Goal: Task Accomplishment & Management: Complete application form

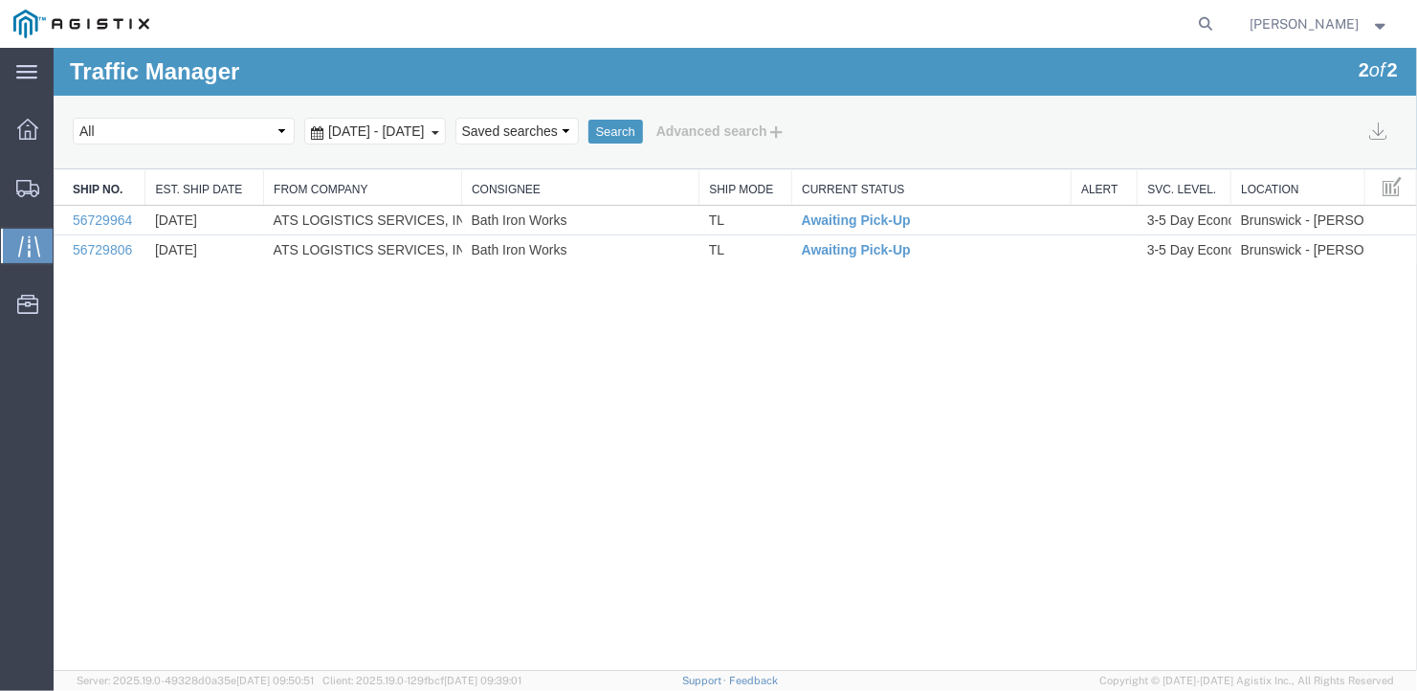
click at [68, 240] on span "Traffic" at bounding box center [60, 246] width 15 height 38
click at [0, 0] on span "Create Shipment" at bounding box center [0, 0] width 0 height 0
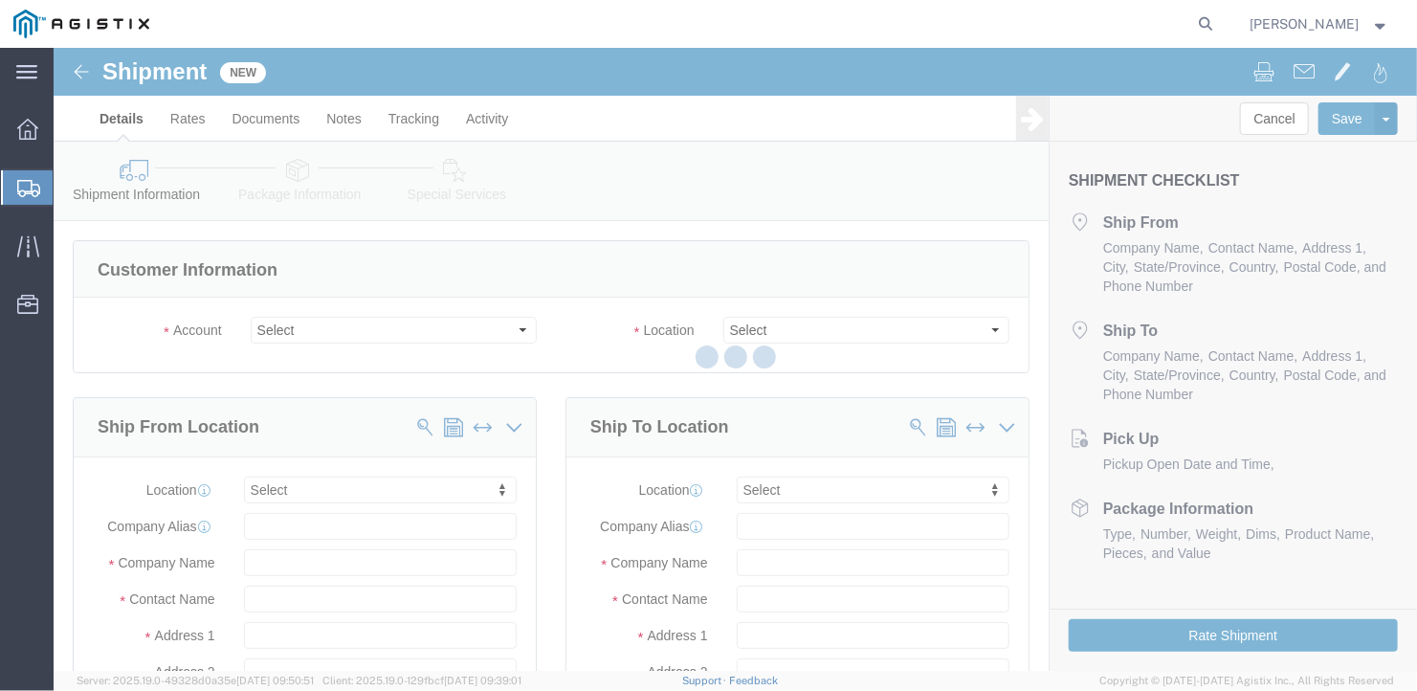
select select
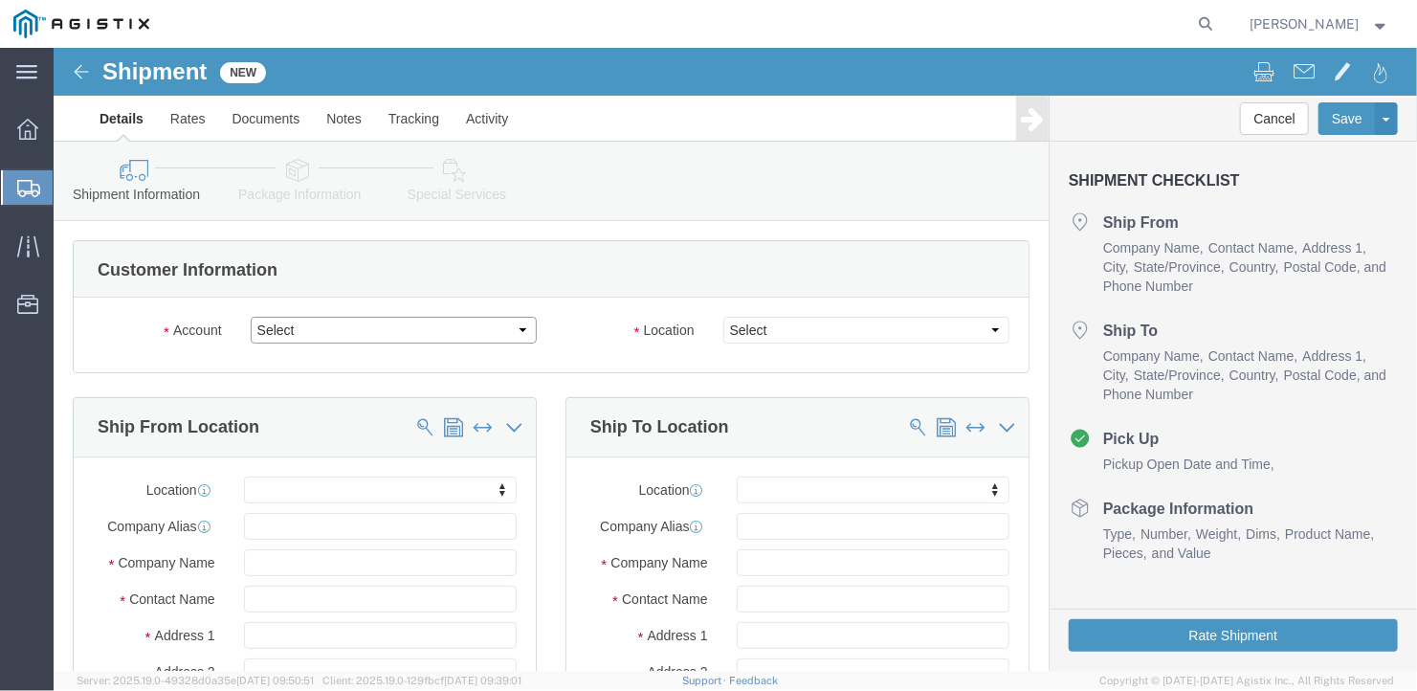
click select "Select General Dynamics Bath Iron Works"
select select "8114"
click select "Select General Dynamics Bath Iron Works"
select select
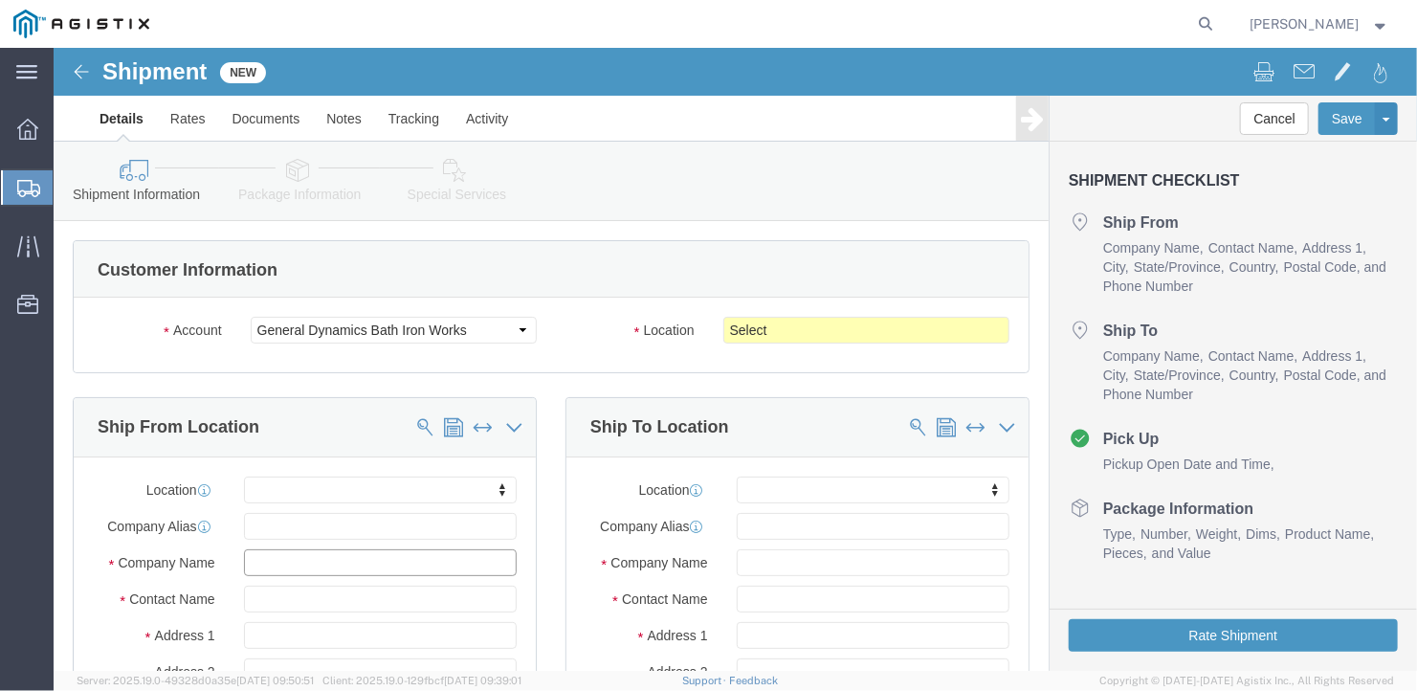
click input "text"
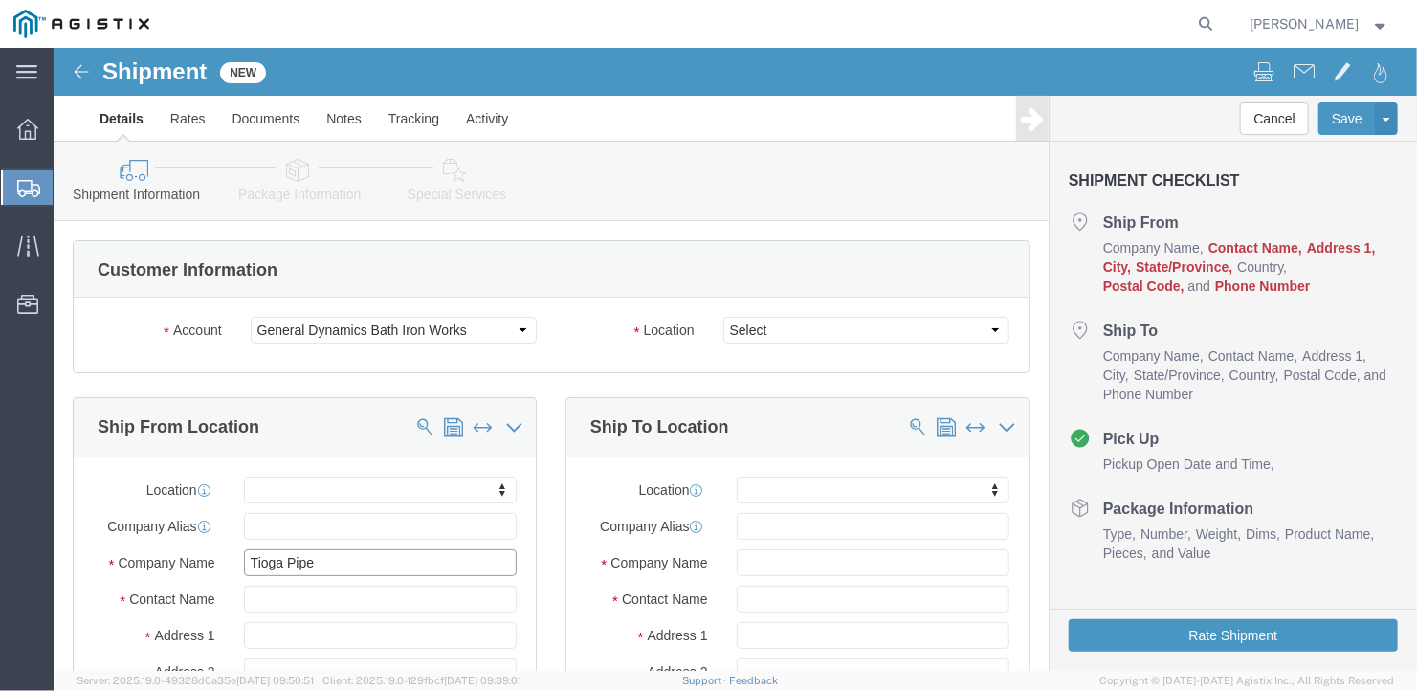
type input "Tioga Pipe"
type input "Ben"
type input "100 Mort Dr"
select select
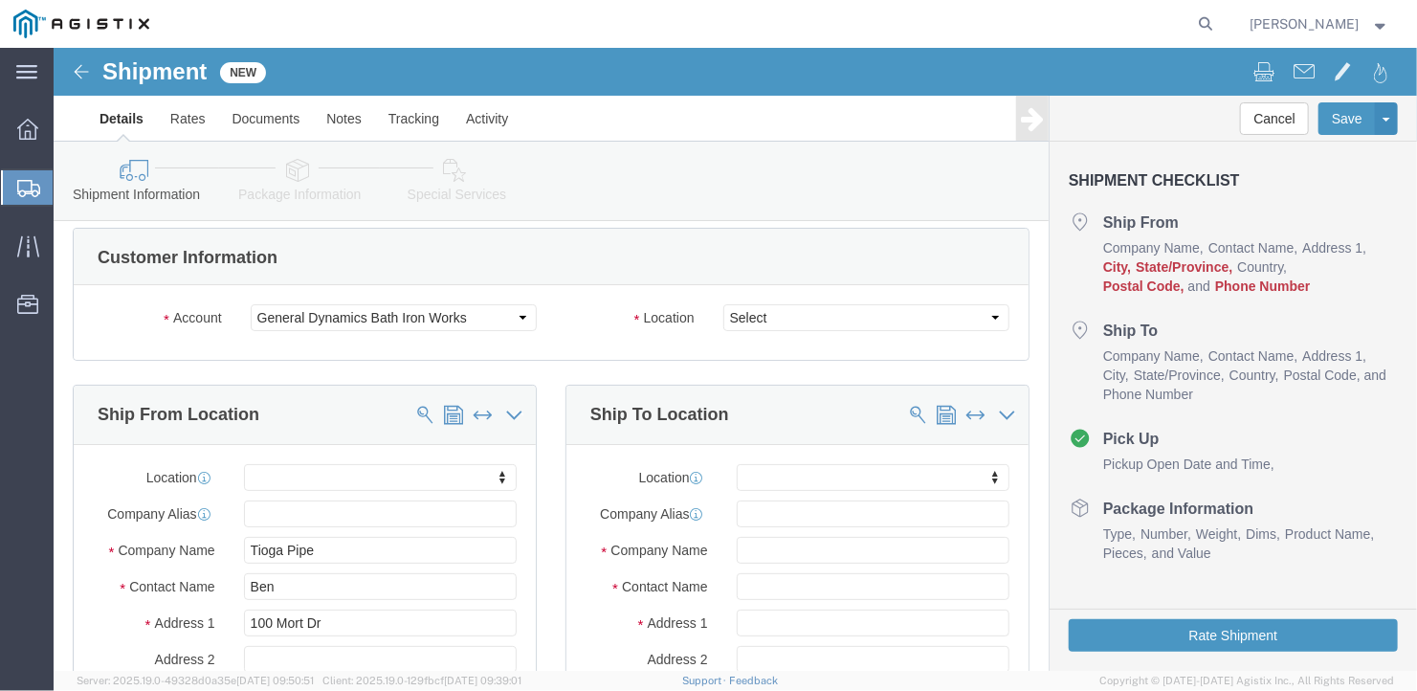
scroll to position [347, 0]
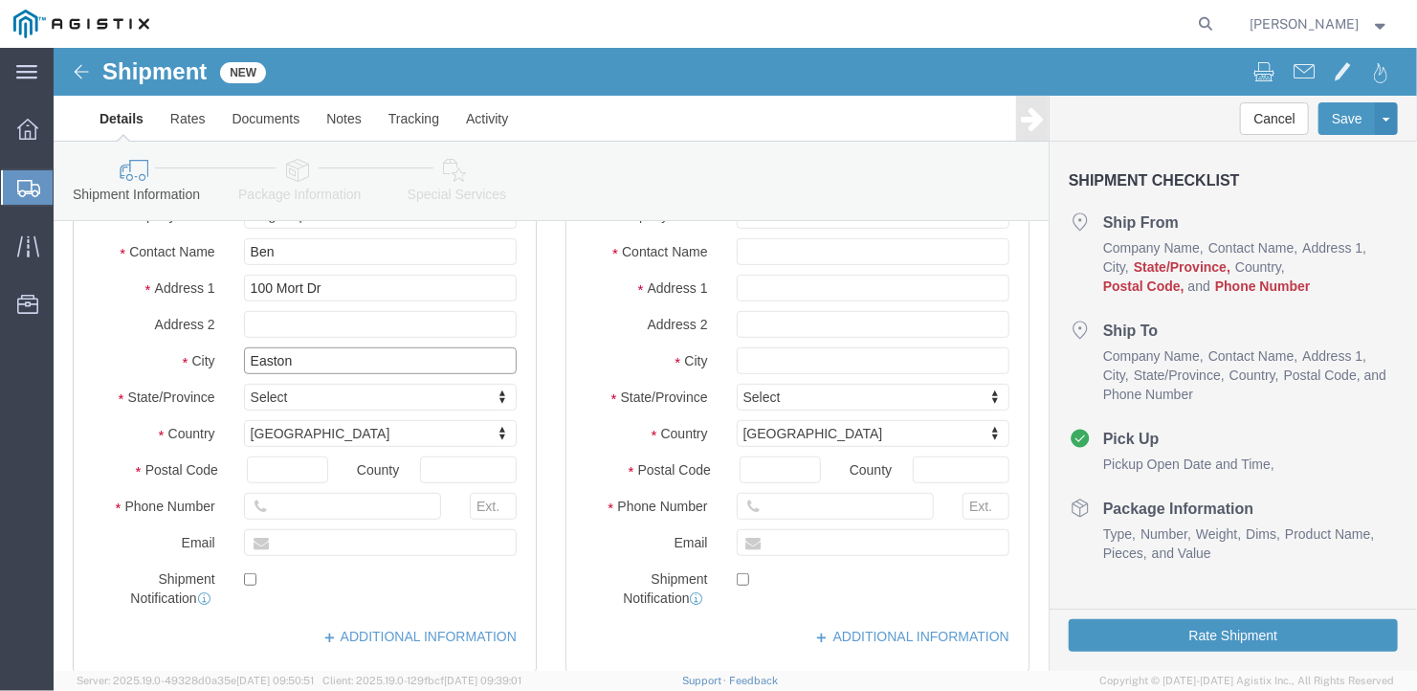
type input "Easton"
select select
type input "P"
type input "Penn"
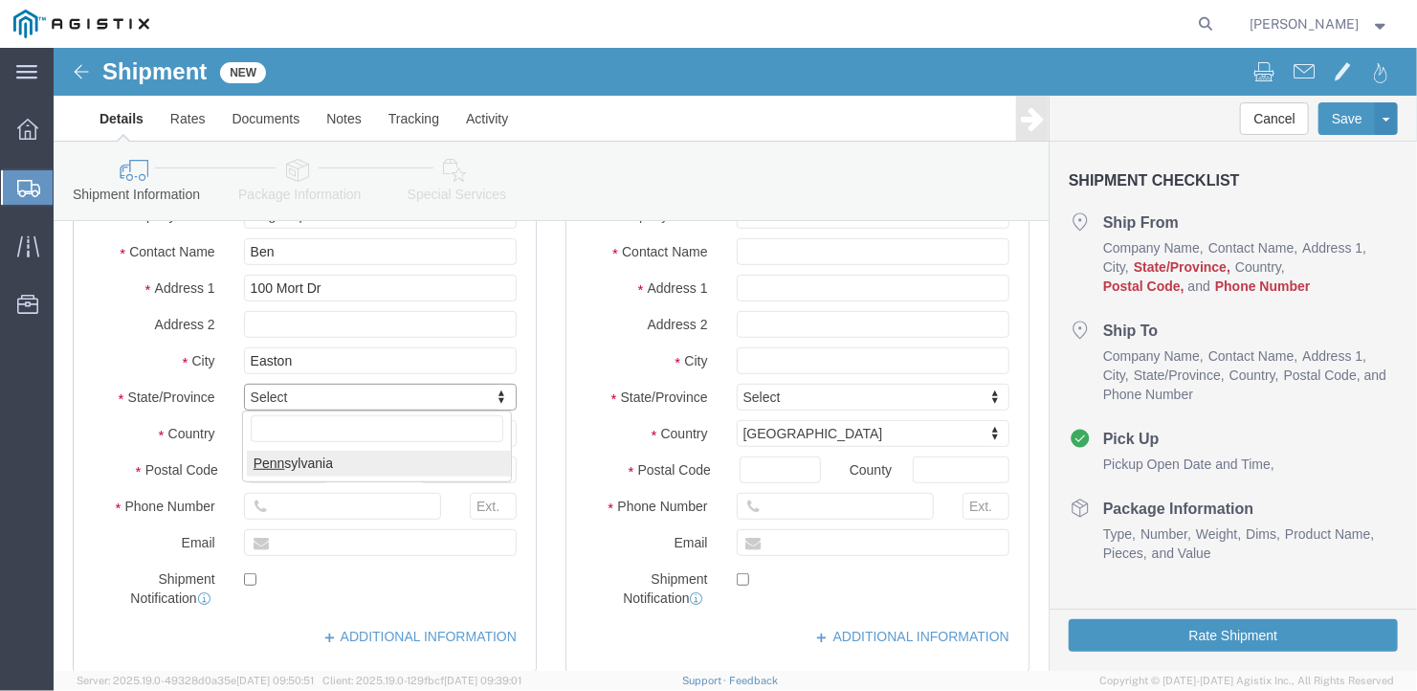
select select
select select "PA"
type input "18040"
select select
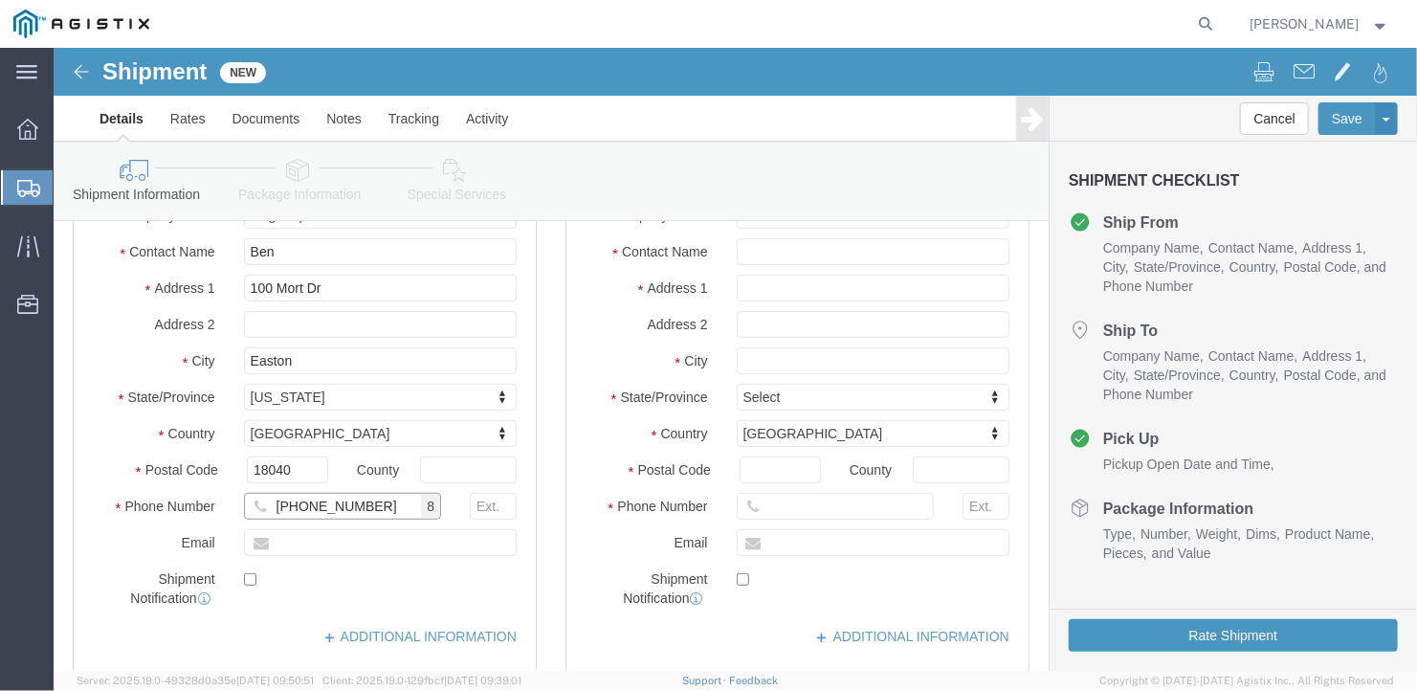
scroll to position [0, 0]
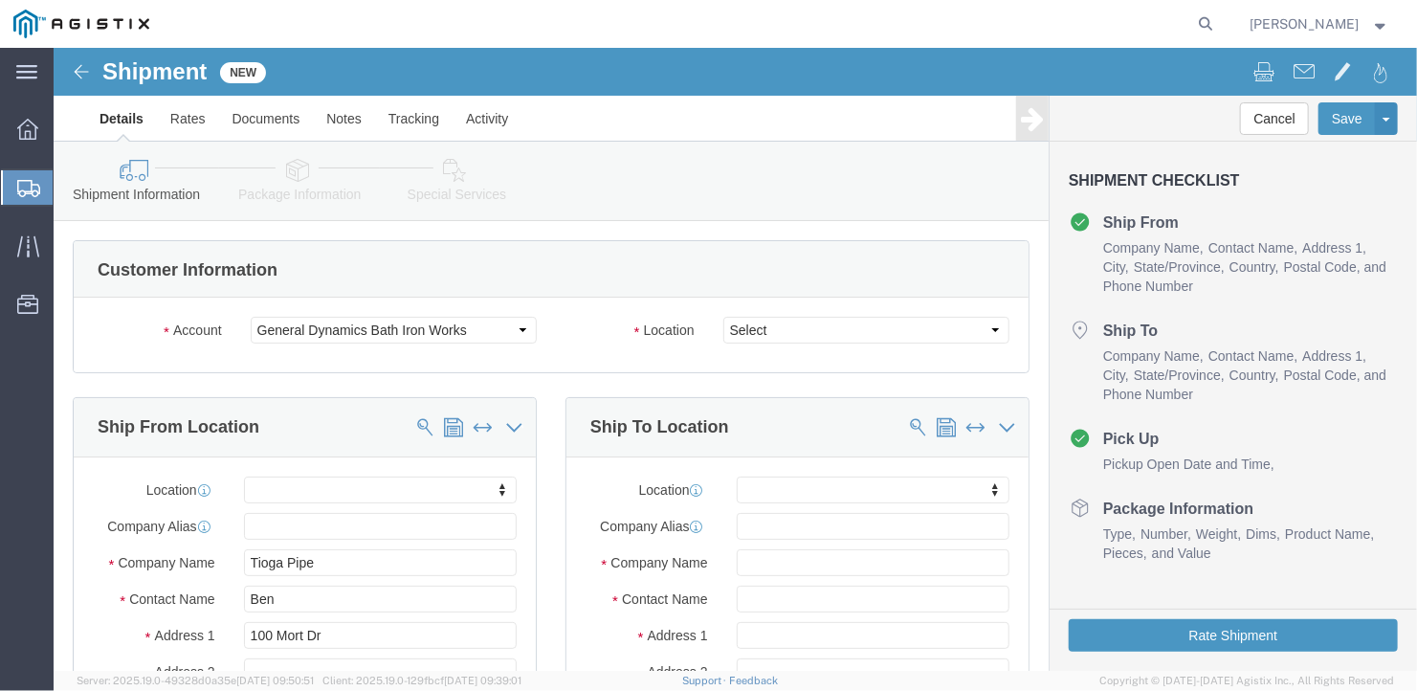
type input "[PHONE_NUMBER]"
click select "Select Bath - 50 YARD REC [US_STATE][GEOGRAPHIC_DATA] - 700 [US_STATE][GEOGRAPH…"
select select "20380"
click select "Select Bath - 50 YARD REC [US_STATE][GEOGRAPHIC_DATA] - 700 [US_STATE][GEOGRAPH…"
click input "text"
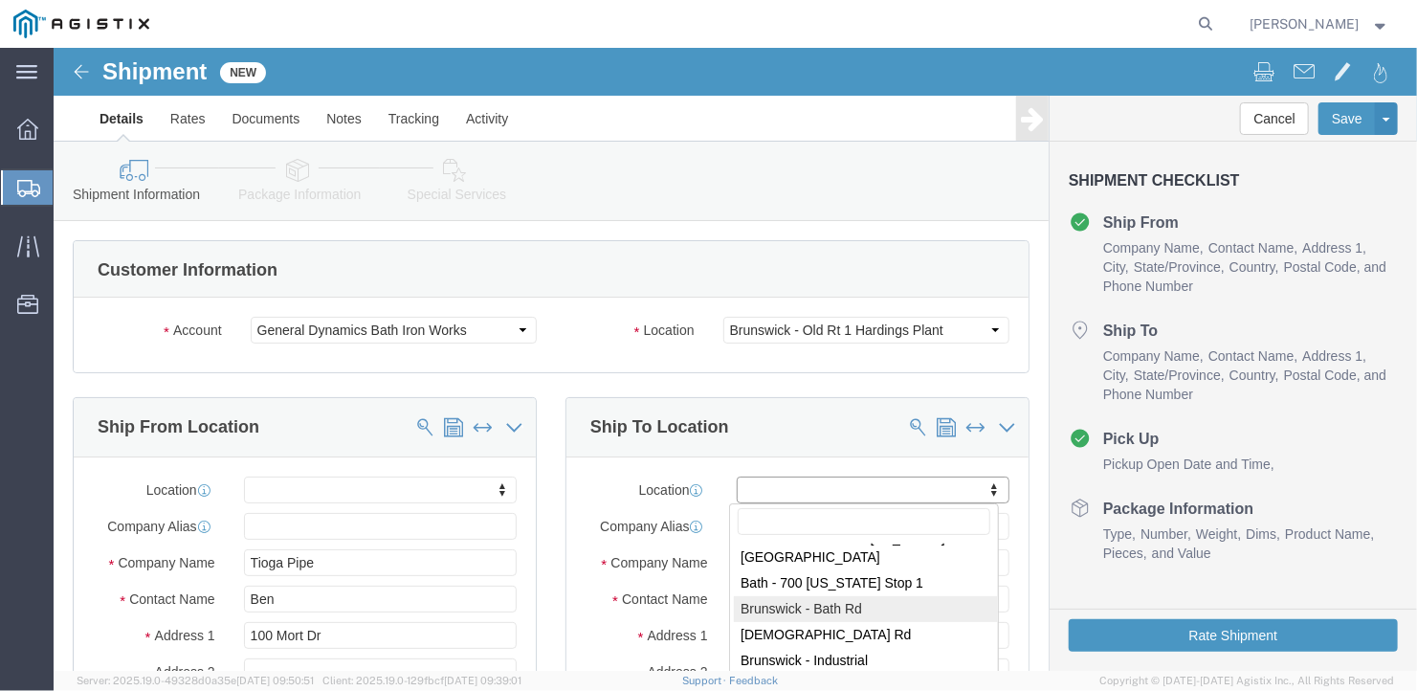
scroll to position [191, 0]
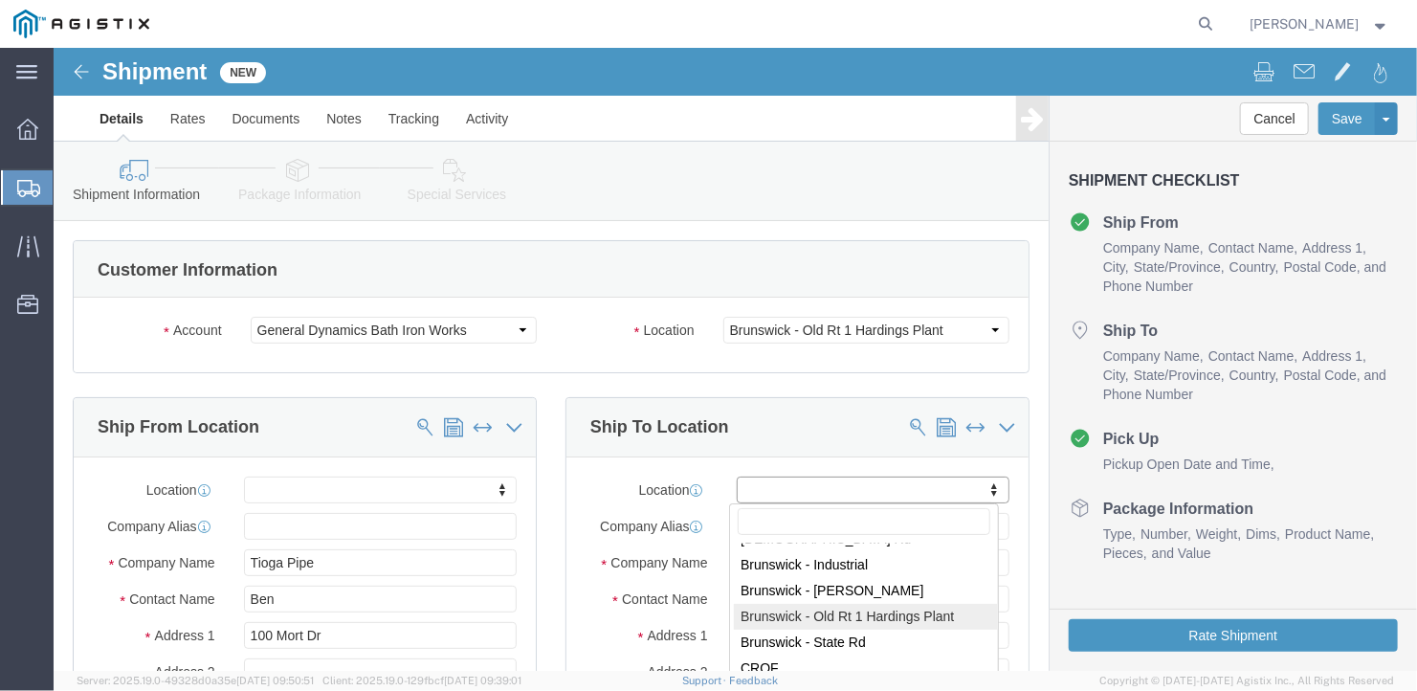
select select "20380"
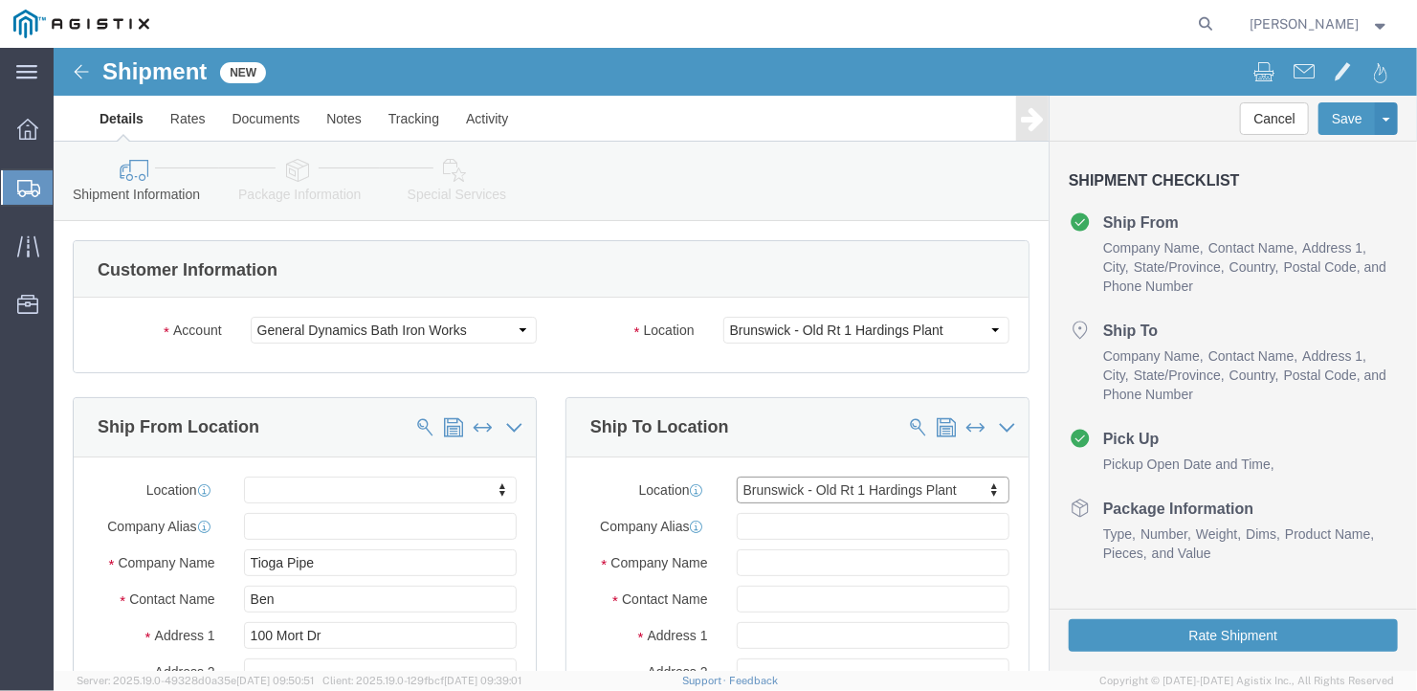
type input "OLD RT 1 HARDINGS PLANT"
type input "04011"
type input "General Dynamics Bath Iron Works"
type input "[GEOGRAPHIC_DATA]"
select select "ME"
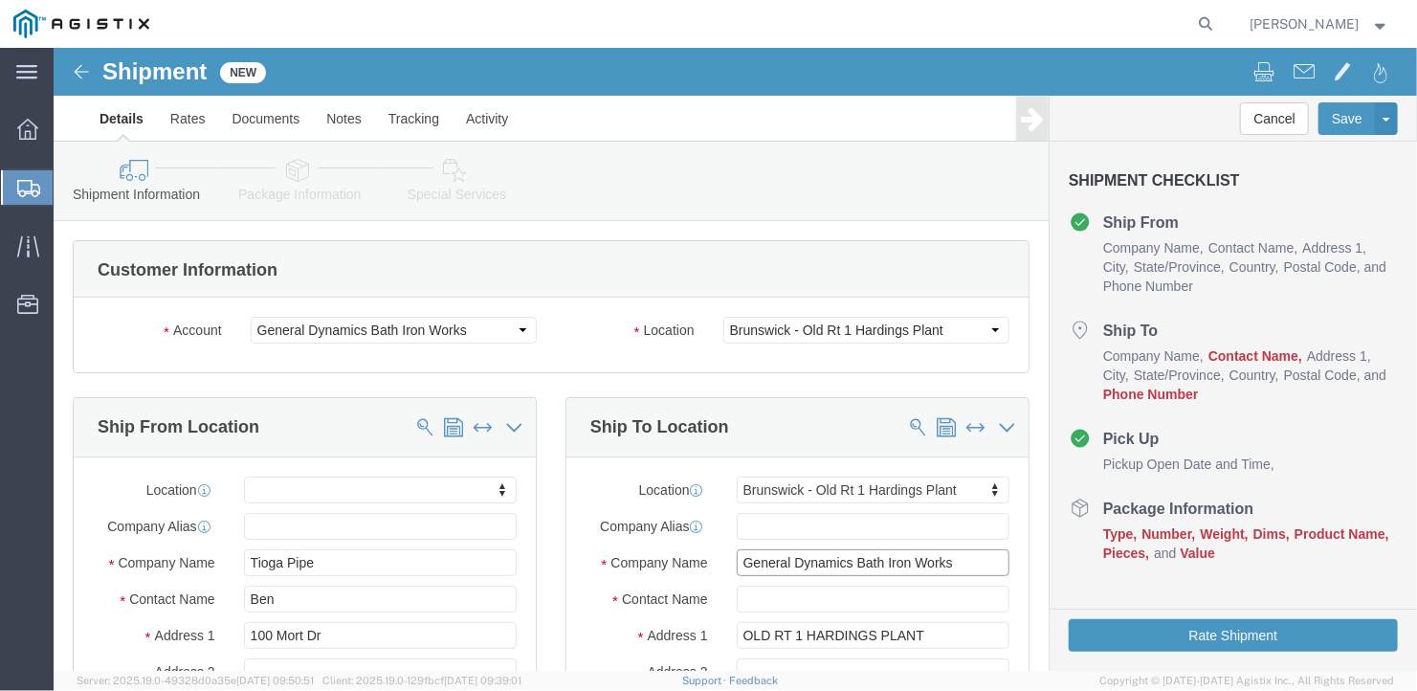
click input "General Dynamics Bath Iron Works"
type input "General Dynamics Bath [GEOGRAPHIC_DATA]"
click input "text"
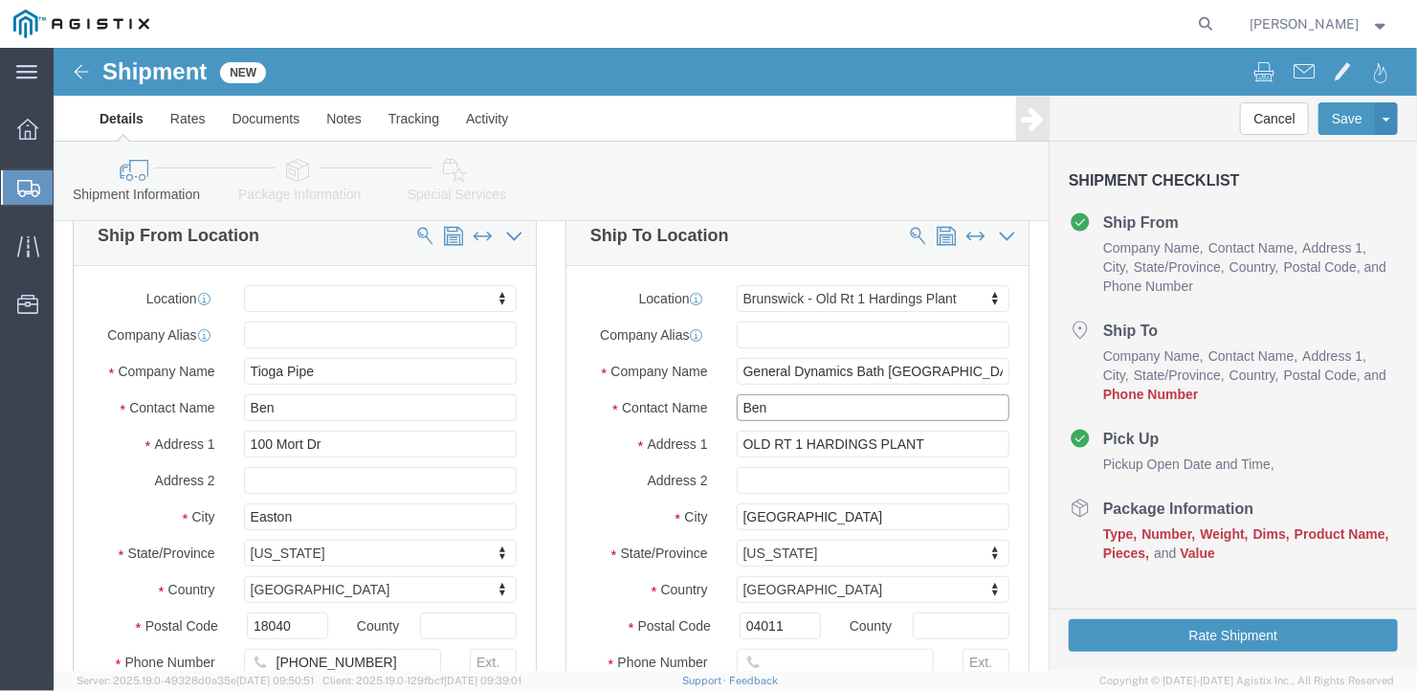
scroll to position [287, 0]
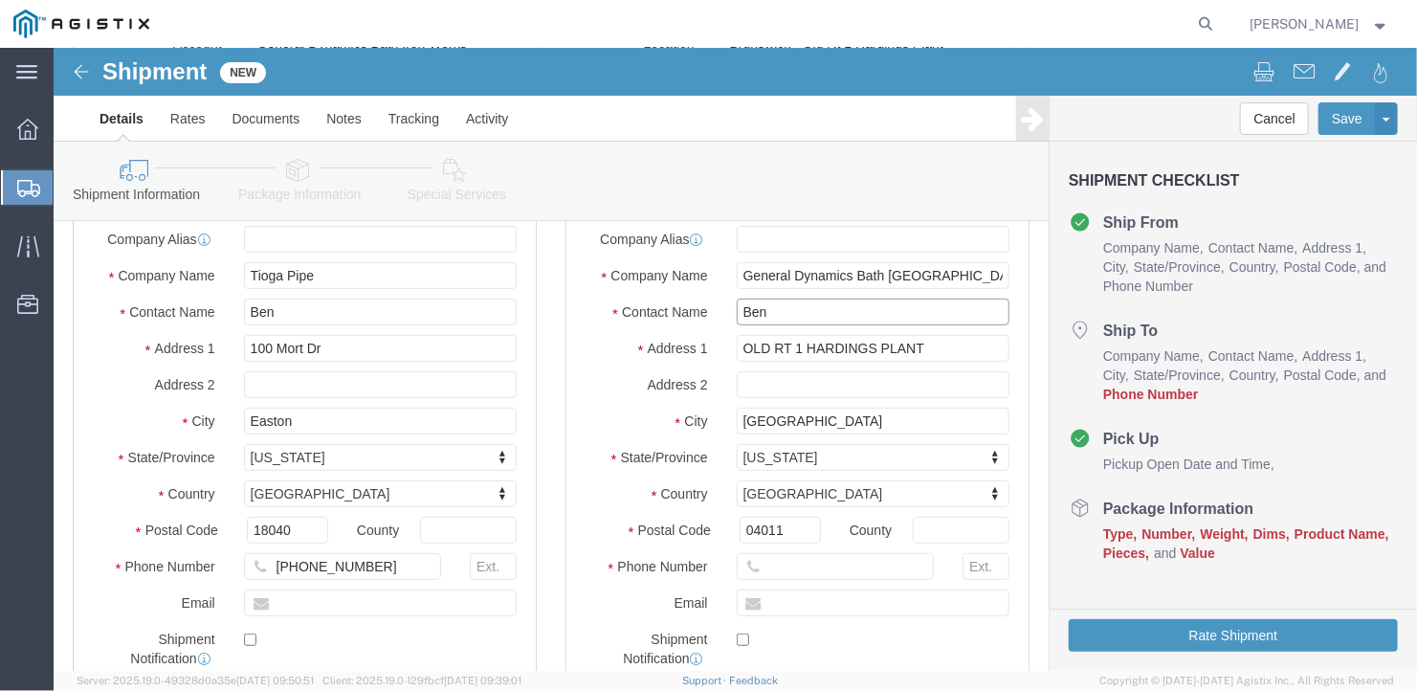
type input "Ben"
click input "text"
type input "[PHONE_NUMBER]"
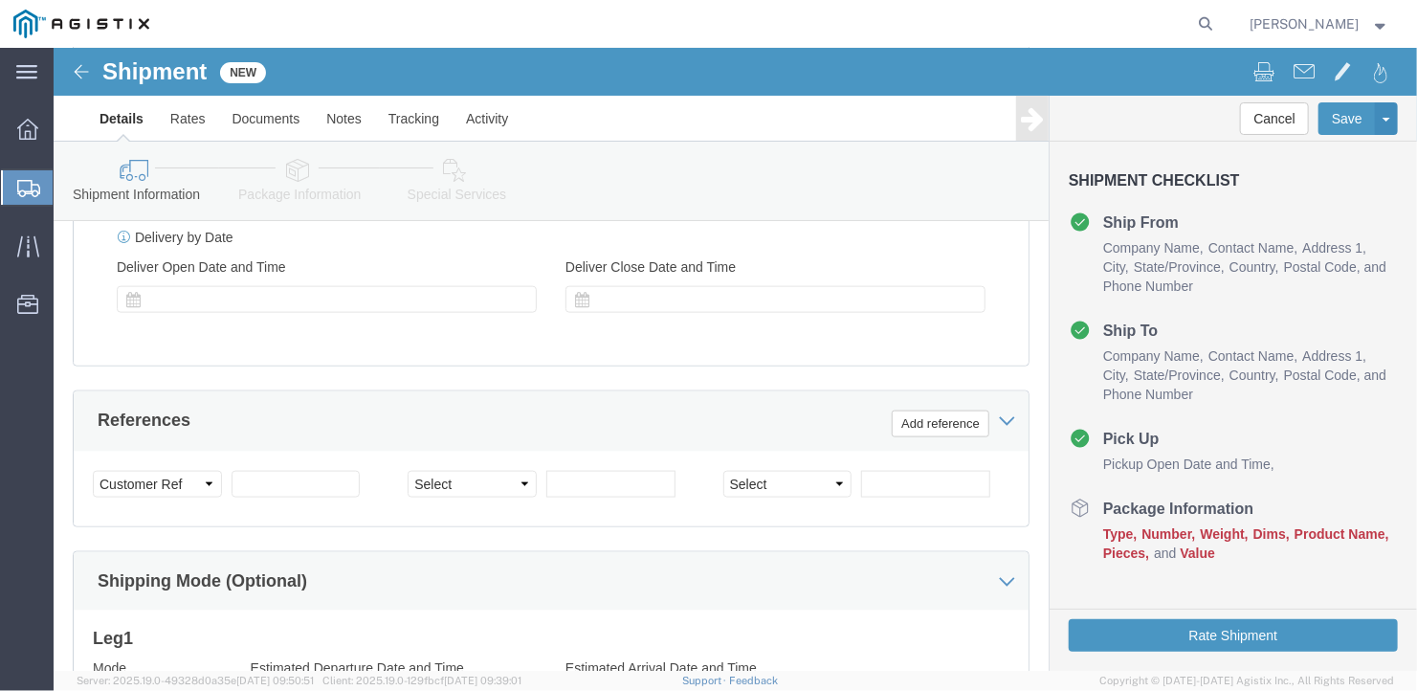
scroll to position [1148, 0]
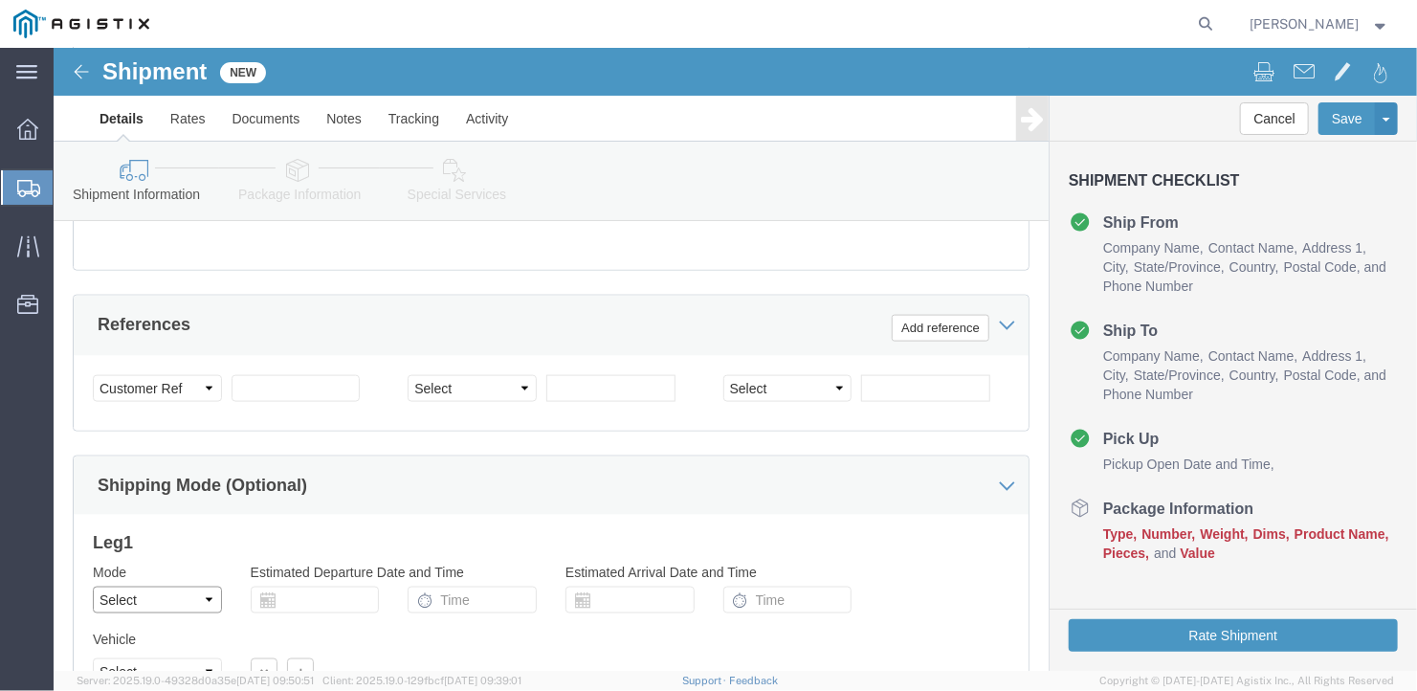
click select "Select Air Less than Truckload Multi-Leg Ocean Freight Rail Small Parcel Truckl…"
select select "TL"
click select "Select Air Less than Truckload Multi-Leg Ocean Freight Rail Small Parcel Truckl…"
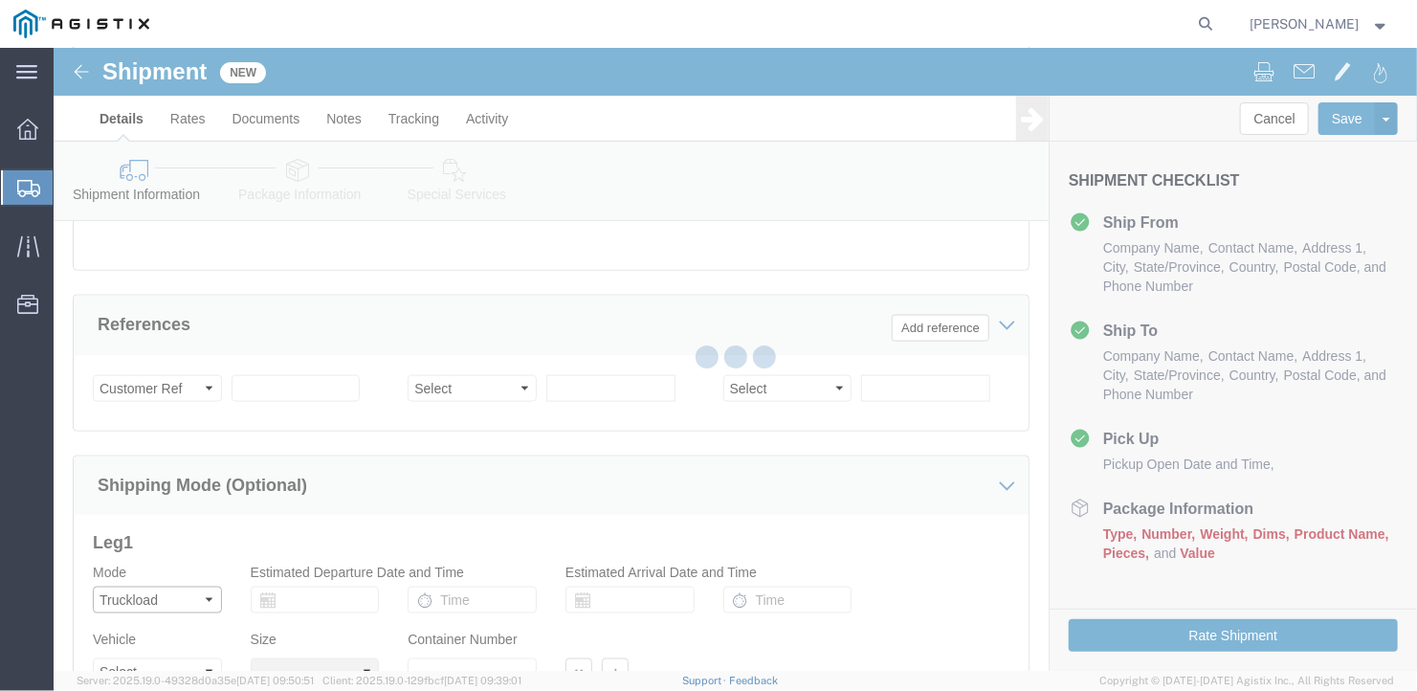
select select
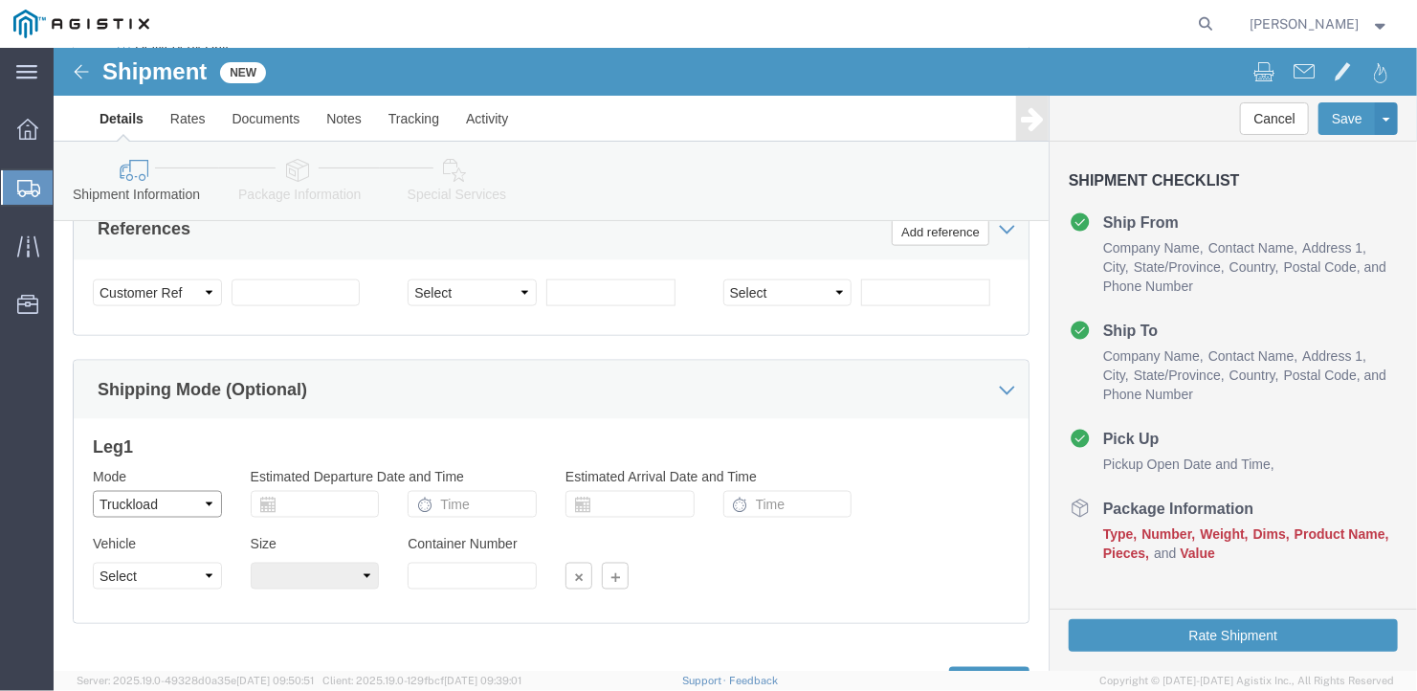
scroll to position [1329, 0]
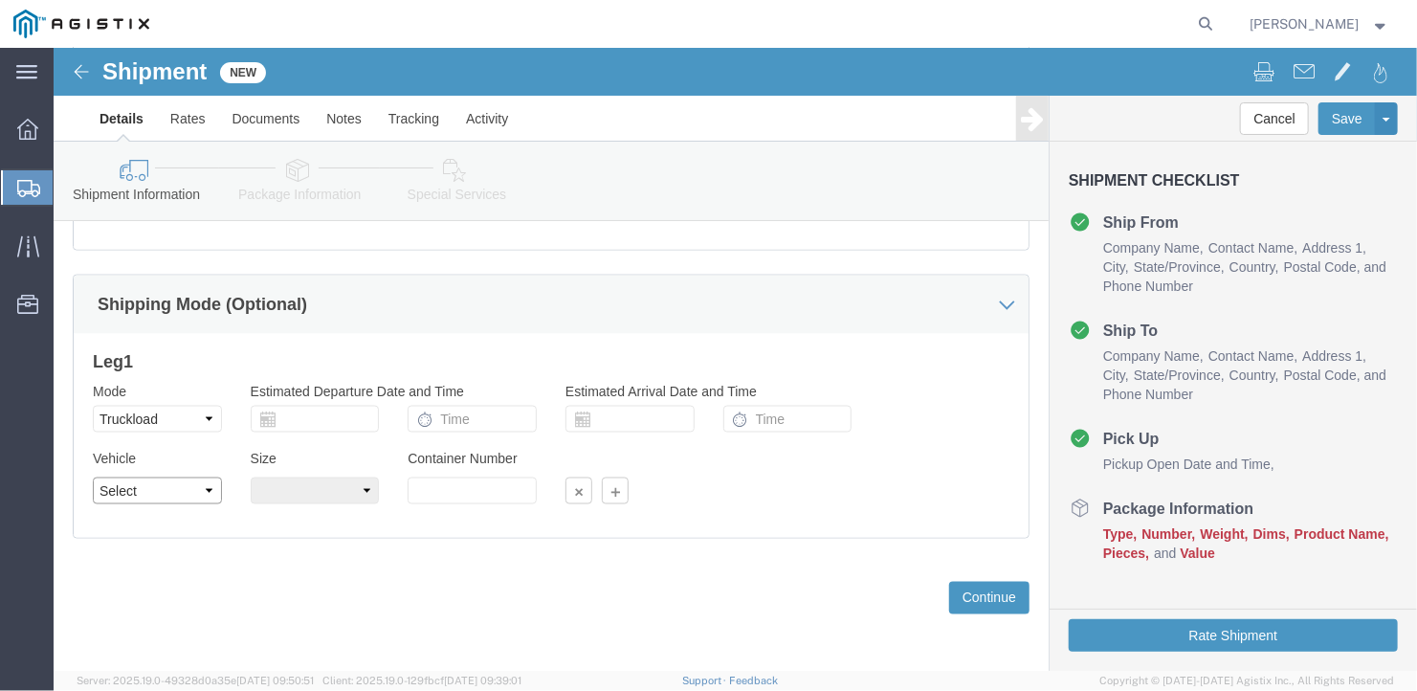
click select "Select 1-Ton (PSS) 10 Wheel 10 Yard Dump Truck 20 Yard Dump Truck Bobtail Botto…"
select select "FLBD"
click select "Select 1-Ton (PSS) 10 Wheel 10 Yard Dump Truck 20 Yard Dump Truck Bobtail Botto…"
click select "Select 35 Feet 20 Feet 28 Feet 53 Feet 40 Feet 48 Feet"
select select "53FT"
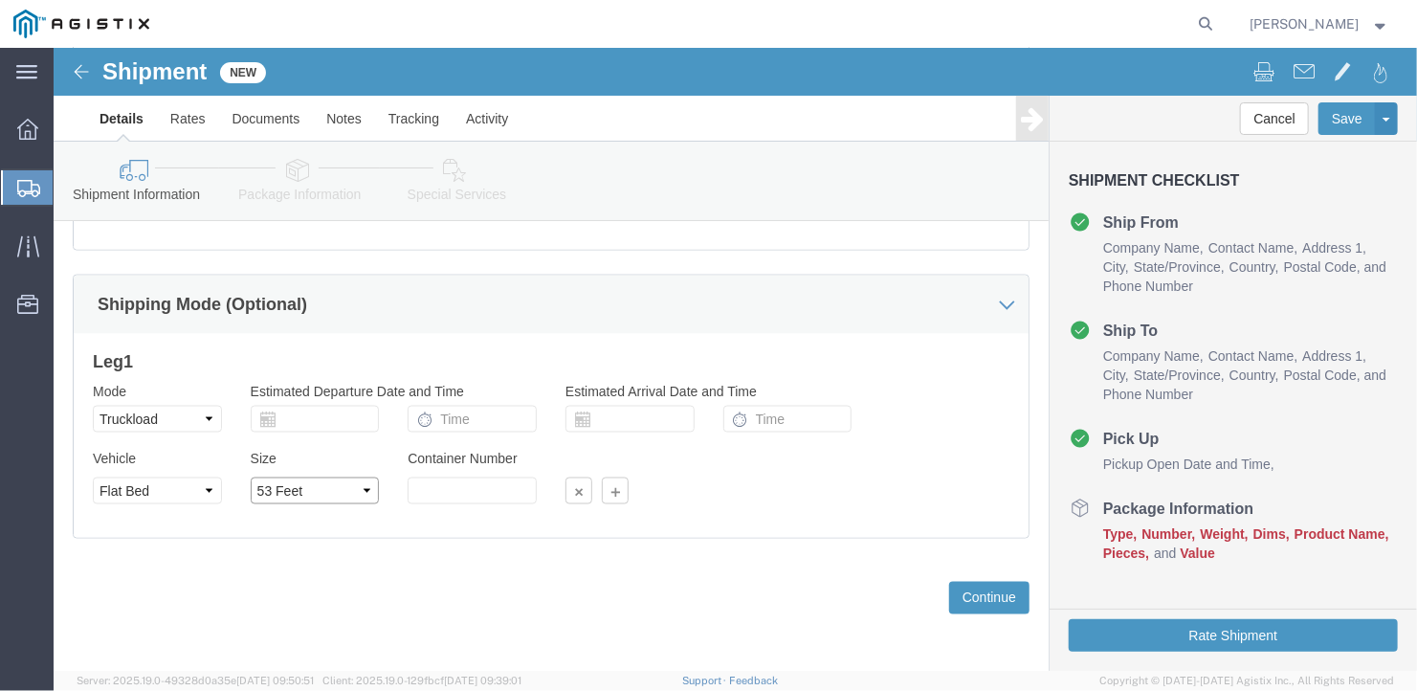
click select "Select 35 Feet 20 Feet 28 Feet 53 Feet 40 Feet 48 Feet"
click button "Continue"
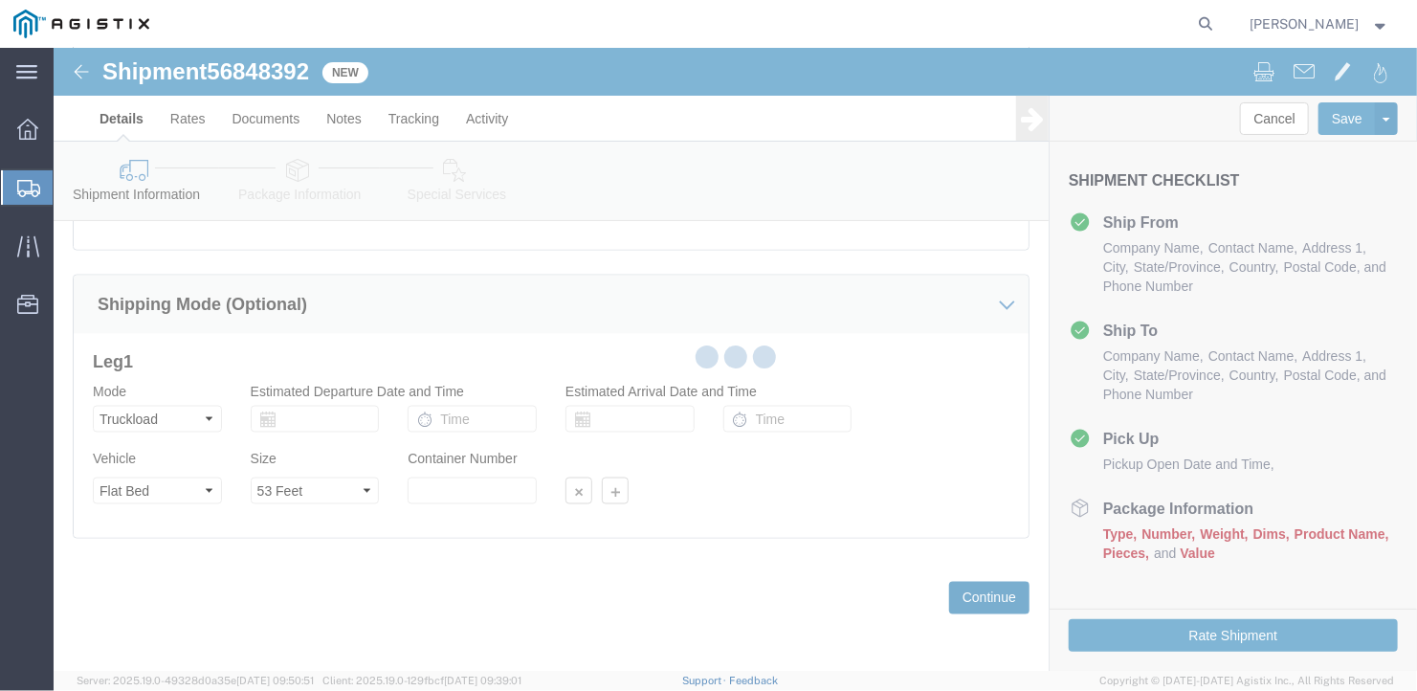
scroll to position [22, 0]
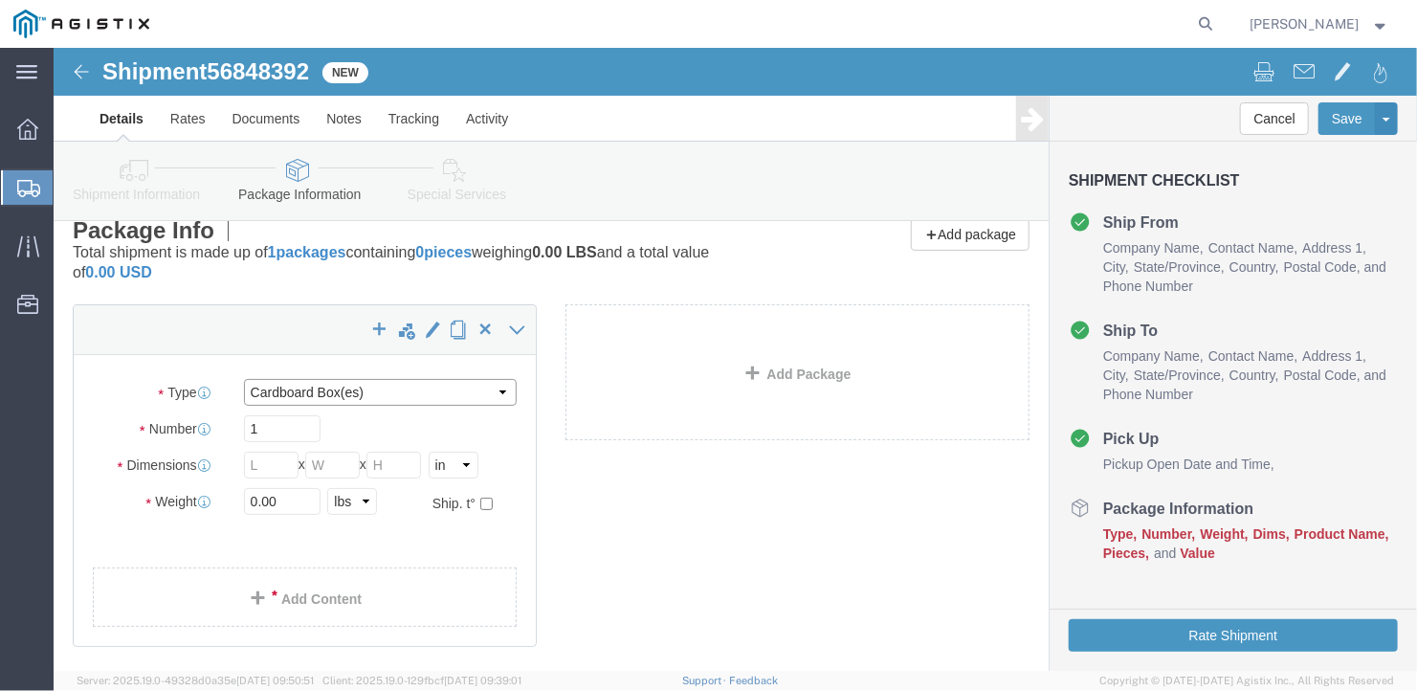
click select "Select Bale(s) Basket(s) Bolt(s) Bottle(s) Buckets Bulk Bundle(s) Can(s) Cardbo…"
select select "BULK"
click select "Select Bale(s) Basket(s) Bolt(s) Bottle(s) Buckets Bulk Bundle(s) Can(s) Cardbo…"
click input "1"
type input "18"
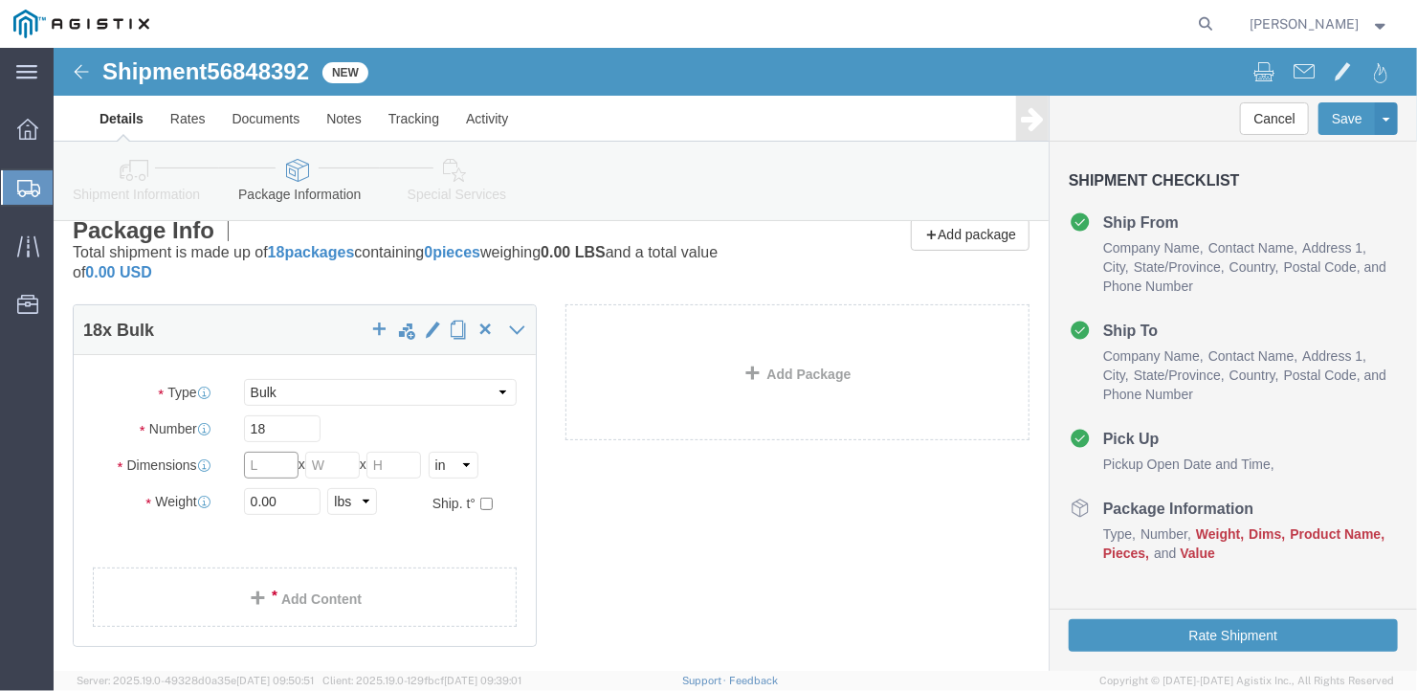
click input "text"
type input "480"
click input "text"
type input "102"
click input "text"
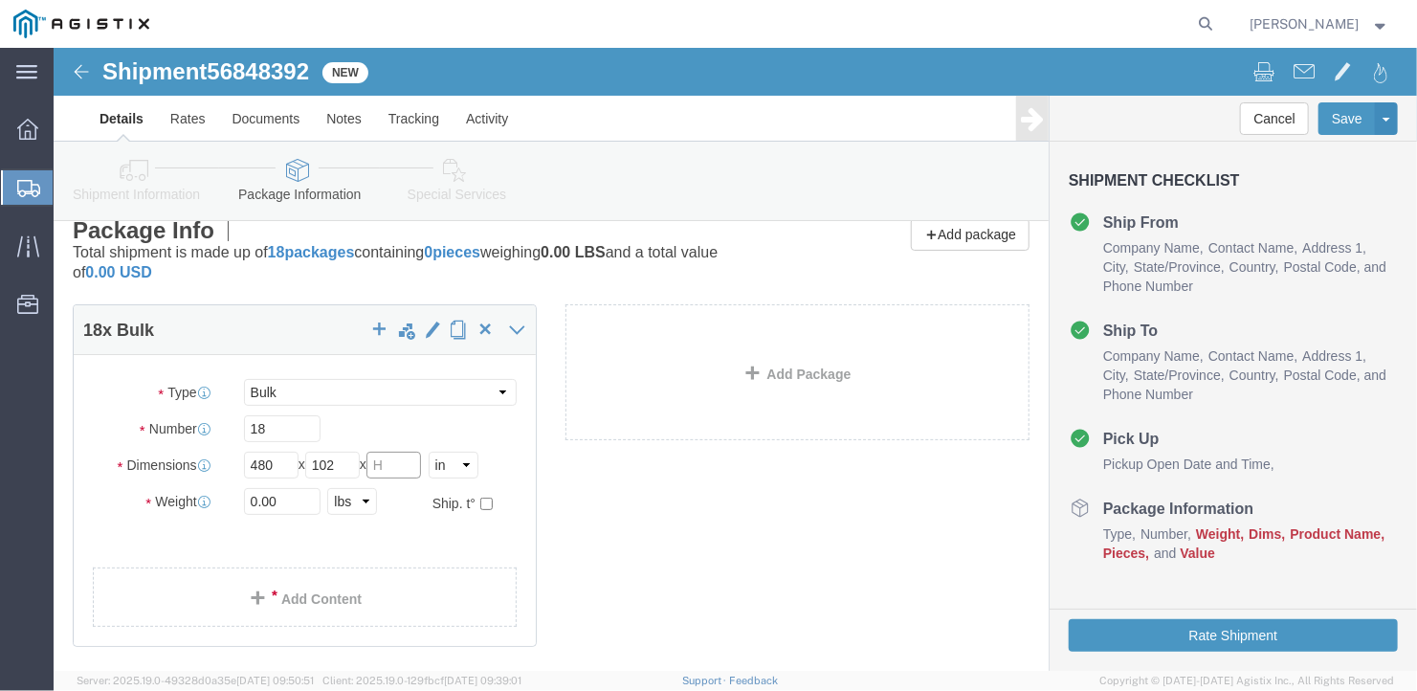
type input "12"
drag, startPoint x: 219, startPoint y: 452, endPoint x: 154, endPoint y: 456, distance: 65.2
click div "Weight 0.00 Select kgs lbs Ship. t°"
type input "6734"
click link "Add Content"
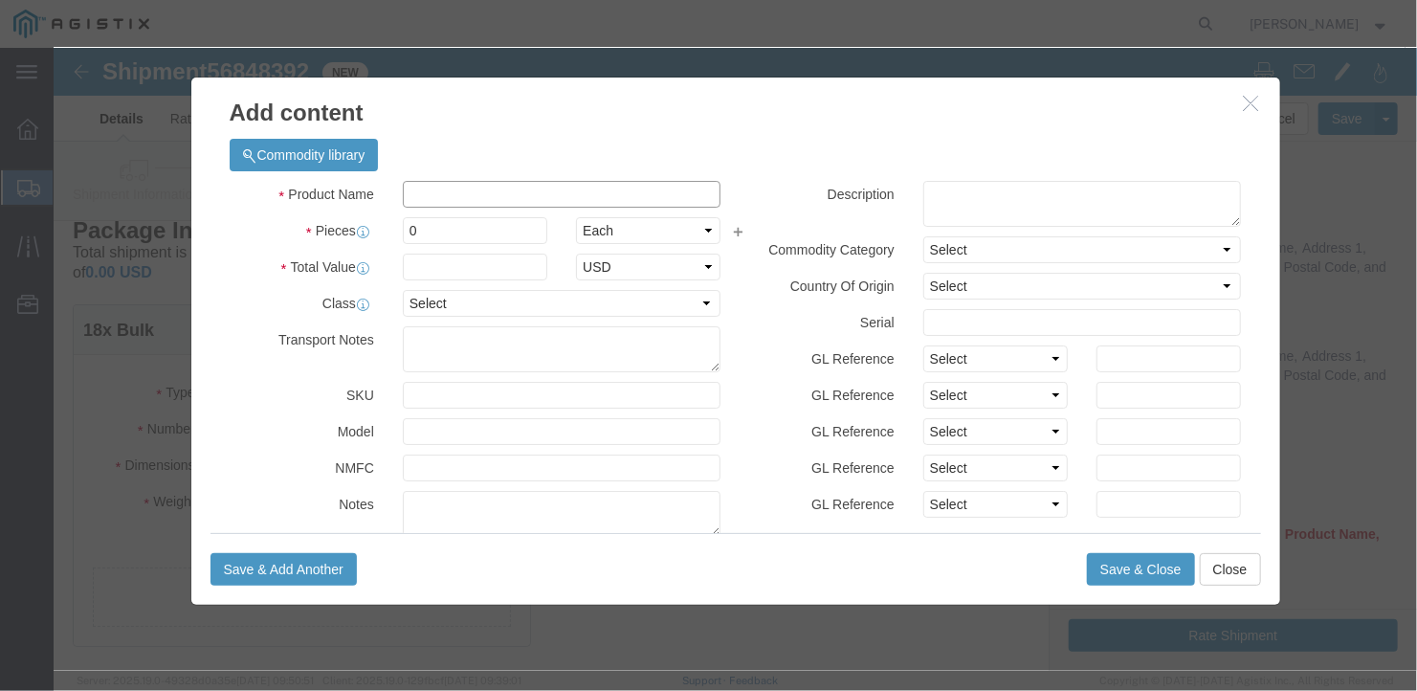
click input "text"
type input "misc steel"
type input "18"
type input "1"
drag, startPoint x: 212, startPoint y: 308, endPoint x: 223, endPoint y: 353, distance: 46.2
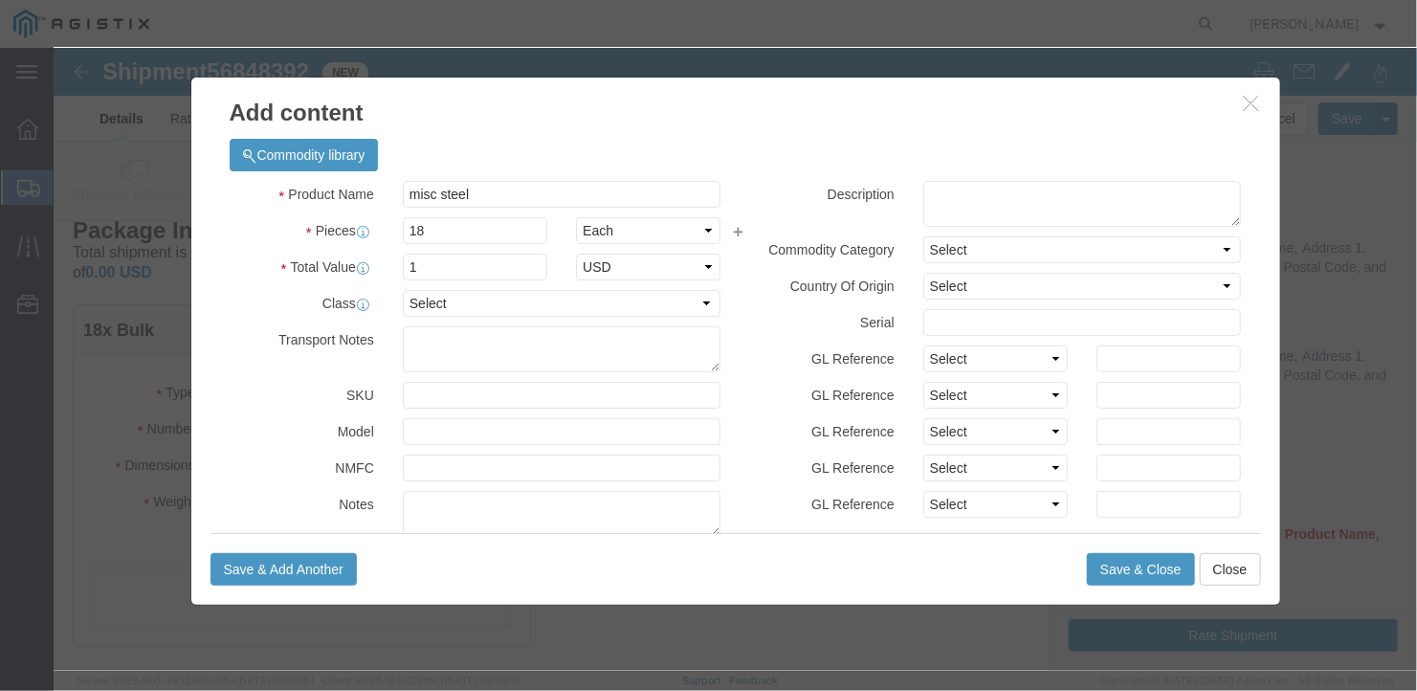
click div "Transport Notes"
click button "Save & Close"
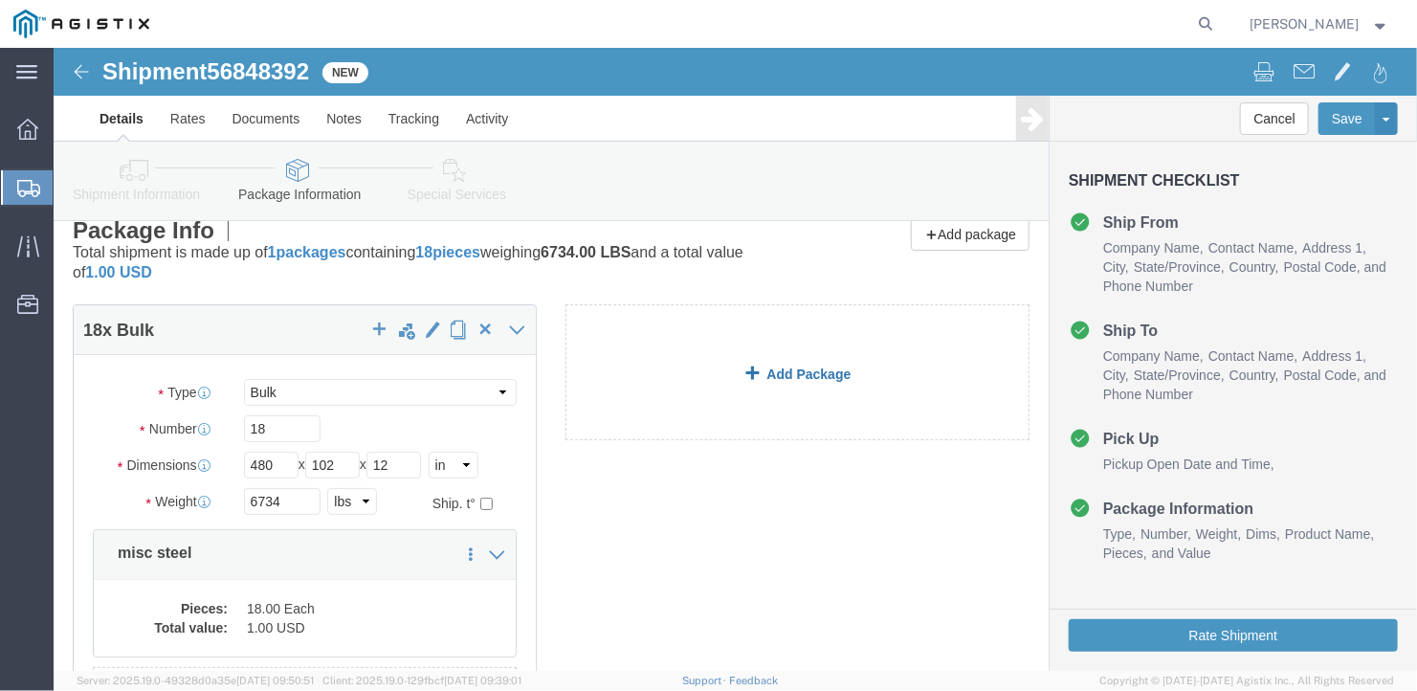
scroll to position [231, 0]
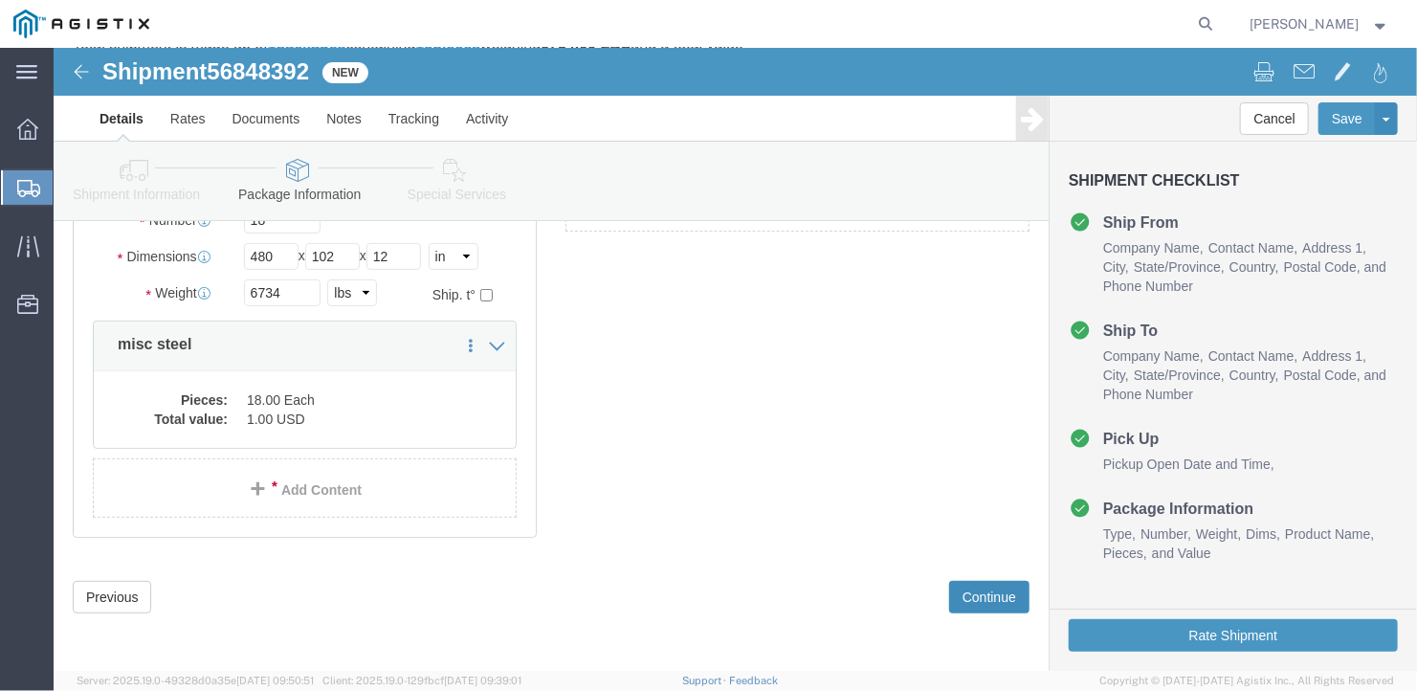
click button "Continue"
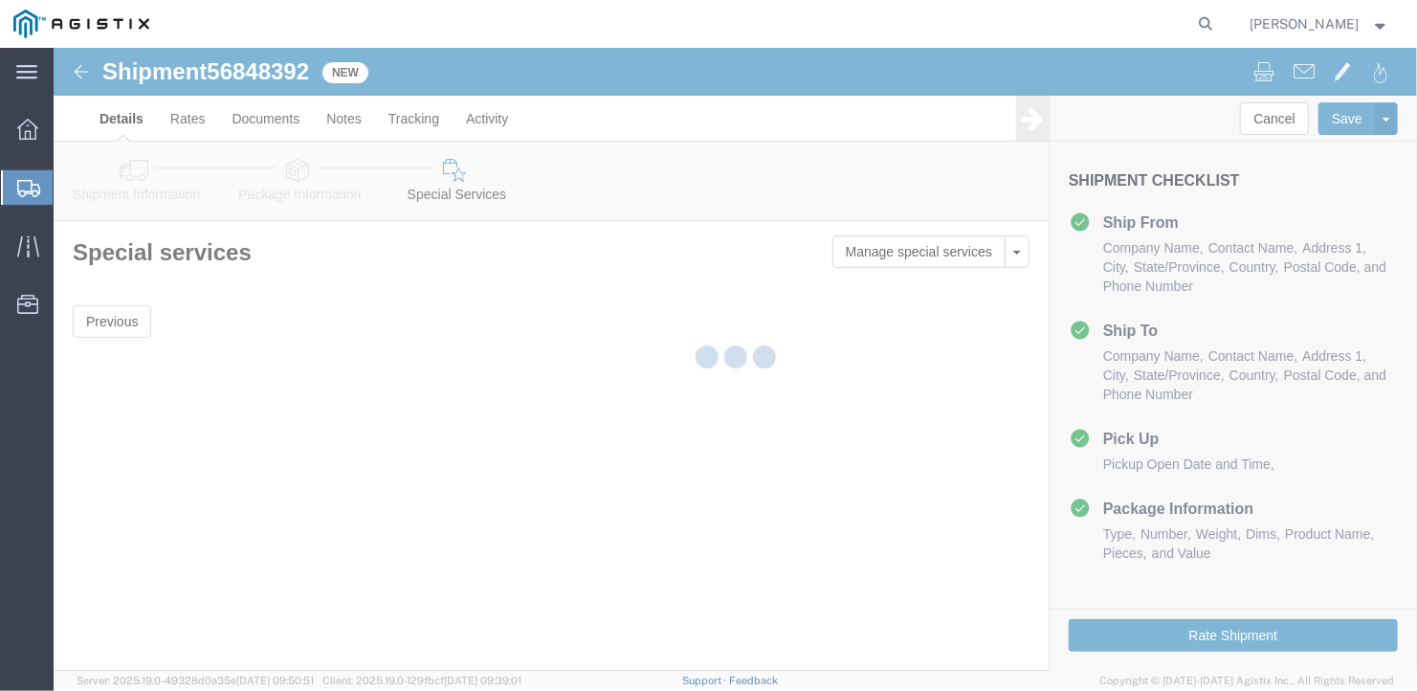
scroll to position [0, 0]
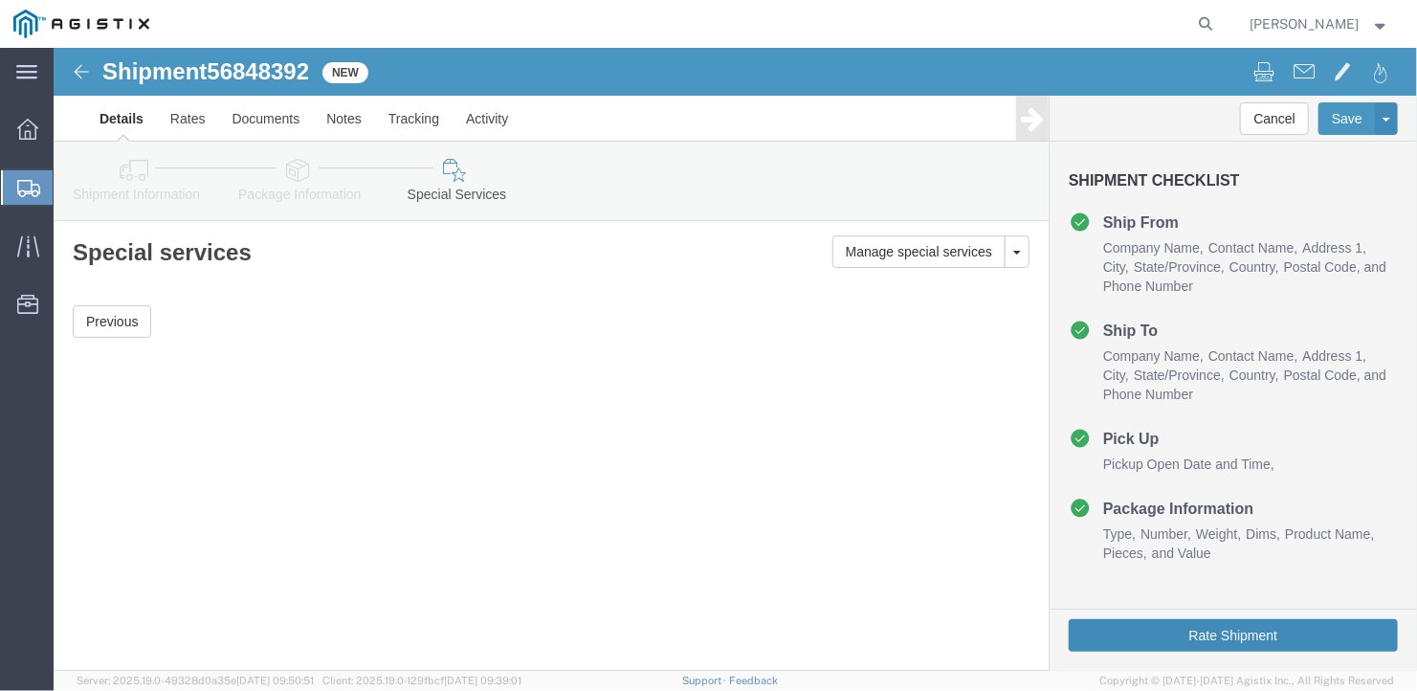
click button "Rate Shipment"
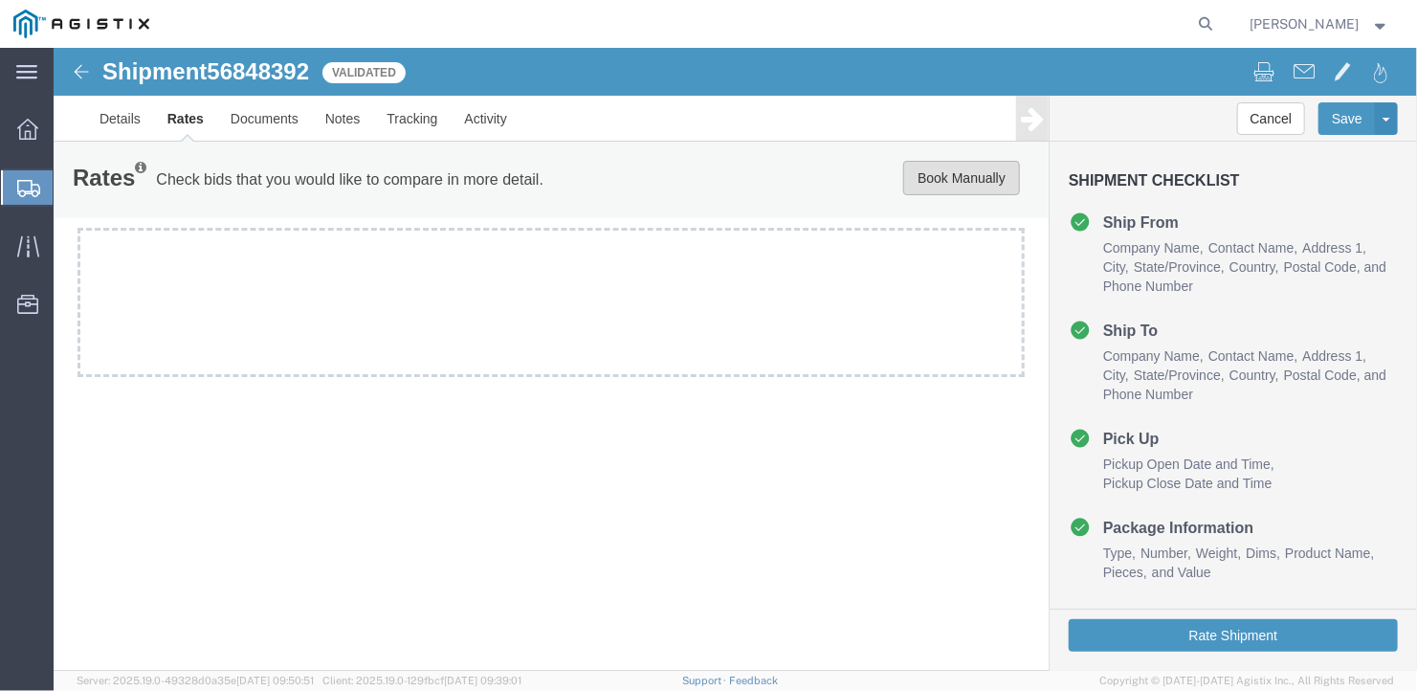
click at [969, 163] on button "Book Manually" at bounding box center [960, 177] width 117 height 34
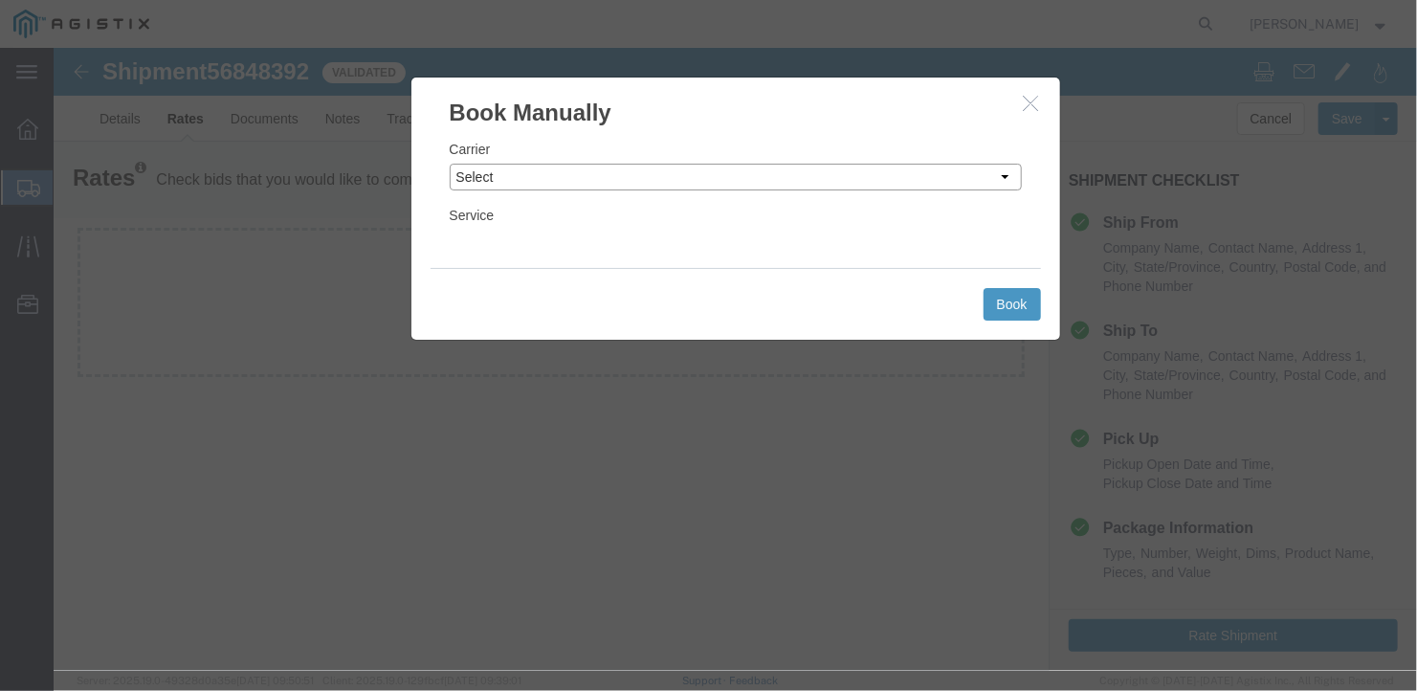
click at [858, 166] on select "Select LLP" at bounding box center [735, 176] width 572 height 27
select select "6922"
click at [449, 163] on select "Select LLP" at bounding box center [735, 176] width 572 height 27
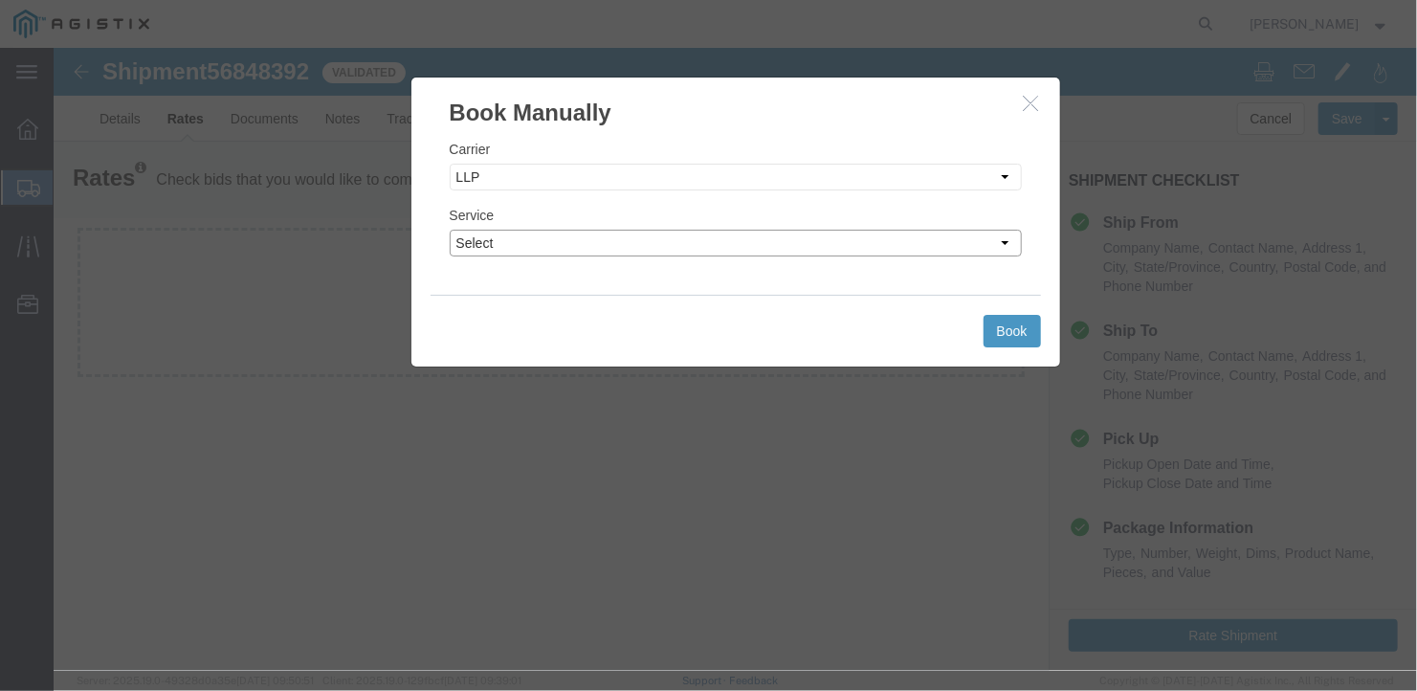
click at [595, 243] on select "Select LTL Truckload" at bounding box center [735, 242] width 572 height 27
select select "16774"
click at [449, 229] on select "Select LTL Truckload" at bounding box center [735, 242] width 572 height 27
click at [1014, 321] on button "Book" at bounding box center [1011, 330] width 57 height 33
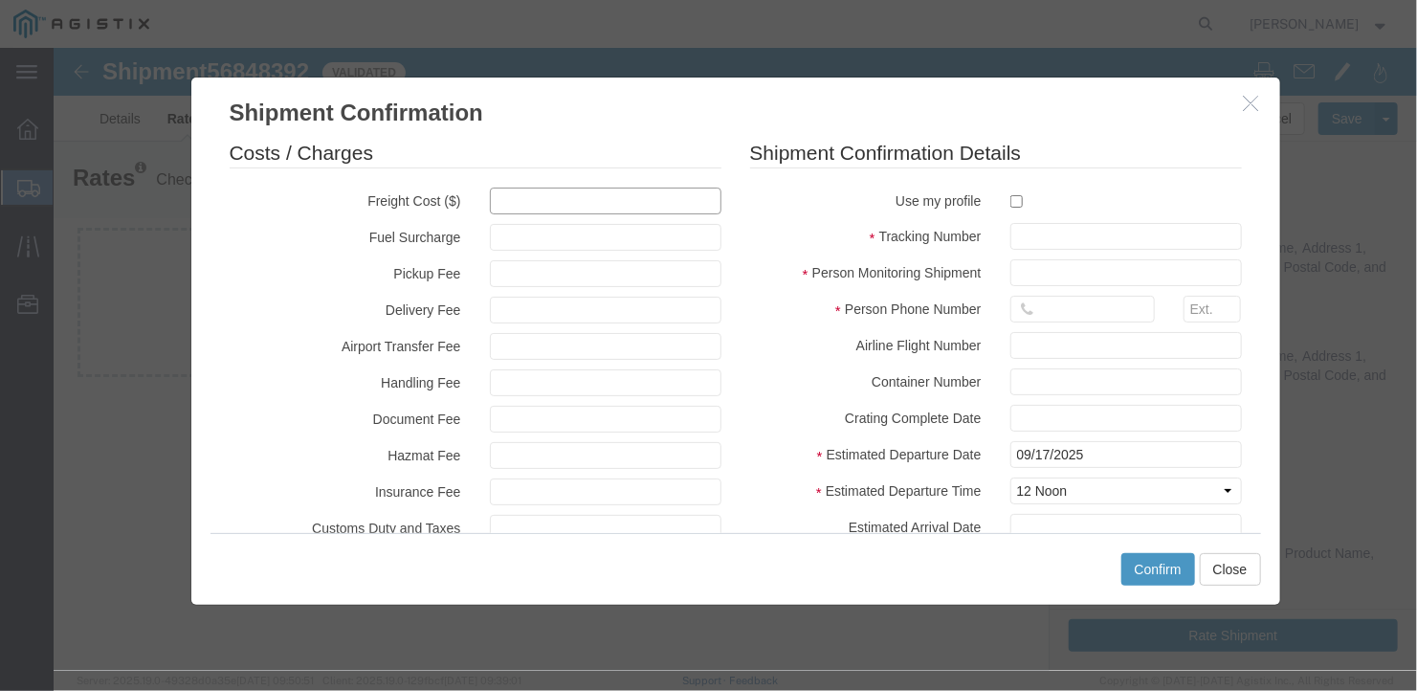
click at [496, 199] on input "text" at bounding box center [605, 200] width 232 height 27
type input "1600"
type input "1,600.00"
click at [1017, 237] on input "text" at bounding box center [1126, 235] width 232 height 27
type input "27189"
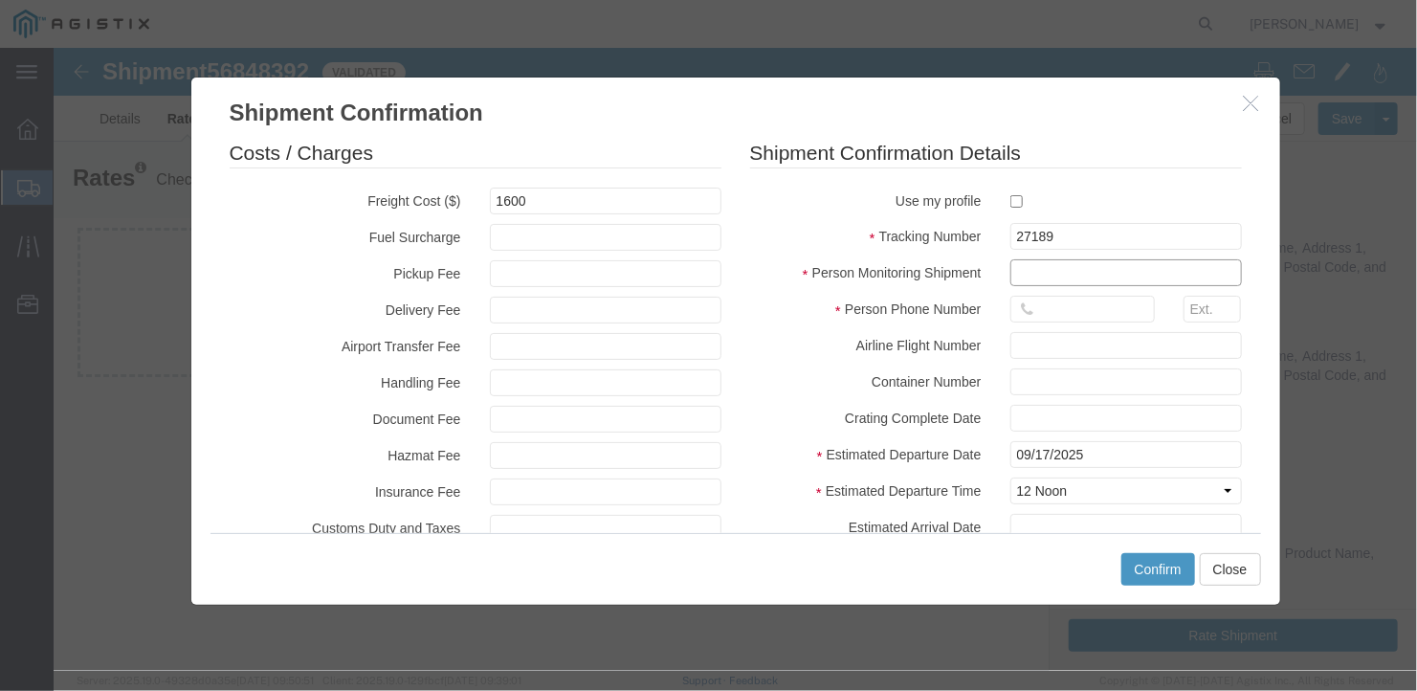
click at [1033, 273] on input "text" at bounding box center [1126, 271] width 232 height 27
type input "[PERSON_NAME]"
type input "2075497862"
type input "[DATE]"
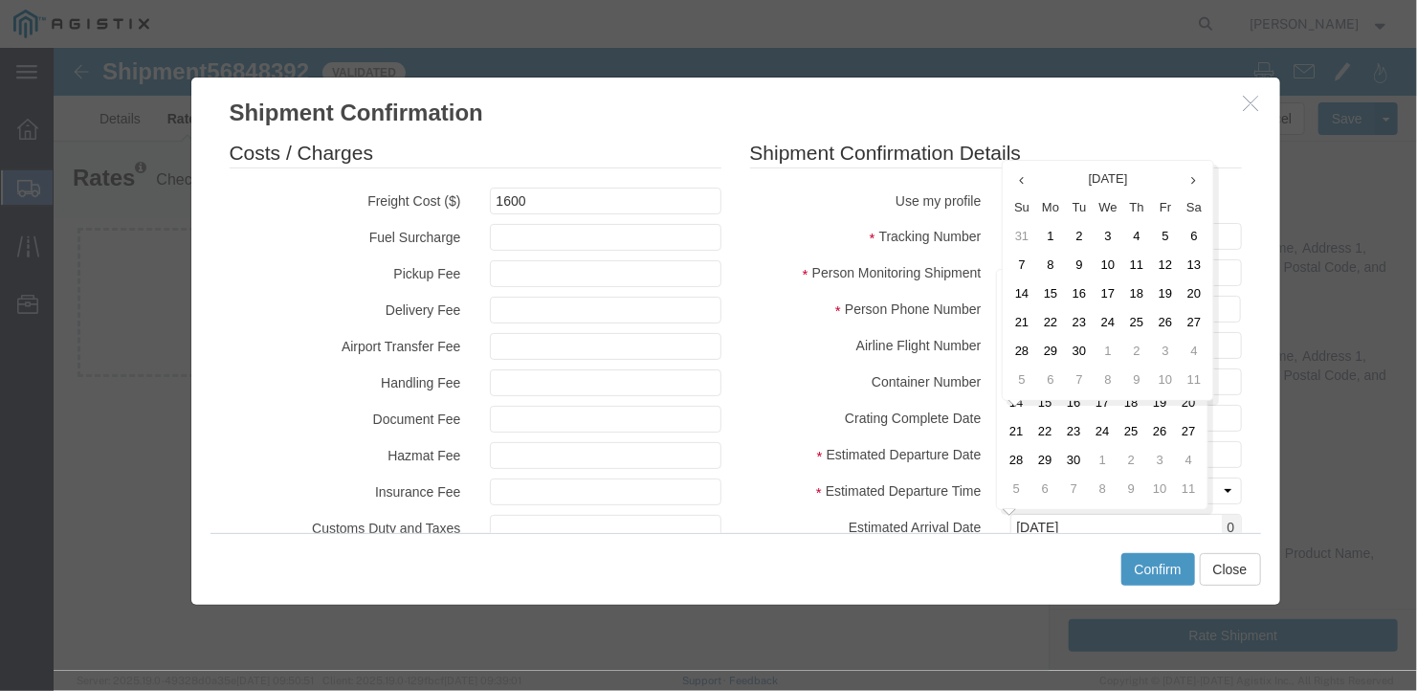
click at [1238, 337] on div at bounding box center [1125, 344] width 260 height 27
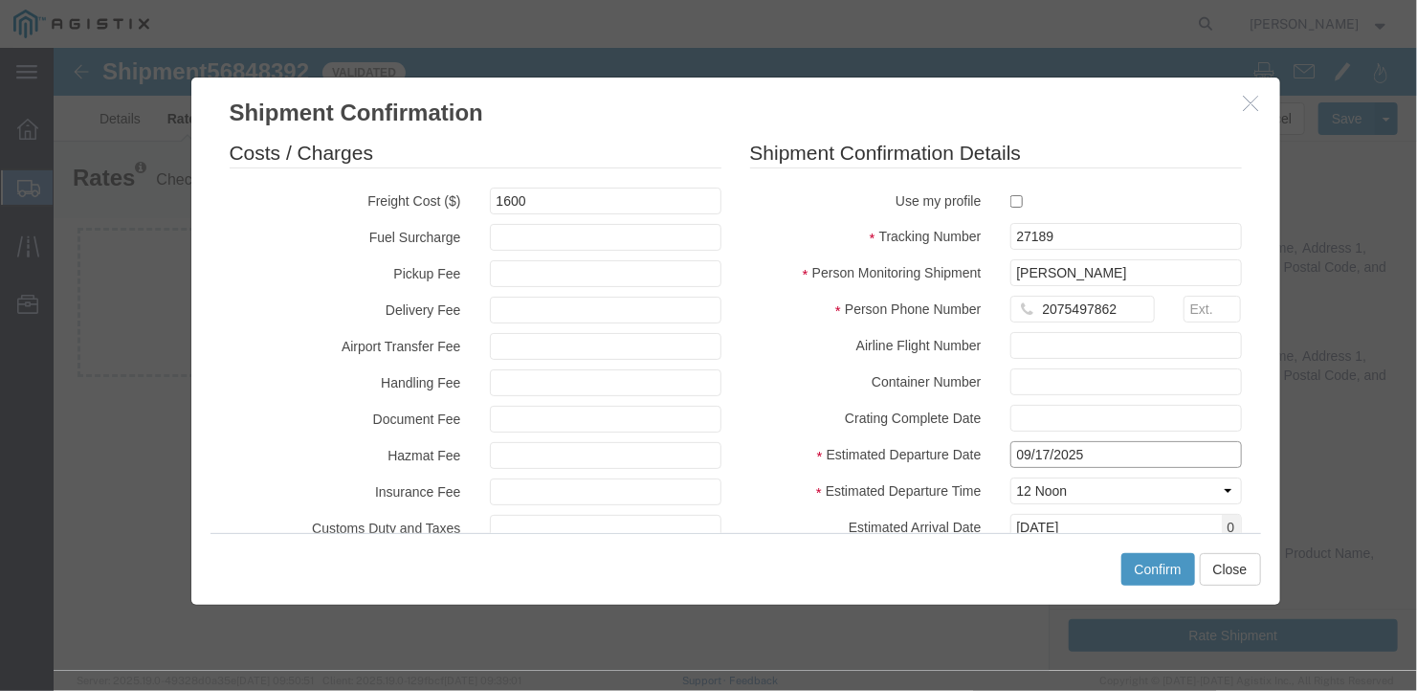
click at [1127, 453] on input "09/17/2025" at bounding box center [1126, 453] width 232 height 27
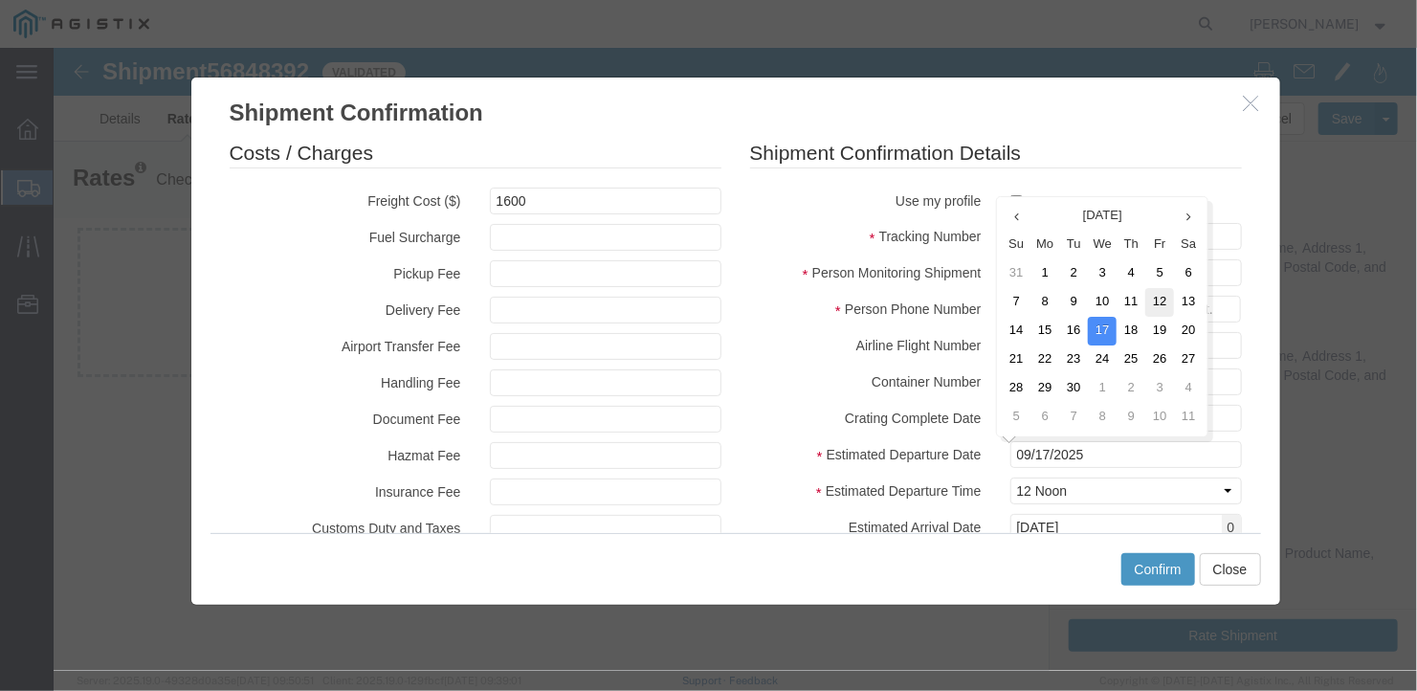
click at [1153, 294] on td "12" at bounding box center [1159, 301] width 29 height 29
type input "[DATE]"
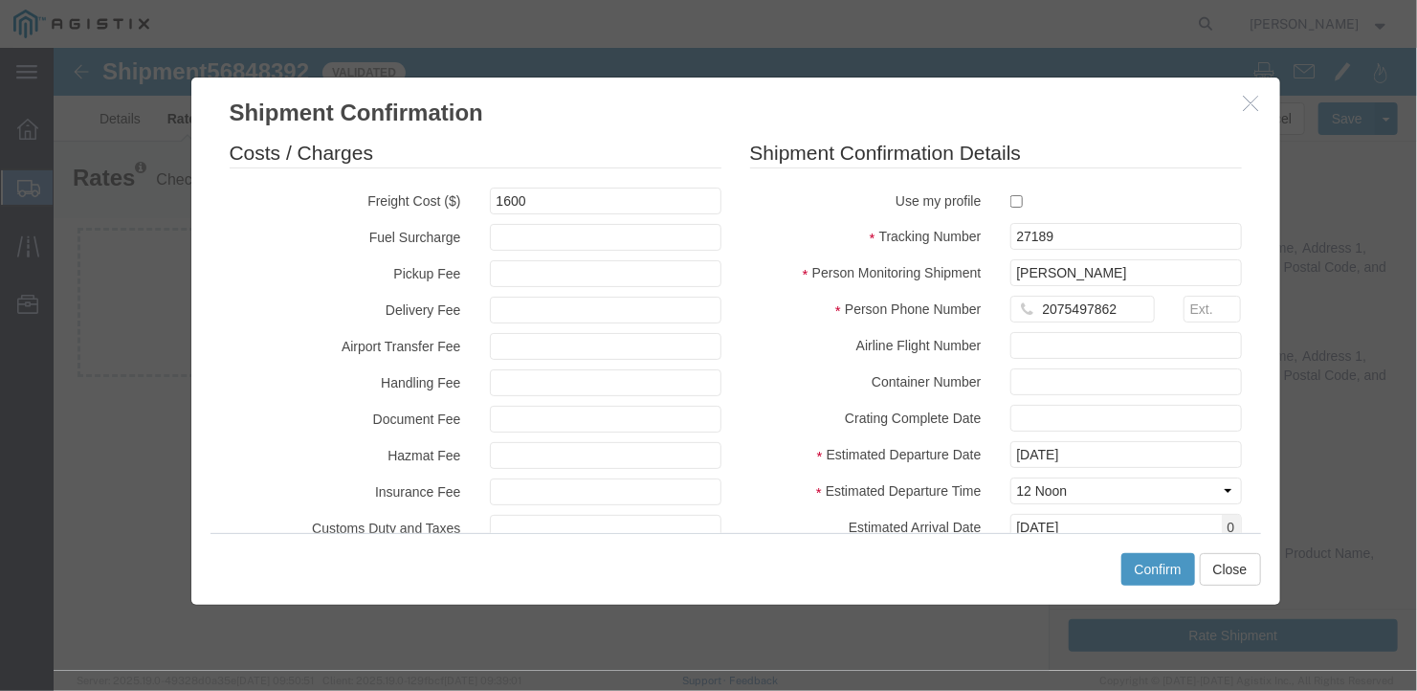
scroll to position [187, 0]
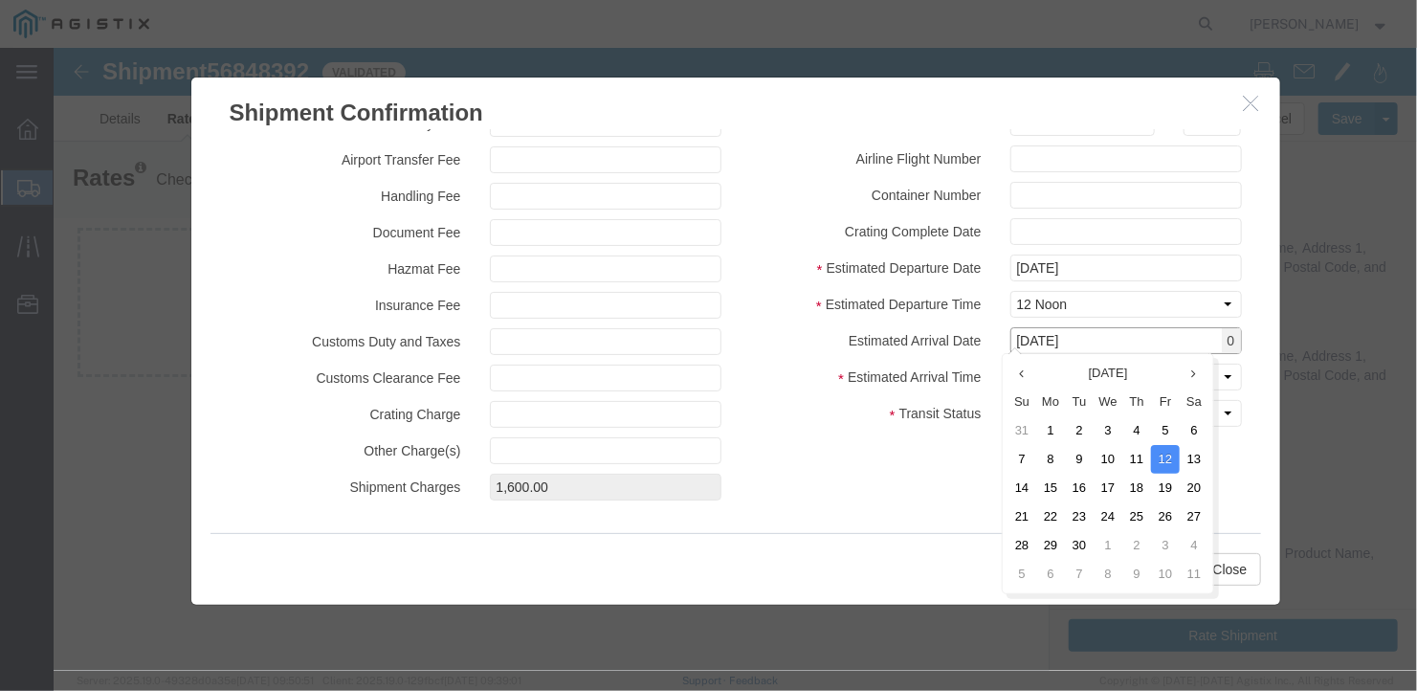
click at [1123, 336] on input "[DATE]" at bounding box center [1126, 339] width 232 height 27
click at [1078, 487] on td "16" at bounding box center [1078, 487] width 29 height 29
type input "09/16/2025"
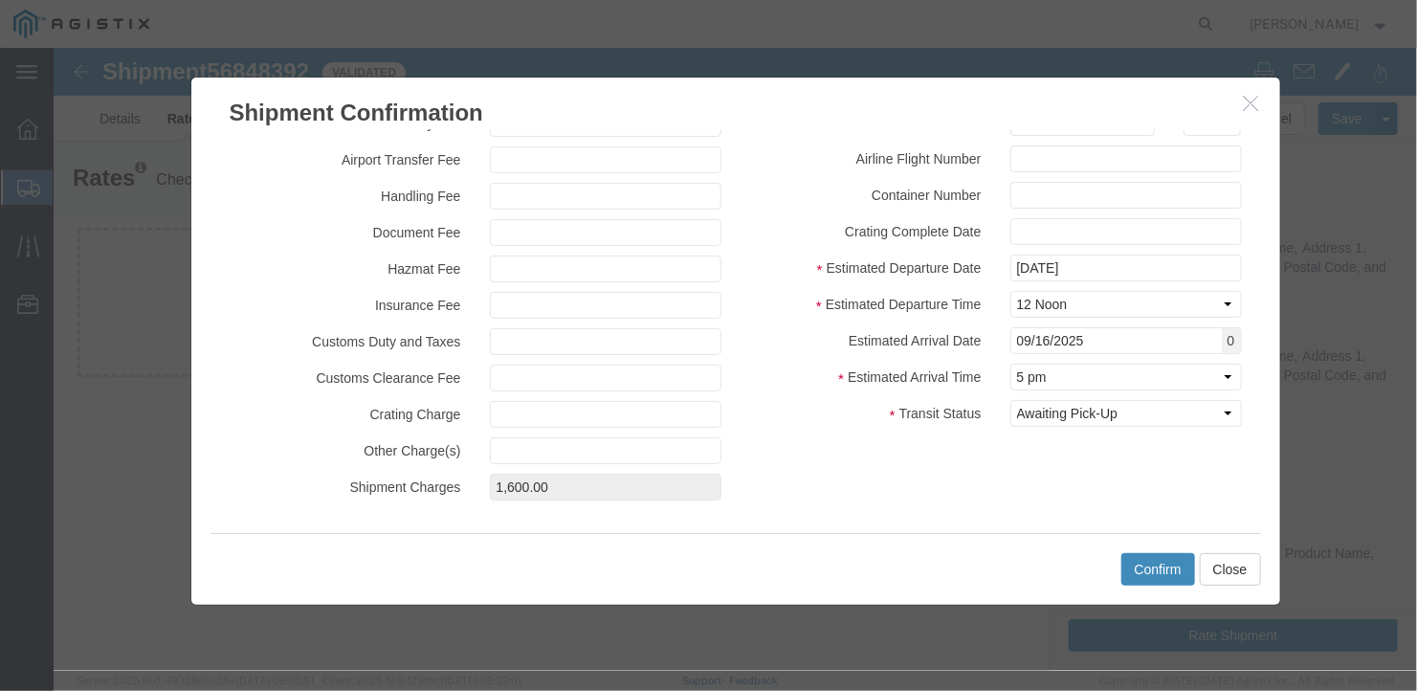
click at [1154, 560] on button "Confirm" at bounding box center [1158, 568] width 74 height 33
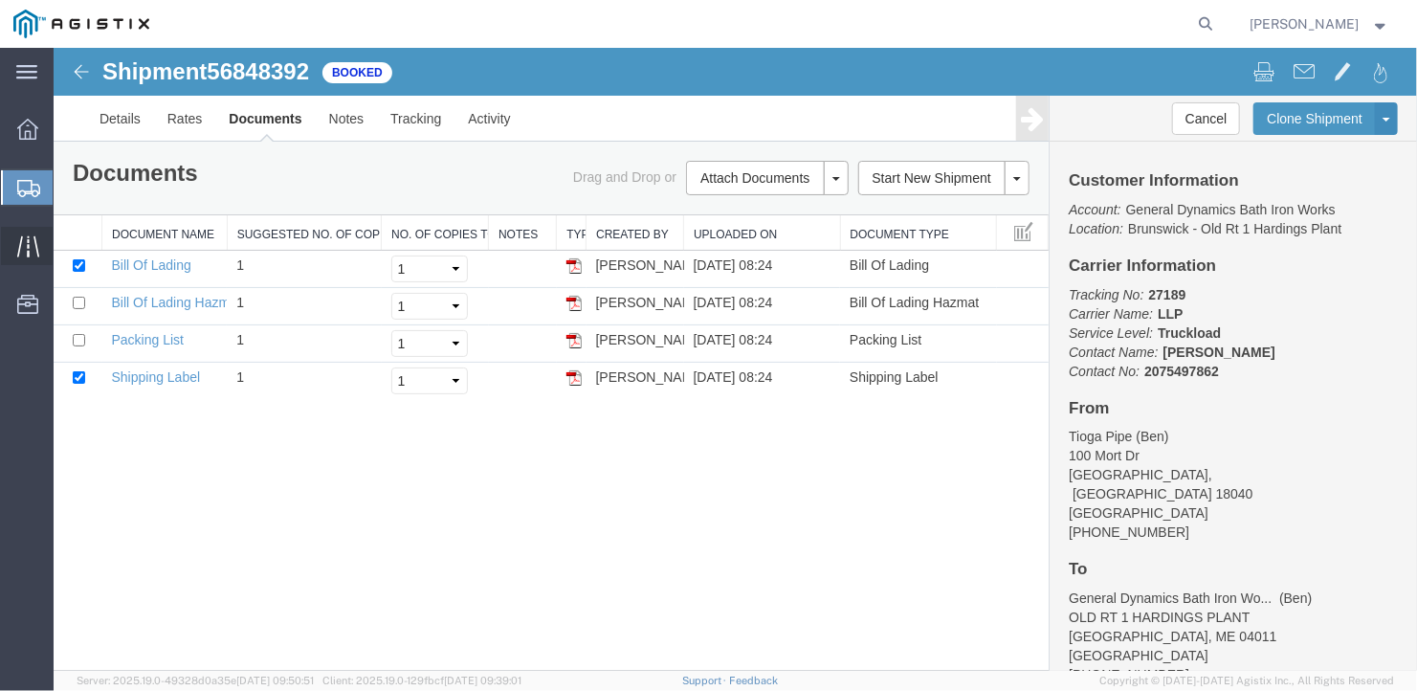
click at [24, 246] on icon at bounding box center [28, 246] width 22 height 22
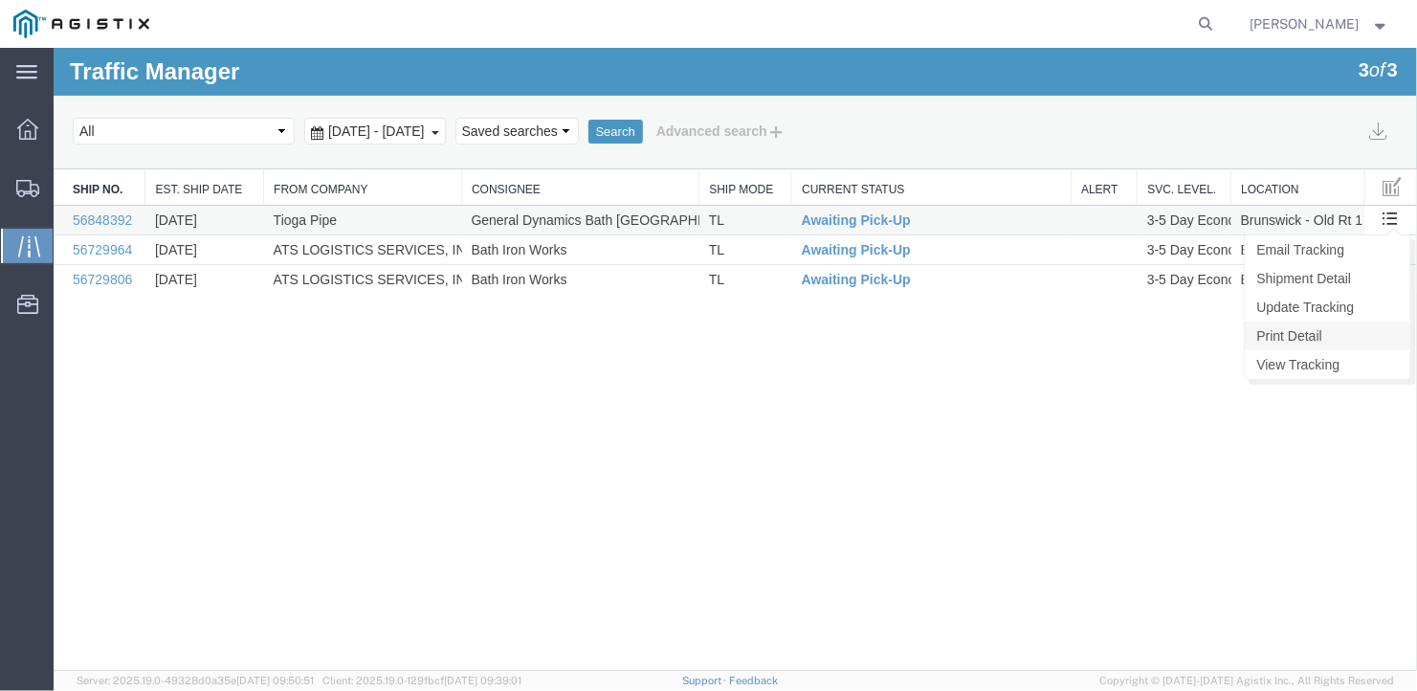
click at [1299, 326] on link "Print Detail" at bounding box center [1327, 335] width 166 height 29
click at [1305, 301] on link "Update Tracking" at bounding box center [1327, 306] width 166 height 29
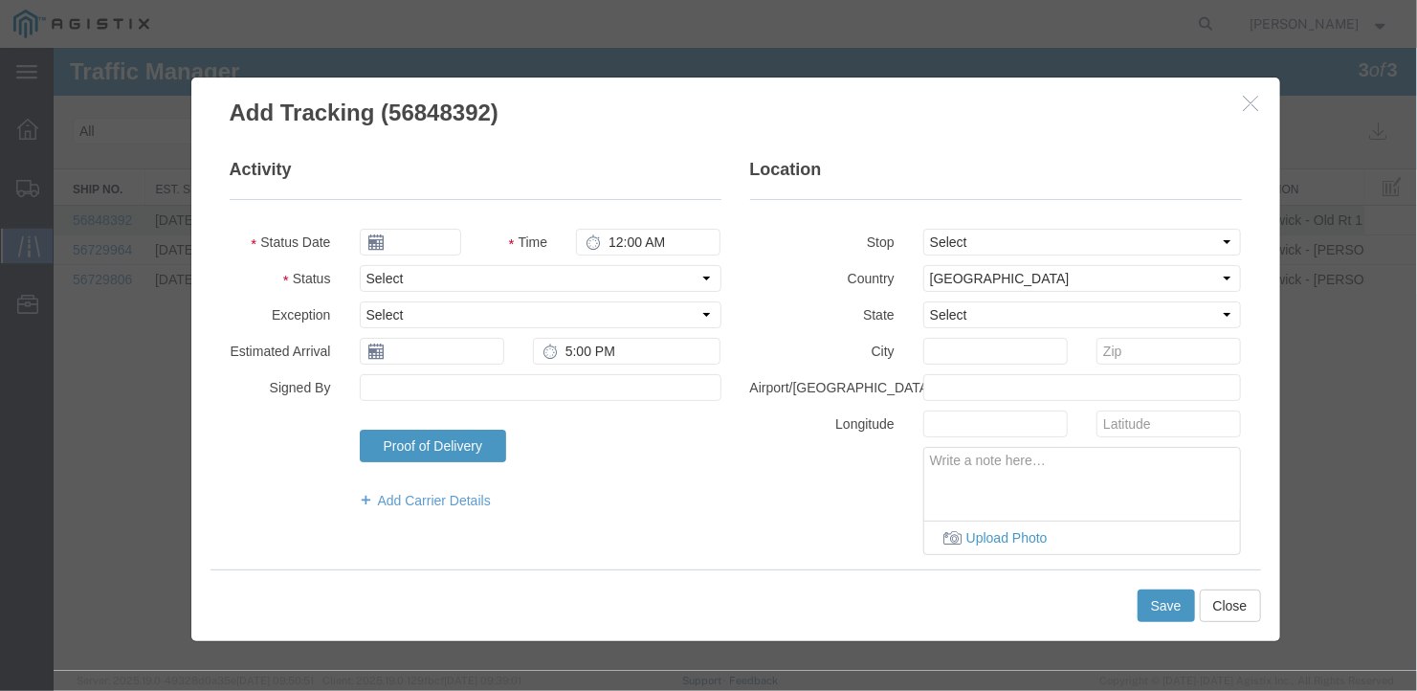
type input "09/17/2025"
type input "12:00 PM"
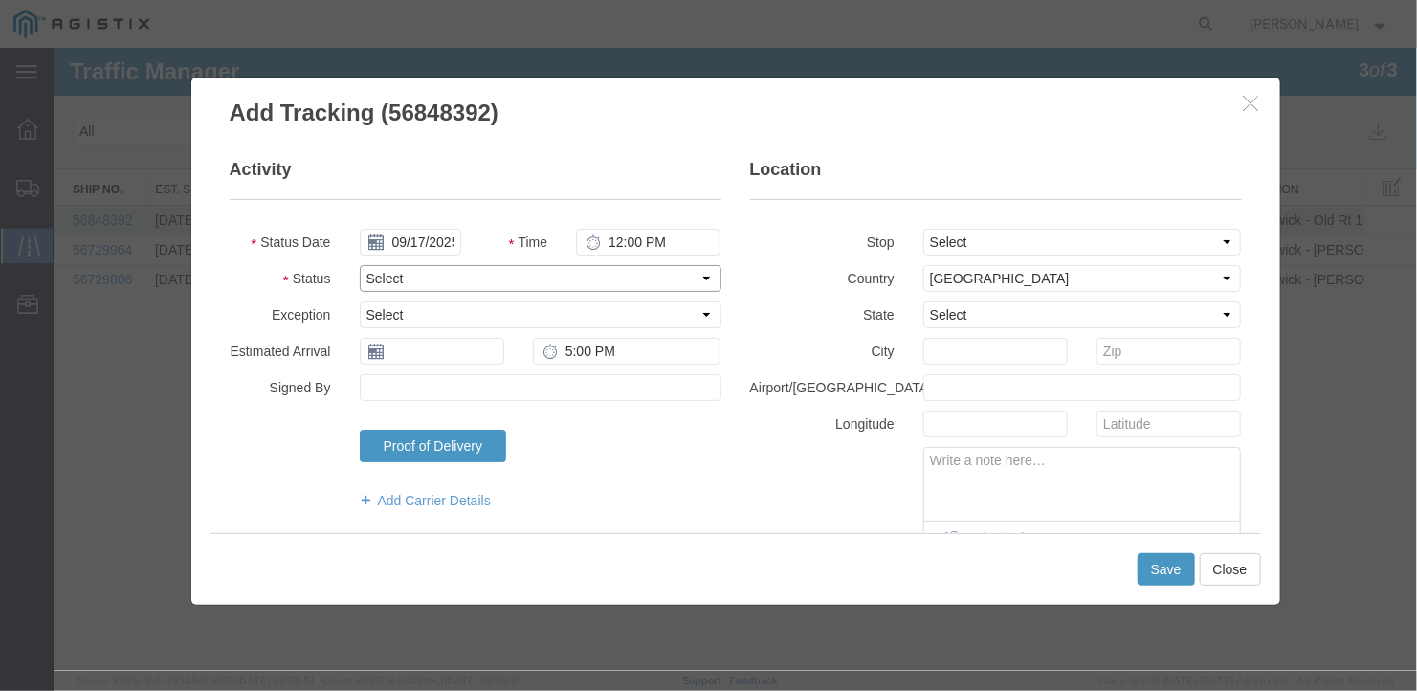
click at [434, 276] on select "Select Arrival Notice Available Arrival Notice Imported Arrive at Delivery Loca…" at bounding box center [540, 277] width 362 height 27
select select "DELIVRED"
click at [359, 264] on select "Select Arrival Notice Available Arrival Notice Imported Arrive at Delivery Loca…" at bounding box center [540, 277] width 362 height 27
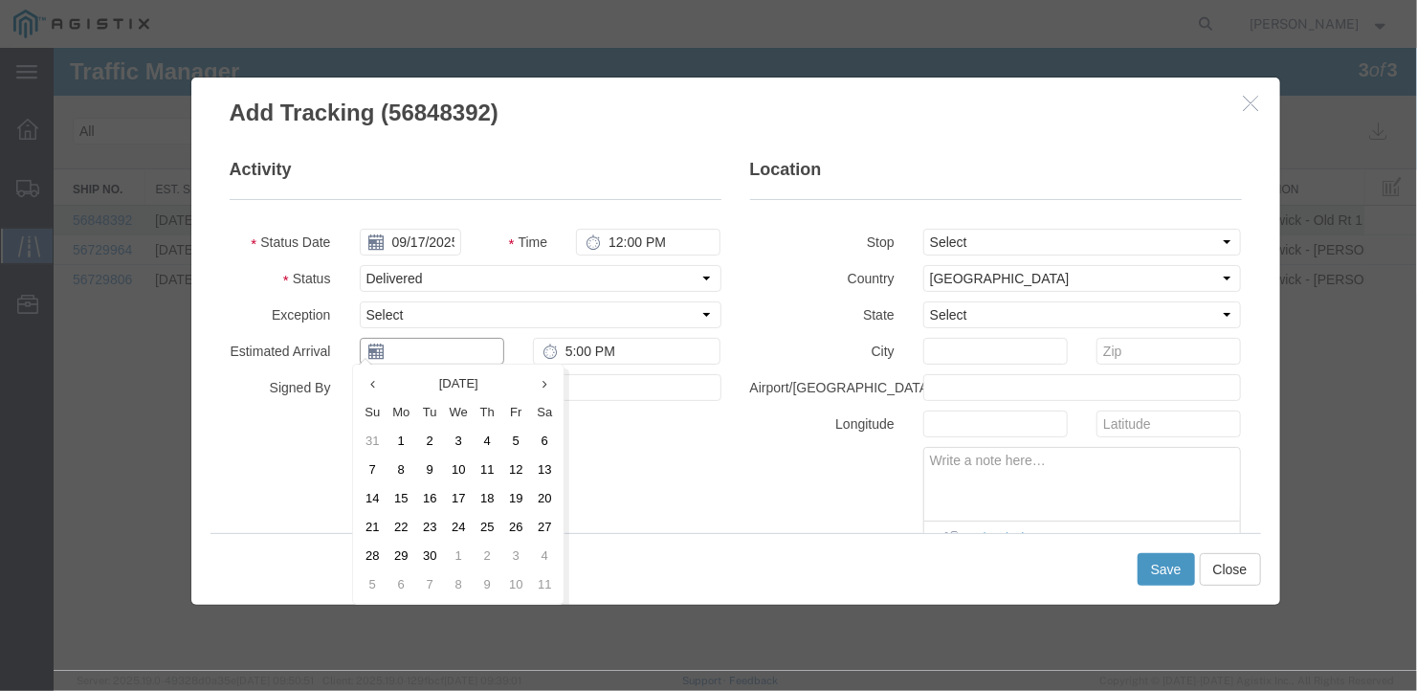
click at [428, 343] on input "text" at bounding box center [431, 350] width 145 height 27
click at [424, 498] on td "16" at bounding box center [428, 497] width 29 height 29
type input "09/16/2025"
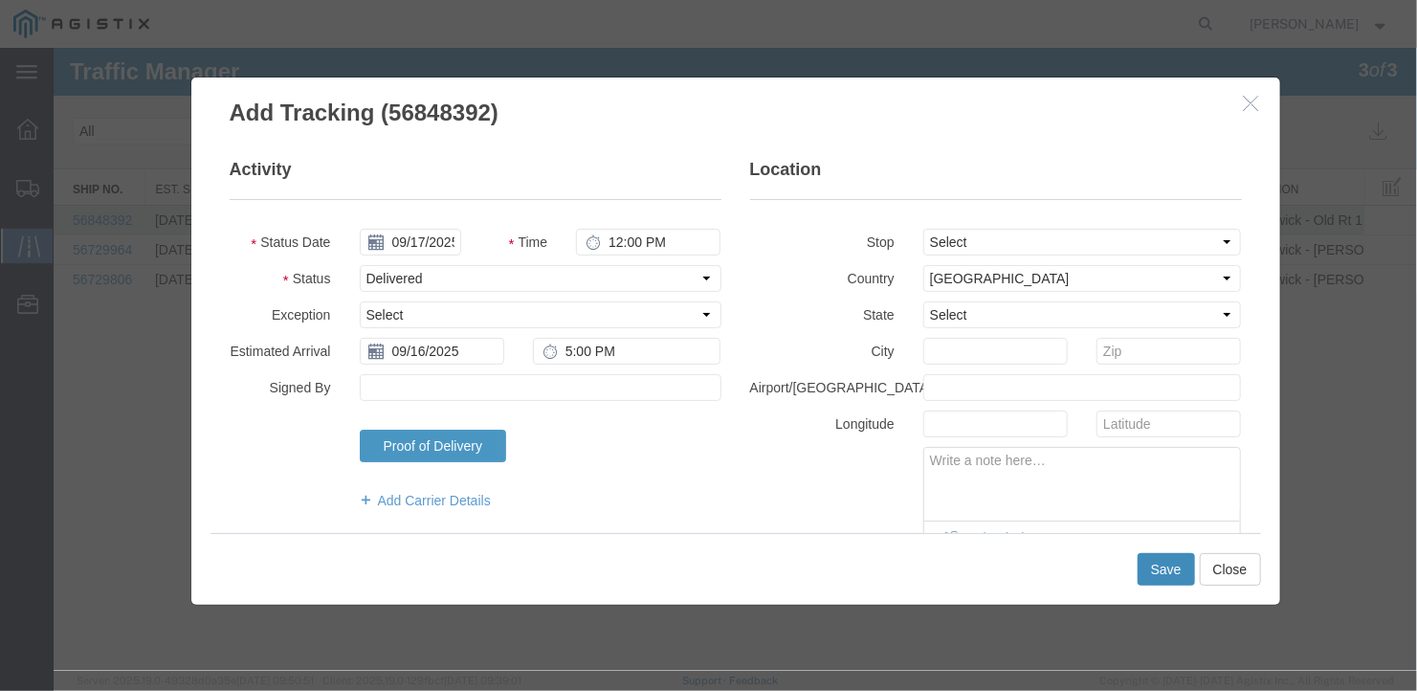
click at [1177, 562] on button "Save" at bounding box center [1165, 568] width 57 height 33
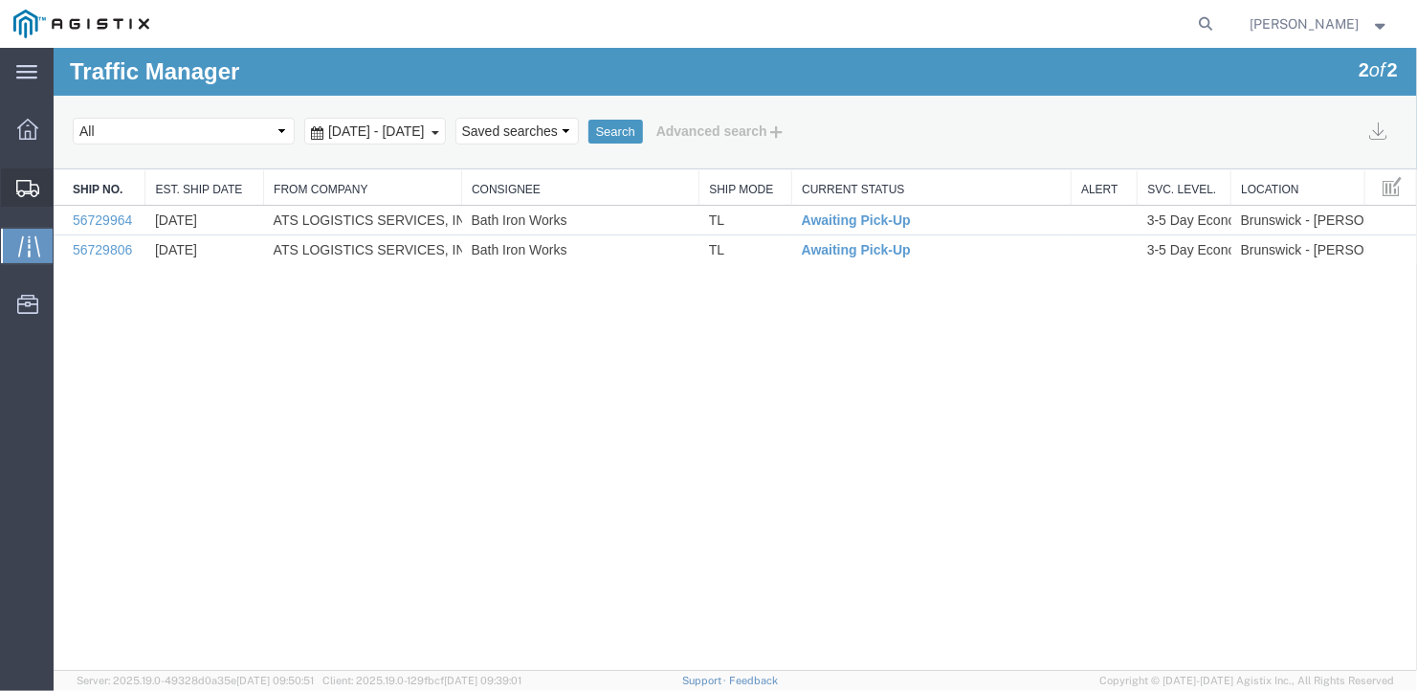
click at [0, 0] on span "Create Shipment" at bounding box center [0, 0] width 0 height 0
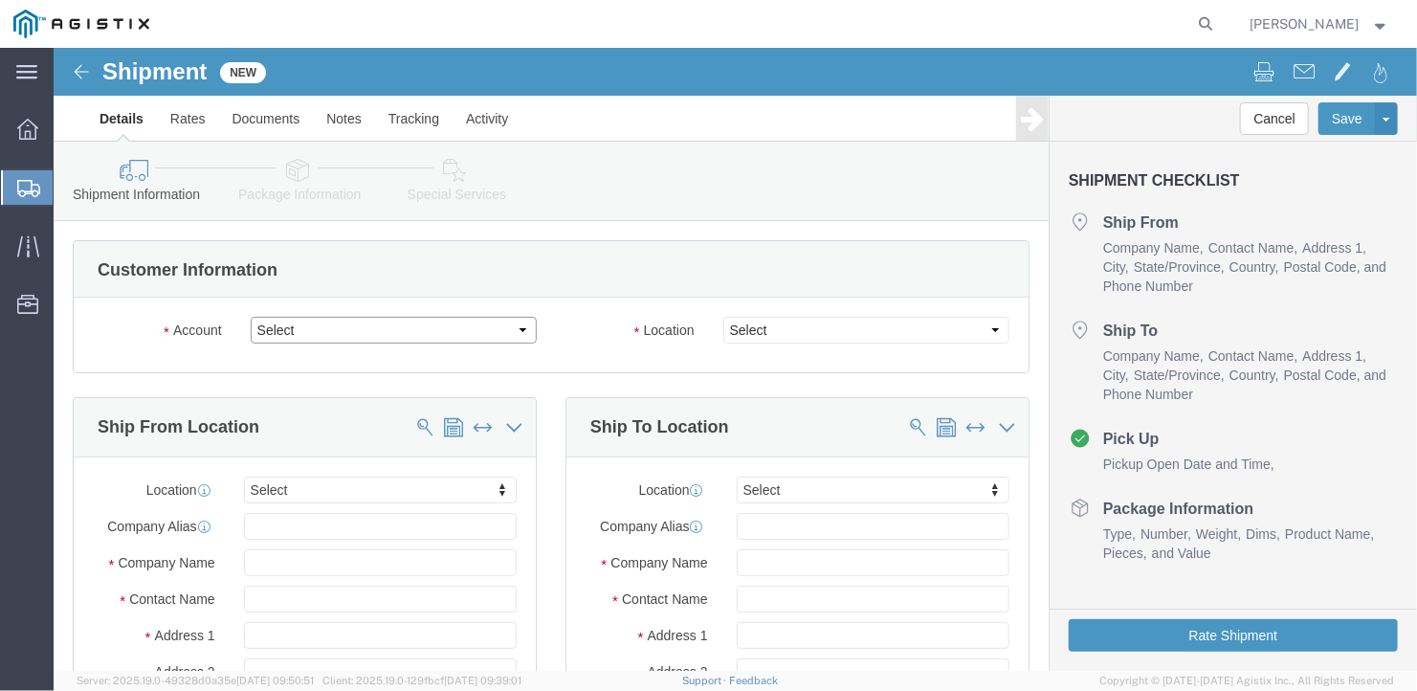
click select "Select General Dynamics Bath Iron Works"
select select "8114"
click select "Select General Dynamics Bath Iron Works"
select select
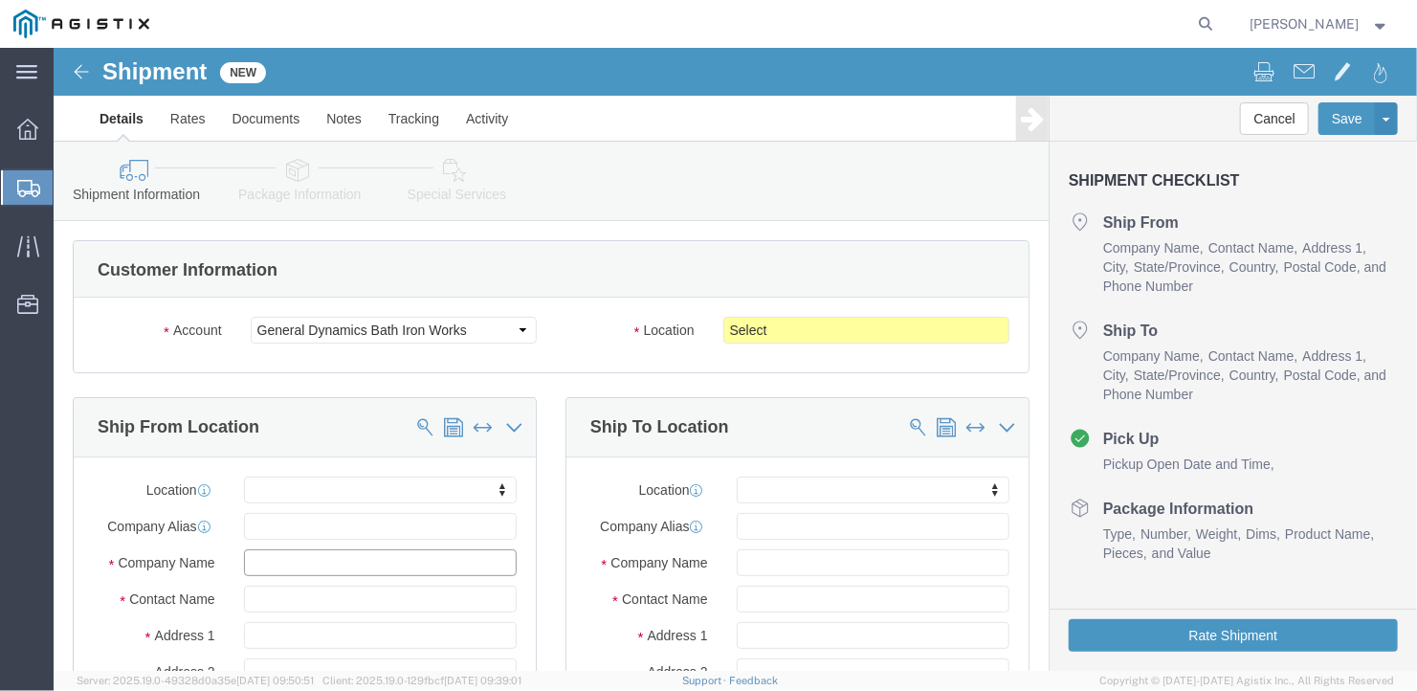
click input "text"
type input "A"
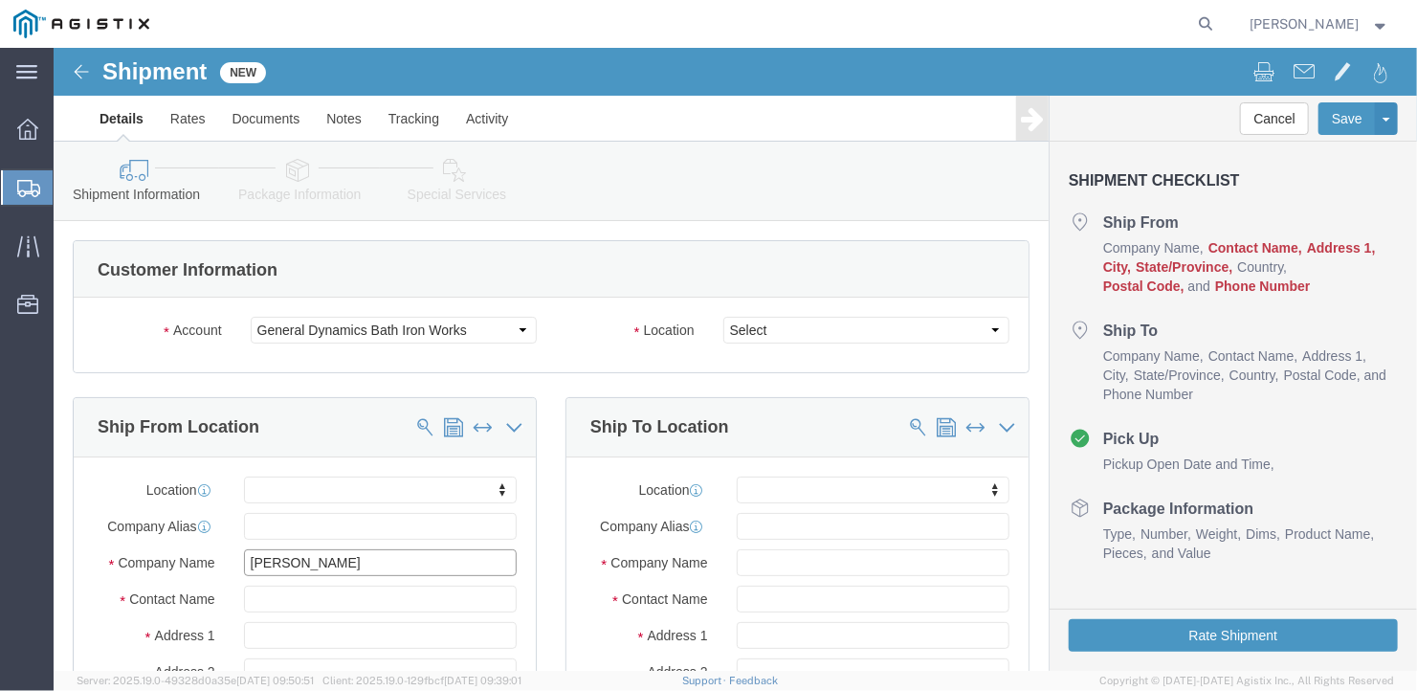
type input "[PERSON_NAME]"
type input "[STREET_ADDRESS]"
select select
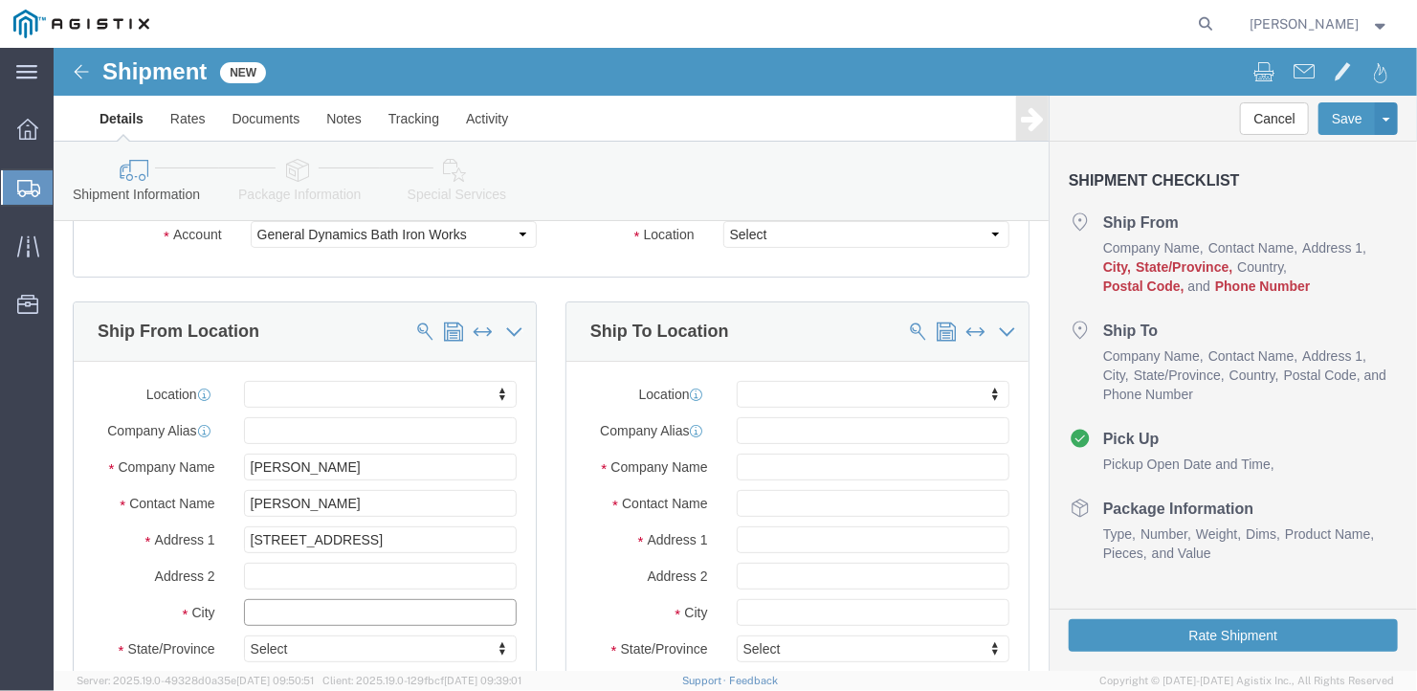
click input "text"
type input "[GEOGRAPHIC_DATA]"
select select
type input "I"
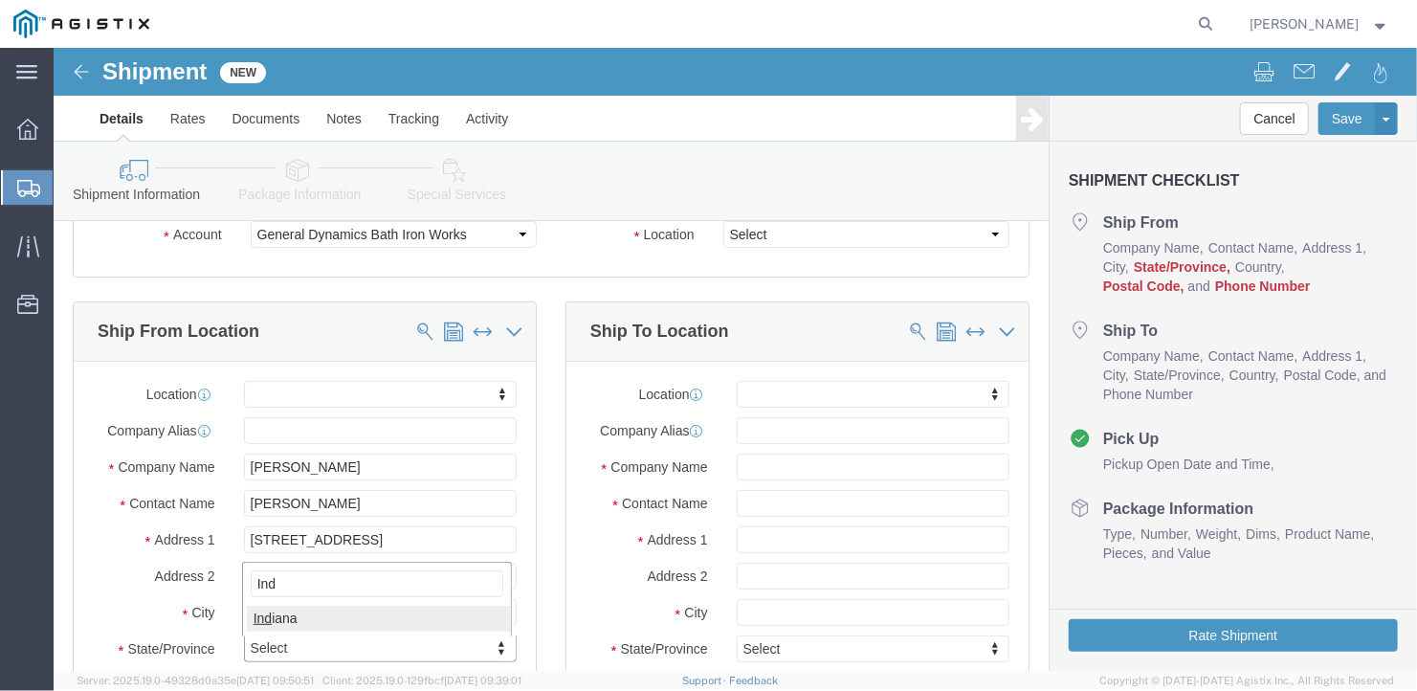
type input "Indi"
select select
select select "IN"
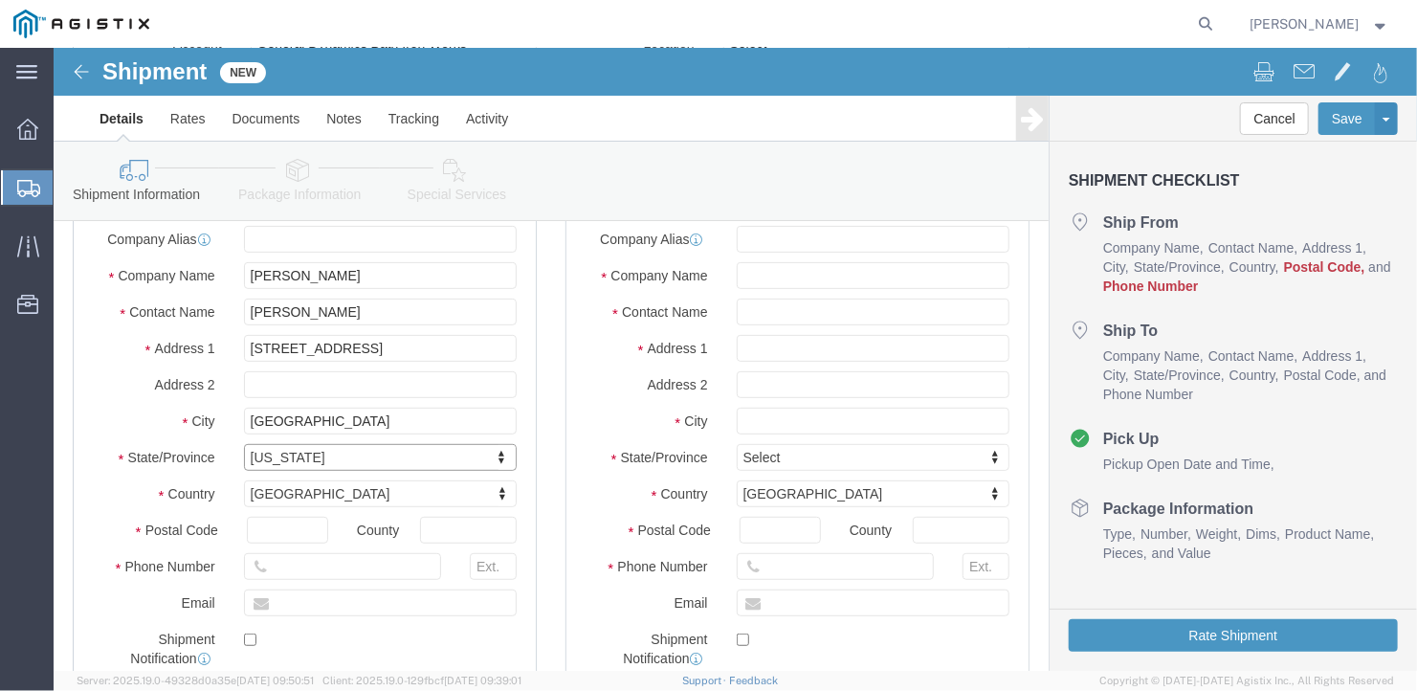
scroll to position [383, 0]
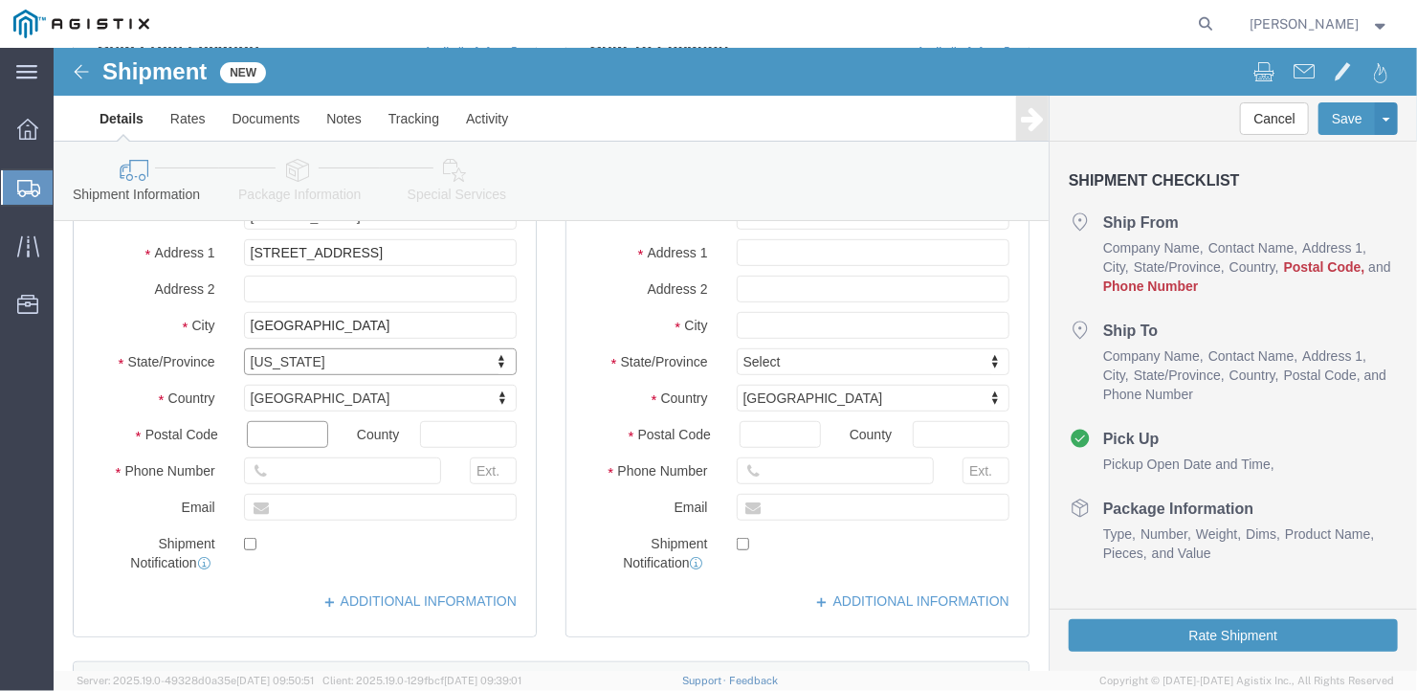
click input "text"
type input "46304"
select select
click input "text"
type input "[PHONE_NUMBER]"
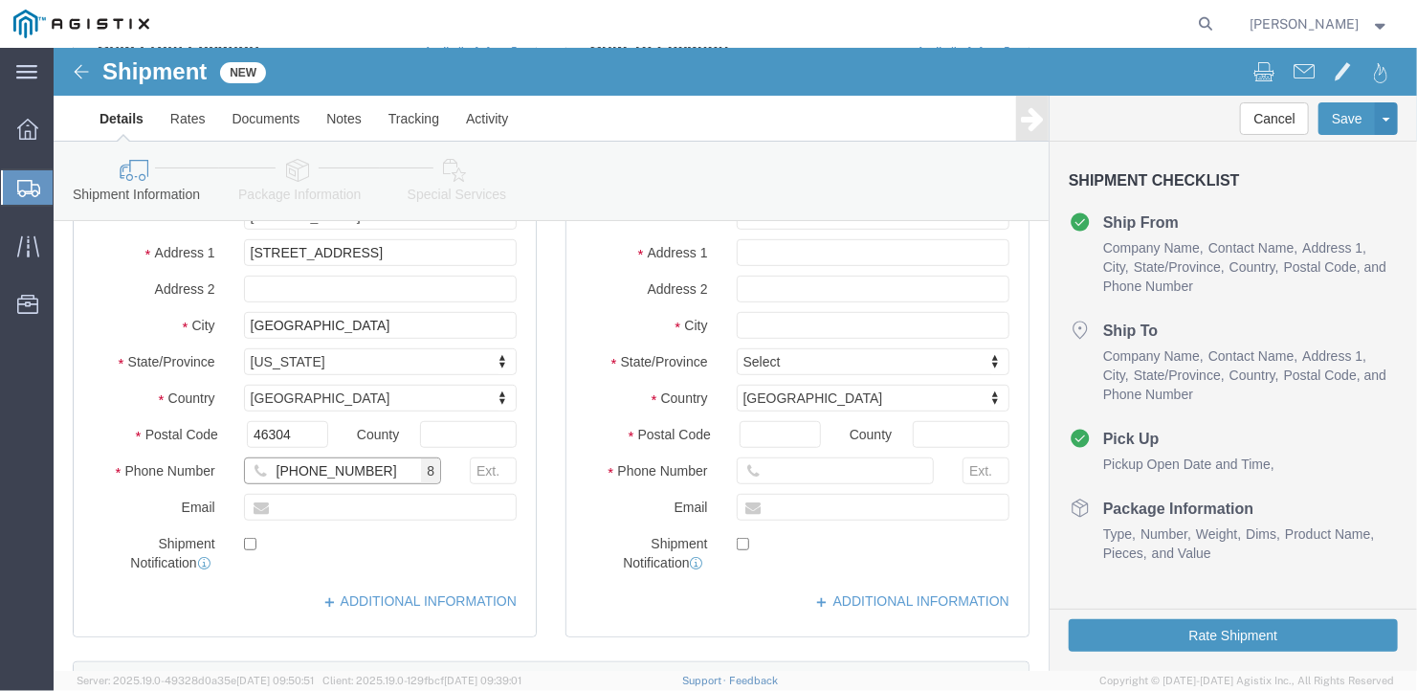
scroll to position [0, 0]
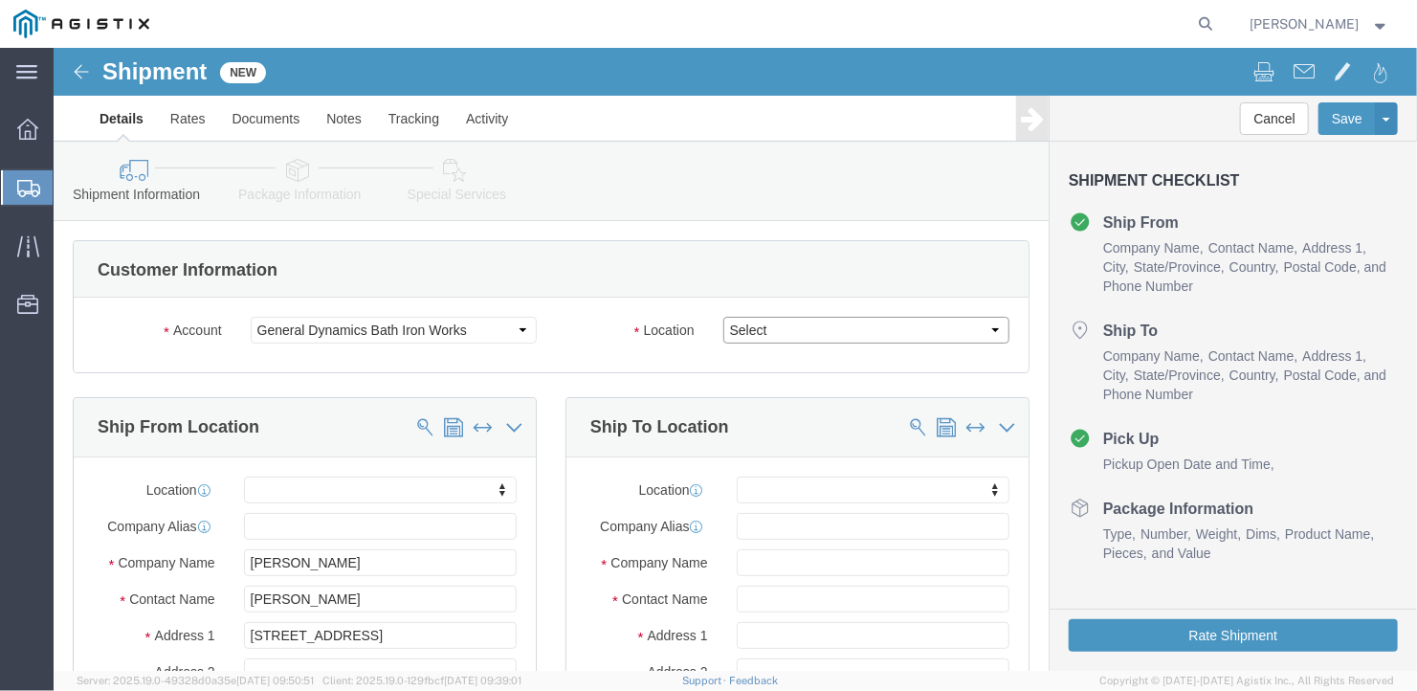
click select "Select Bath - 50 YARD REC [US_STATE][GEOGRAPHIC_DATA] - 700 [US_STATE][GEOGRAPH…"
select select "15691"
click select "Select Bath - 50 YARD REC [US_STATE][GEOGRAPHIC_DATA] - 700 [US_STATE][GEOGRAPH…"
click input "text"
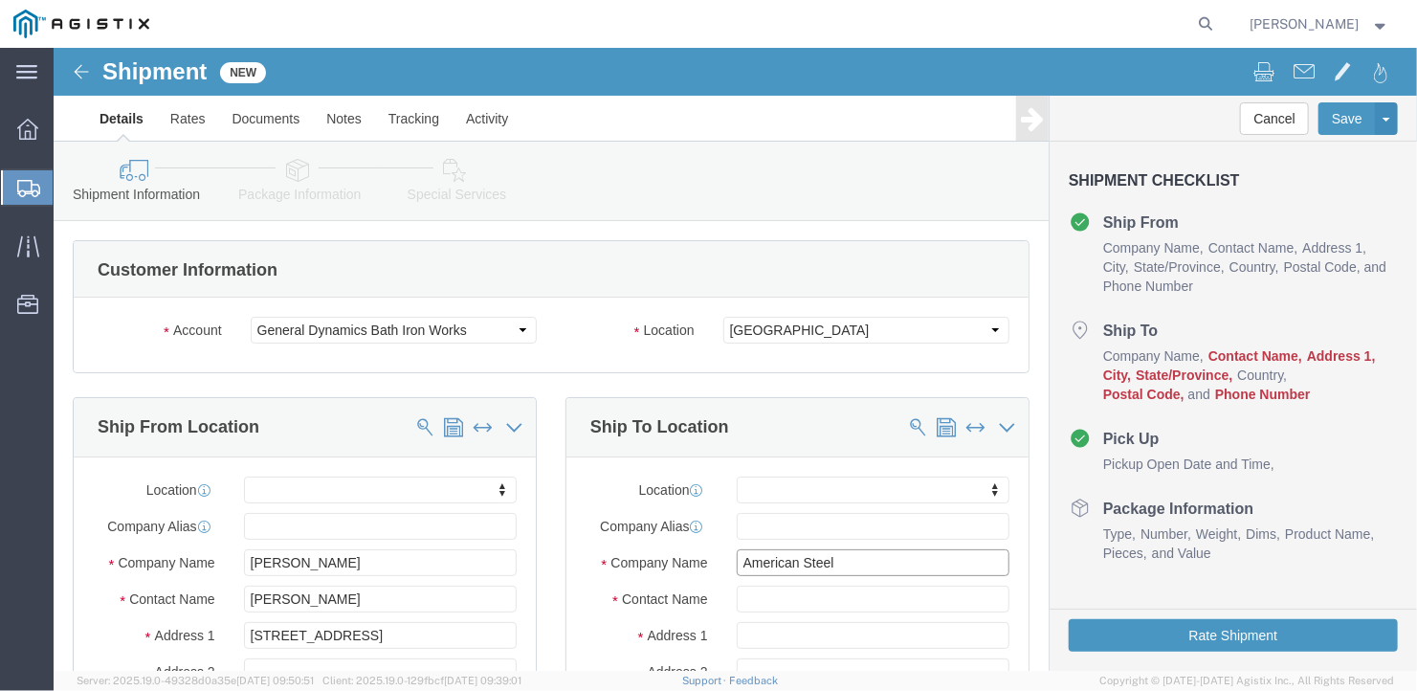
type input "American Steel"
type input "[PERSON_NAME]"
type input "[STREET_ADDRESS][PERSON_NAME]"
select select
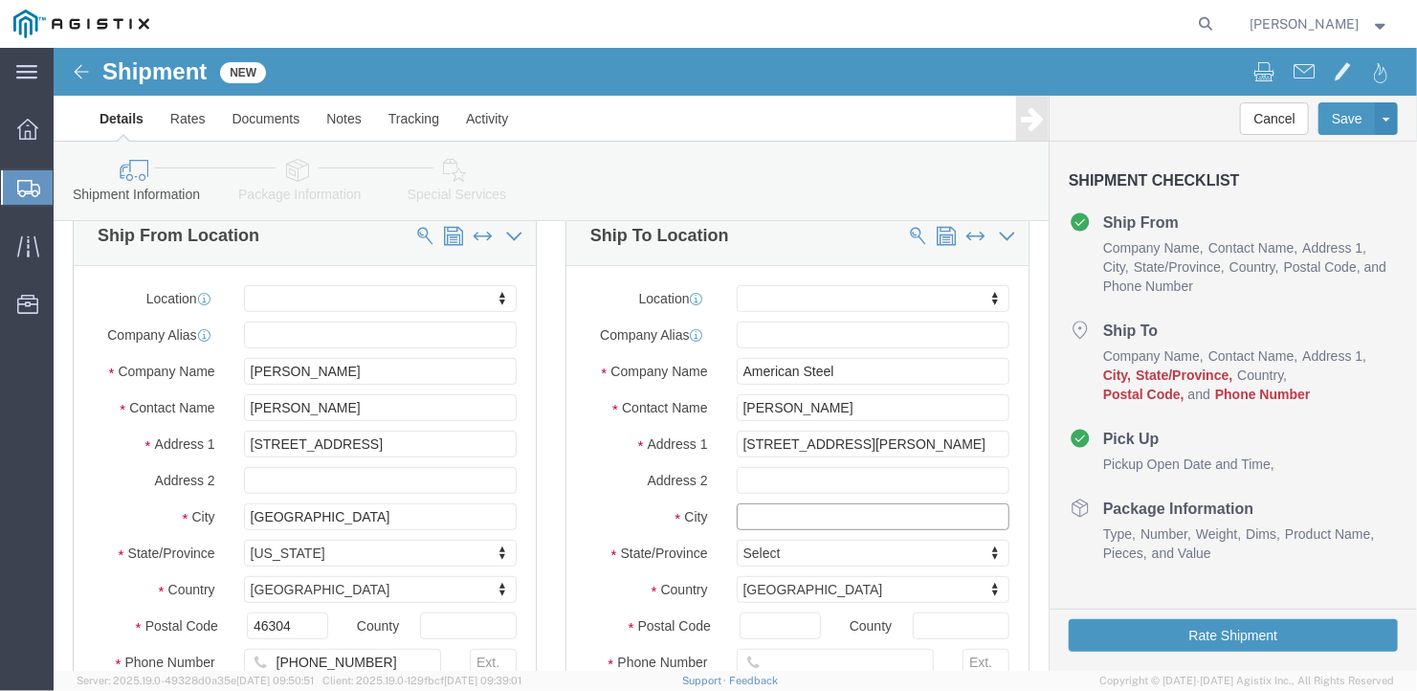
click input "text"
type input "[GEOGRAPHIC_DATA]"
select select
type input "M"
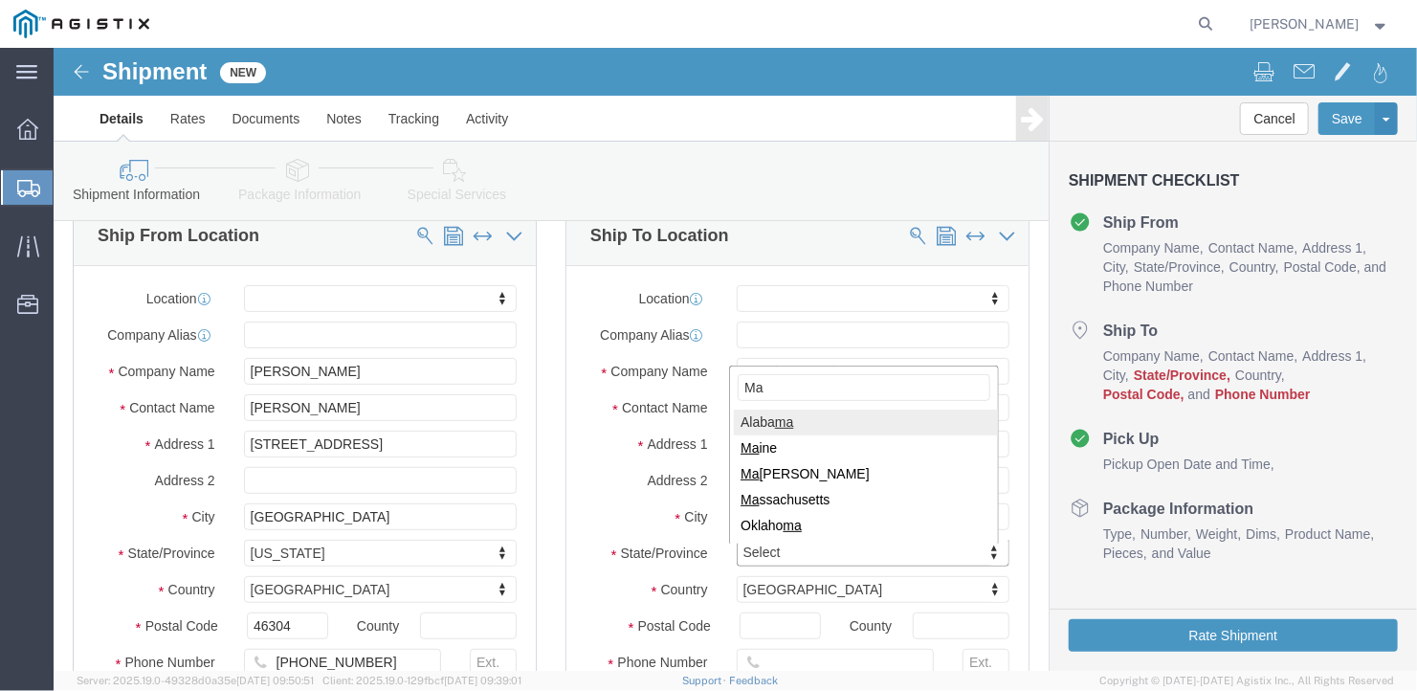
type input "Mai"
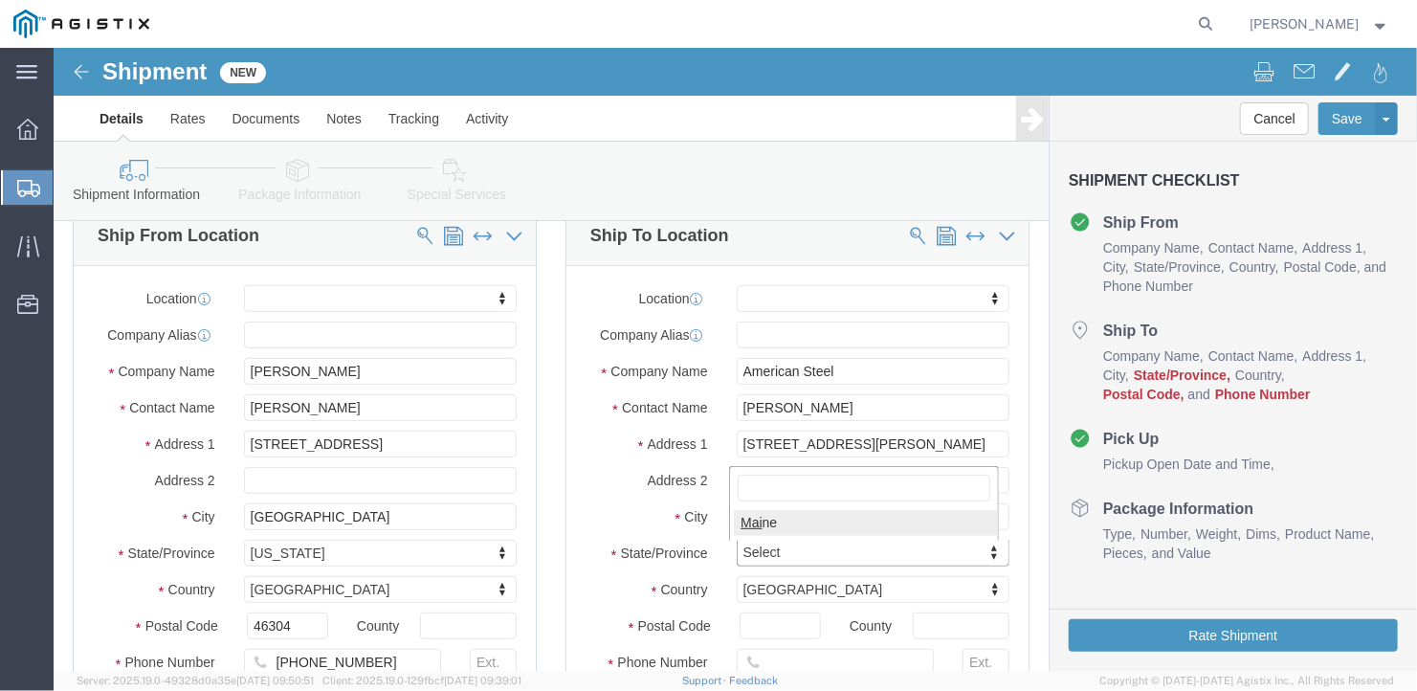
select select
select select "ME"
click input "Postal Code"
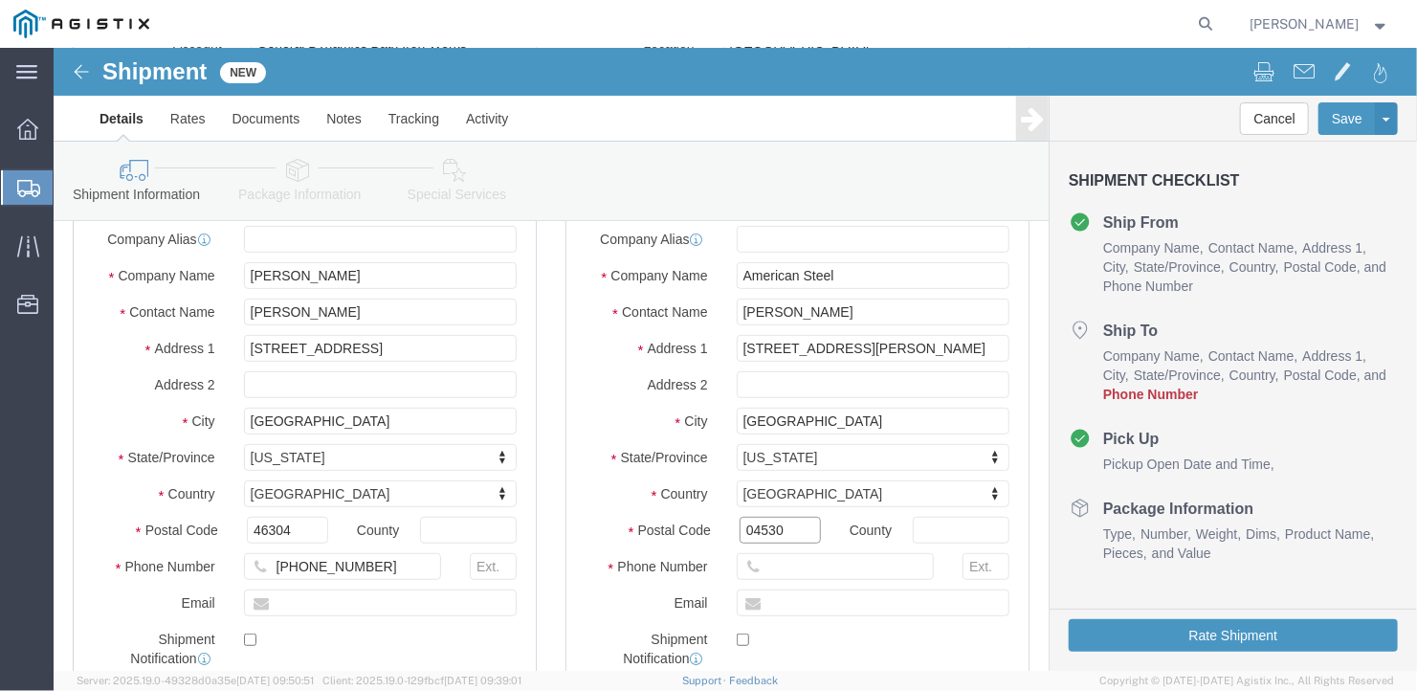
scroll to position [383, 0]
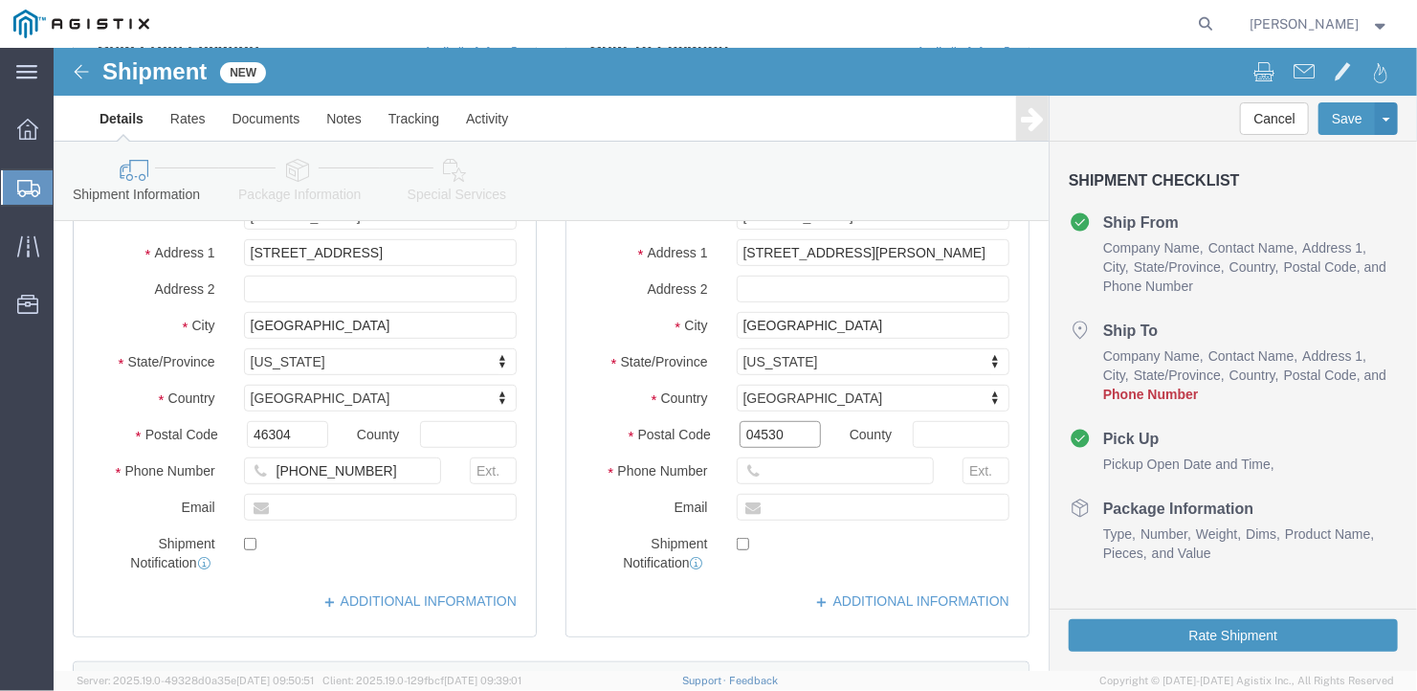
type input "04530"
select select
click input "text"
type input "[PHONE_NUMBER]"
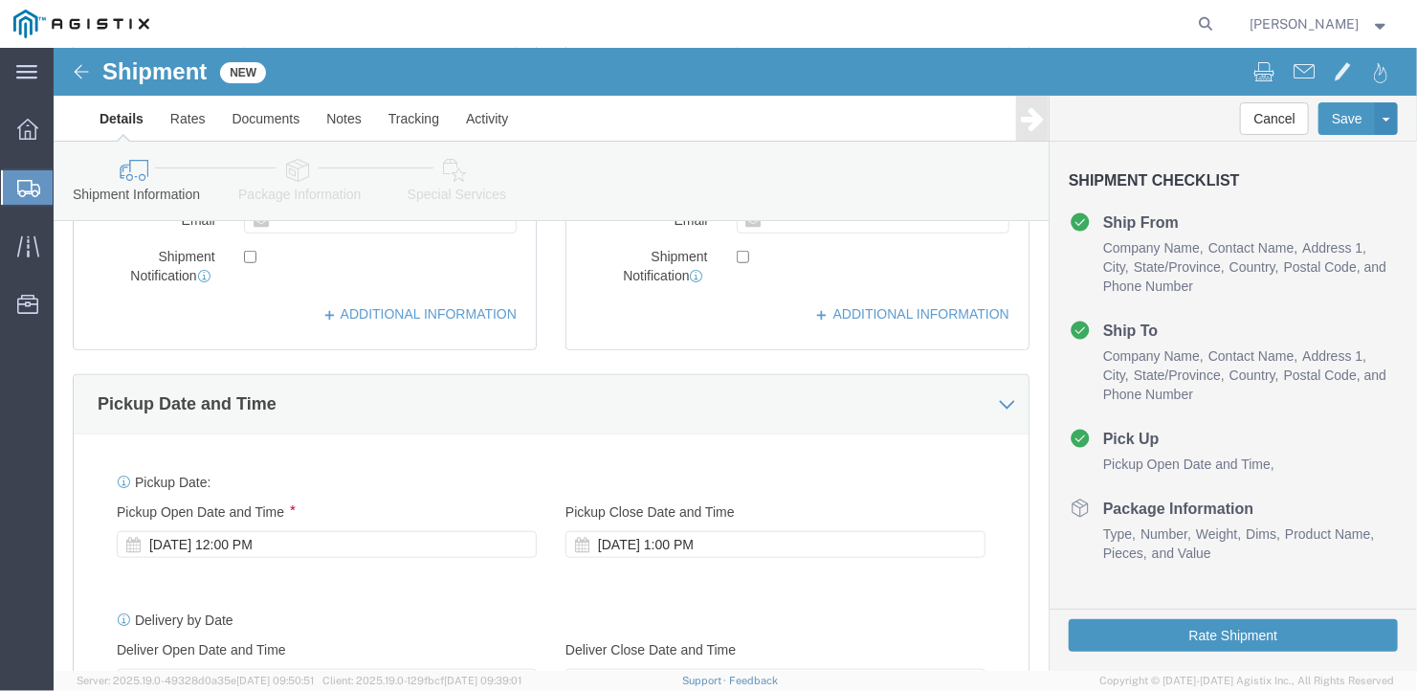
scroll to position [861, 0]
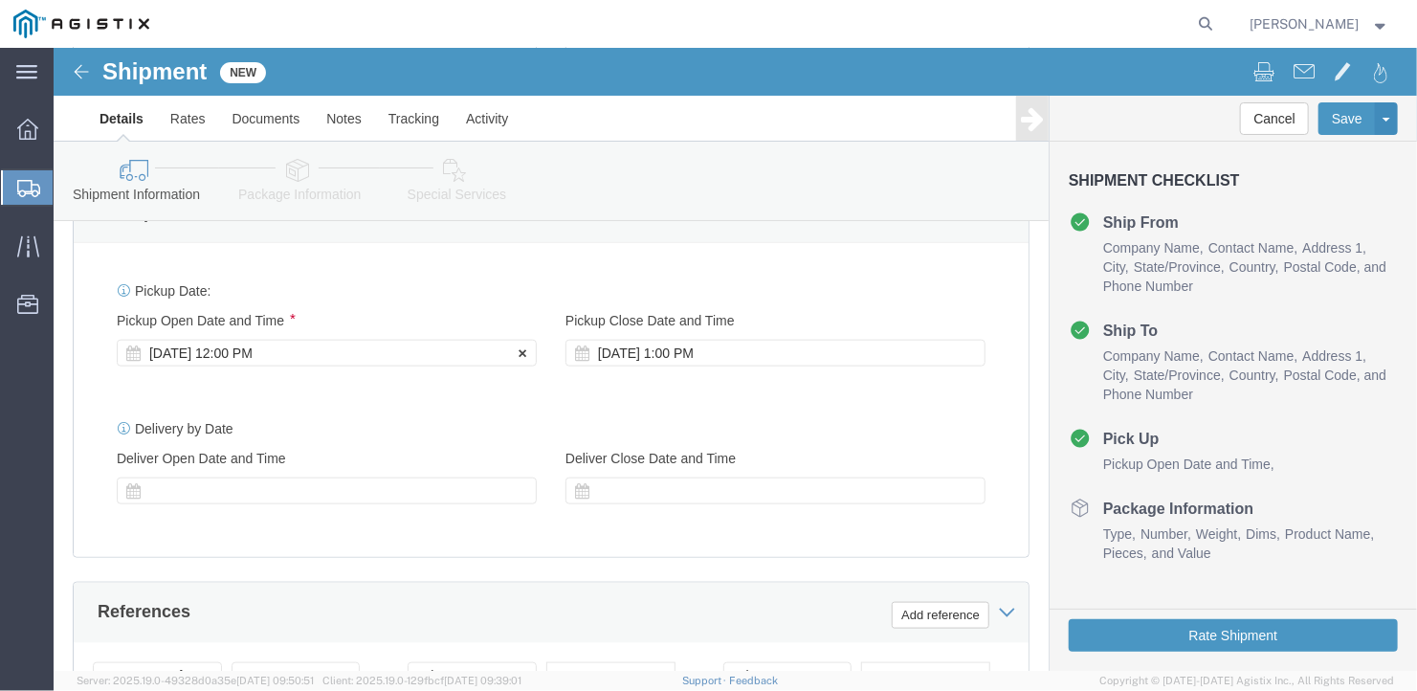
click div "[DATE] 12:00 PM"
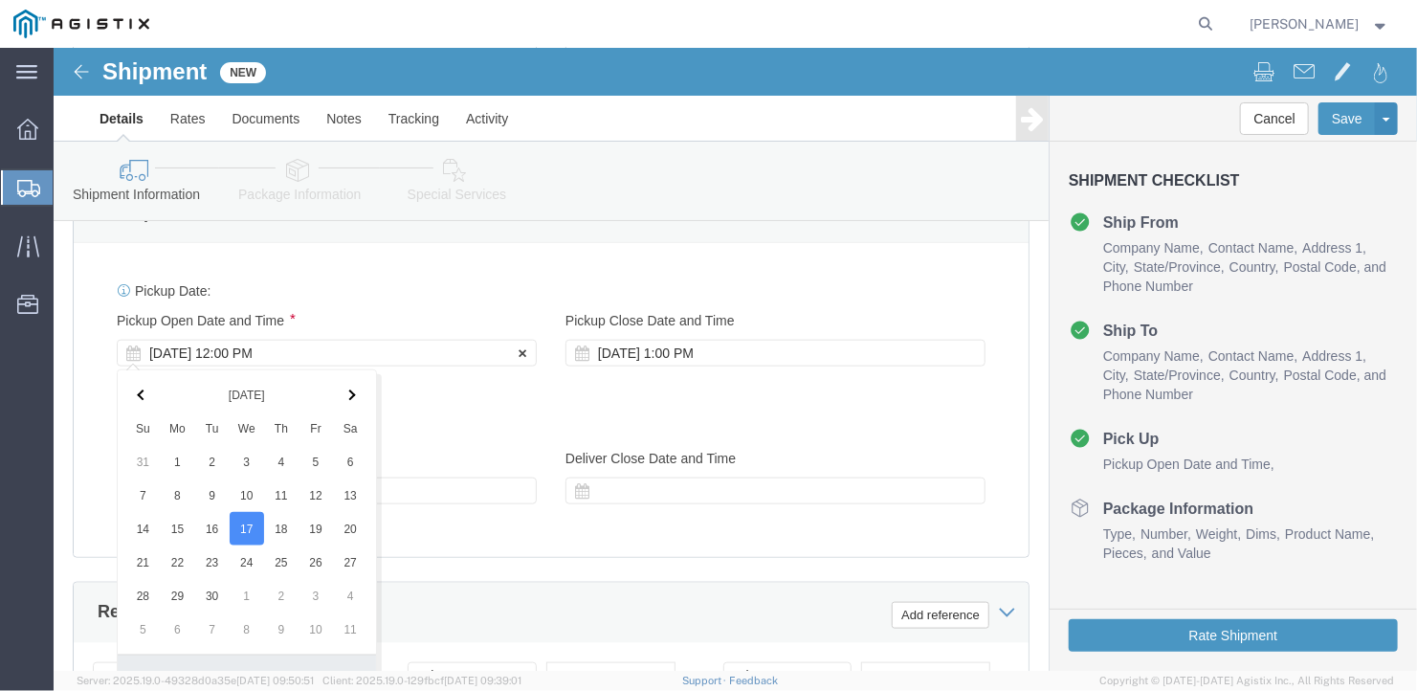
scroll to position [1199, 0]
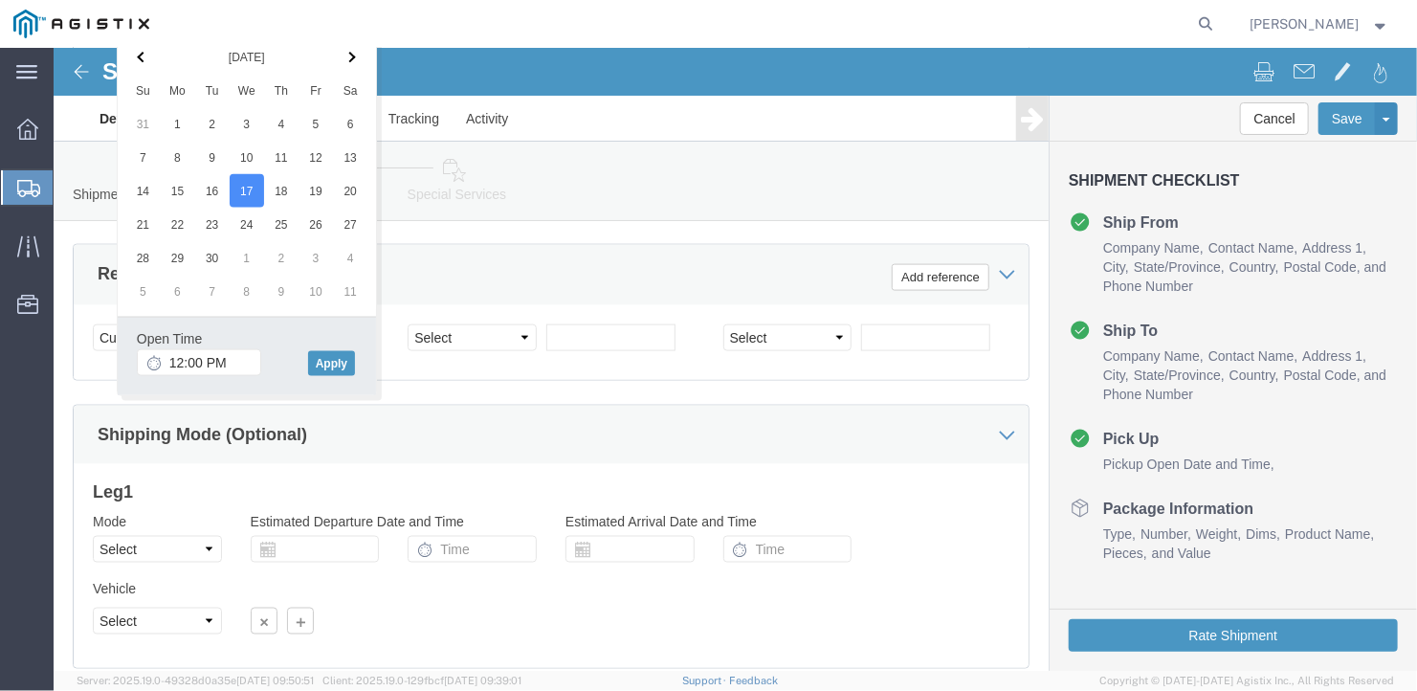
click div "References Add reference"
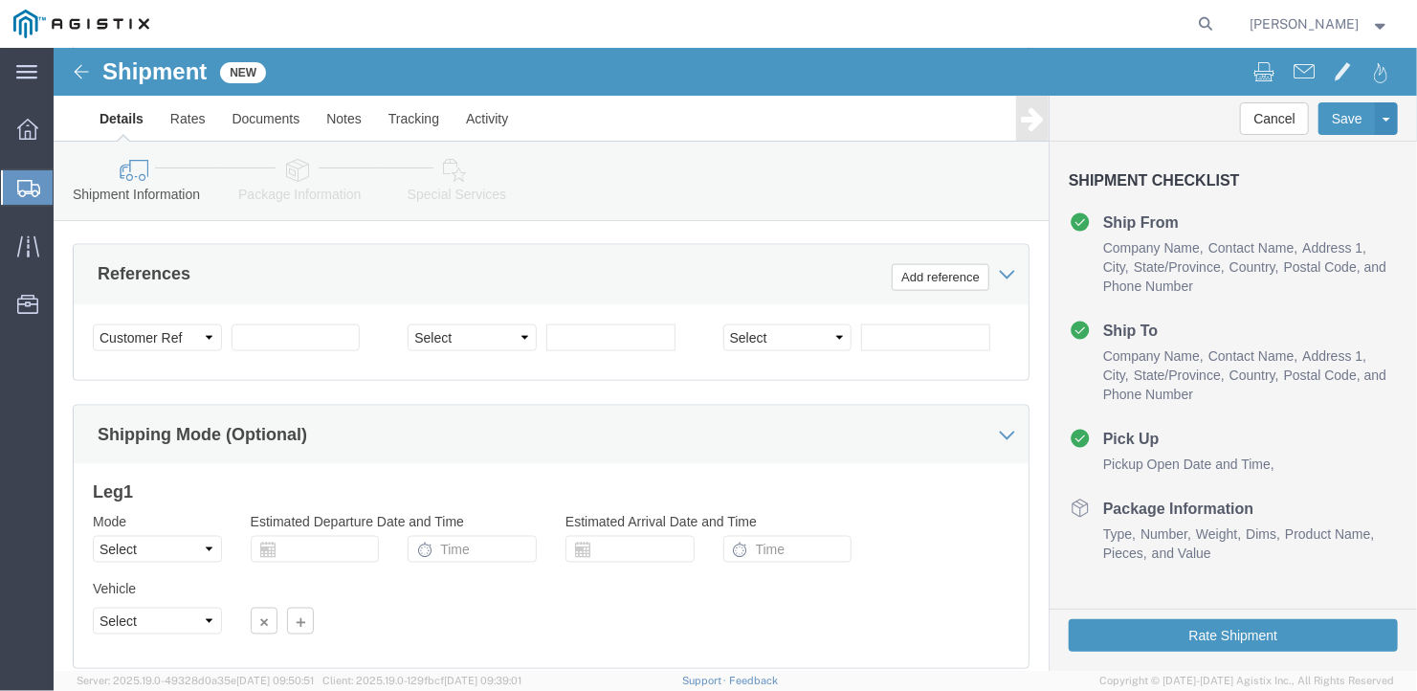
scroll to position [1329, 0]
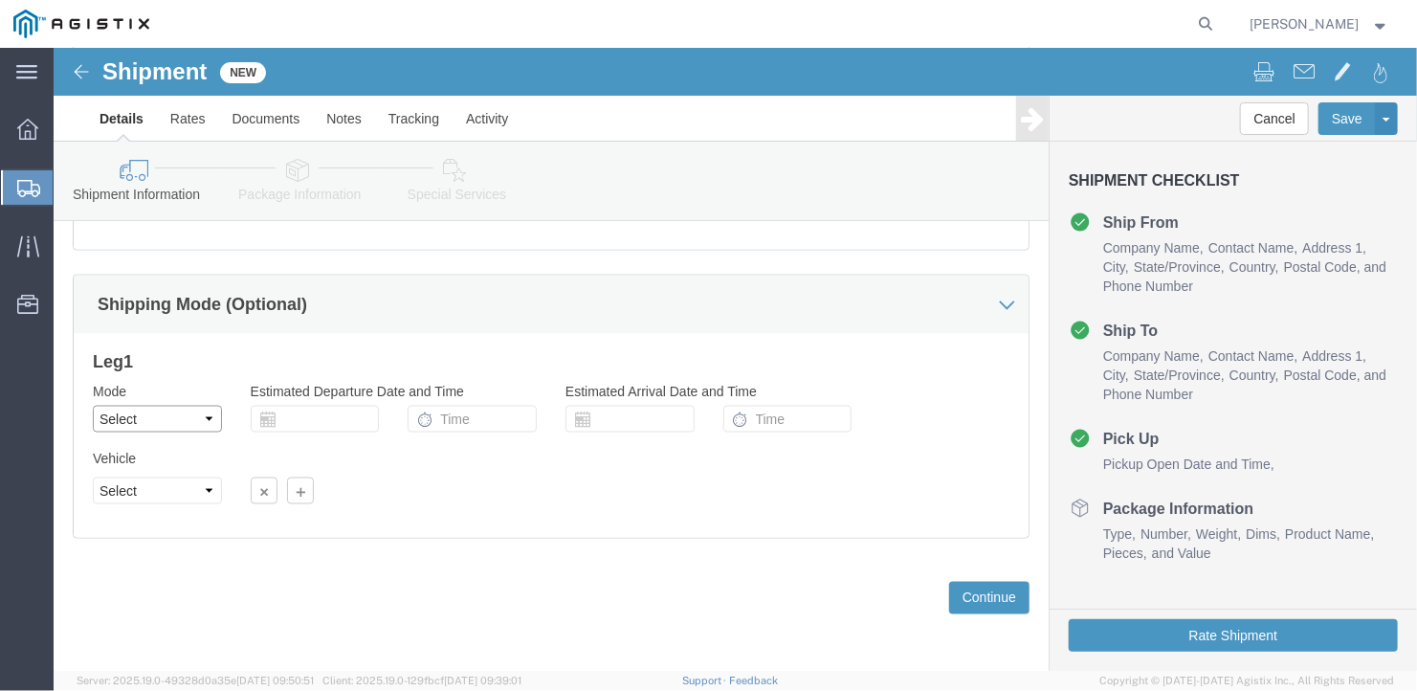
click select "Select Air Less than Truckload Multi-Leg Ocean Freight Rail Small Parcel Truckl…"
select select "TL"
click select "Select Air Less than Truckload Multi-Leg Ocean Freight Rail Small Parcel Truckl…"
select select
click select "Select 1-Ton (PSS) 10 Wheel 10 Yard Dump Truck 20 Yard Dump Truck Bobtail Botto…"
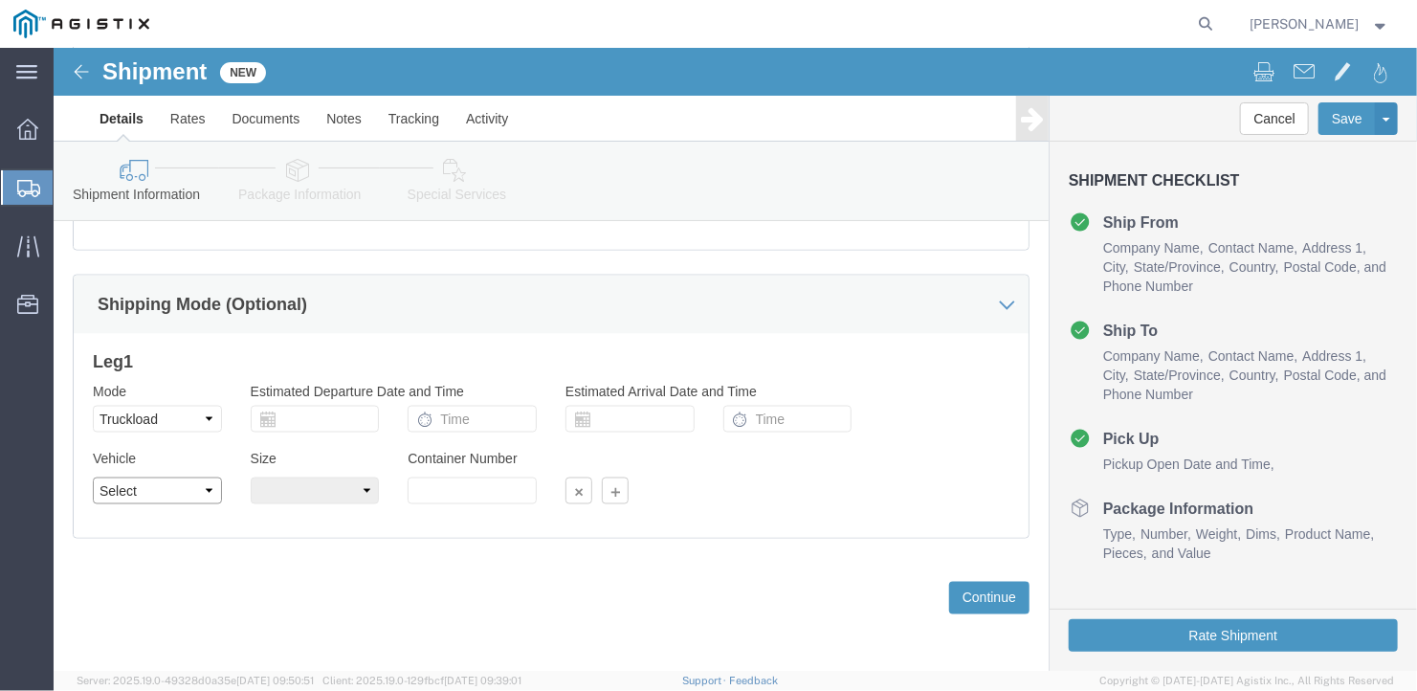
select select "FLBD"
click select "Select 1-Ton (PSS) 10 Wheel 10 Yard Dump Truck 20 Yard Dump Truck Bobtail Botto…"
click select "Select 35 Feet 20 Feet 28 Feet 53 Feet 40 Feet 48 Feet"
select select "53FT"
click select "Select 35 Feet 20 Feet 28 Feet 53 Feet 40 Feet 48 Feet"
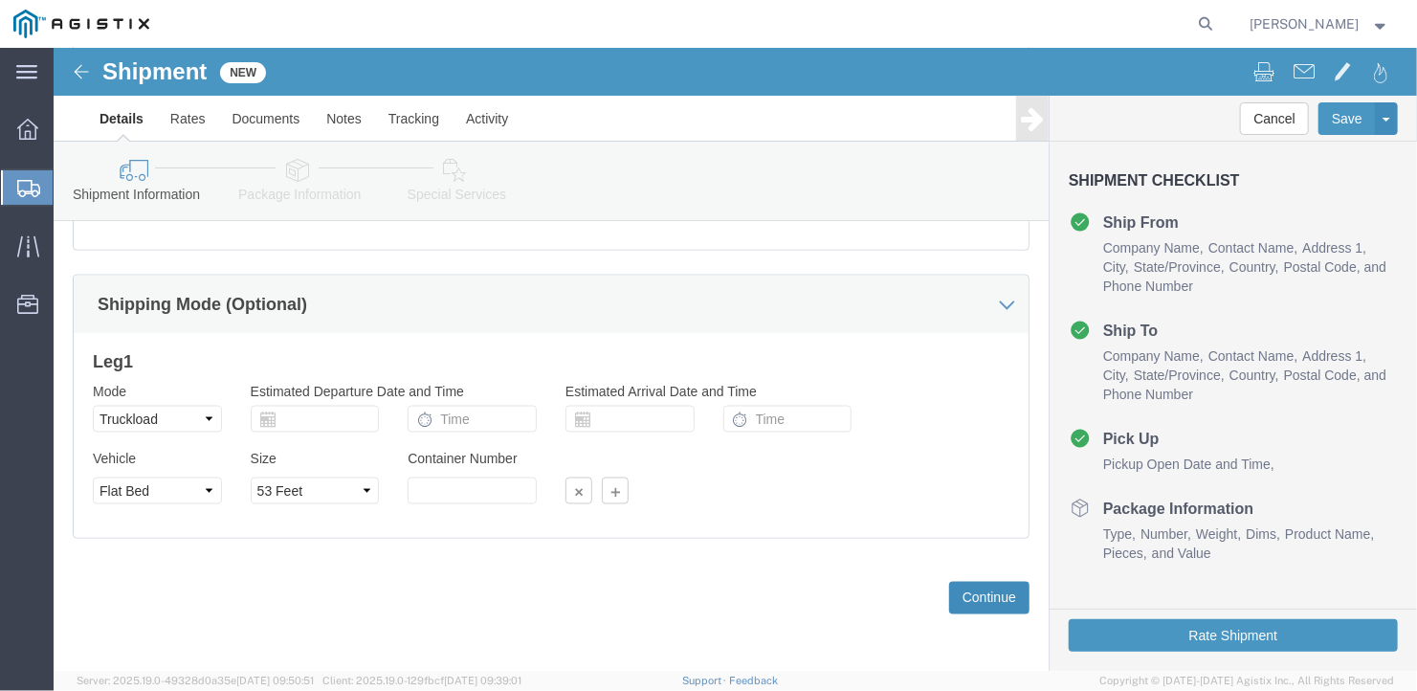
click button "Continue"
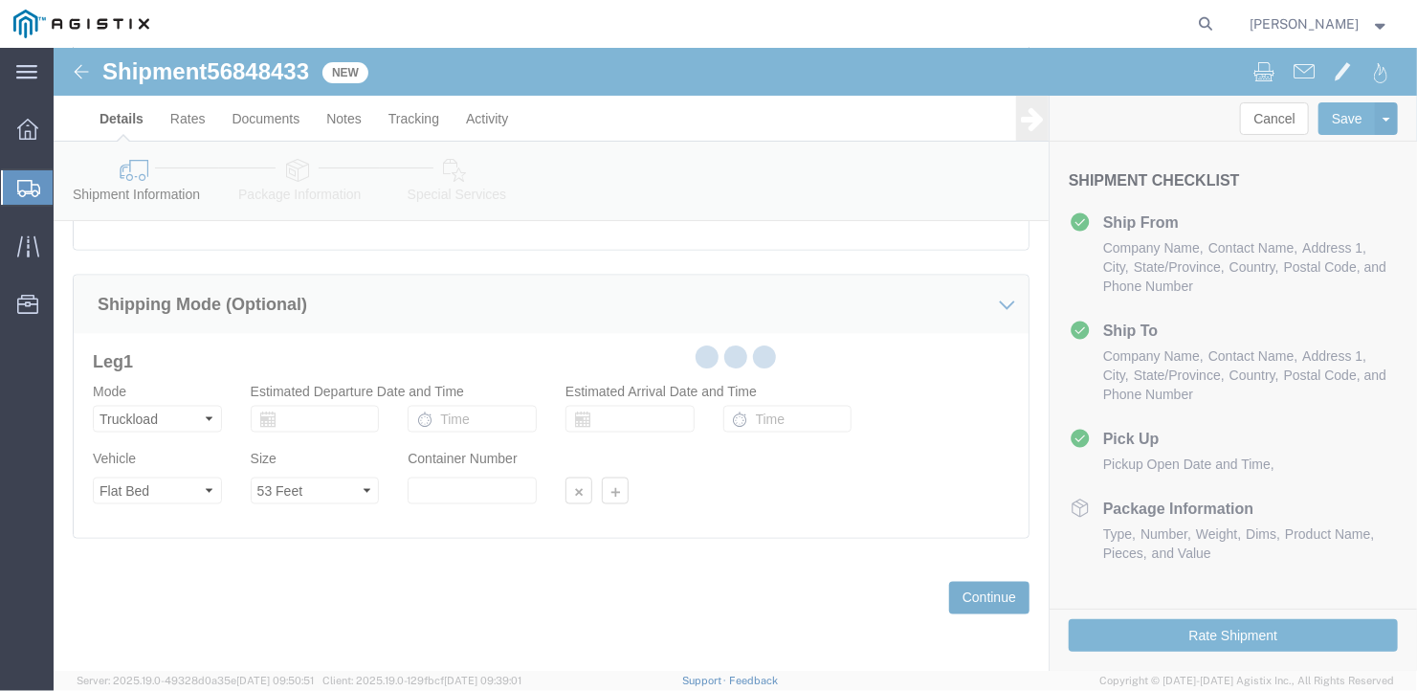
scroll to position [22, 0]
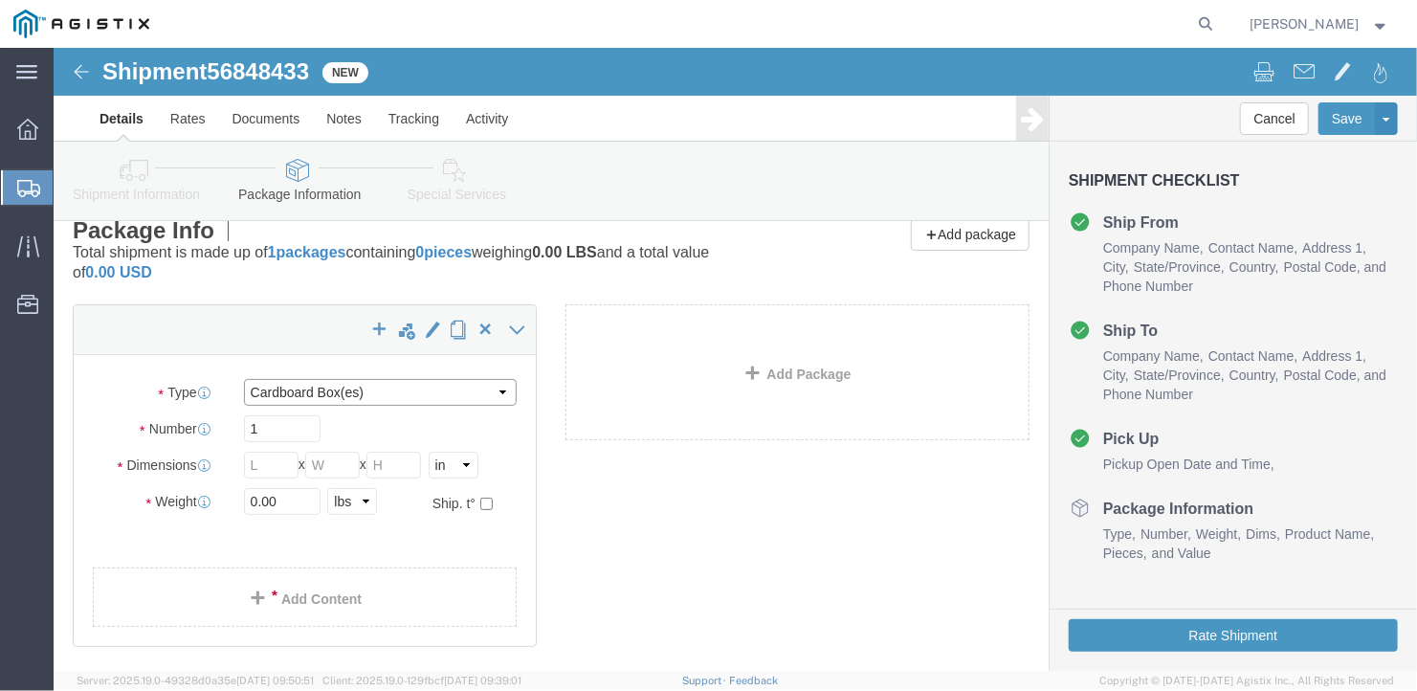
click select "Select Bale(s) Basket(s) Bolt(s) Bottle(s) Buckets Bulk Bundle(s) Can(s) Cardbo…"
select select "BULK"
click select "Select Bale(s) Basket(s) Bolt(s) Bottle(s) Buckets Bulk Bundle(s) Can(s) Cardbo…"
click input "1"
drag, startPoint x: 214, startPoint y: 380, endPoint x: 170, endPoint y: 369, distance: 45.3
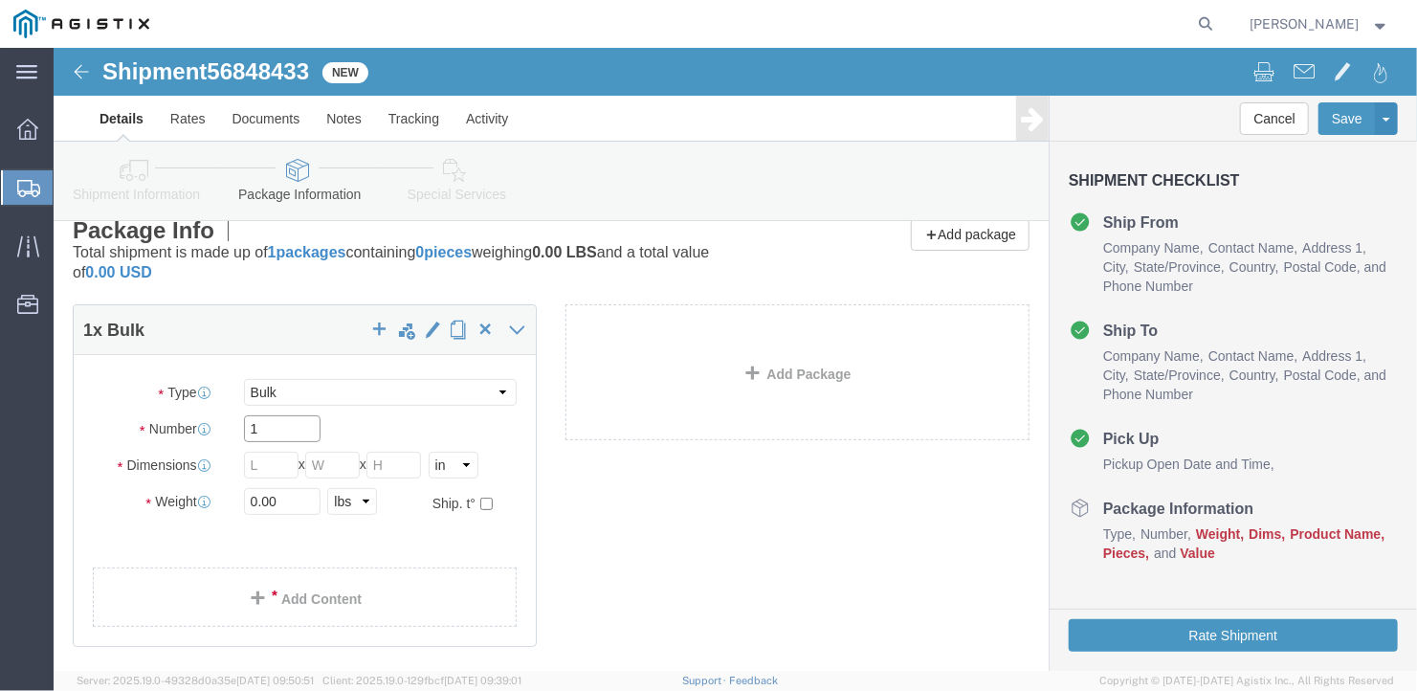
click div "Number 1"
type input "4"
click input "text"
type input "582"
click input "text"
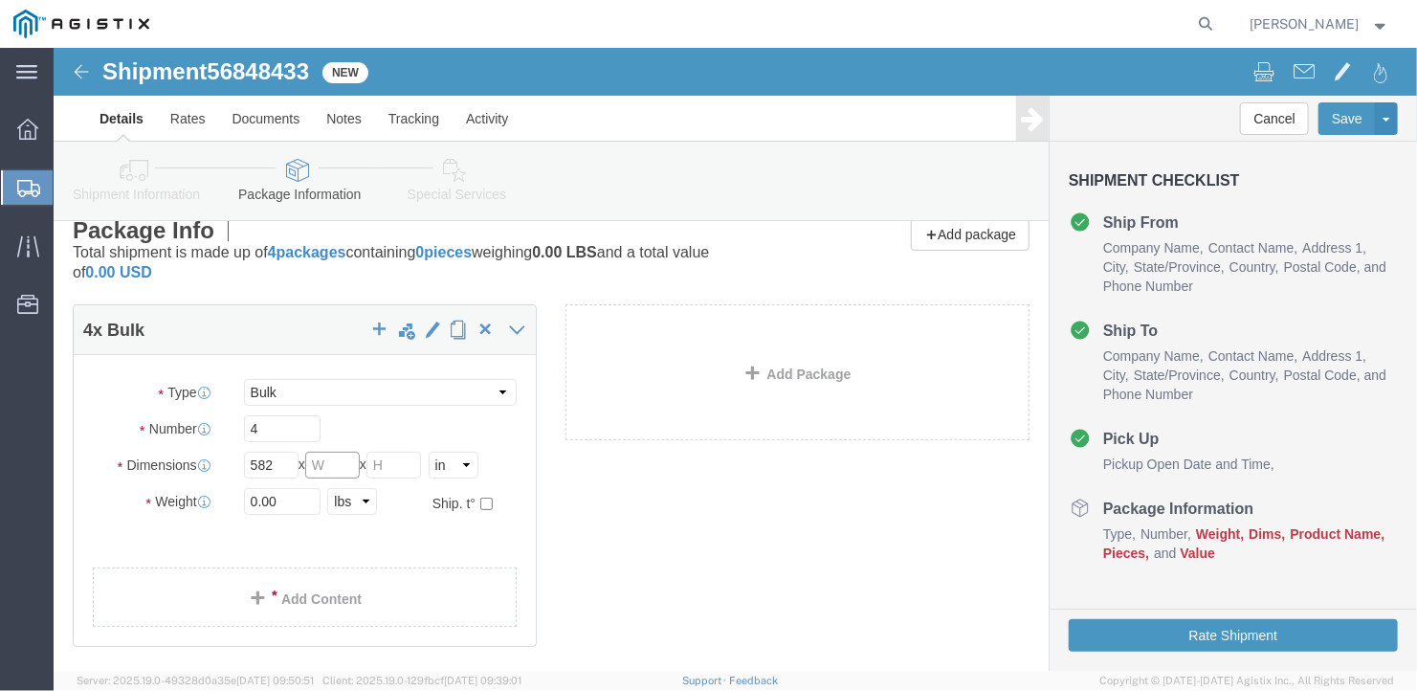
type input "126"
click input "text"
type input "12"
drag, startPoint x: 234, startPoint y: 457, endPoint x: 167, endPoint y: 432, distance: 70.9
click div "Package Type Select Bale(s) Basket(s) Bolt(s) Bottle(s) Buckets Bulk Bundle(s) …"
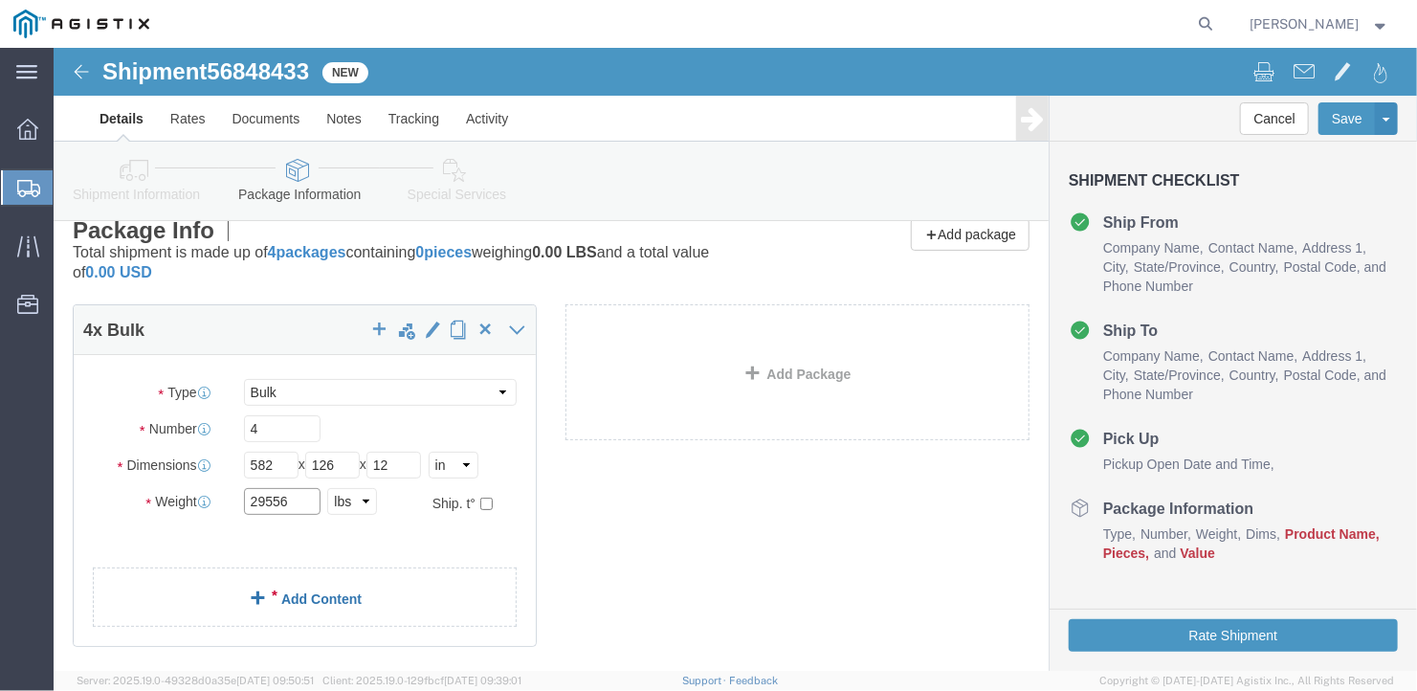
type input "29556"
click link "Add Content"
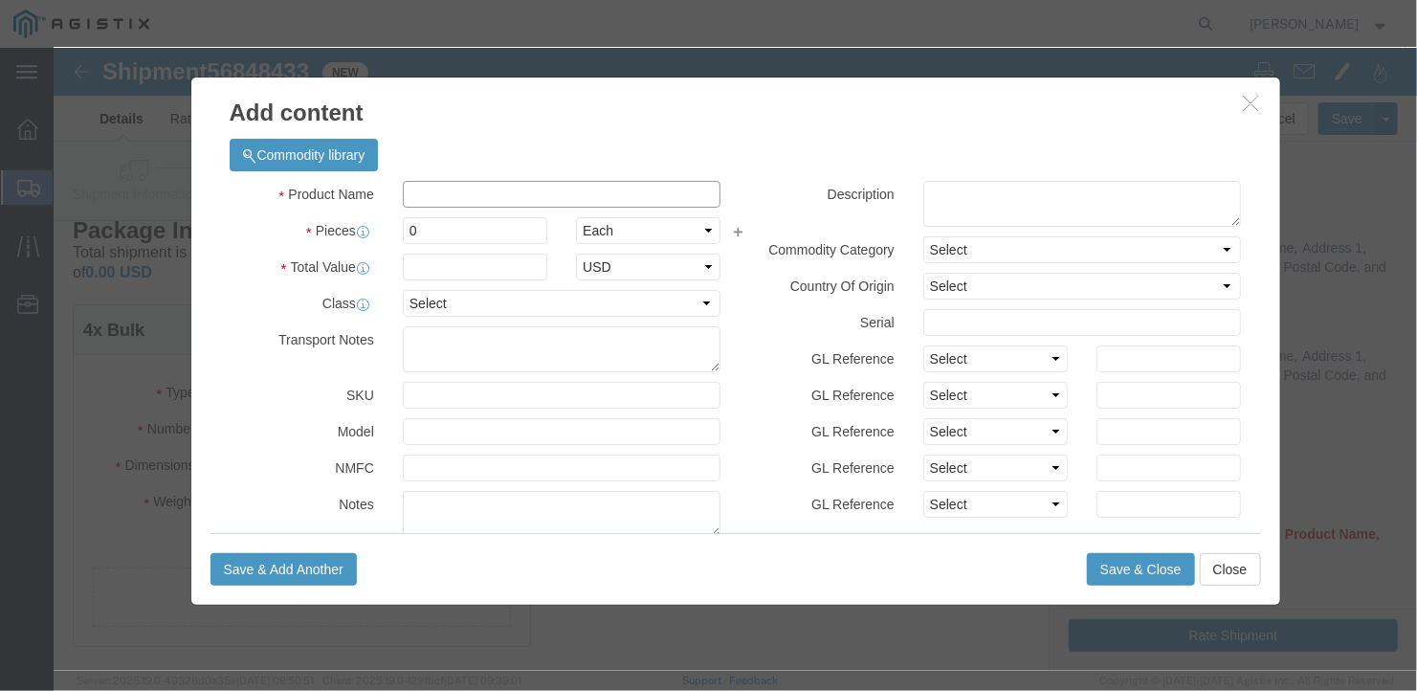
click input "text"
type input "wide steel plates"
select select "US"
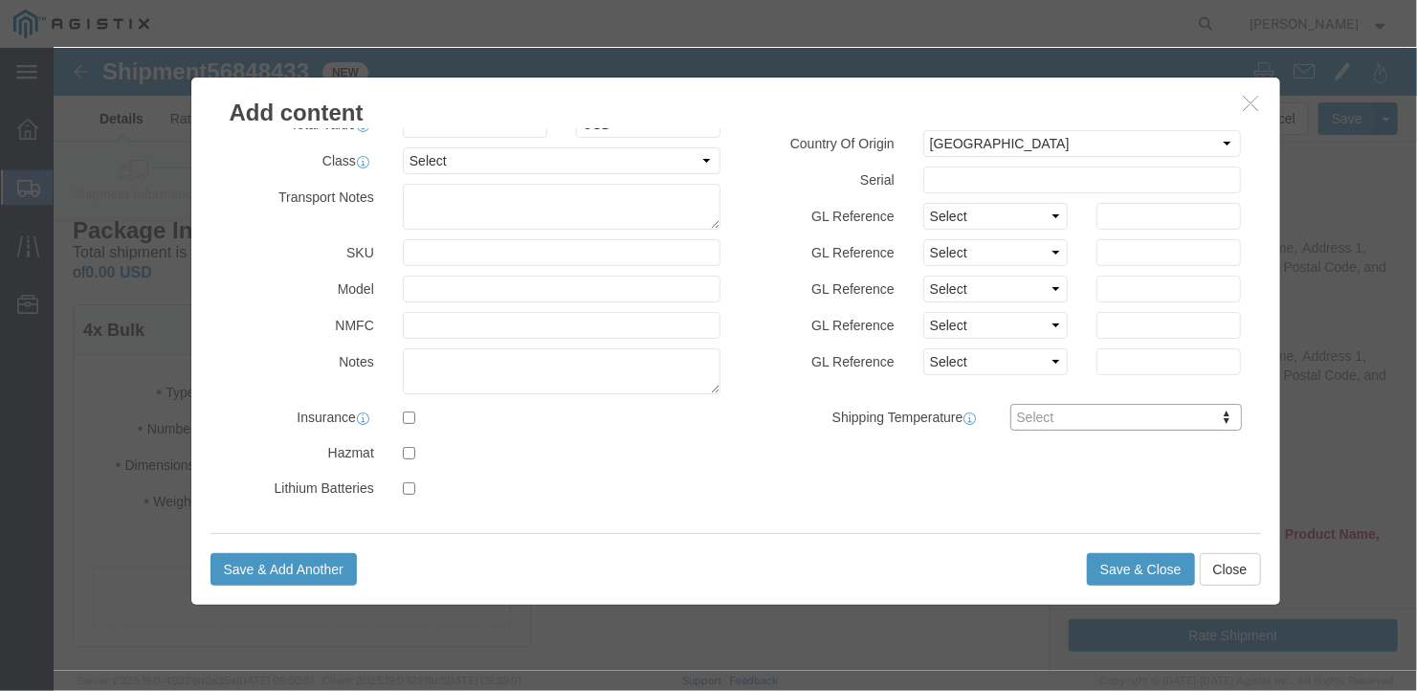
scroll to position [0, 0]
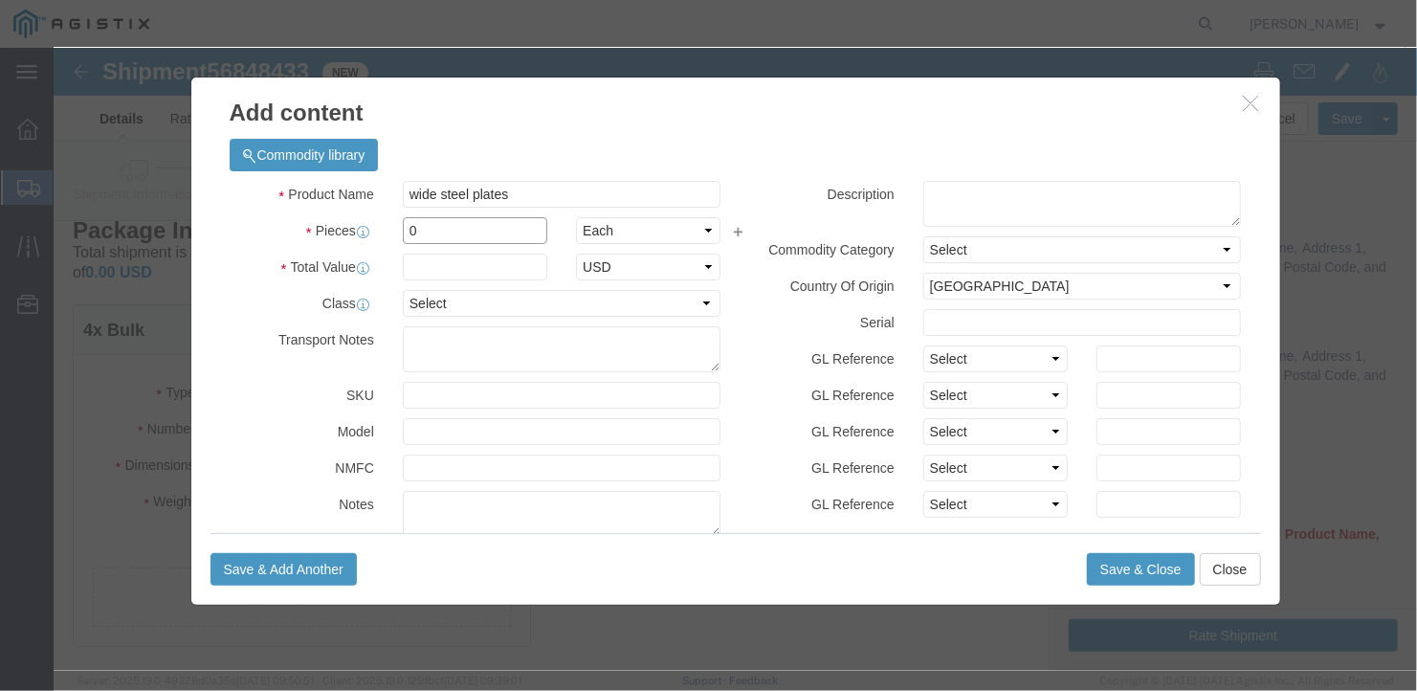
drag, startPoint x: 373, startPoint y: 182, endPoint x: 283, endPoint y: 179, distance: 90.0
click div "Pieces 0 Select Bag Barrels 100Board Feet Bottle Box Blister Pack Carats Can Ca…"
type input "4"
click input "text"
type input "1"
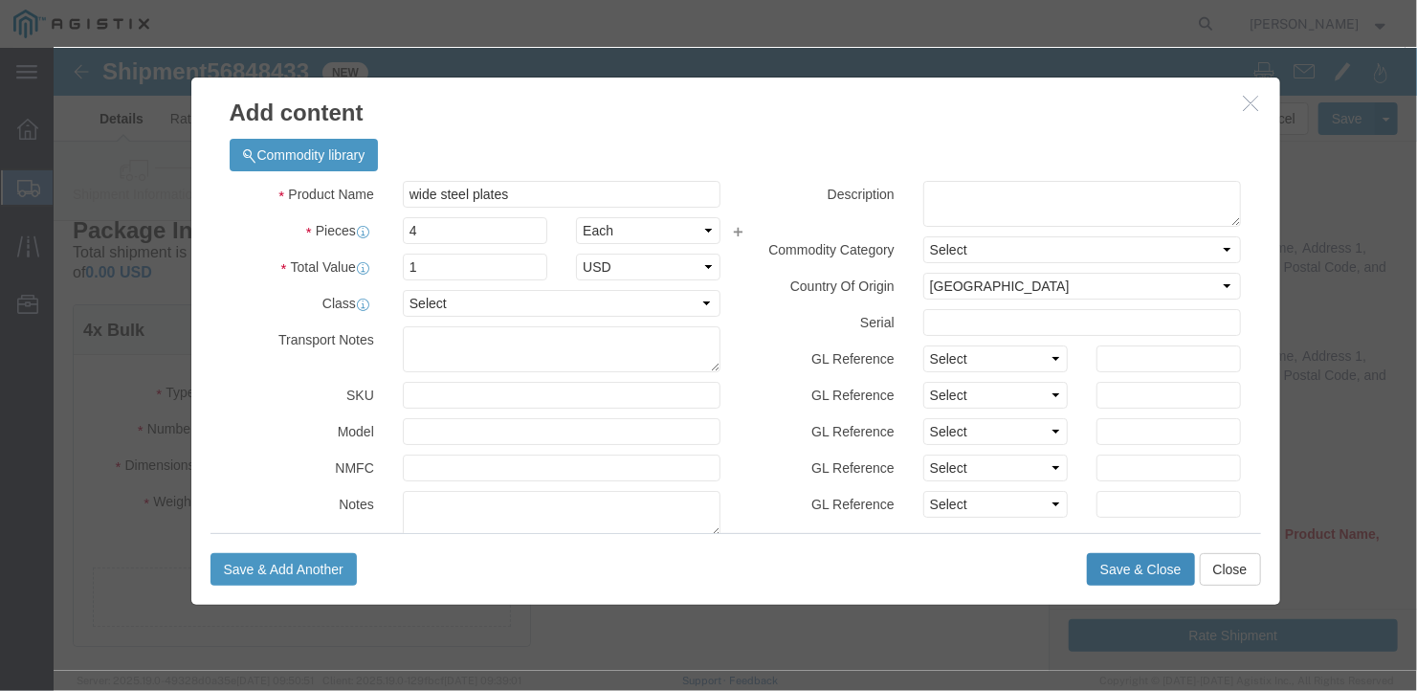
click button "Save & Close"
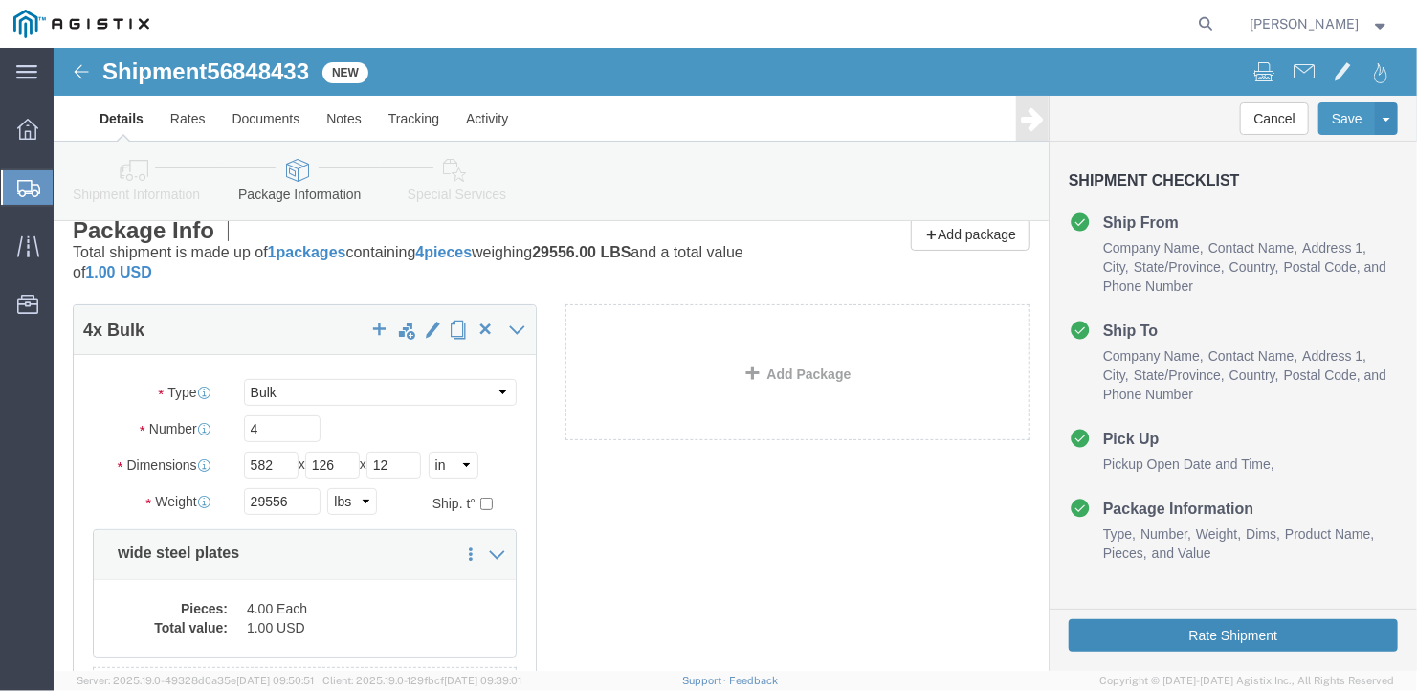
click button "Rate Shipment"
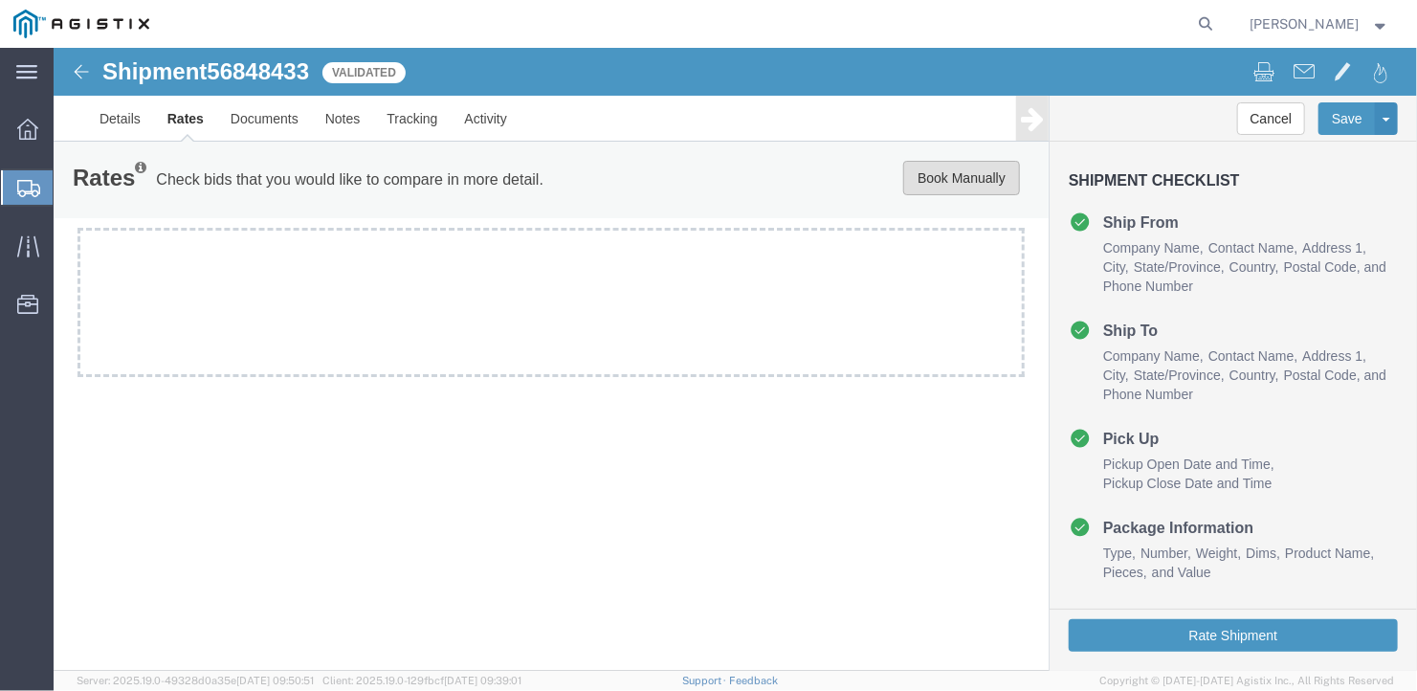
click at [958, 164] on button "Book Manually" at bounding box center [960, 177] width 117 height 34
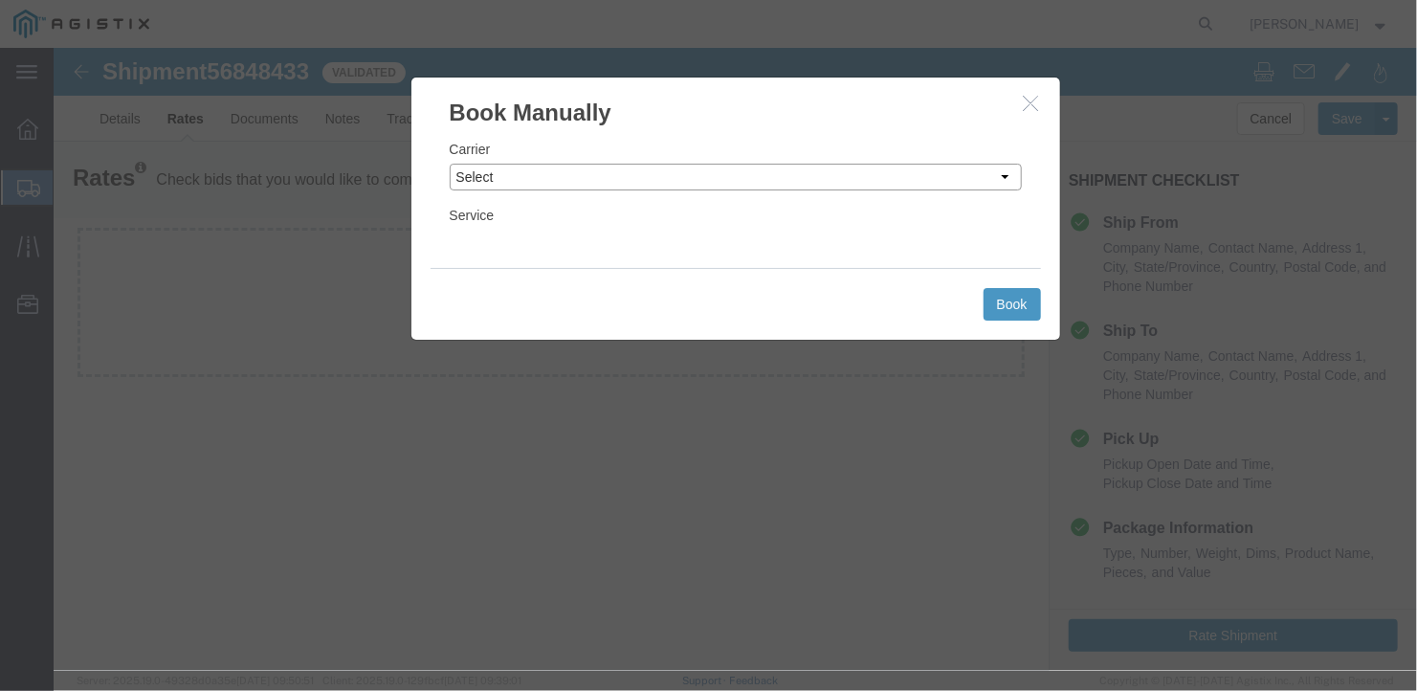
click at [724, 168] on select "Select LLP" at bounding box center [735, 176] width 572 height 27
click at [449, 163] on select "Select LLP" at bounding box center [735, 176] width 572 height 27
click at [698, 166] on select "Select LLP" at bounding box center [735, 176] width 572 height 27
select select "6922"
click at [449, 163] on select "Select LLP" at bounding box center [735, 176] width 572 height 27
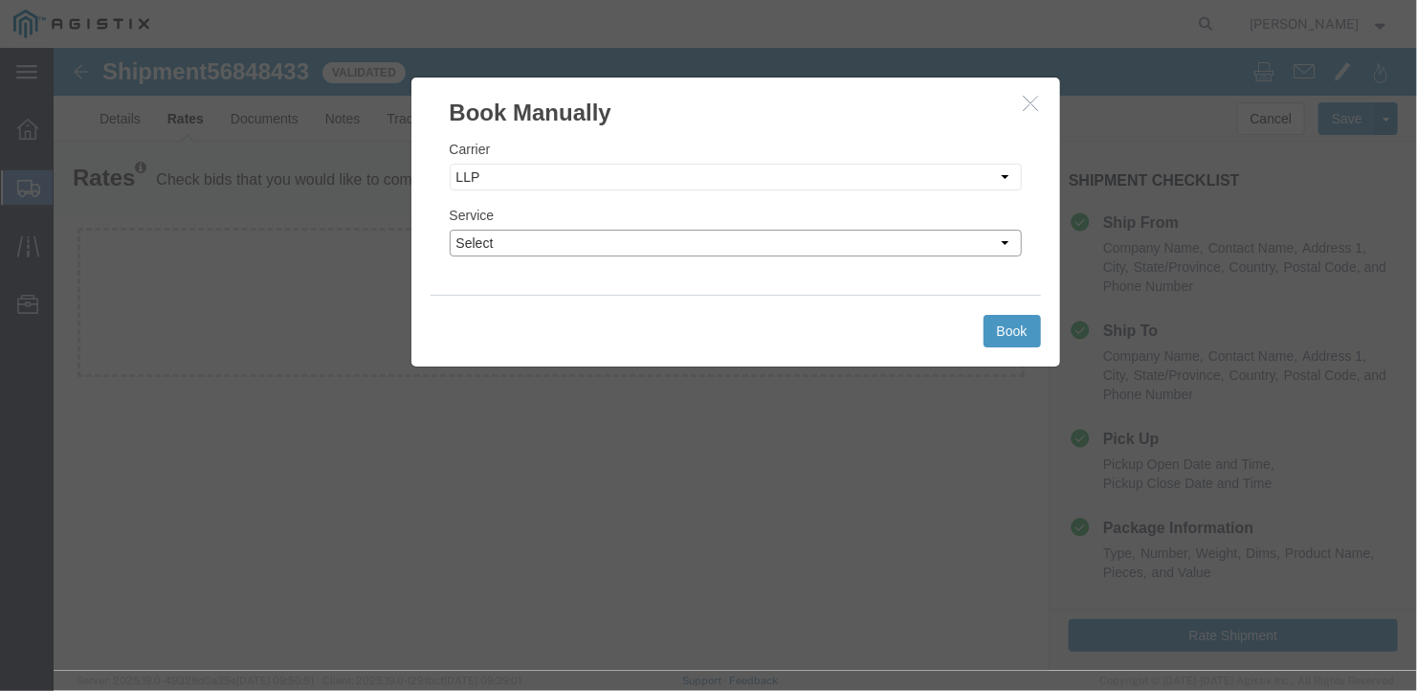
click at [579, 243] on select "Select LTL Truckload" at bounding box center [735, 242] width 572 height 27
select select "16774"
click at [449, 229] on select "Select LTL Truckload" at bounding box center [735, 242] width 572 height 27
drag, startPoint x: 1057, startPoint y: 369, endPoint x: 1004, endPoint y: 321, distance: 71.8
click at [1005, 321] on button "Book" at bounding box center [1011, 330] width 57 height 33
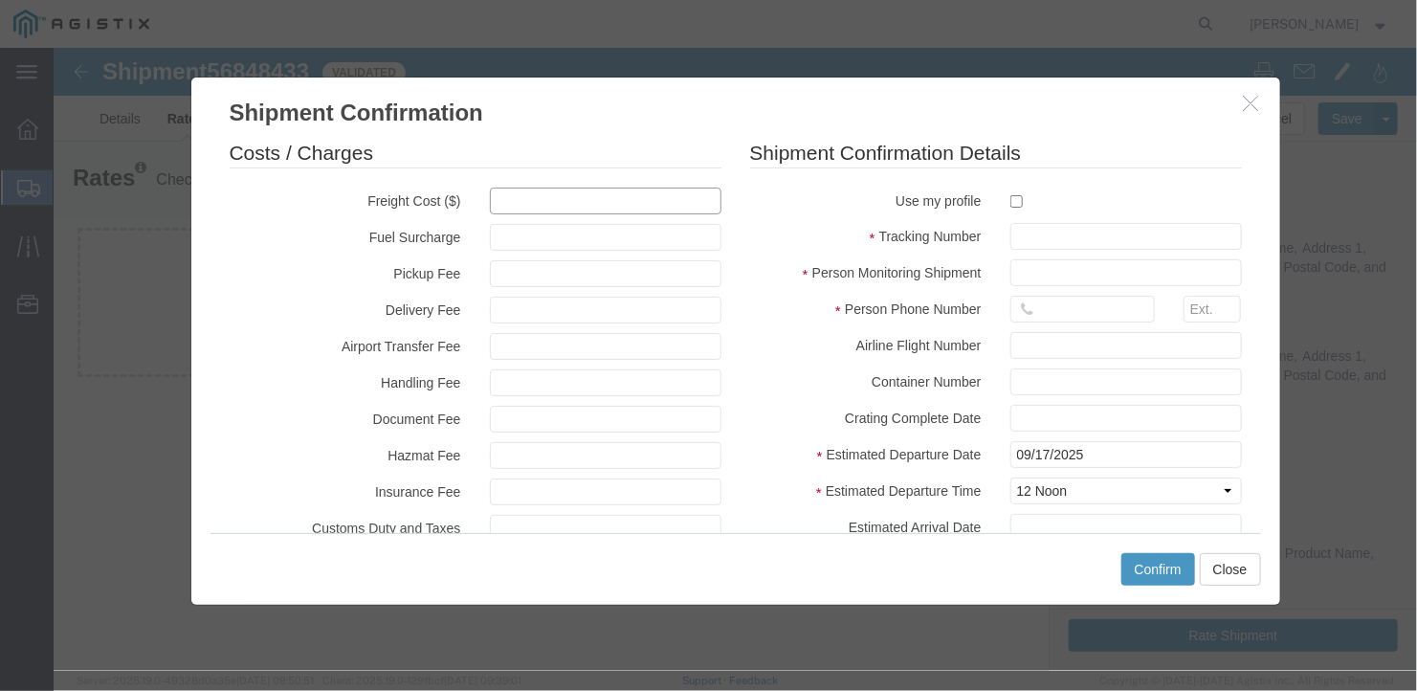
click at [503, 200] on input "text" at bounding box center [605, 200] width 232 height 27
type input "5300"
type input "5,300.00"
click at [1020, 235] on input "text" at bounding box center [1126, 235] width 232 height 27
type input "b27145"
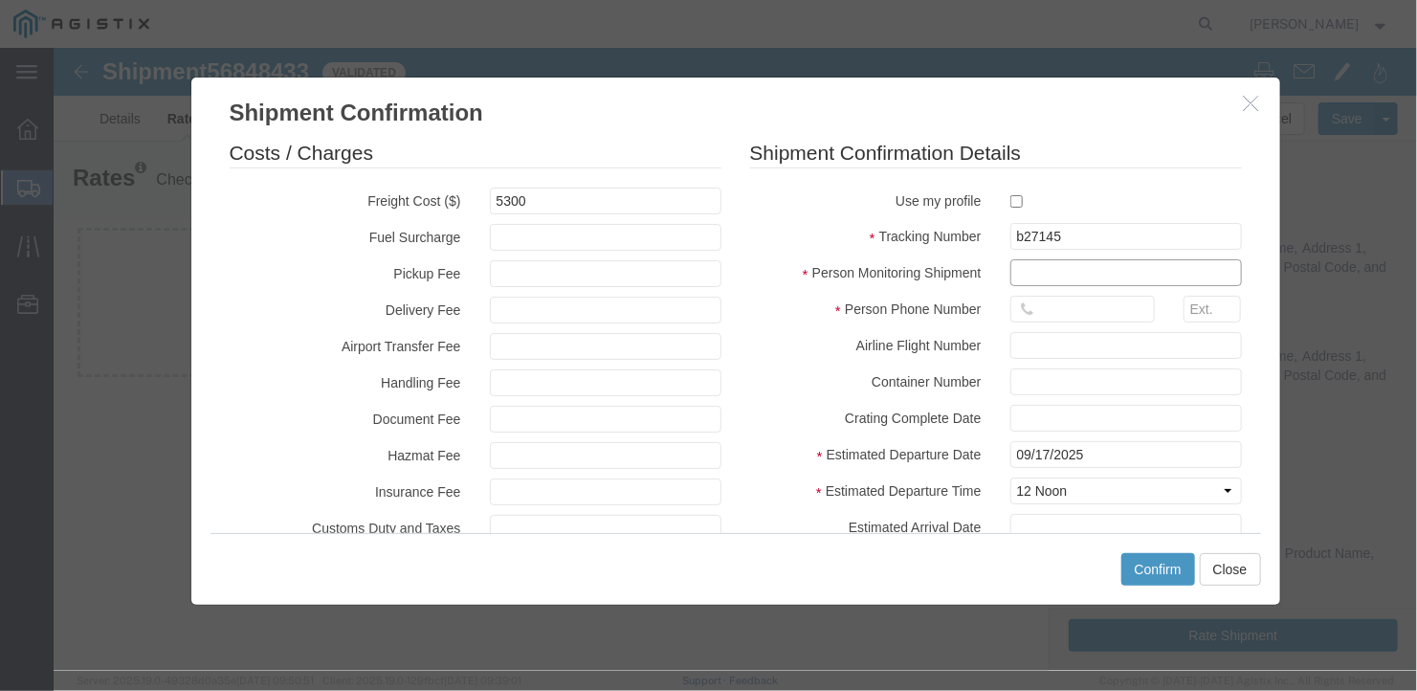
click at [1036, 275] on input "text" at bounding box center [1126, 271] width 232 height 27
type input "[PERSON_NAME]"
type input "2075497862"
type input "[DATE]"
click at [1241, 366] on div "Shipment Confirmation Details Use my profile Tracking Number b27145 Person Moni…" at bounding box center [995, 380] width 521 height 484
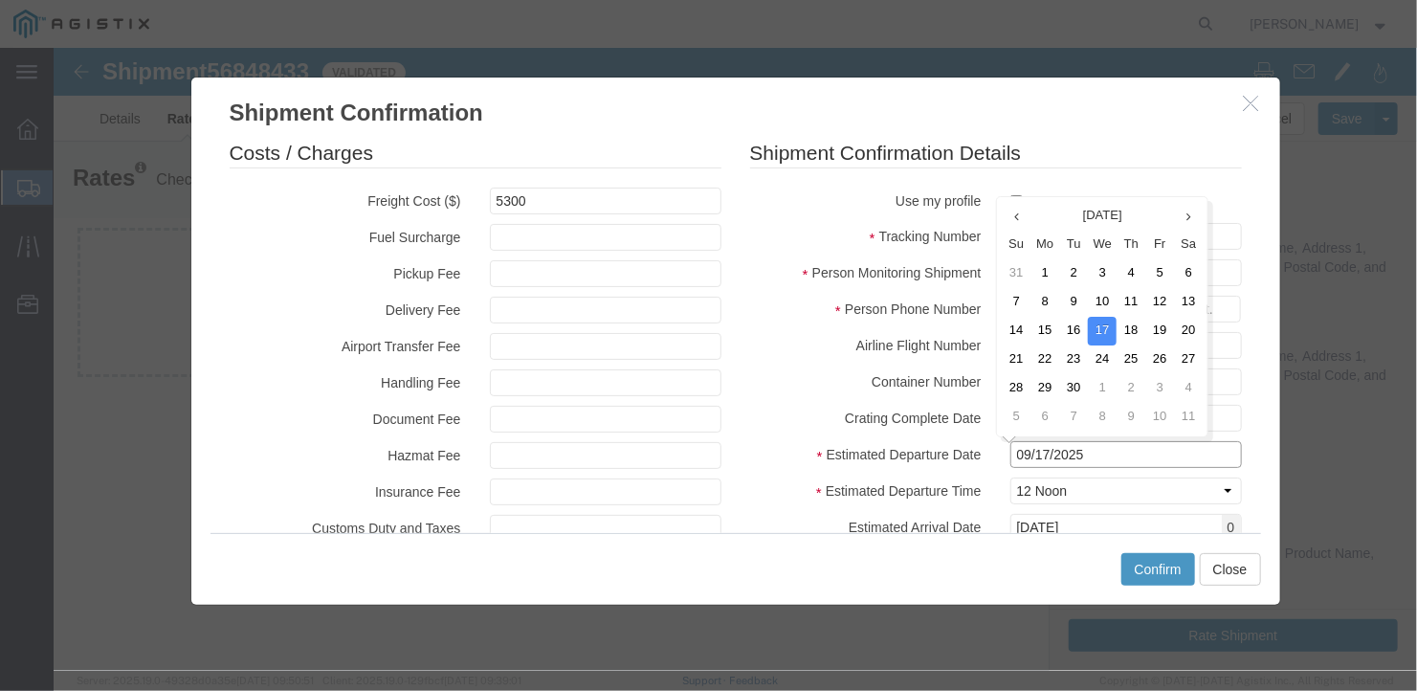
click at [1101, 450] on input "09/17/2025" at bounding box center [1126, 453] width 232 height 27
click at [1125, 271] on td "4" at bounding box center [1130, 272] width 29 height 29
type input "[DATE]"
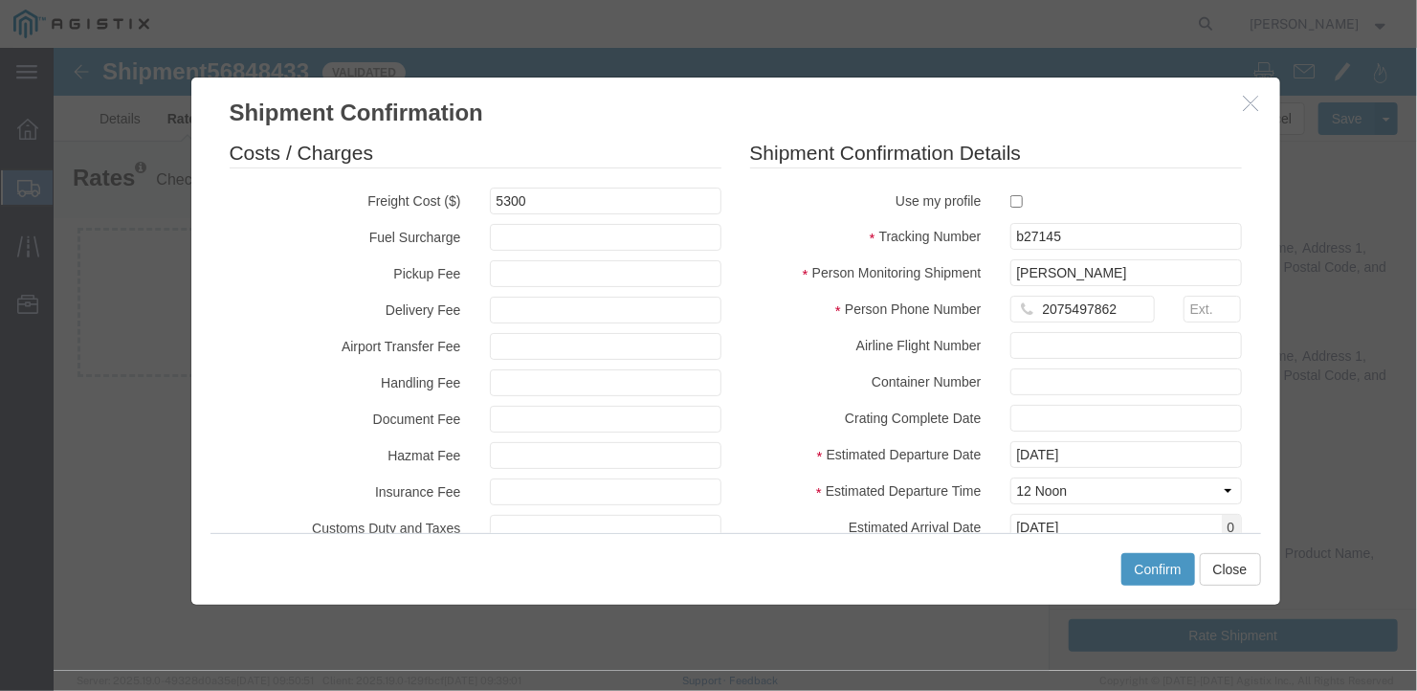
scroll to position [187, 0]
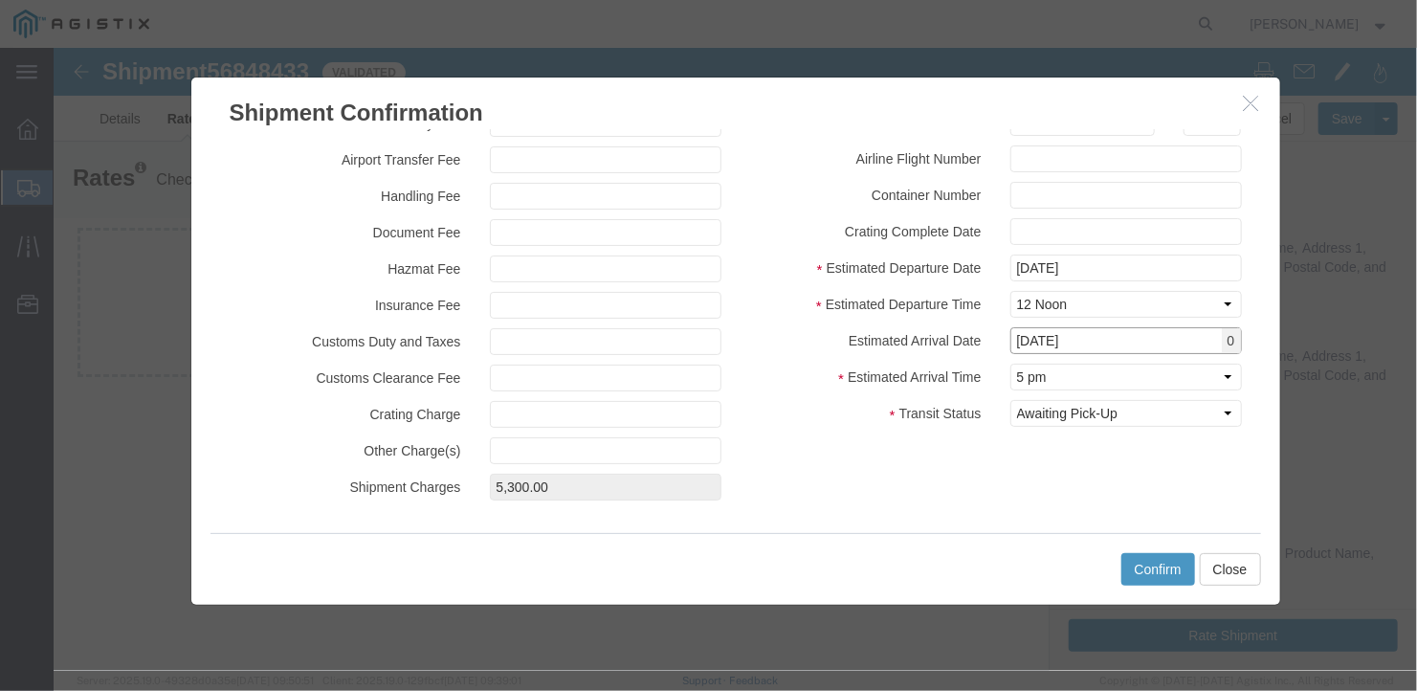
click at [1144, 337] on input "[DATE]" at bounding box center [1126, 339] width 232 height 27
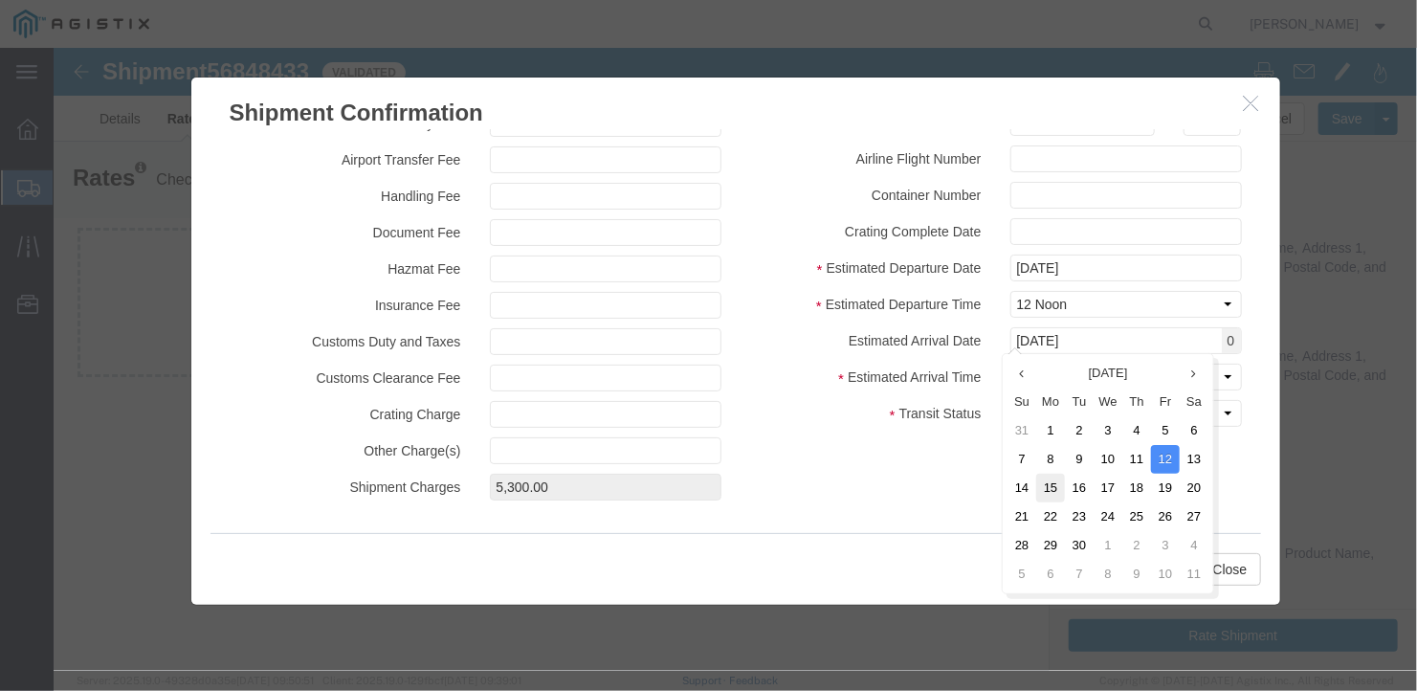
click at [1054, 482] on td "15" at bounding box center [1050, 487] width 29 height 29
type input "[DATE]"
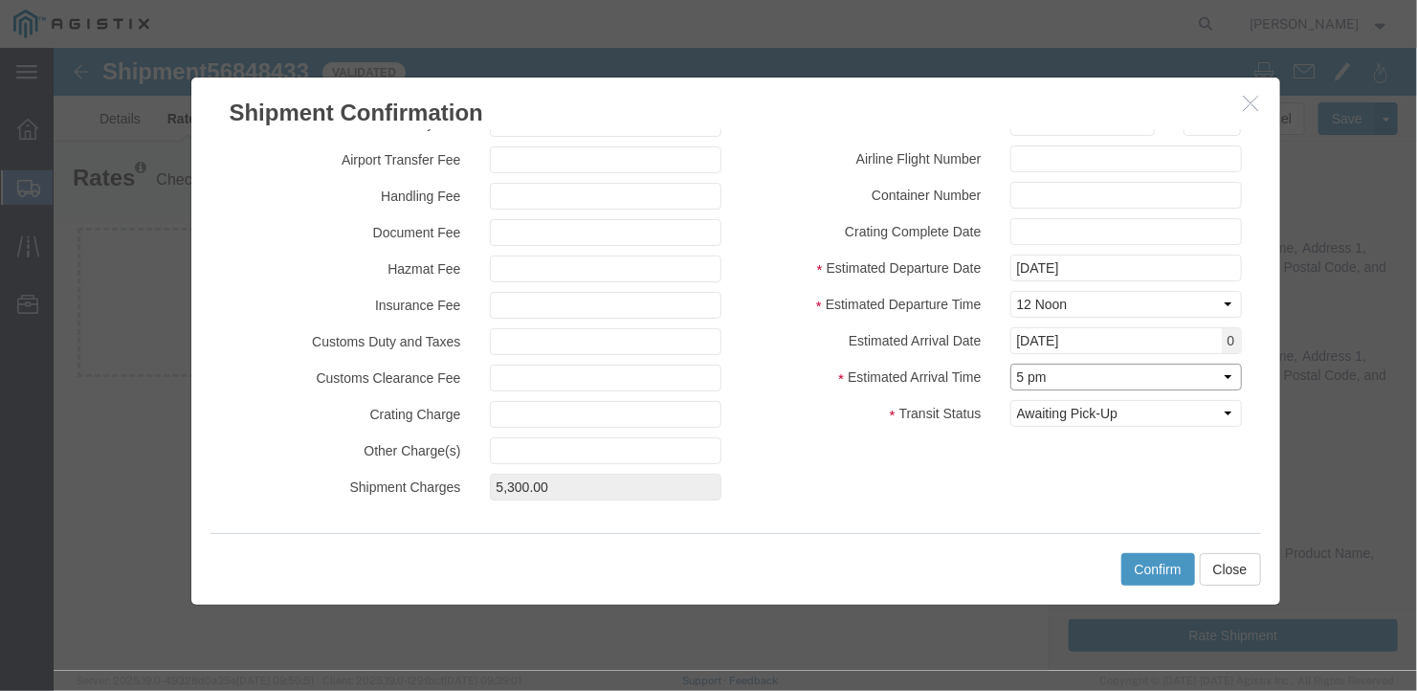
click at [1078, 373] on select "Select Midnight 1 am 2 am 3 am 4 am 5 am 6 am 7 am 8 am 9 am 10 am 11 am 12 Noo…" at bounding box center [1126, 376] width 232 height 27
select select "0900"
click at [1010, 363] on select "Select Midnight 1 am 2 am 3 am 4 am 5 am 6 am 7 am 8 am 9 am 10 am 11 am 12 Noo…" at bounding box center [1126, 376] width 232 height 27
click at [1144, 566] on button "Confirm" at bounding box center [1158, 568] width 74 height 33
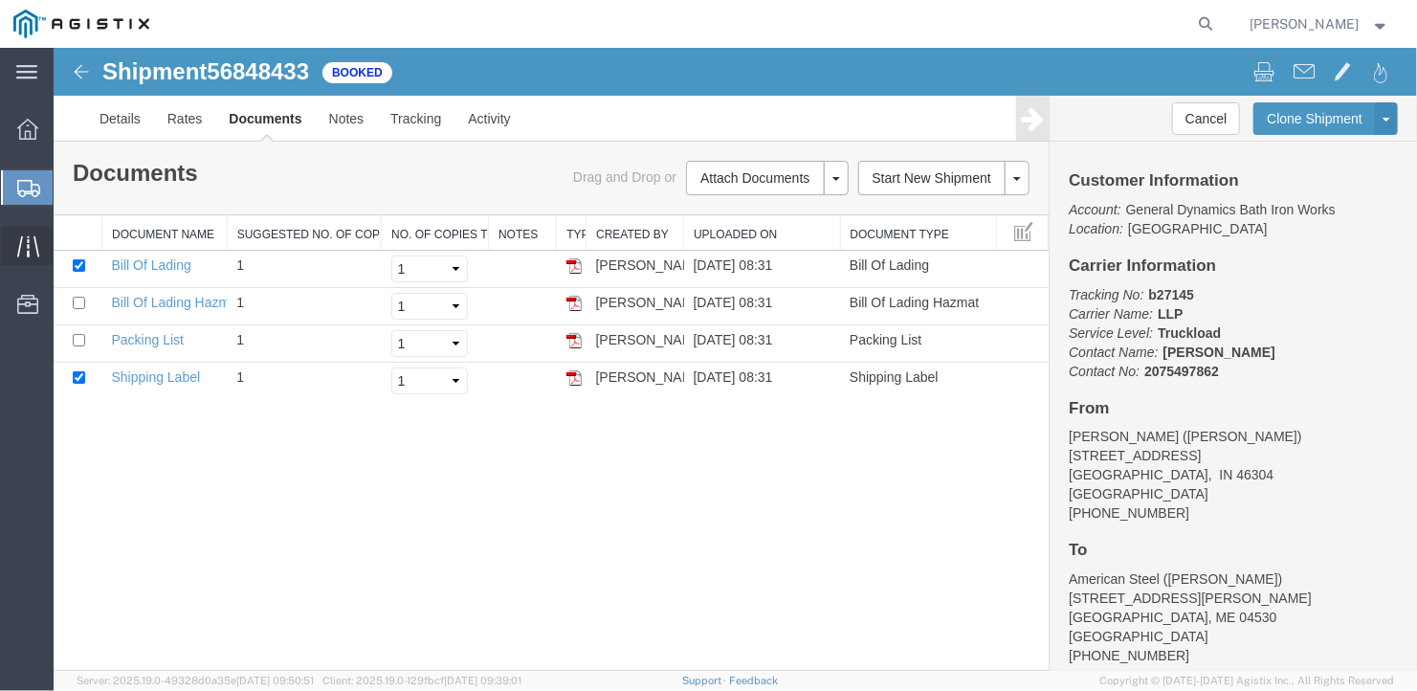
click at [23, 239] on icon at bounding box center [28, 246] width 22 height 22
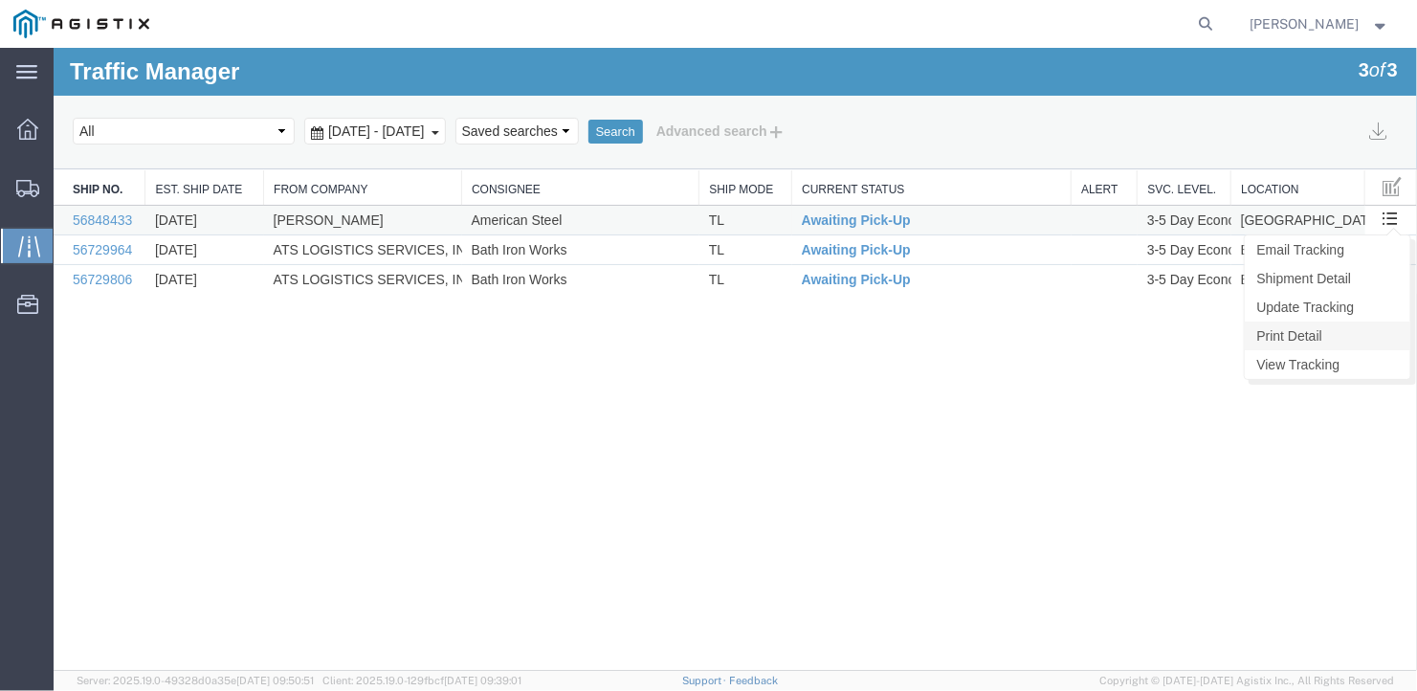
click at [1296, 328] on link "Print Detail" at bounding box center [1327, 335] width 166 height 29
click at [1330, 298] on link "Update Tracking" at bounding box center [1327, 306] width 166 height 29
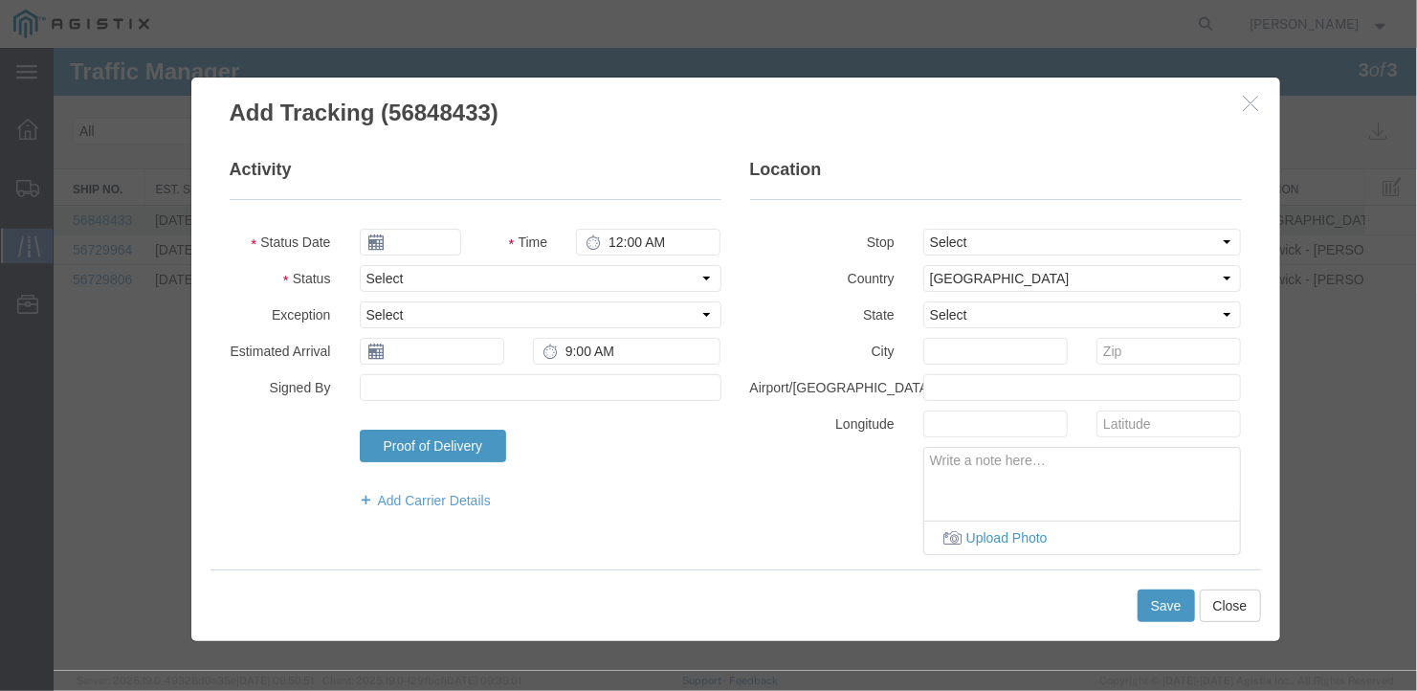
type input "09/17/2025"
type input "12:00 PM"
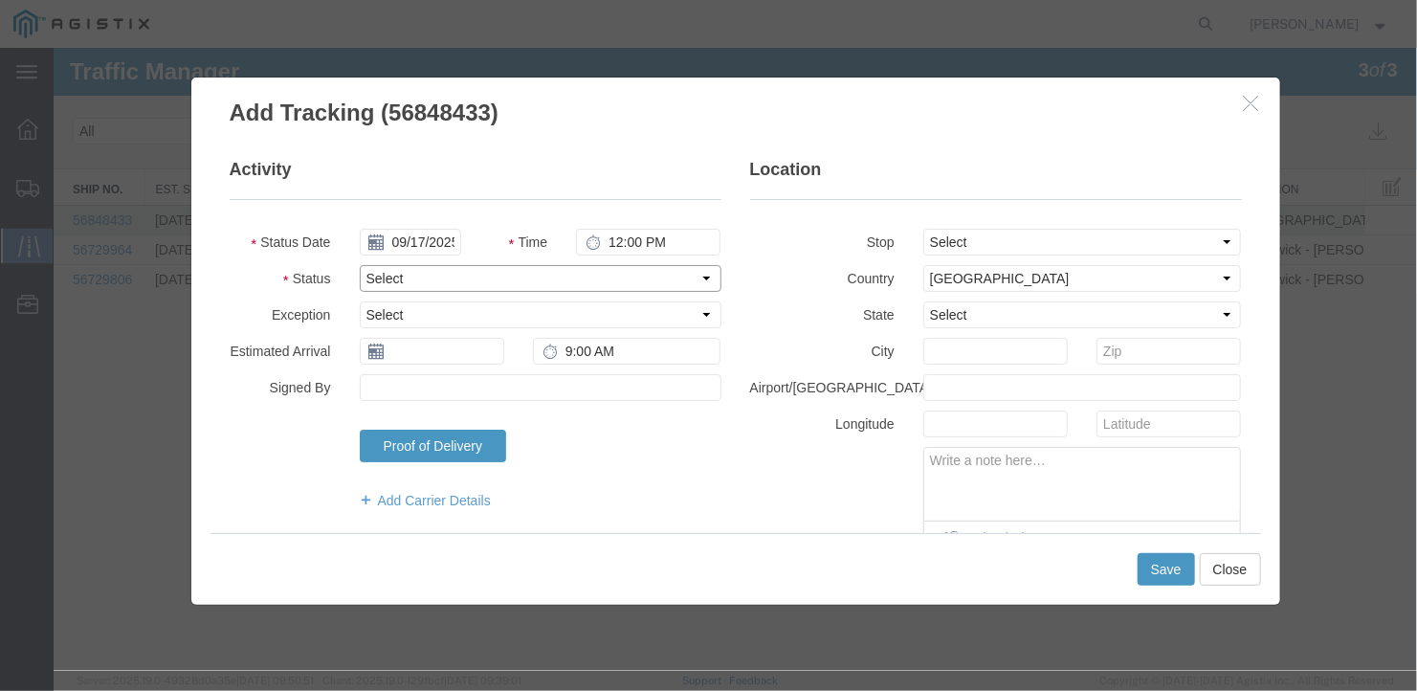
click at [434, 271] on select "Select Arrival Notice Available Arrival Notice Imported Arrive at Delivery Loca…" at bounding box center [540, 277] width 362 height 27
select select "DELIVRED"
click at [359, 264] on select "Select Arrival Notice Available Arrival Notice Imported Arrive at Delivery Loca…" at bounding box center [540, 277] width 362 height 27
click at [432, 383] on input "Signed By" at bounding box center [540, 386] width 362 height 27
click at [430, 347] on input "text" at bounding box center [431, 350] width 145 height 27
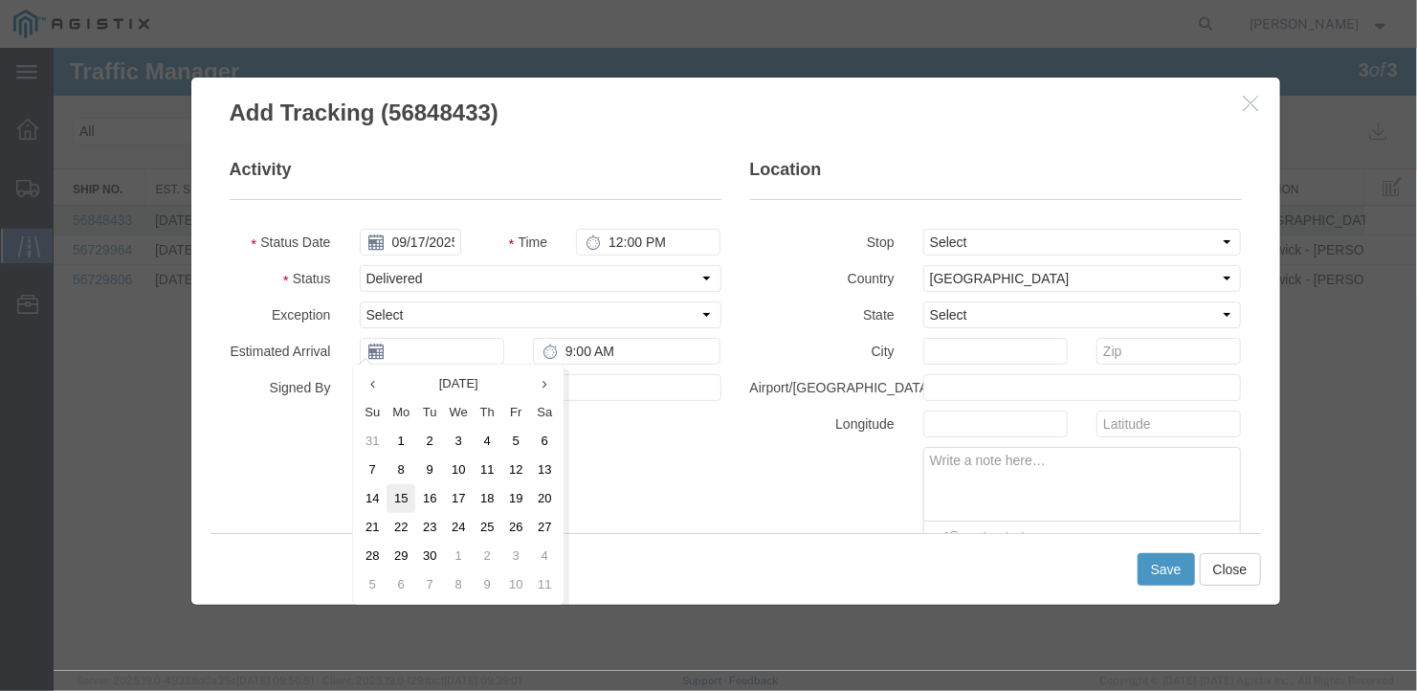
click at [404, 490] on td "15" at bounding box center [400, 497] width 29 height 29
type input "[DATE]"
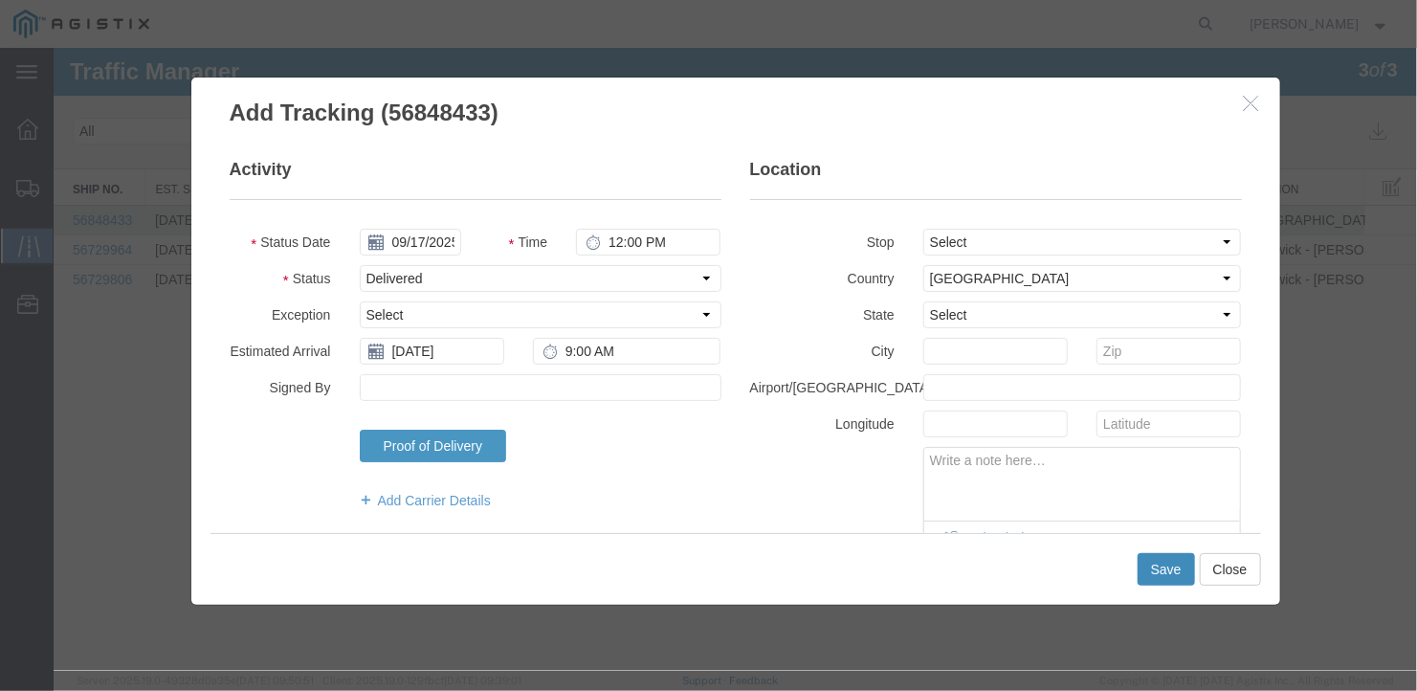
click at [1163, 563] on button "Save" at bounding box center [1165, 568] width 57 height 33
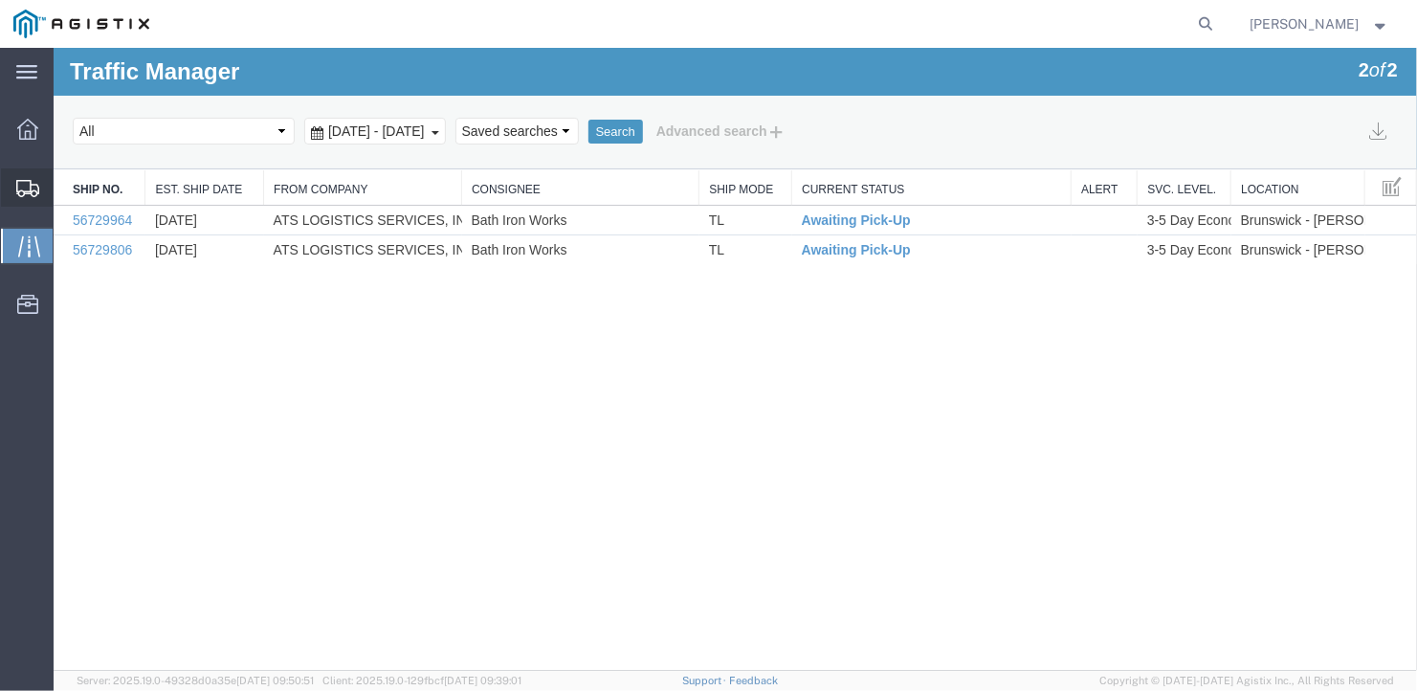
click at [0, 0] on span "Create Shipment" at bounding box center [0, 0] width 0 height 0
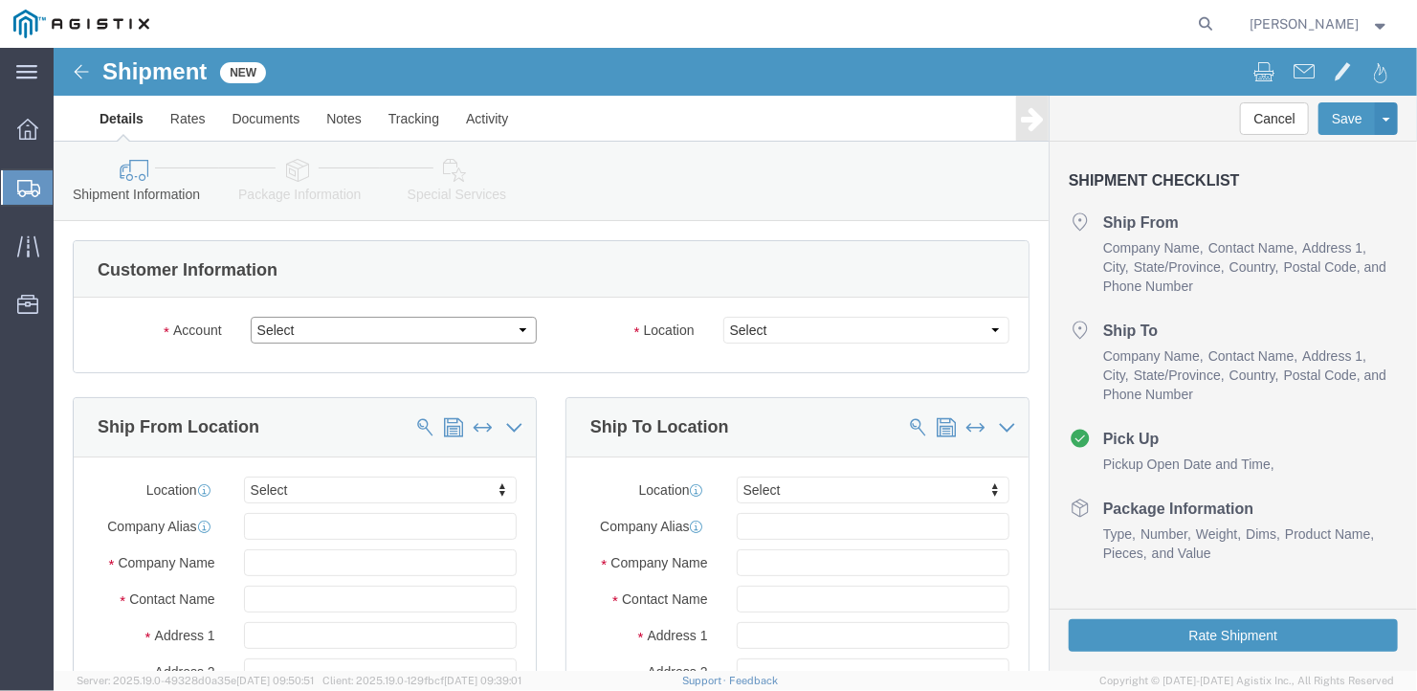
click select "Select General Dynamics Bath Iron Works"
select select "8114"
click select "Select General Dynamics Bath Iron Works"
select select
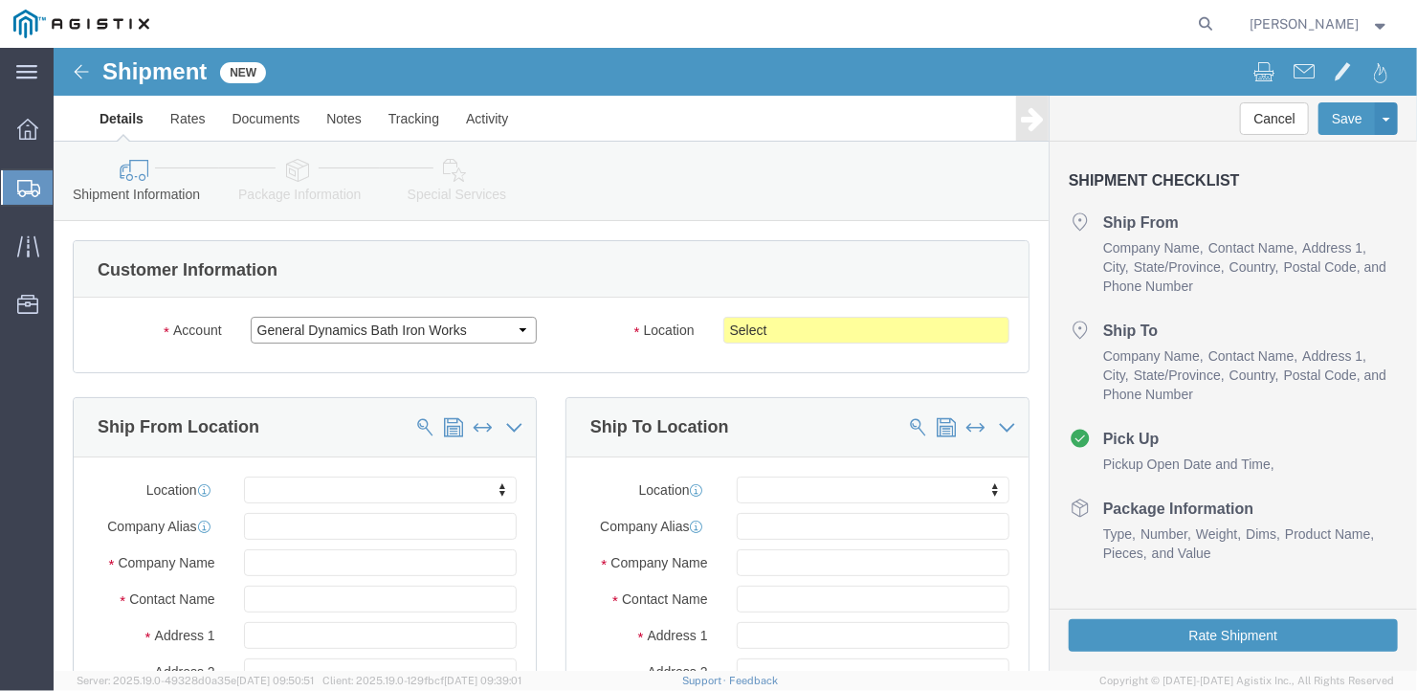
scroll to position [191, 0]
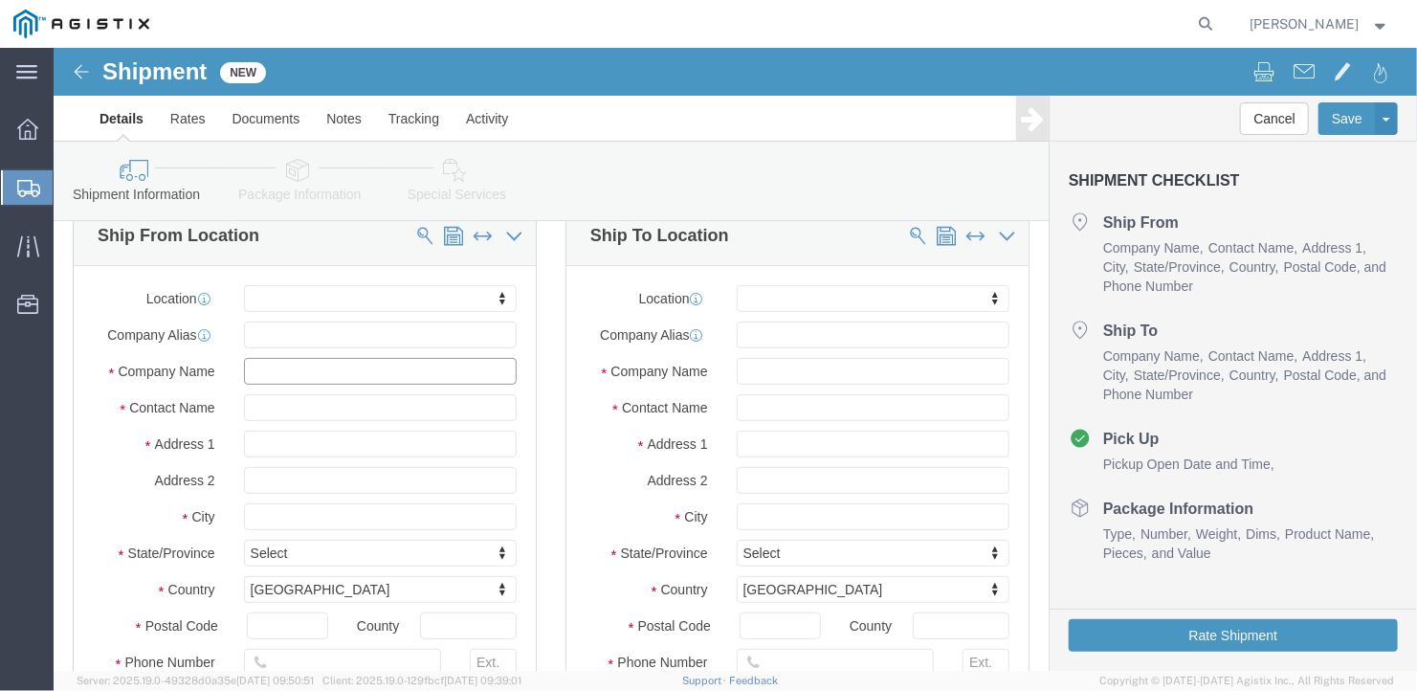
click input "text"
type input "[PERSON_NAME]"
type input "[STREET_ADDRESS]"
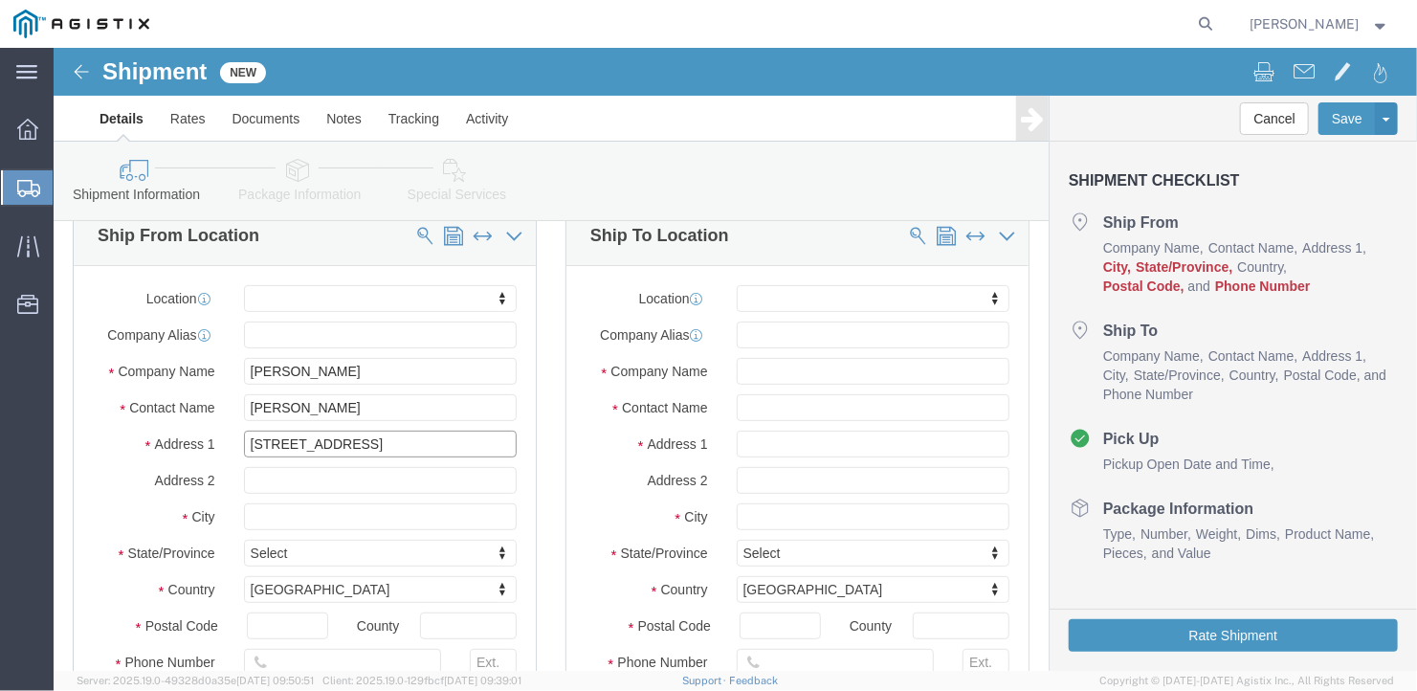
select select
click input "text"
type input "[GEOGRAPHIC_DATA]"
select select
type input "I"
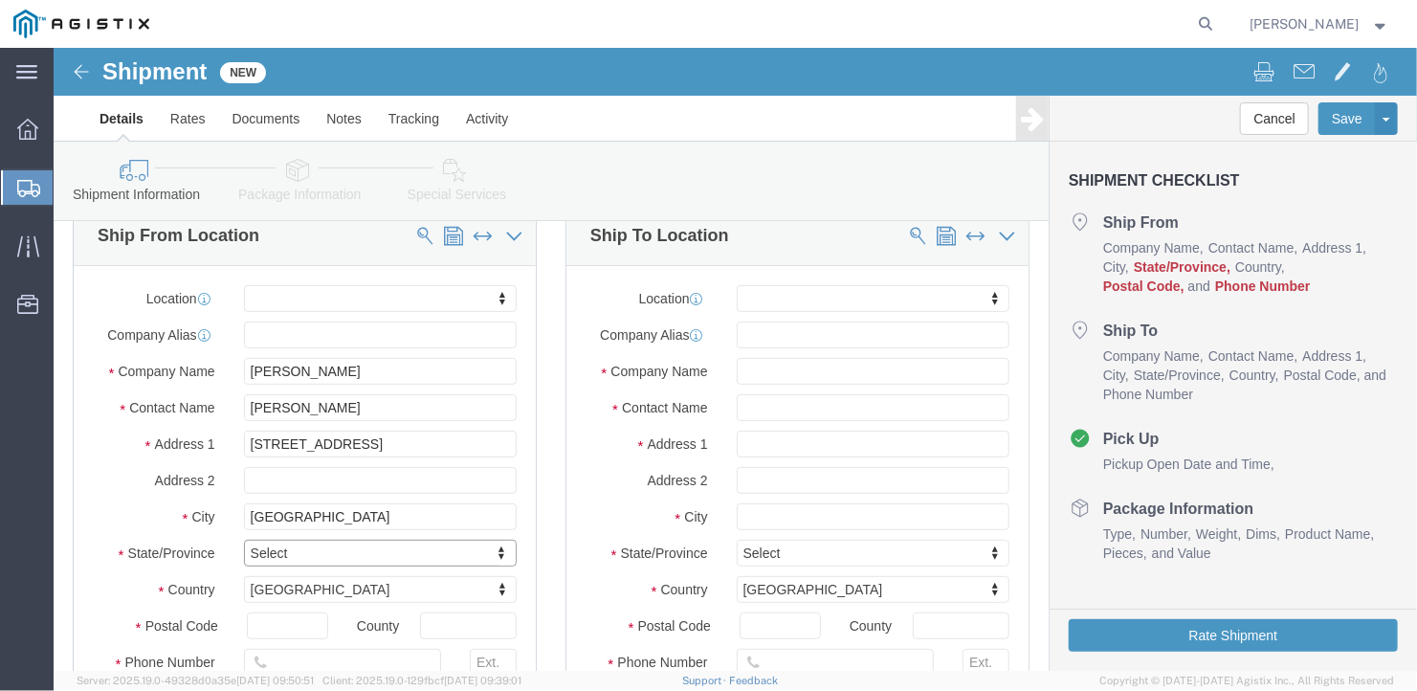
type input "I"
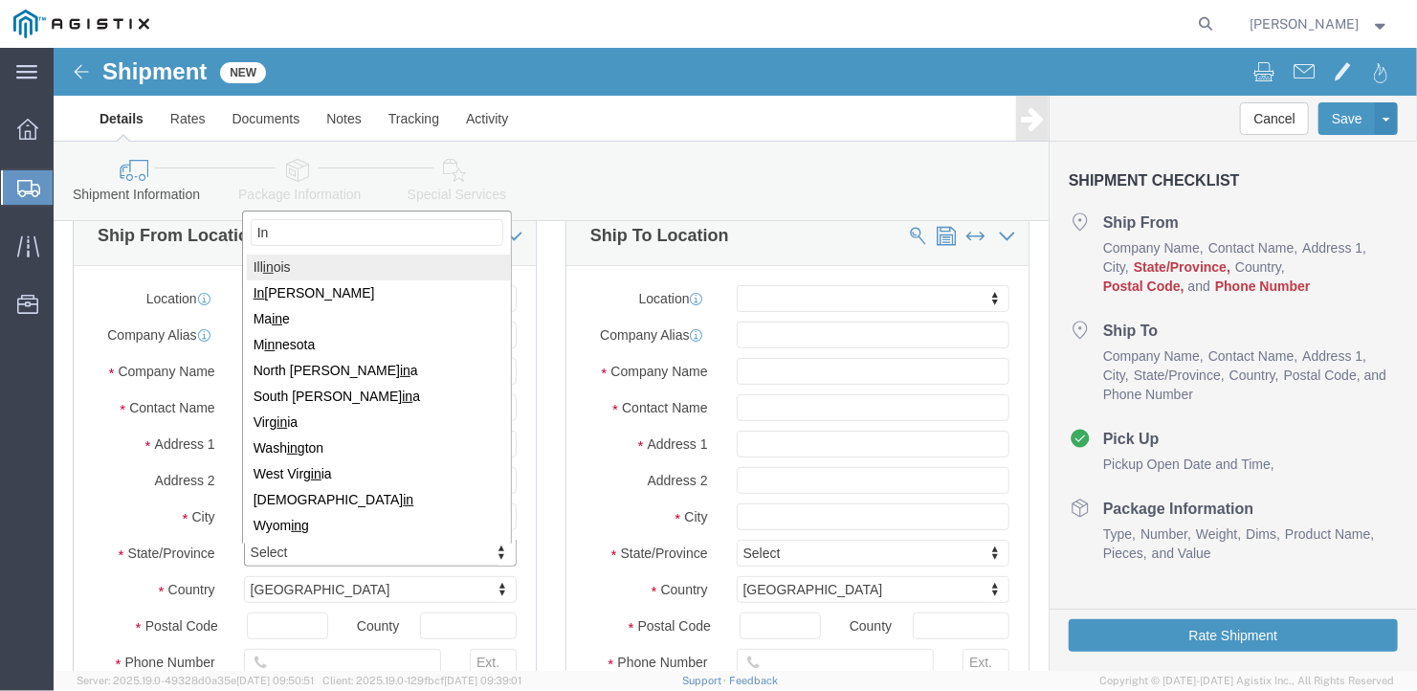
type input "Ind"
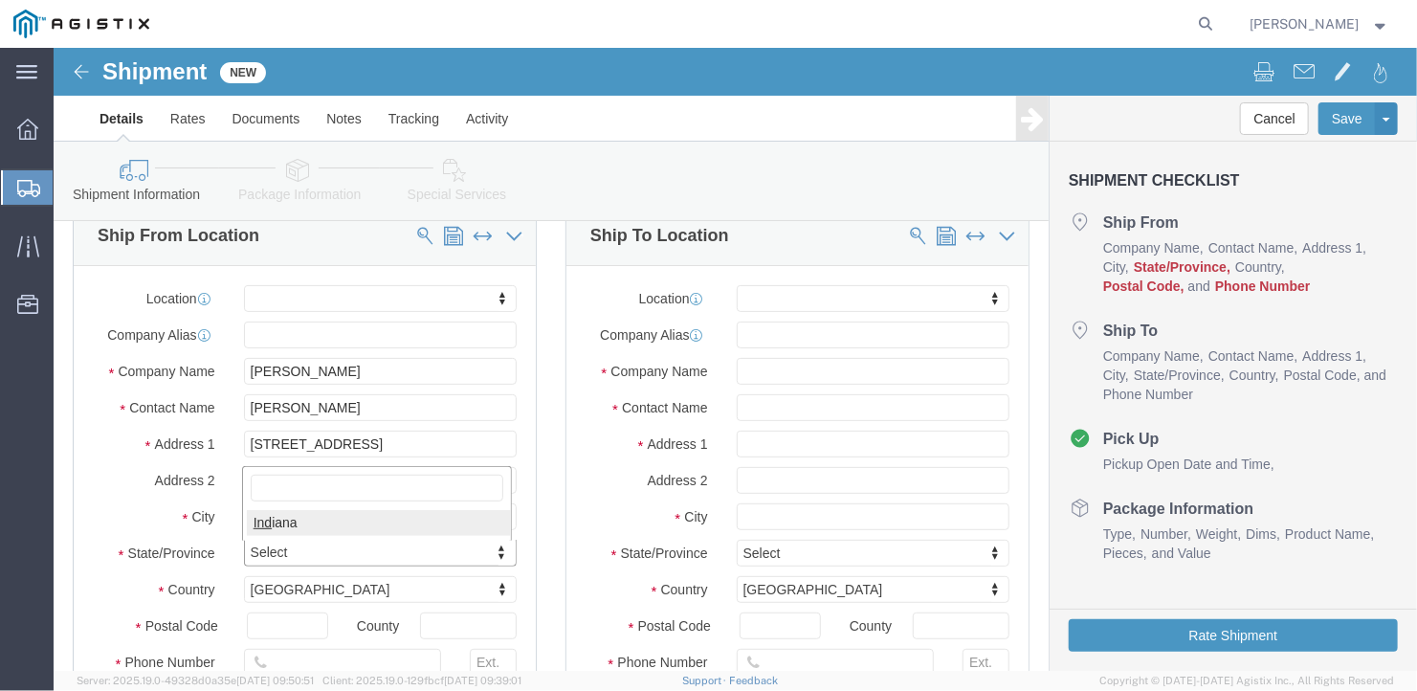
select select
select select "IN"
type input "46304"
select select
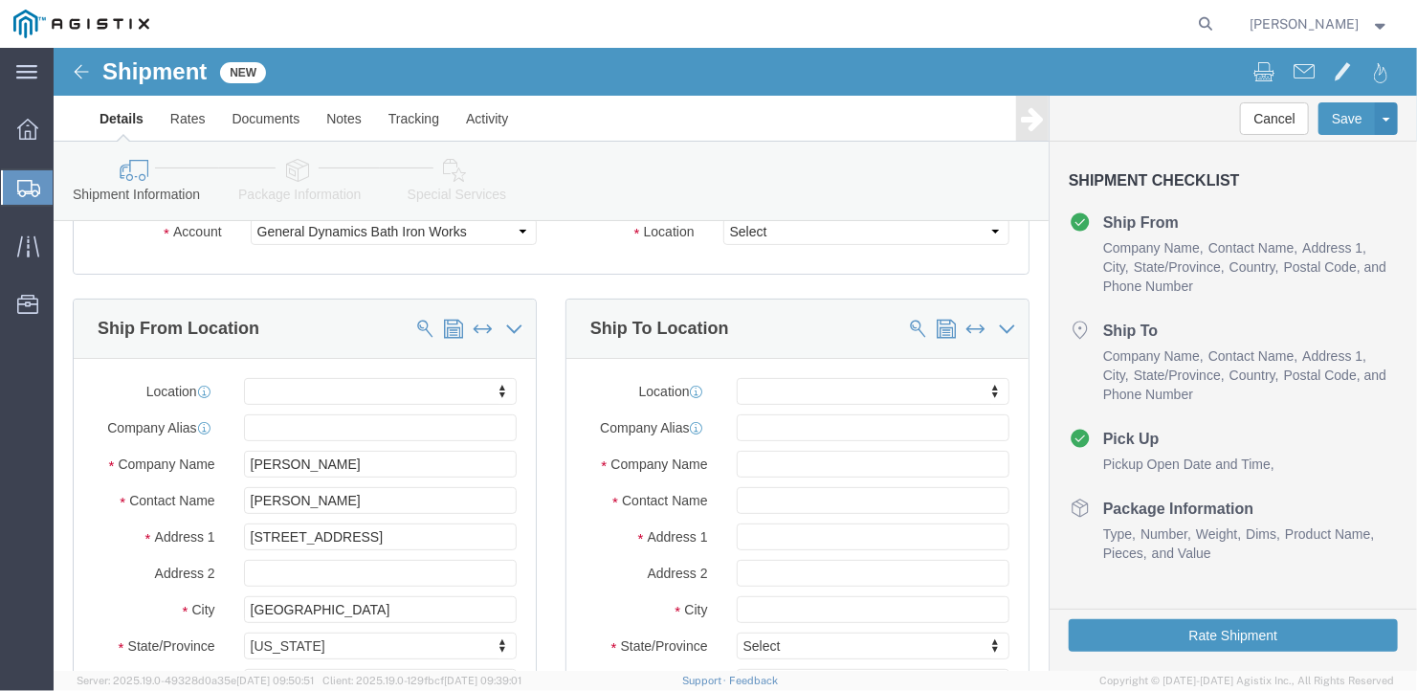
scroll to position [0, 0]
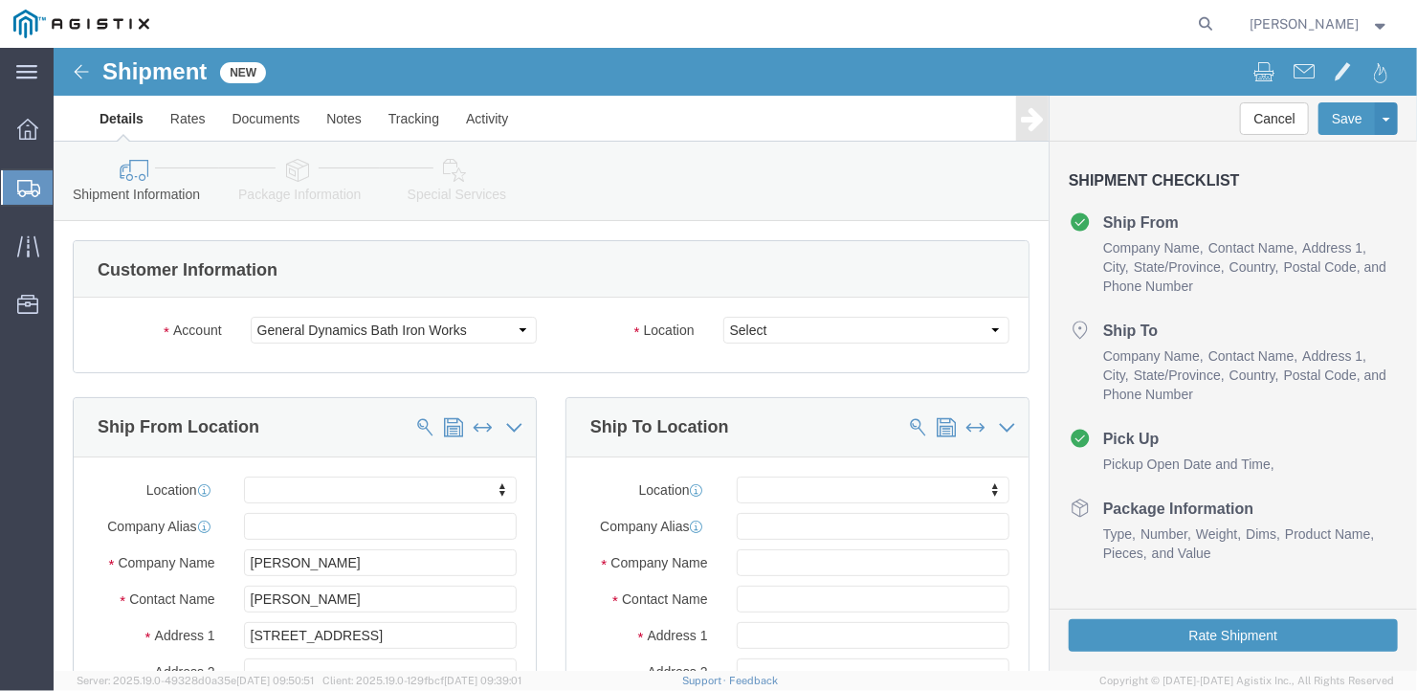
type input "[PHONE_NUMBER]"
click select "Select Bath - 50 YARD REC [US_STATE][GEOGRAPHIC_DATA] - 700 [US_STATE][GEOGRAPH…"
select select "15691"
click select "Select Bath - 50 YARD REC [US_STATE][GEOGRAPHIC_DATA] - 700 [US_STATE][GEOGRAPH…"
click input "text"
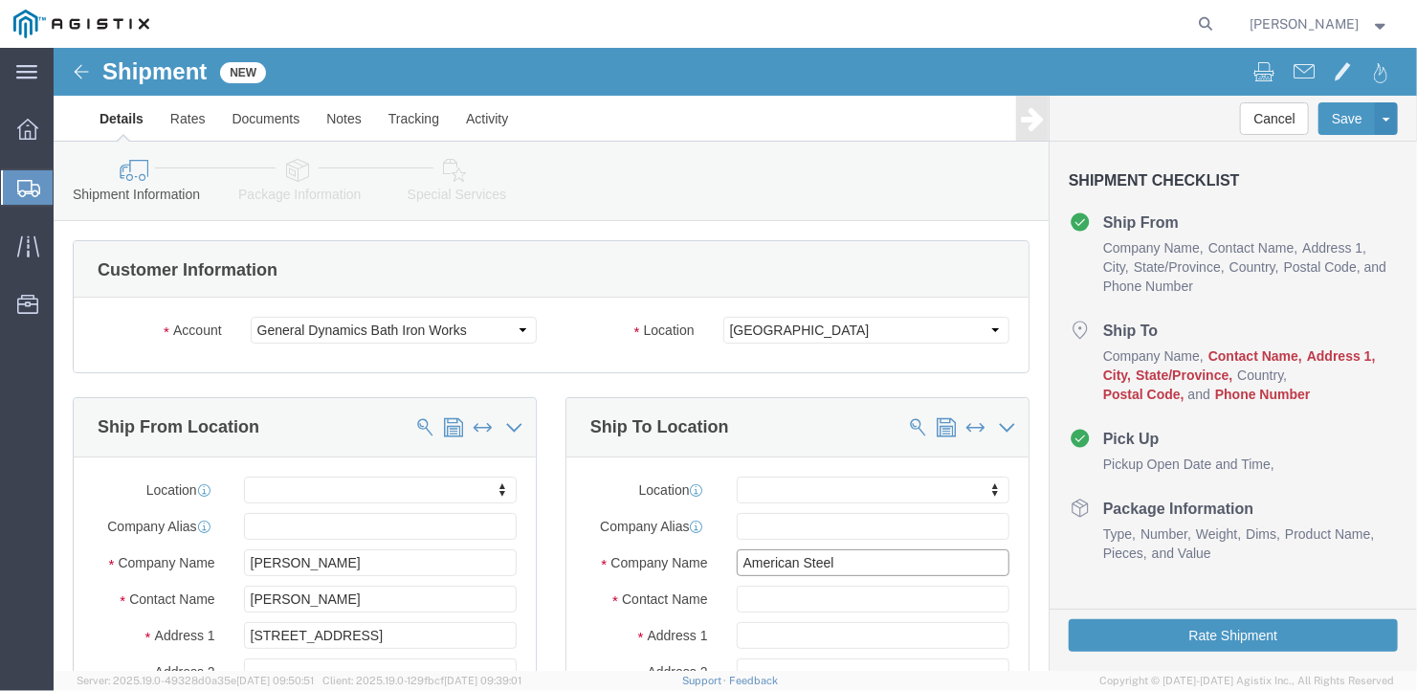
type input "American Steel"
type input "[PERSON_NAME]"
type input "[STREET_ADDRESS][PERSON_NAME]"
select select
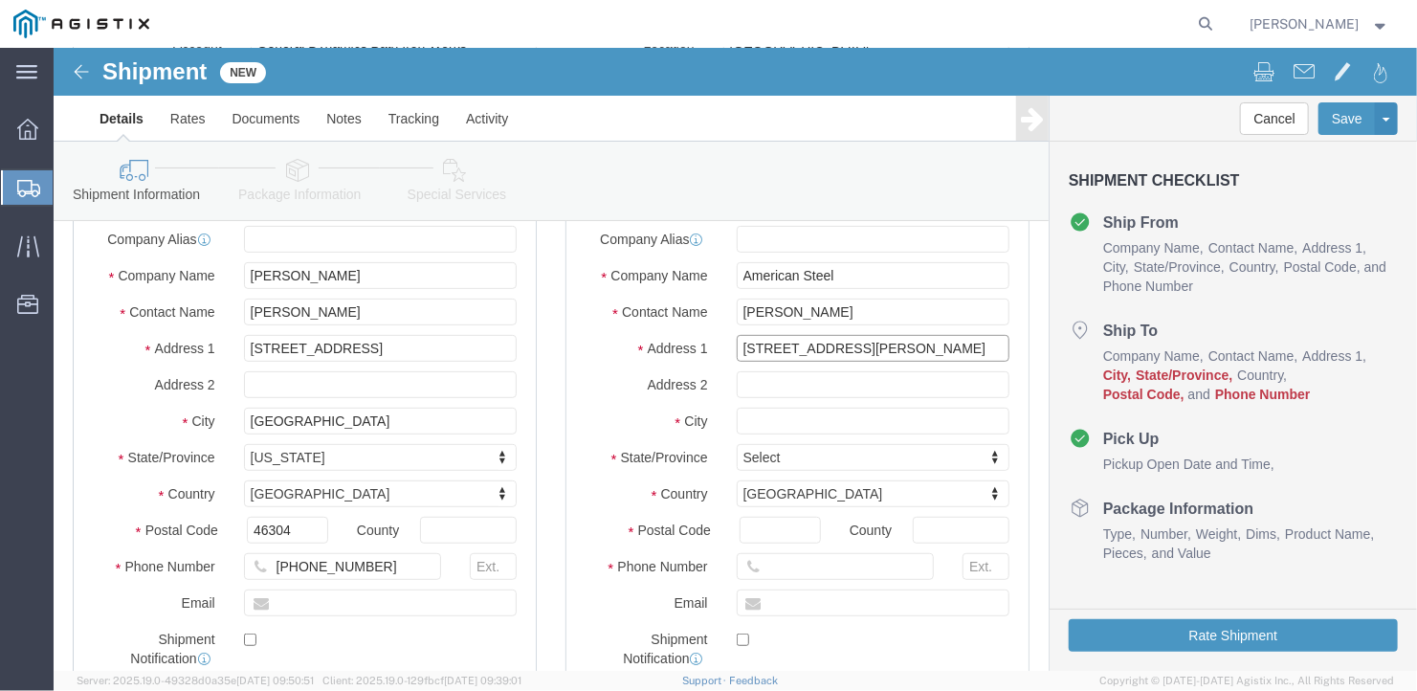
scroll to position [383, 0]
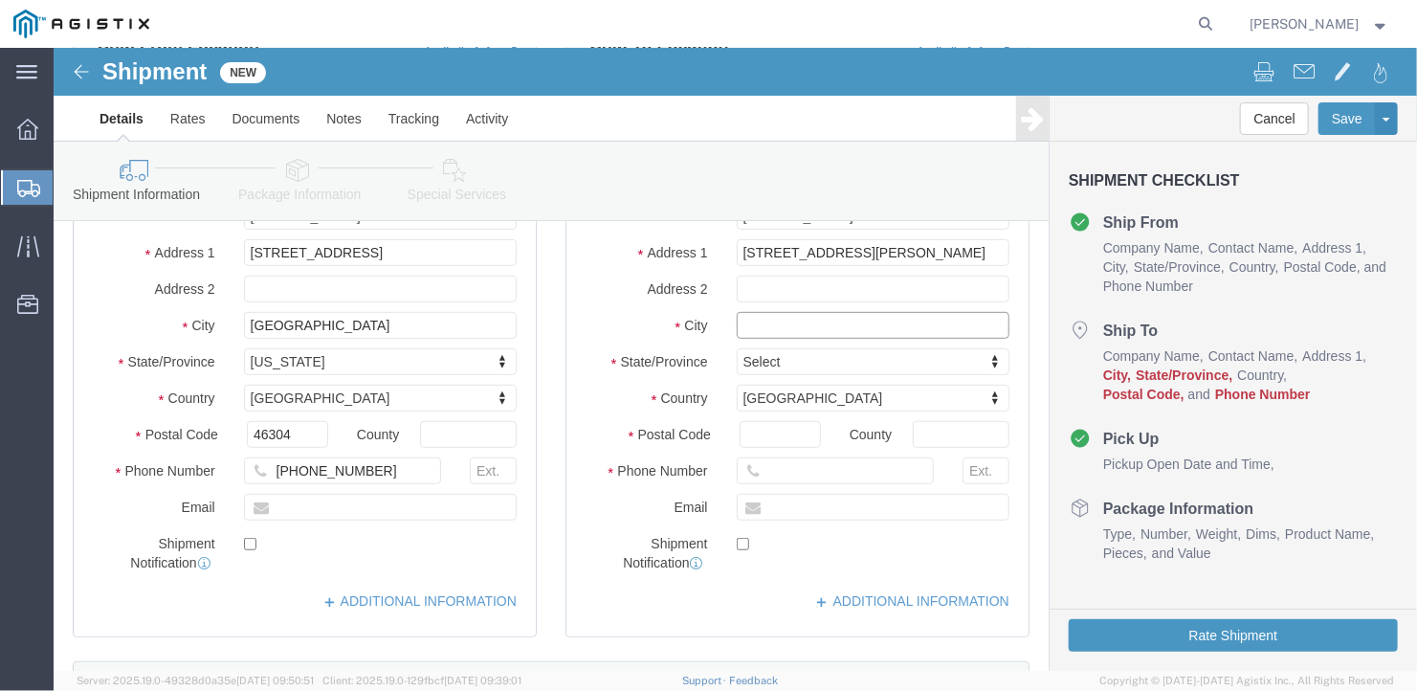
click input "text"
type input "[GEOGRAPHIC_DATA]"
select select
type input "m"
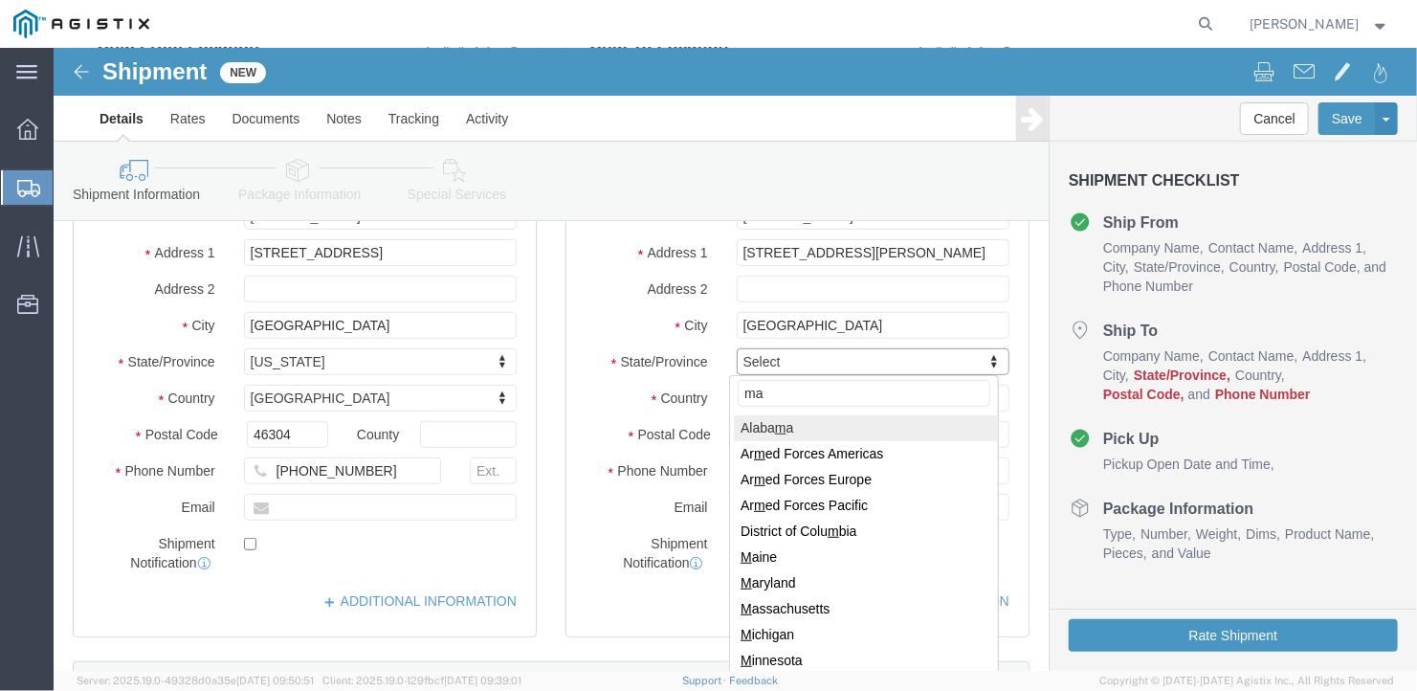
type input "mai"
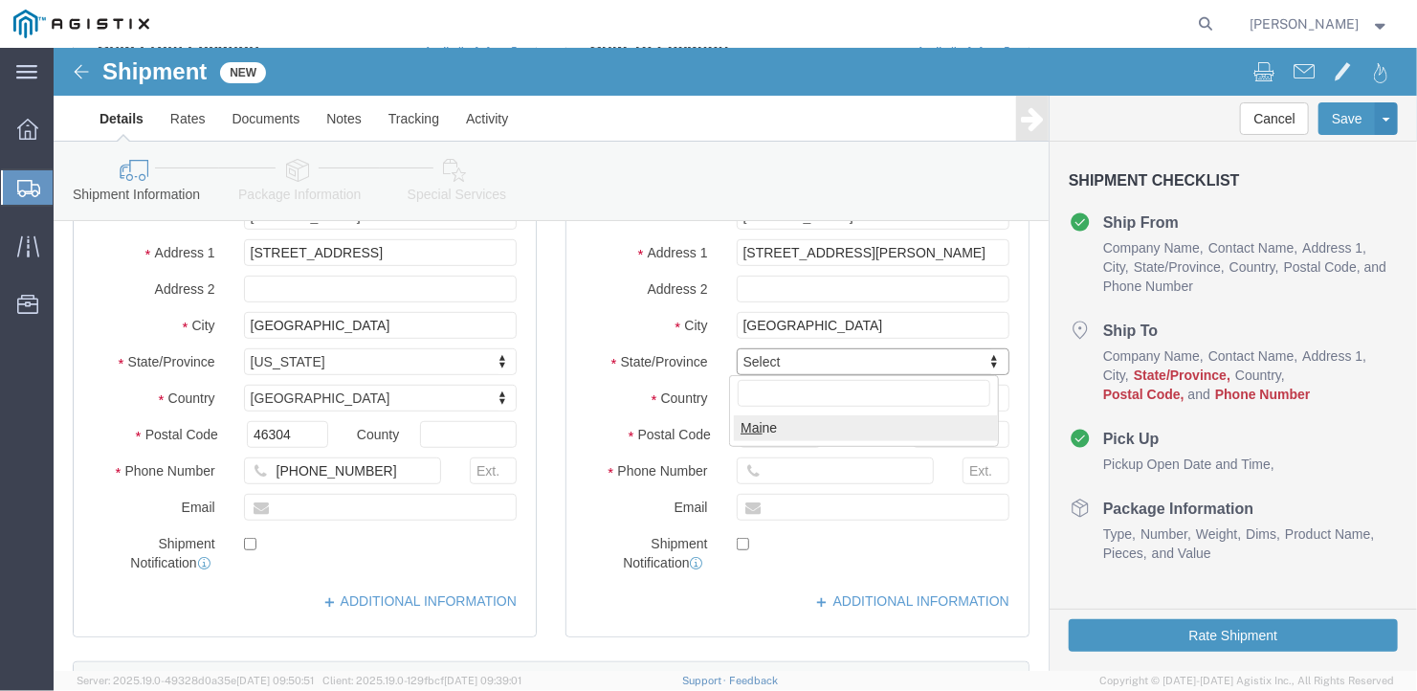
select select
select select "ME"
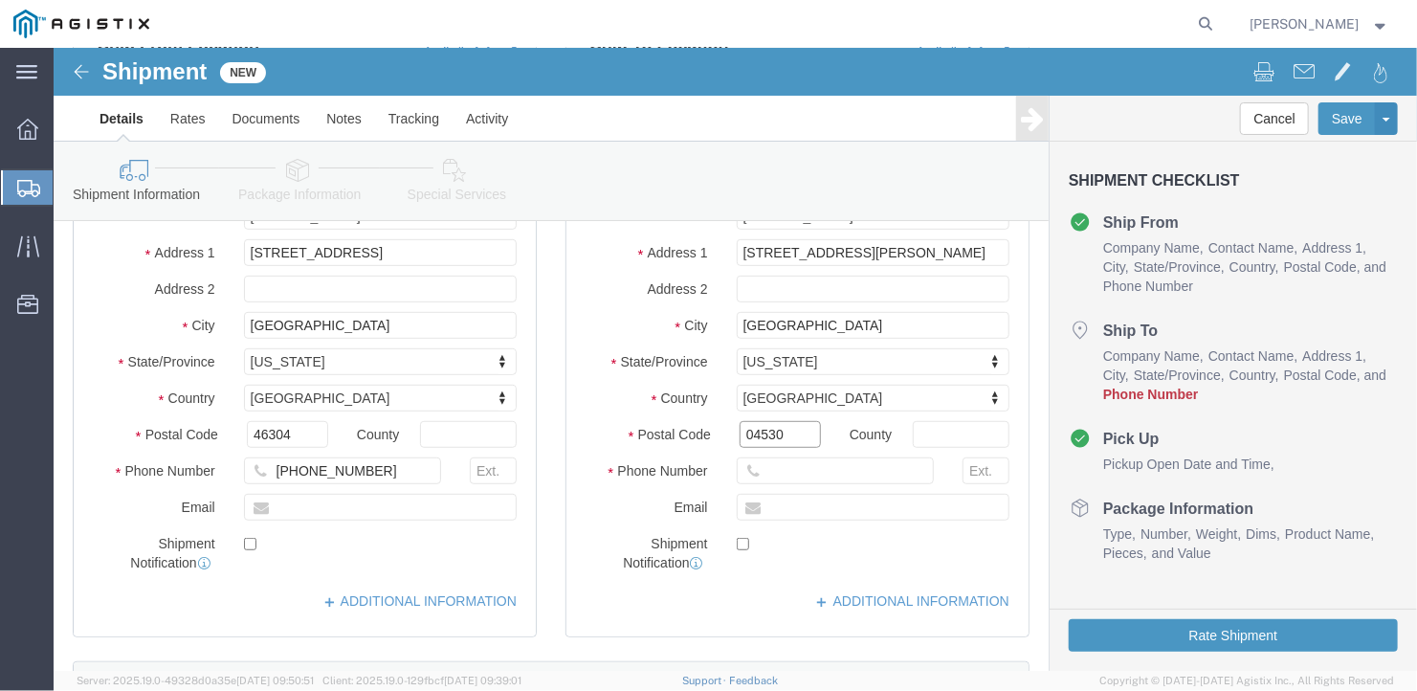
type input "04530"
select select
type input "[PHONE_NUMBER]"
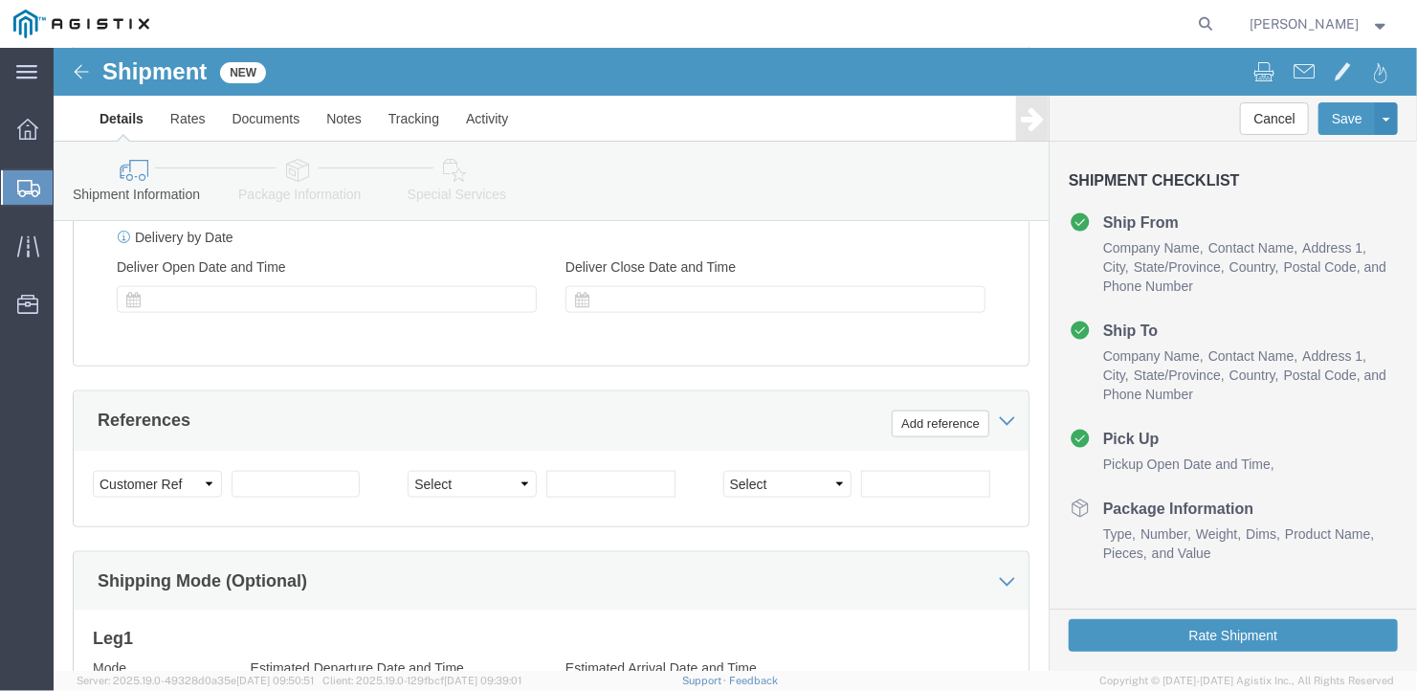
scroll to position [1329, 0]
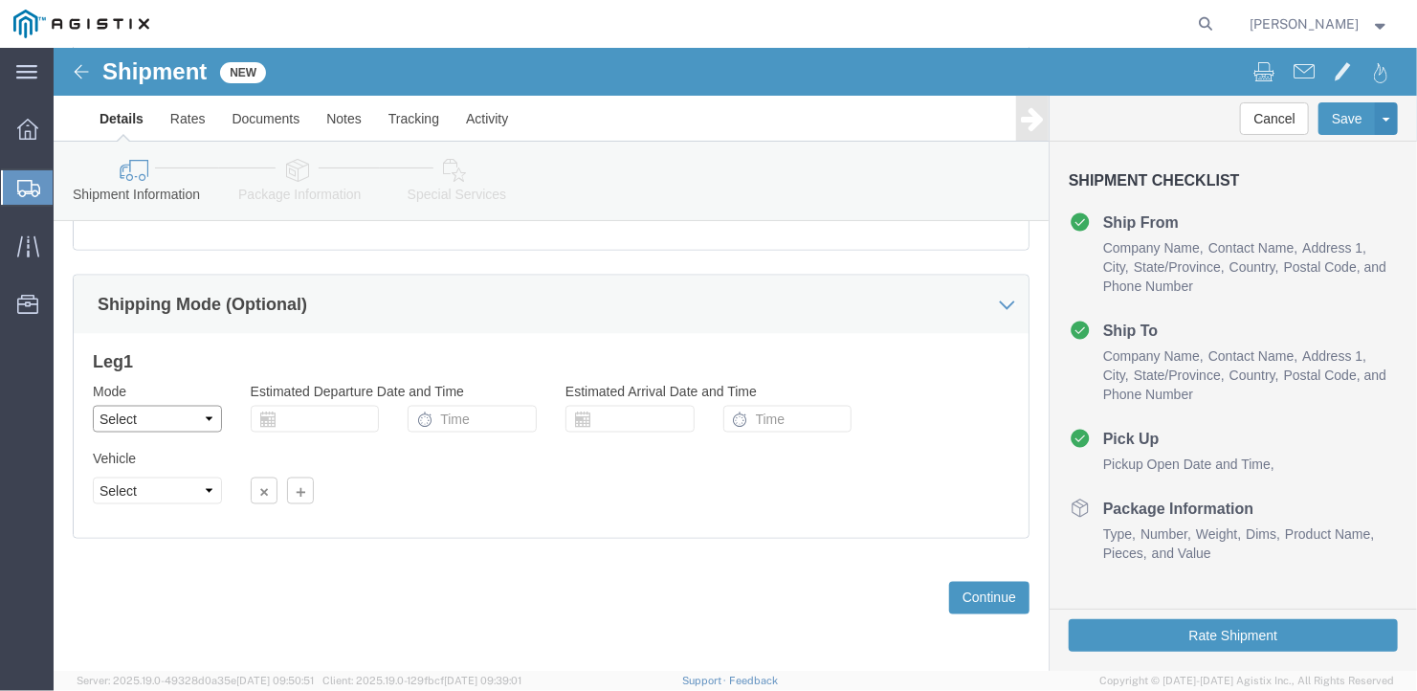
click select "Select Air Less than Truckload Multi-Leg Ocean Freight Rail Small Parcel Truckl…"
select select "TL"
click select "Select Air Less than Truckload Multi-Leg Ocean Freight Rail Small Parcel Truckl…"
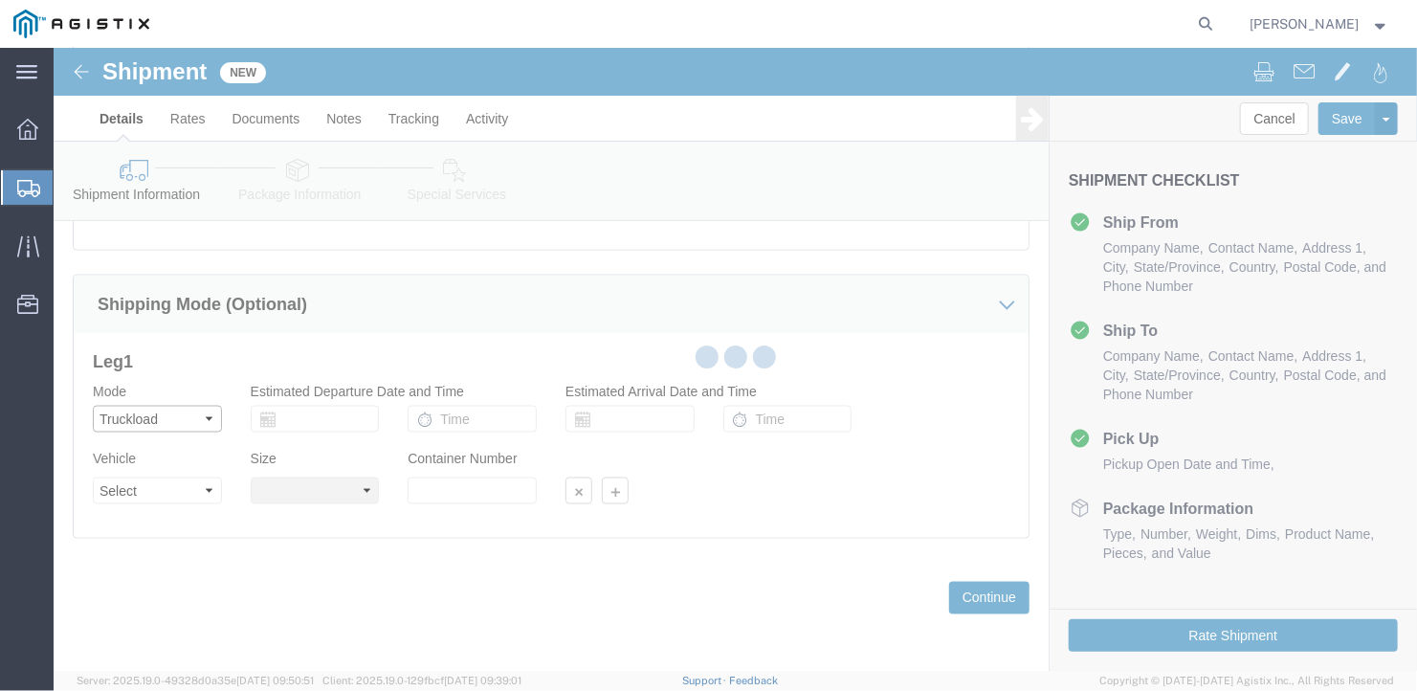
select select
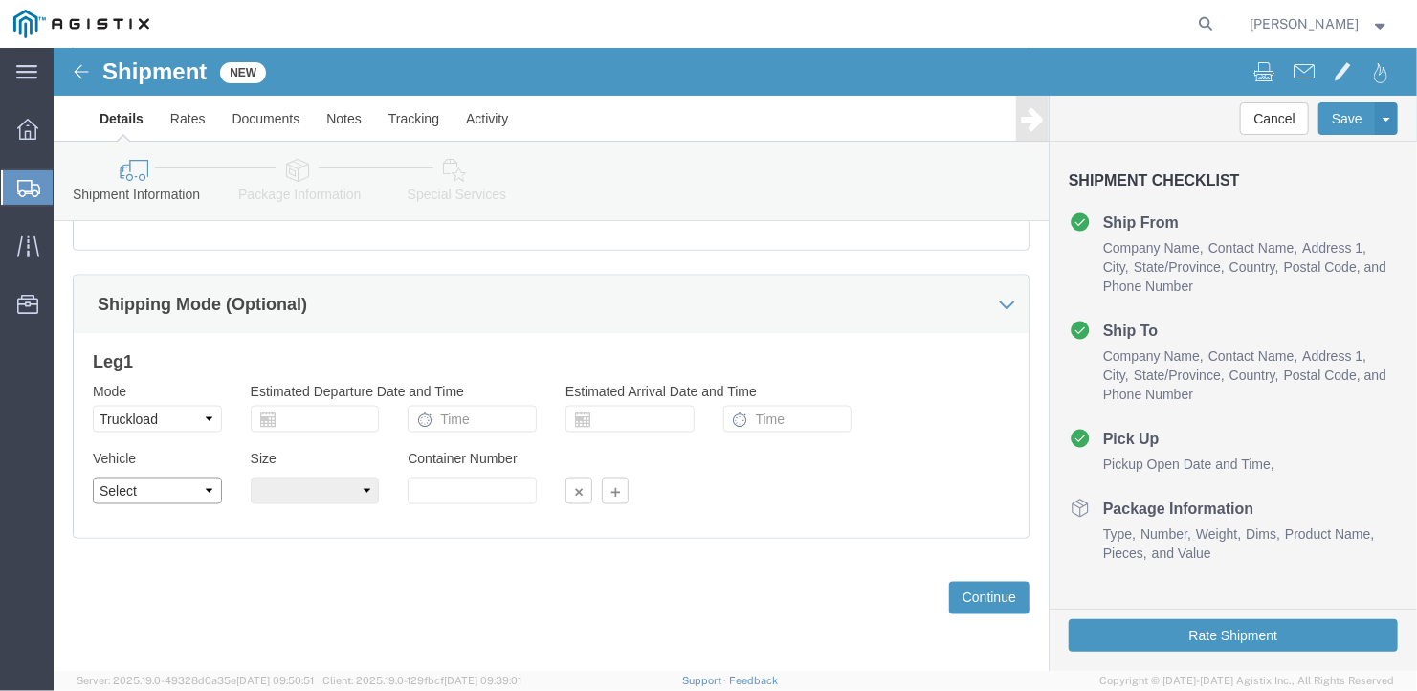
click select "Select 1-Ton (PSS) 10 Wheel 10 Yard Dump Truck 20 Yard Dump Truck Bobtail Botto…"
select select "FLBD"
click select "Select 1-Ton (PSS) 10 Wheel 10 Yard Dump Truck 20 Yard Dump Truck Bobtail Botto…"
click select "Select 35 Feet 20 Feet 28 Feet 53 Feet 40 Feet 48 Feet"
select select "53FT"
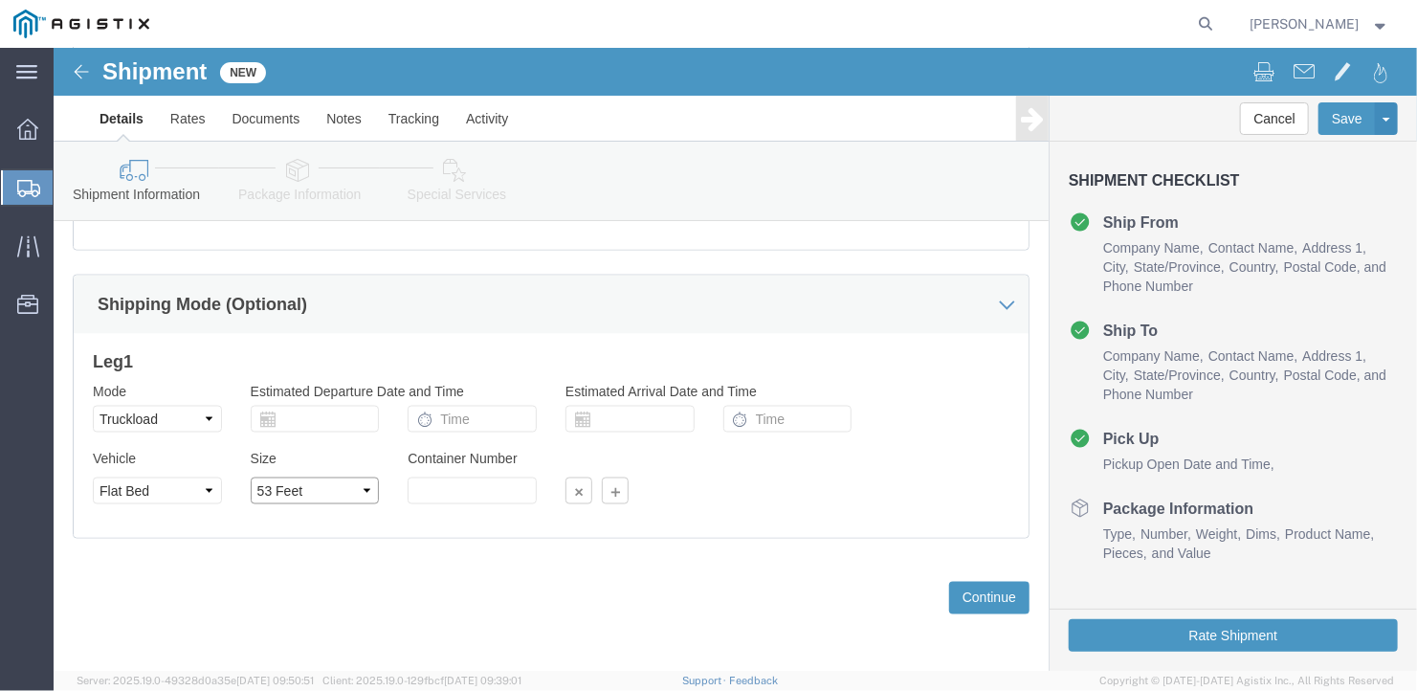
click select "Select 35 Feet 20 Feet 28 Feet 53 Feet 40 Feet 48 Feet"
click button "Continue"
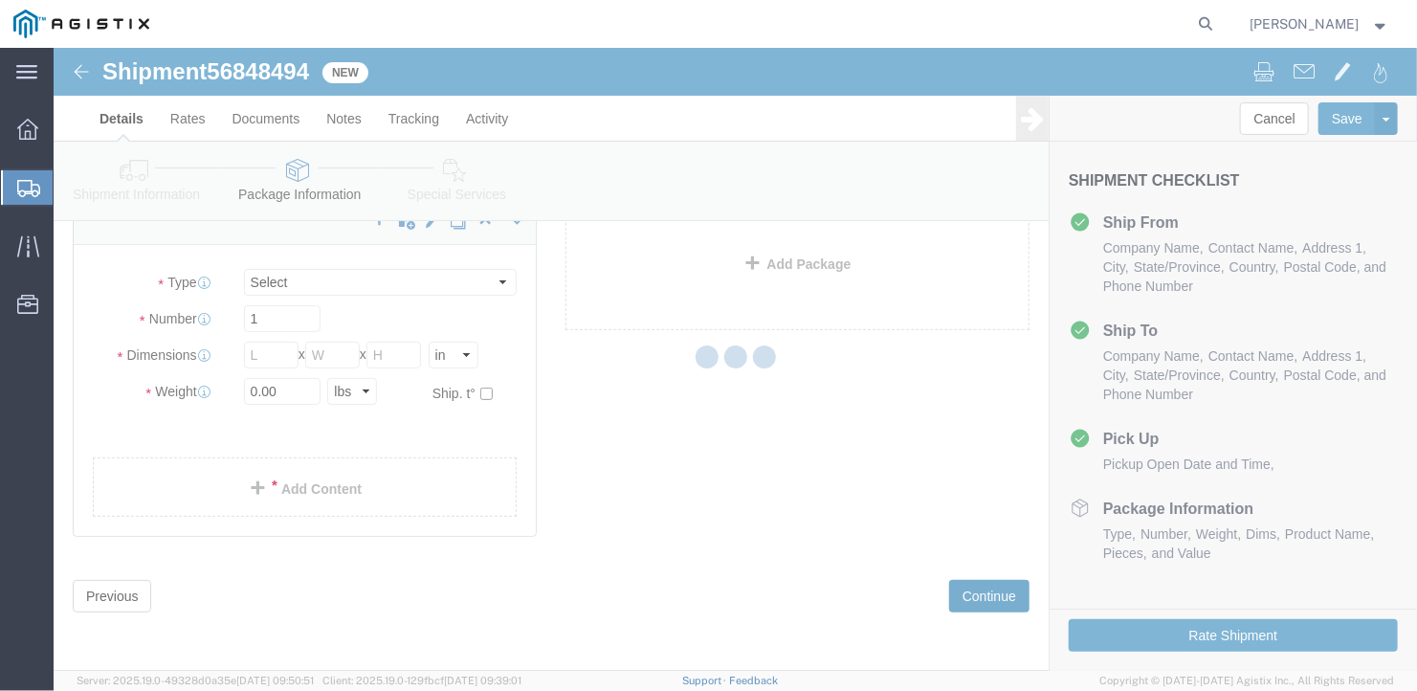
scroll to position [22, 0]
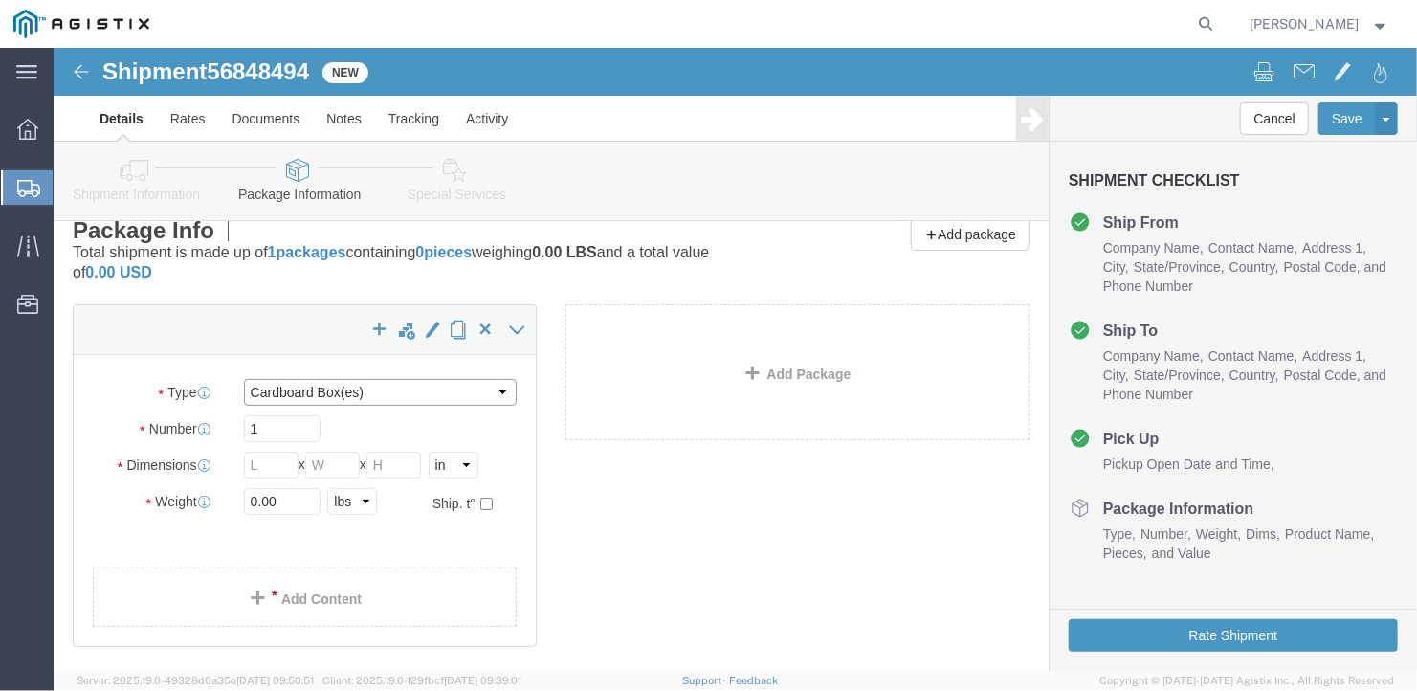
click select "Select Bale(s) Basket(s) Bolt(s) Bottle(s) Buckets Bulk Bundle(s) Can(s) Cardbo…"
select select "BULK"
click select "Select Bale(s) Basket(s) Bolt(s) Bottle(s) Buckets Bulk Bundle(s) Can(s) Cardbo…"
drag, startPoint x: 209, startPoint y: 380, endPoint x: 149, endPoint y: 367, distance: 60.8
click div "Number 1"
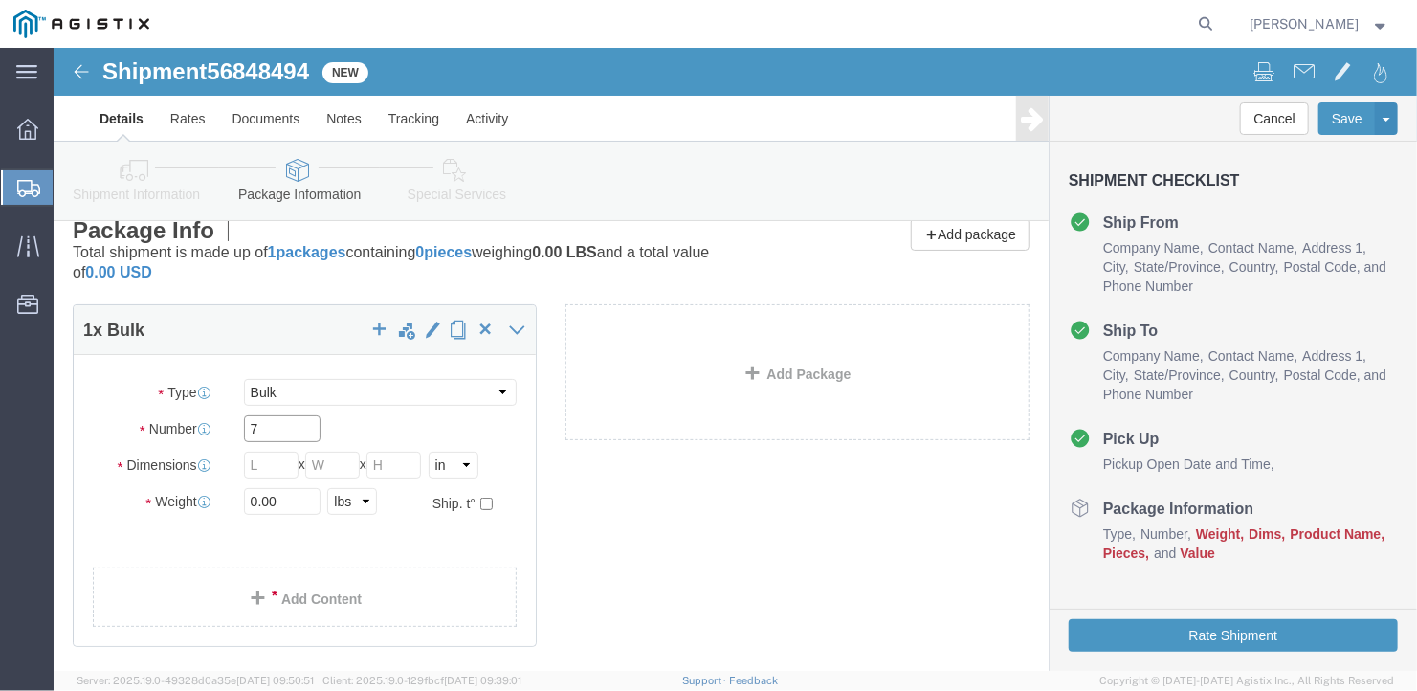
type input "7"
click input "text"
drag, startPoint x: 218, startPoint y: 419, endPoint x: 158, endPoint y: 418, distance: 60.3
click div "Dimensions Length 582 x Width x Height Select cm ft in"
drag, startPoint x: 203, startPoint y: 415, endPoint x: 141, endPoint y: 425, distance: 62.9
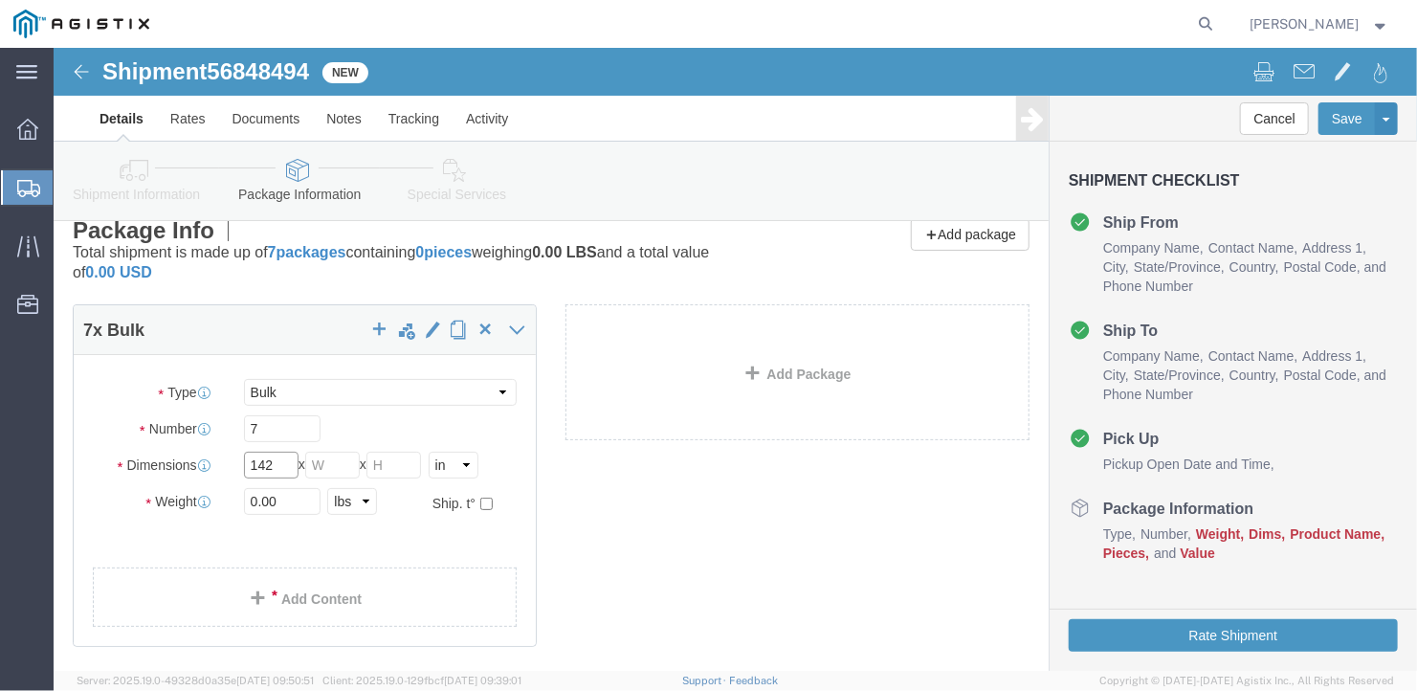
click div "Dimensions Length 142 x Width x Height Select cm ft in"
type input "582"
click input "text"
type input "142"
click input "text"
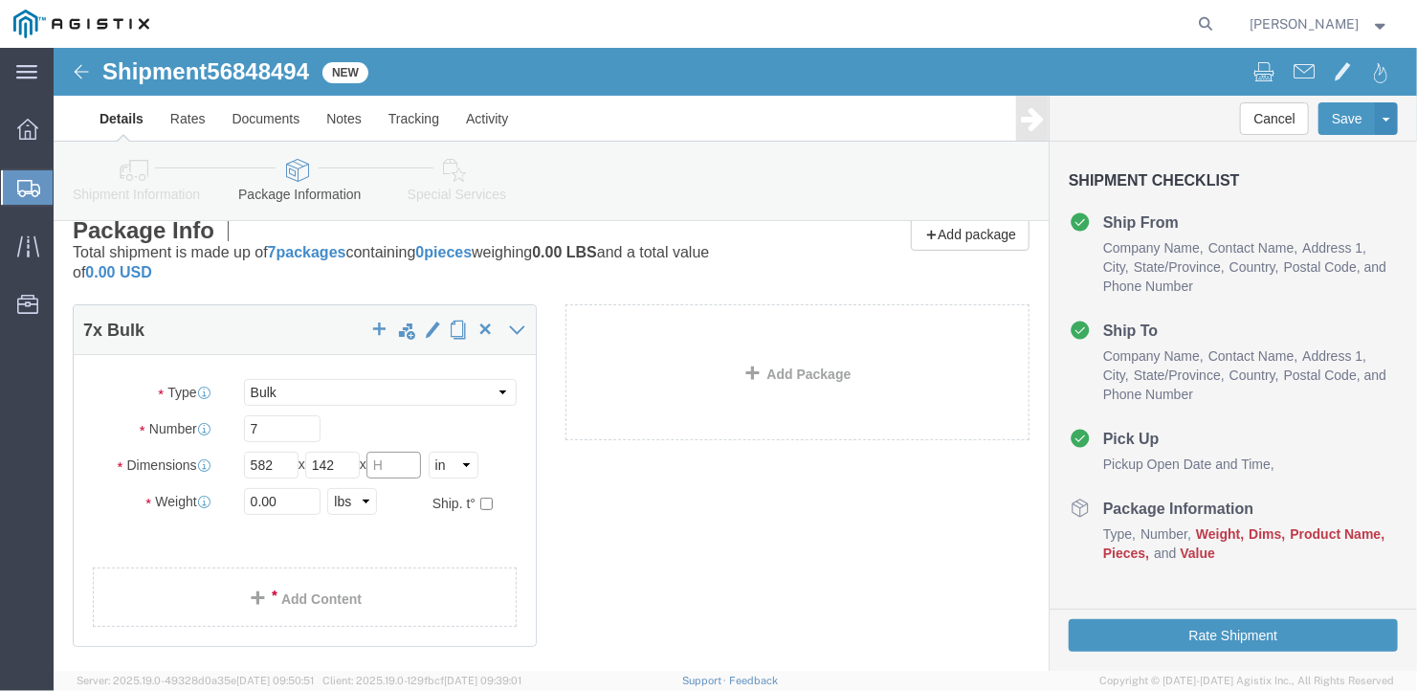
type input "12"
drag, startPoint x: 239, startPoint y: 443, endPoint x: 100, endPoint y: 484, distance: 145.7
click div "Package Type Select Bale(s) Basket(s) Bolt(s) Bottle(s) Buckets Bulk Bundle(s) …"
type input "45679"
click div "7 x Bulk Package Type Select Bale(s) Basket(s) Bolt(s) Bottle(s) Buckets Bulk B…"
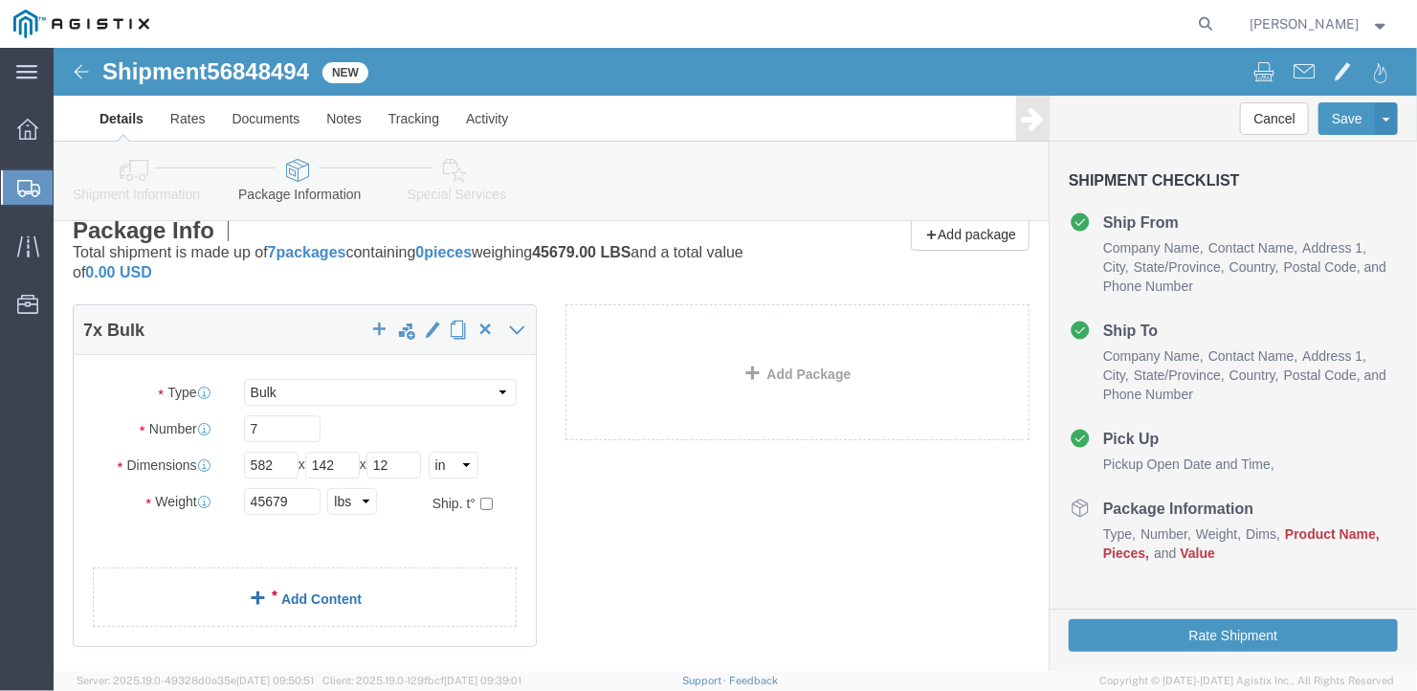
click link "Add Content"
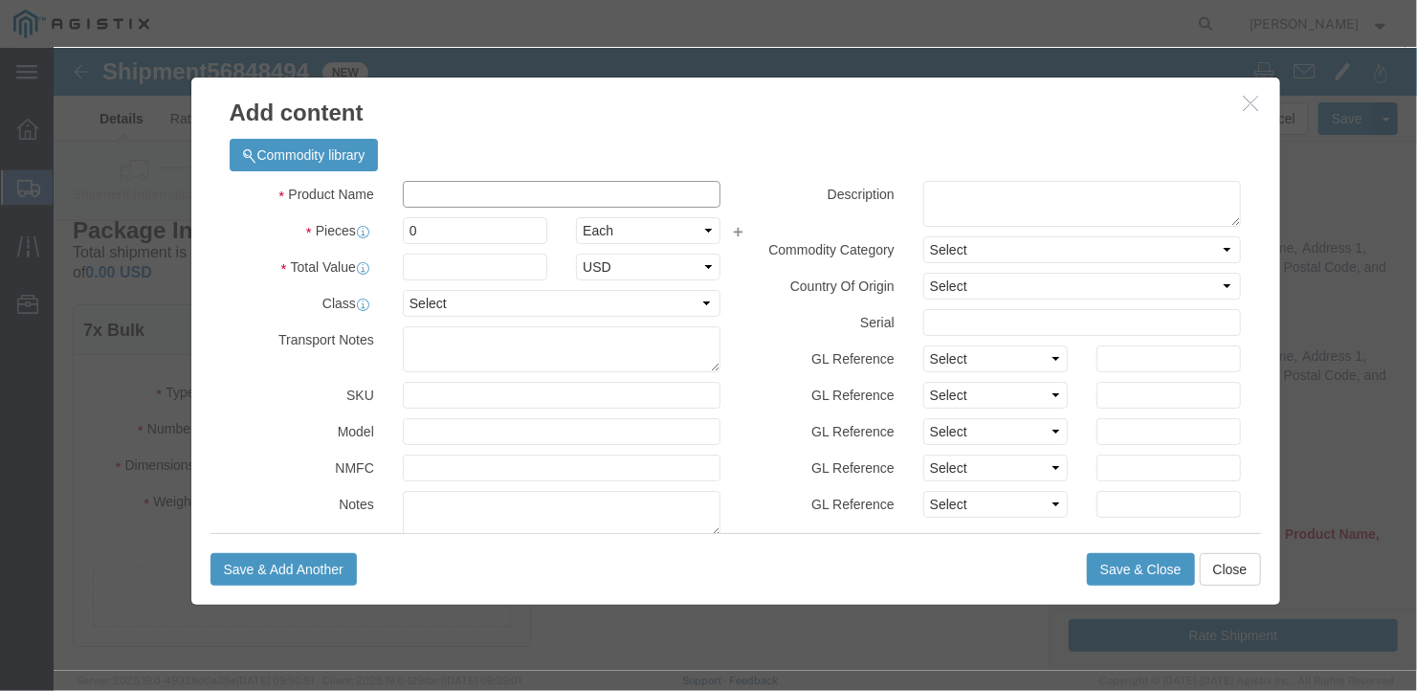
click input "text"
type input "wide steel plates"
select select "US"
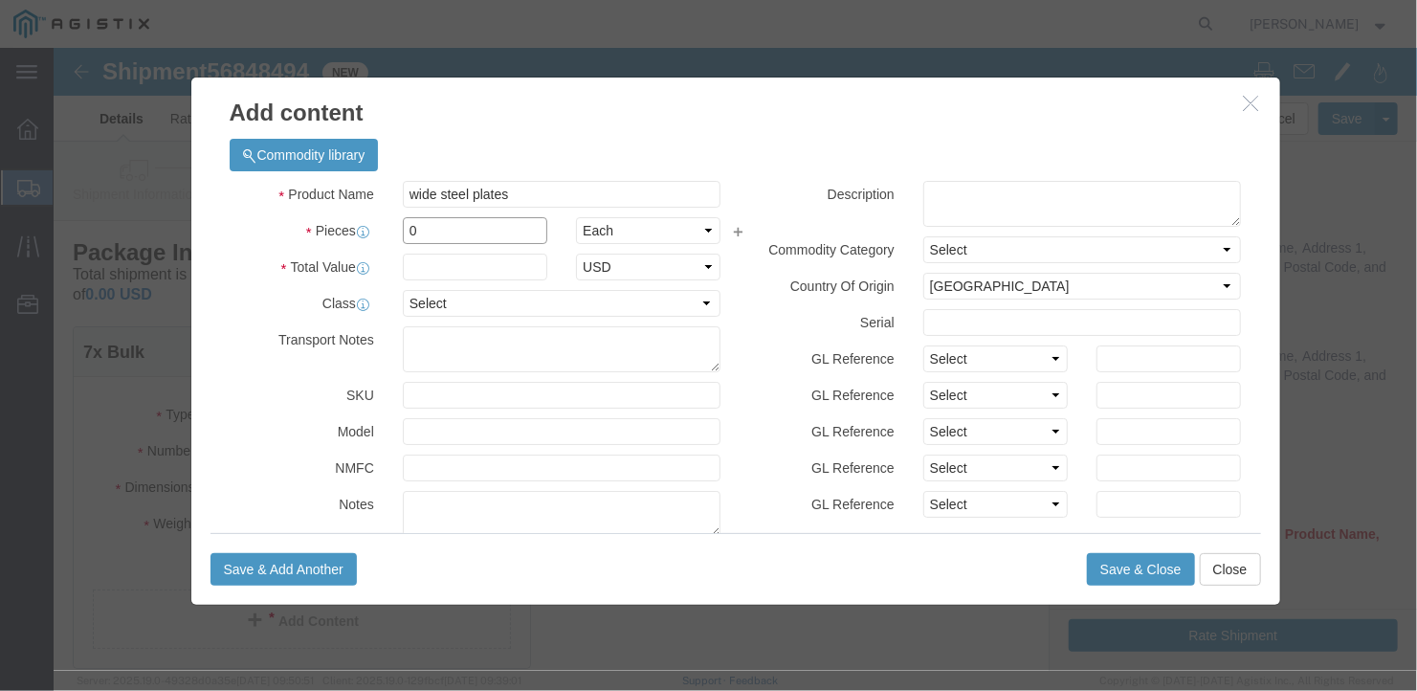
click input "0"
type input "7"
click input "text"
type input "1"
click button "Save & Close"
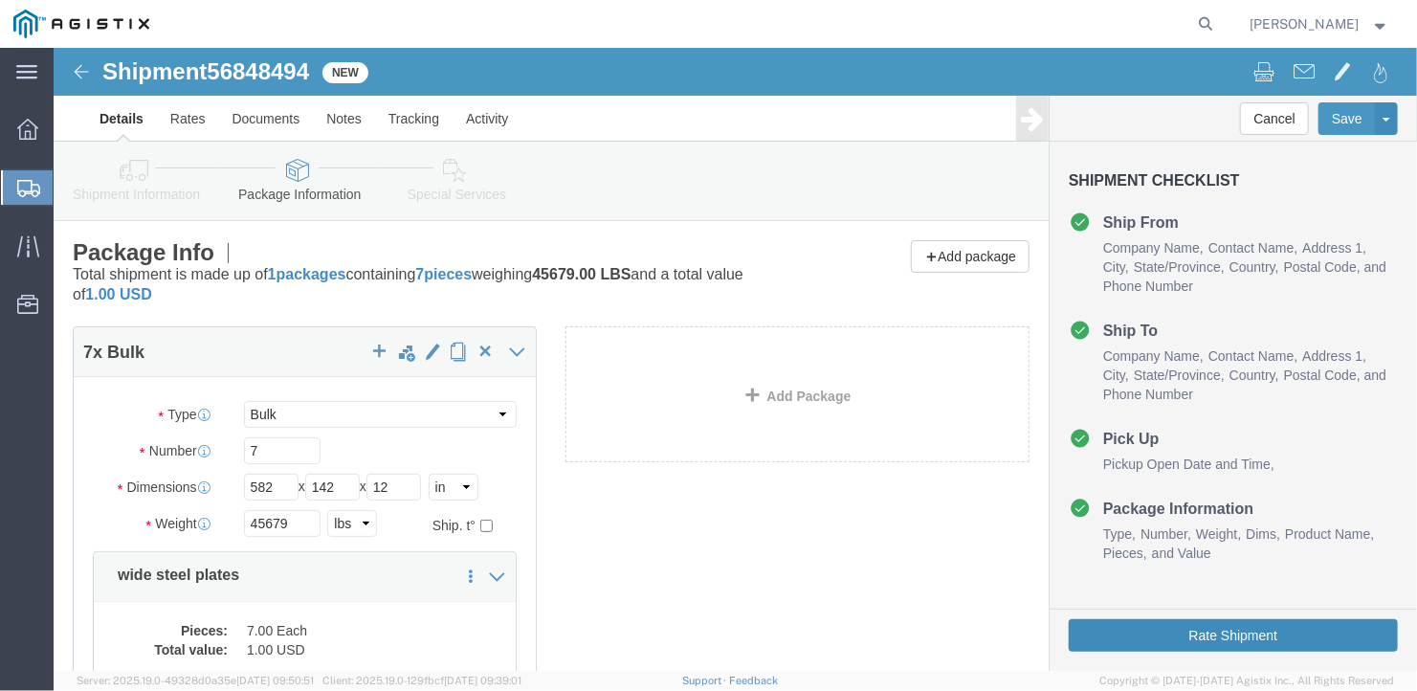
click button "Rate Shipment"
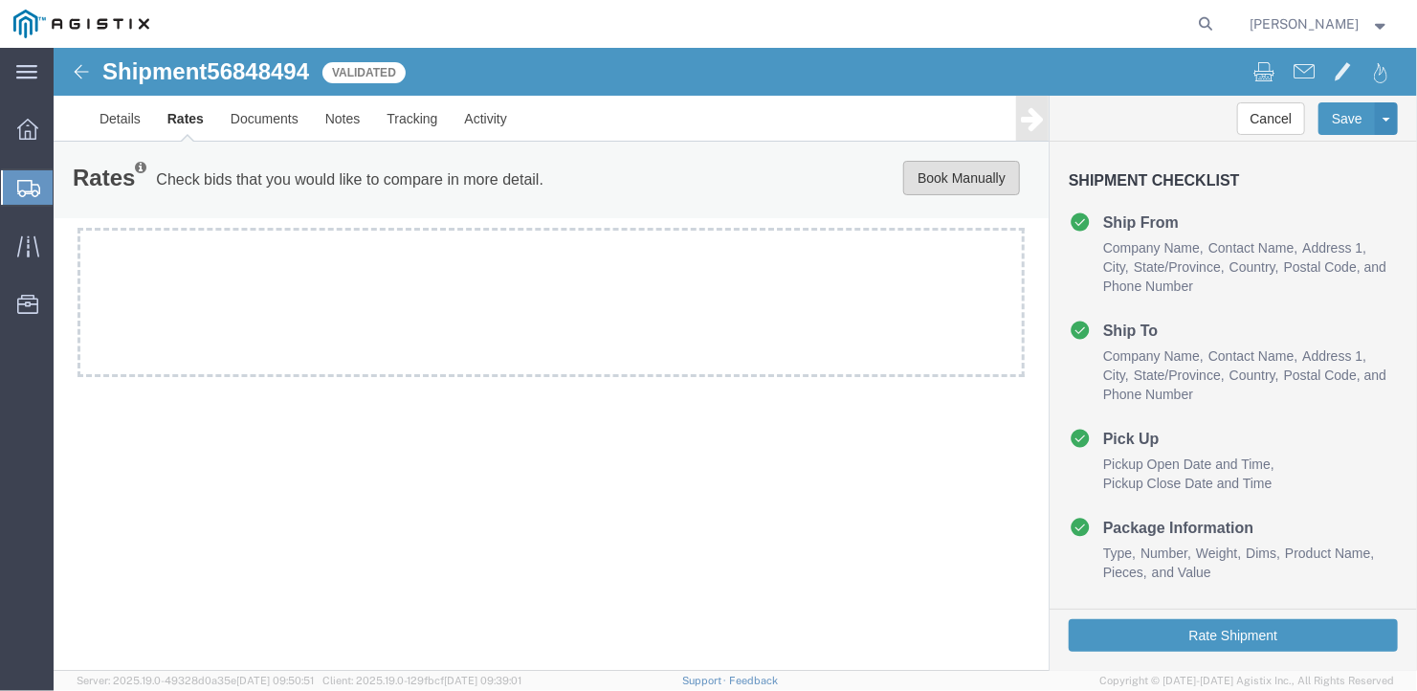
click at [934, 167] on button "Book Manually" at bounding box center [960, 177] width 117 height 34
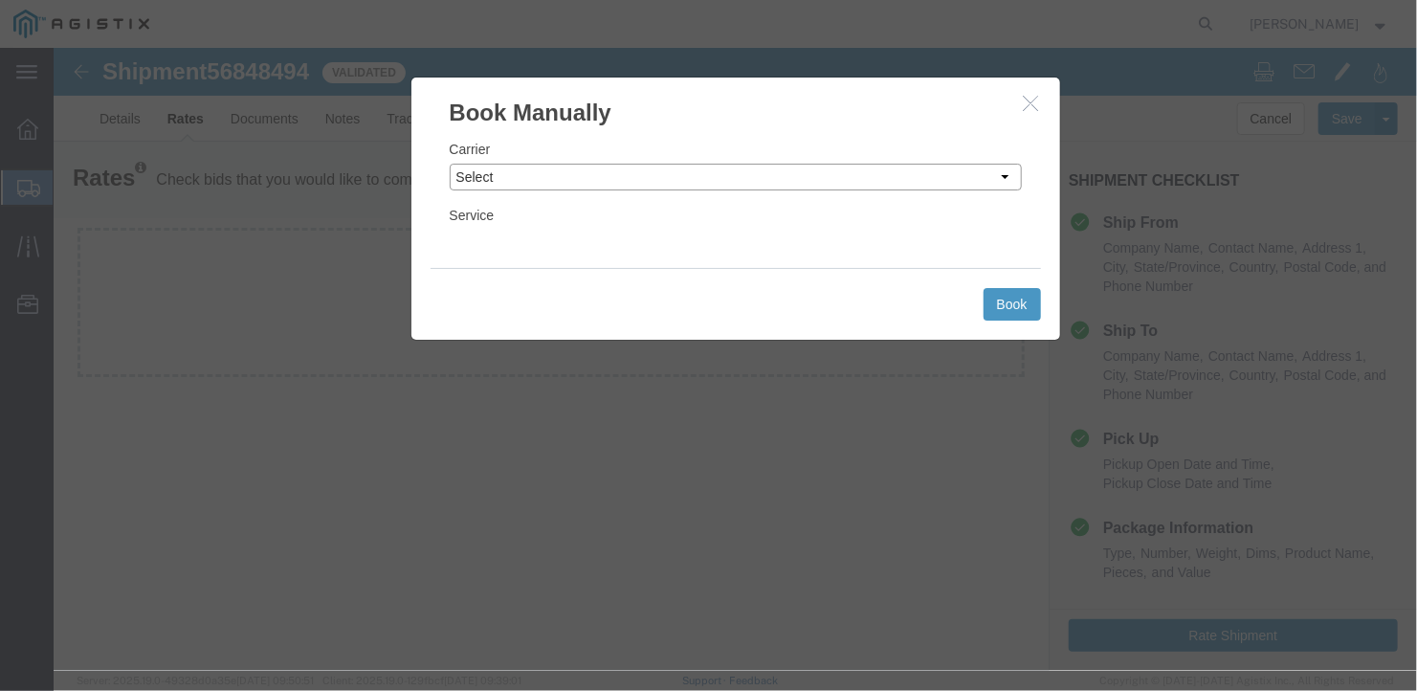
click at [792, 175] on select "Select LLP" at bounding box center [735, 176] width 572 height 27
select select "6922"
click at [449, 163] on select "Select LLP" at bounding box center [735, 176] width 572 height 27
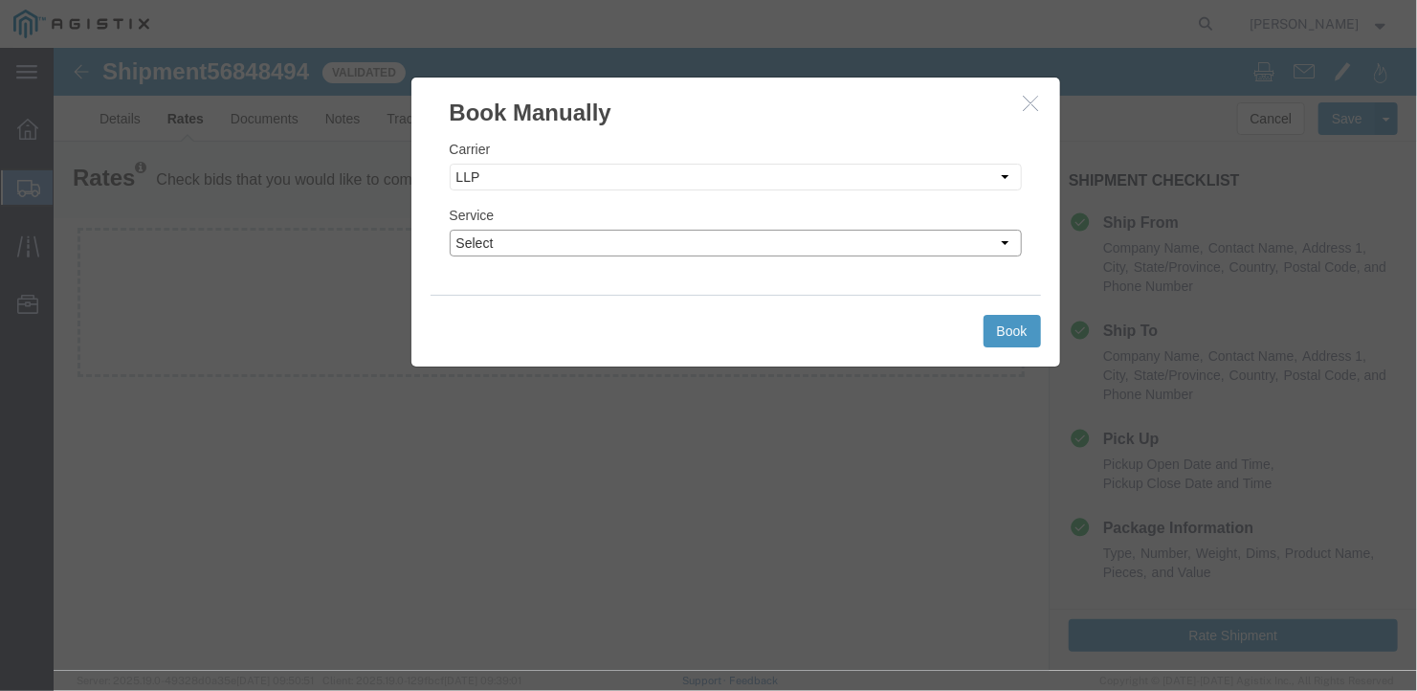
click at [617, 241] on select "Select LTL Truckload" at bounding box center [735, 242] width 572 height 27
select select "16774"
click at [449, 229] on select "Select LTL Truckload" at bounding box center [735, 242] width 572 height 27
click at [1012, 328] on button "Book" at bounding box center [1011, 330] width 57 height 33
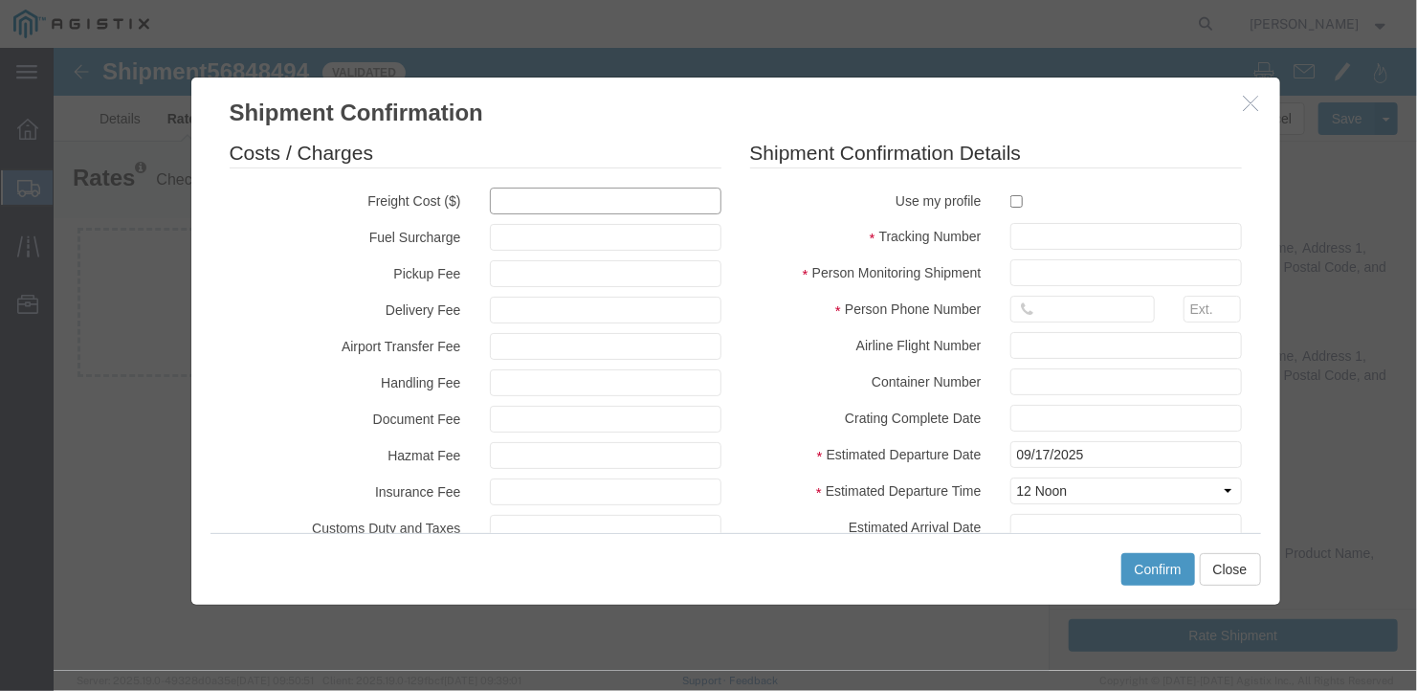
click at [500, 199] on input "text" at bounding box center [605, 200] width 232 height 27
type input "5300"
type input "5,300.00"
click at [1035, 241] on input "text" at bounding box center [1126, 235] width 232 height 27
type input "b27182"
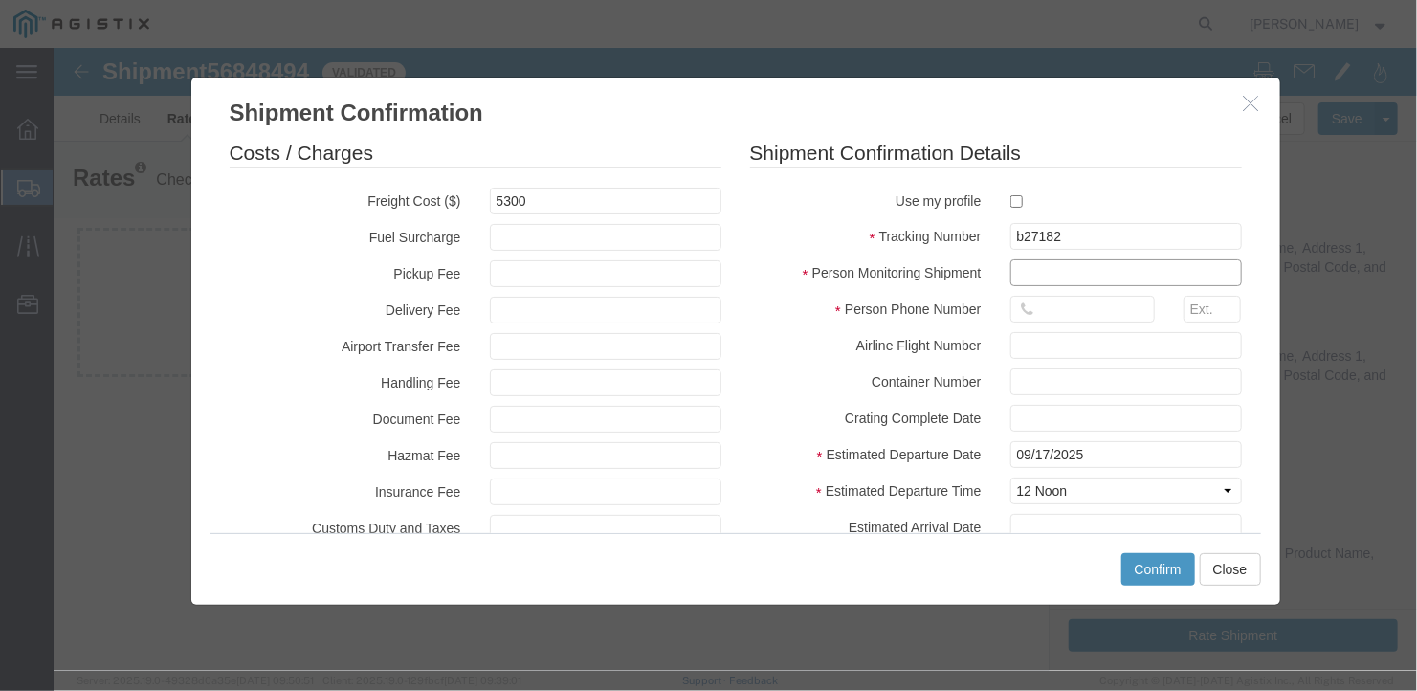
click at [1028, 268] on input "text" at bounding box center [1126, 271] width 232 height 27
type input "[PERSON_NAME]"
type input "2075497862"
type input "[DATE]"
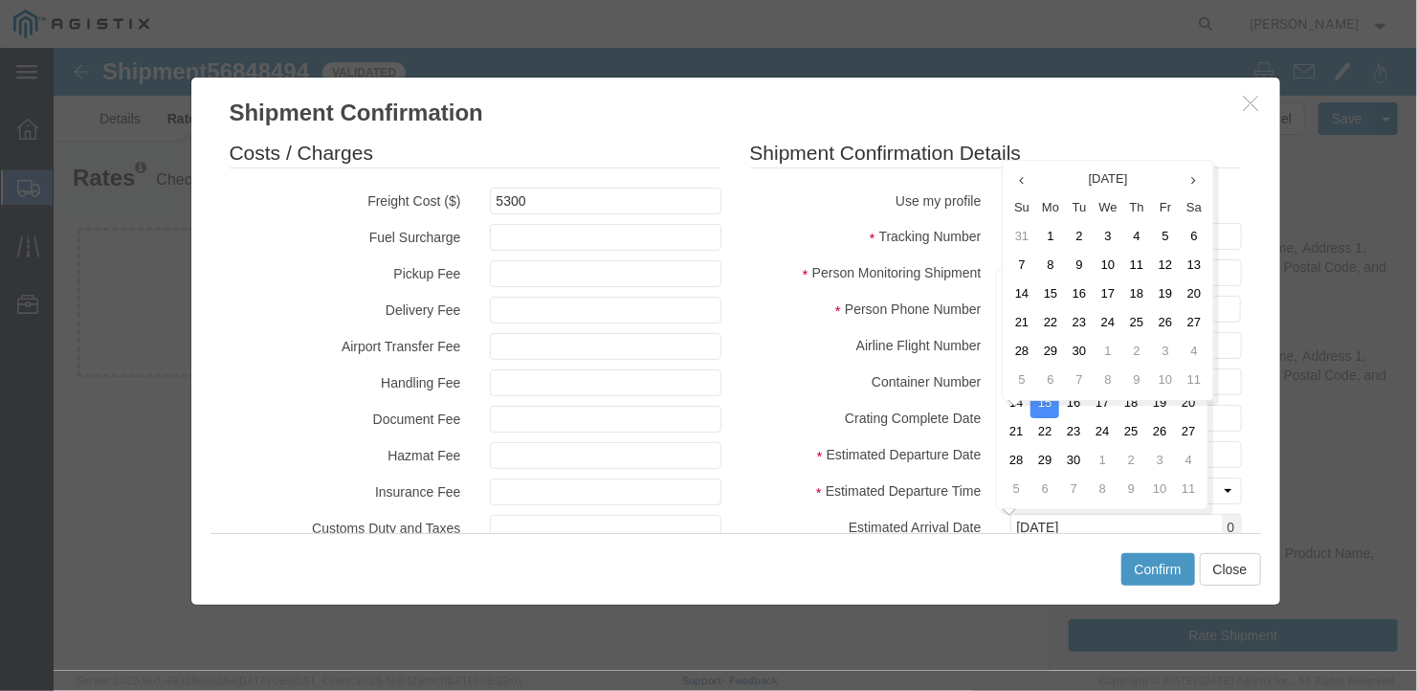
click at [1242, 346] on div at bounding box center [1125, 344] width 260 height 27
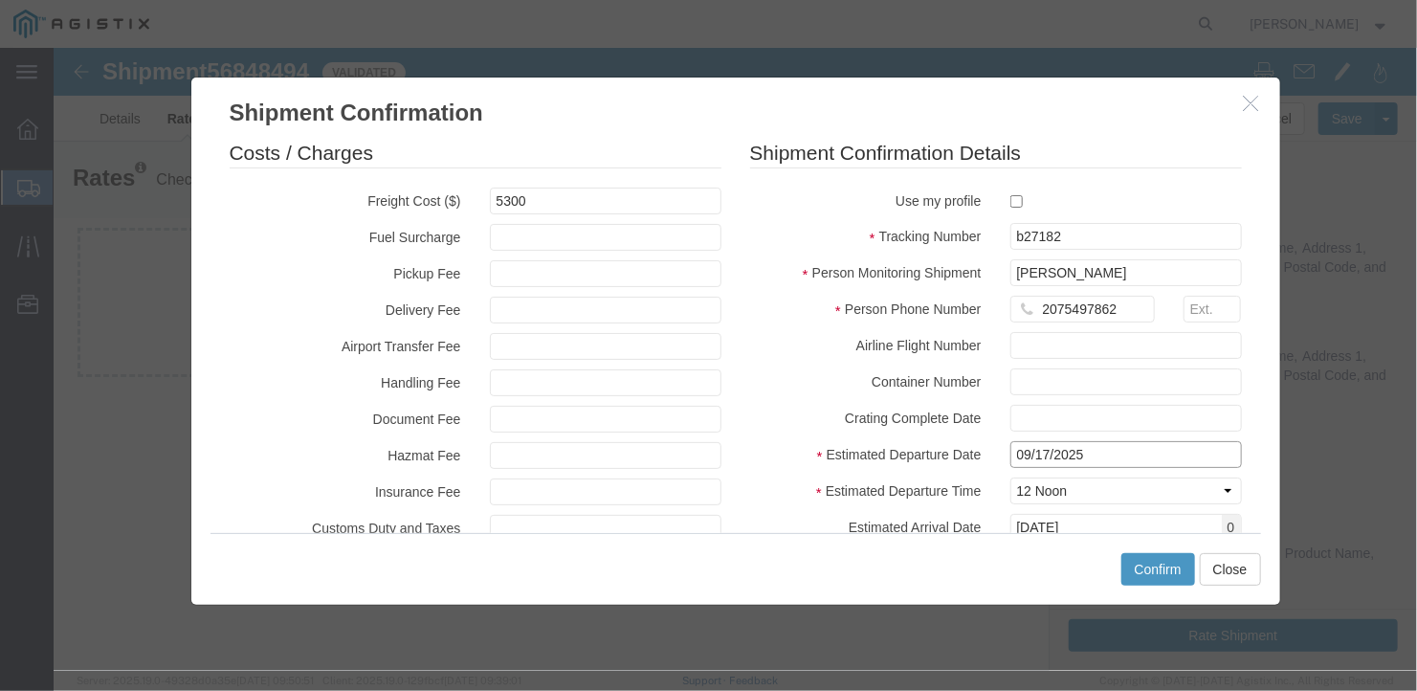
click at [1120, 453] on input "09/17/2025" at bounding box center [1126, 453] width 232 height 27
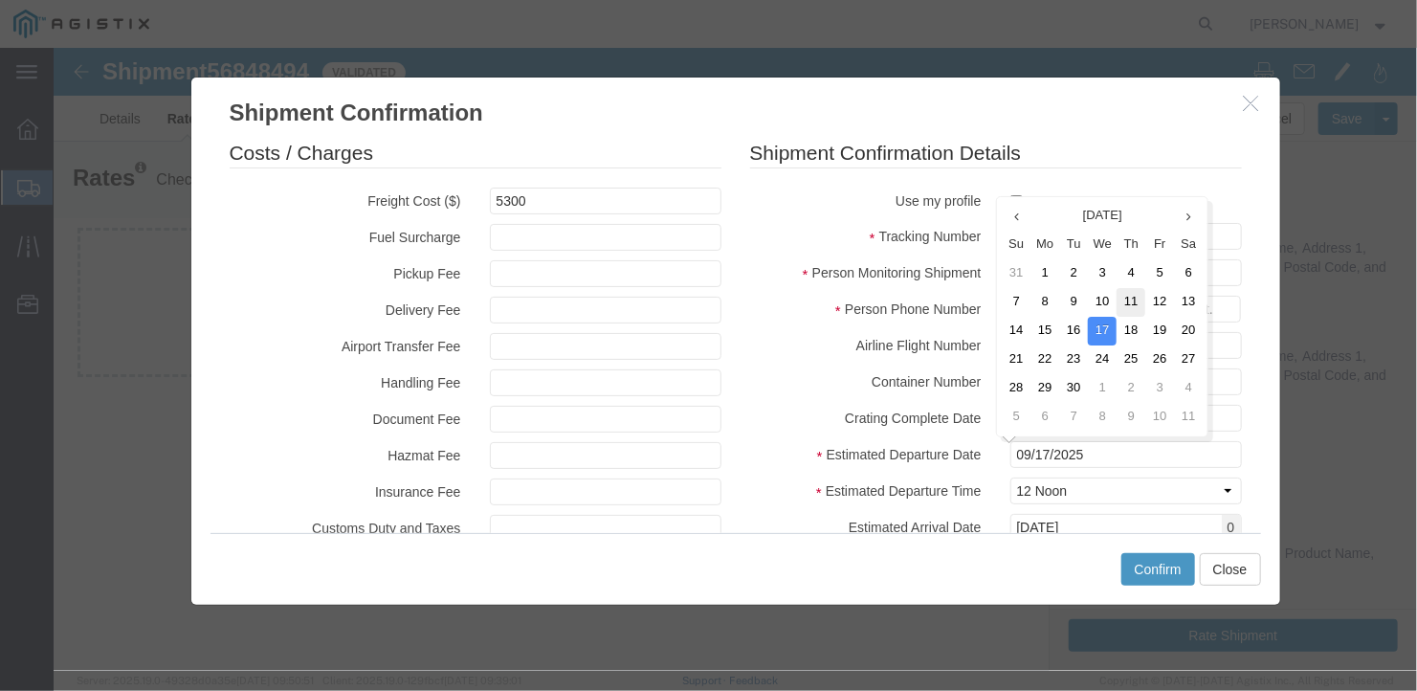
click at [1130, 295] on td "11" at bounding box center [1130, 301] width 29 height 29
type input "[DATE]"
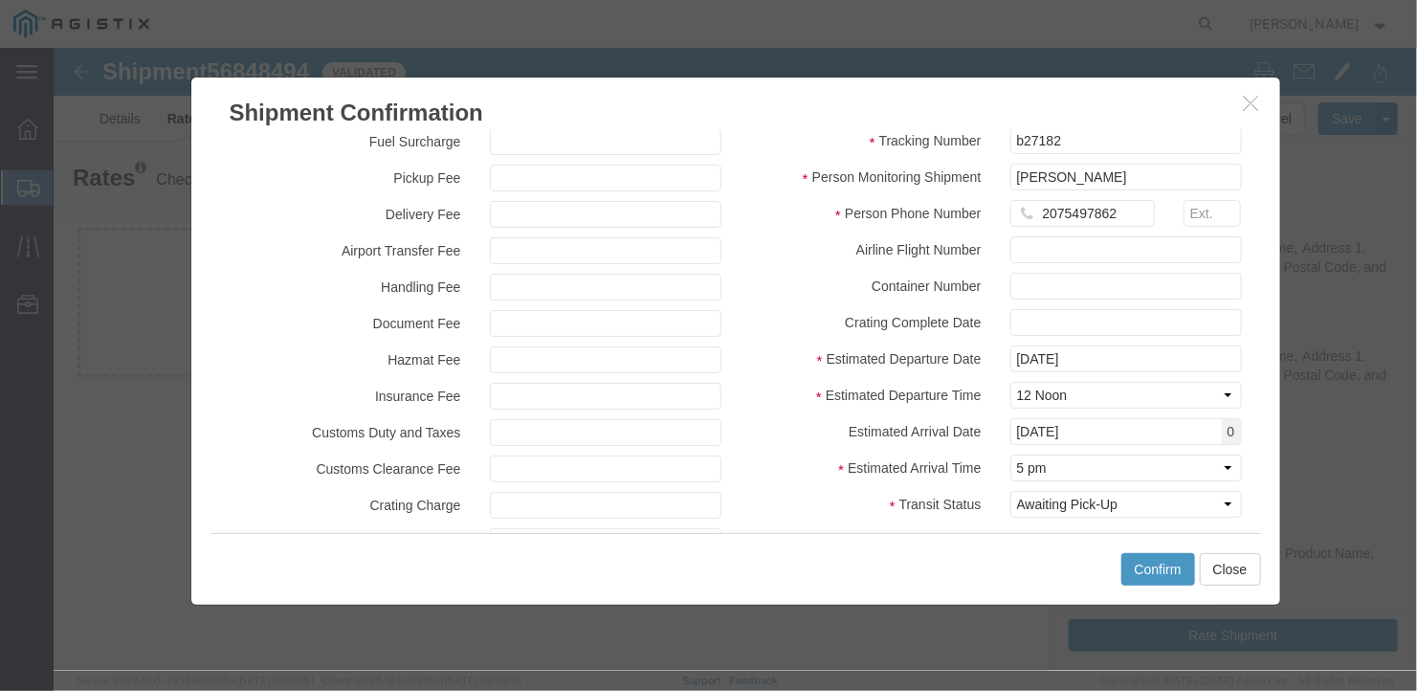
scroll to position [187, 0]
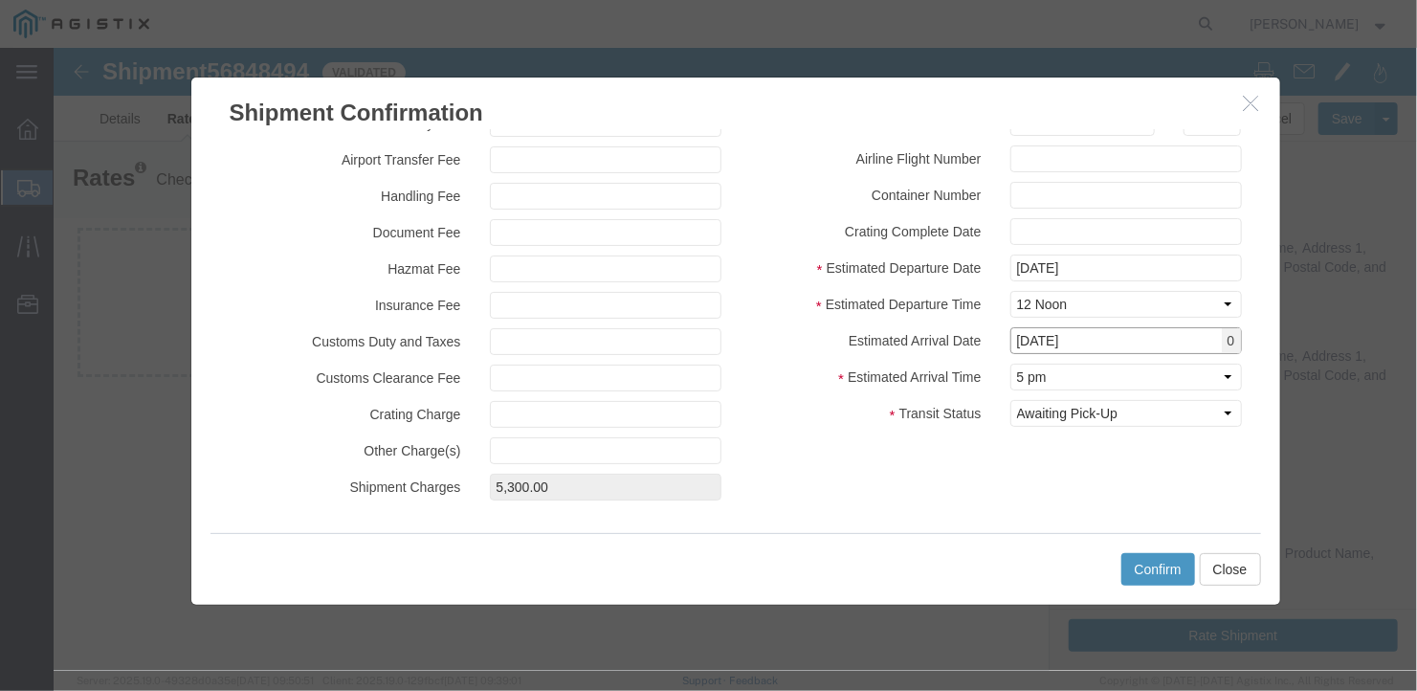
click at [1140, 338] on input "[DATE]" at bounding box center [1126, 339] width 232 height 27
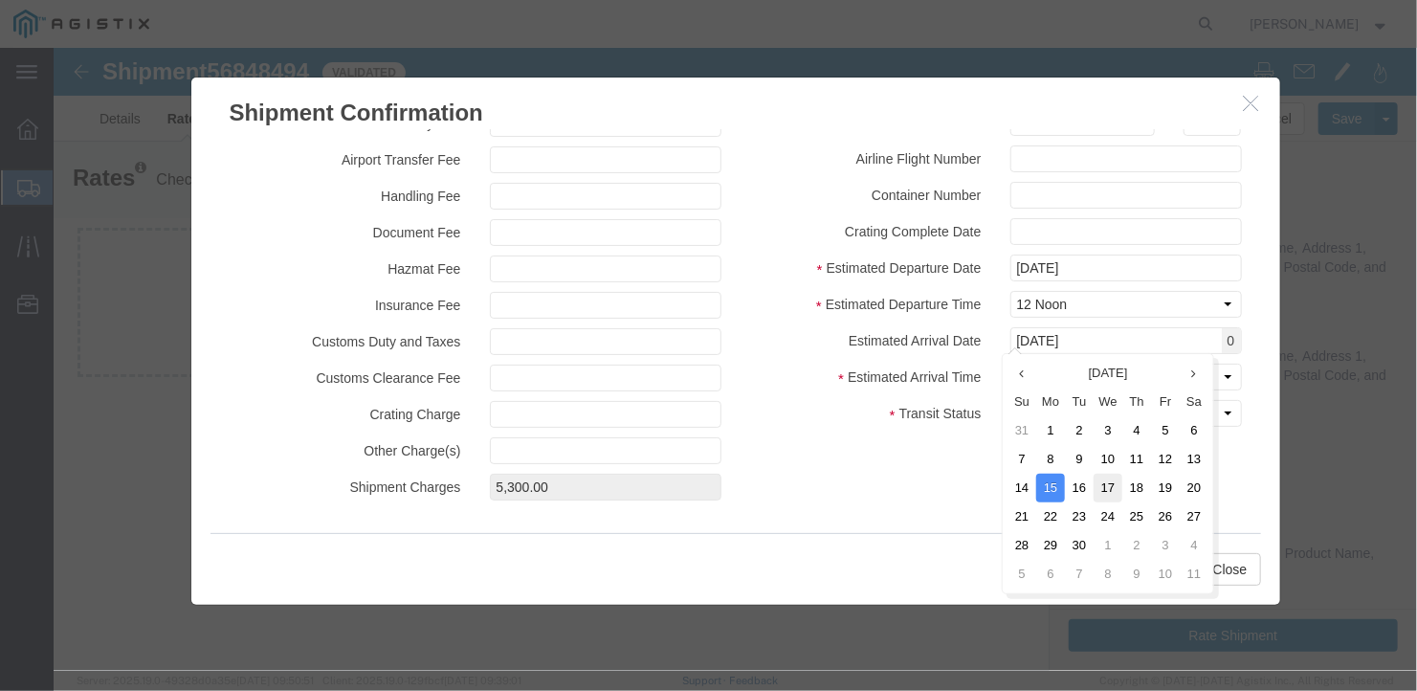
click at [1103, 485] on td "17" at bounding box center [1107, 487] width 29 height 29
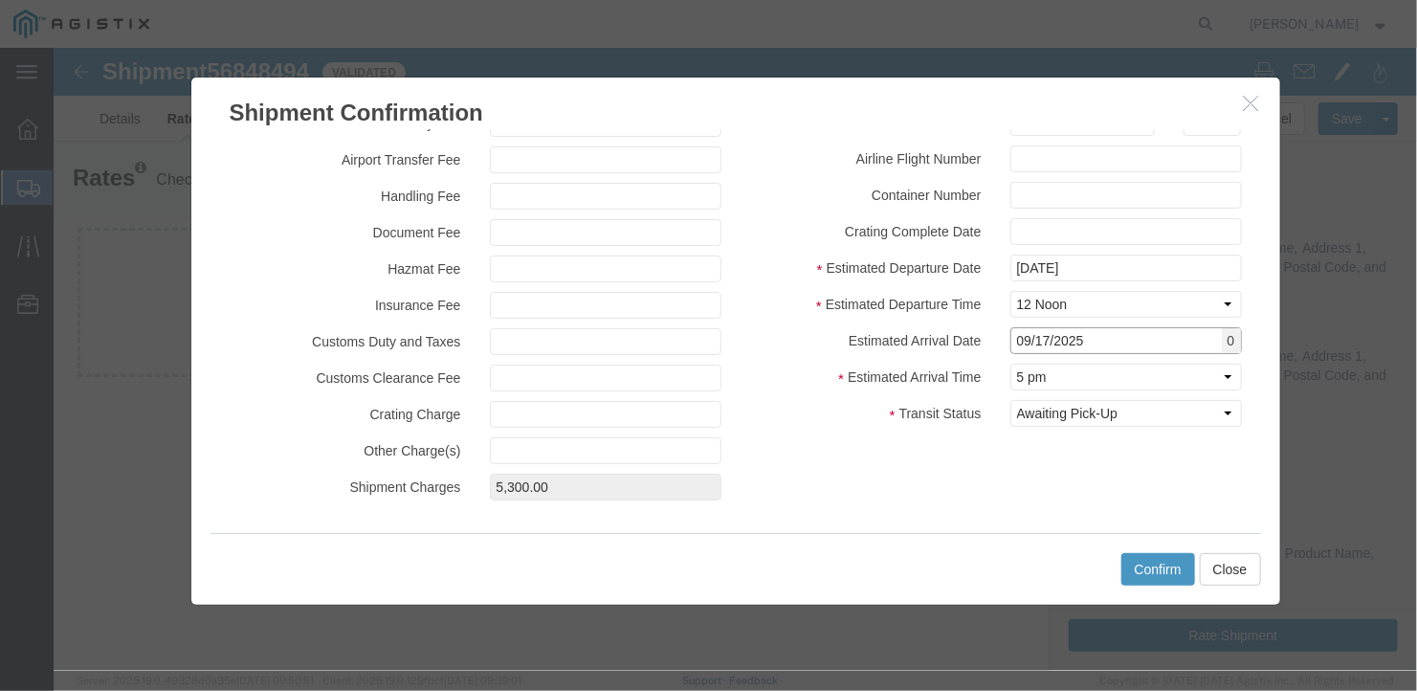
click at [1093, 343] on input "09/17/2025" at bounding box center [1126, 339] width 232 height 27
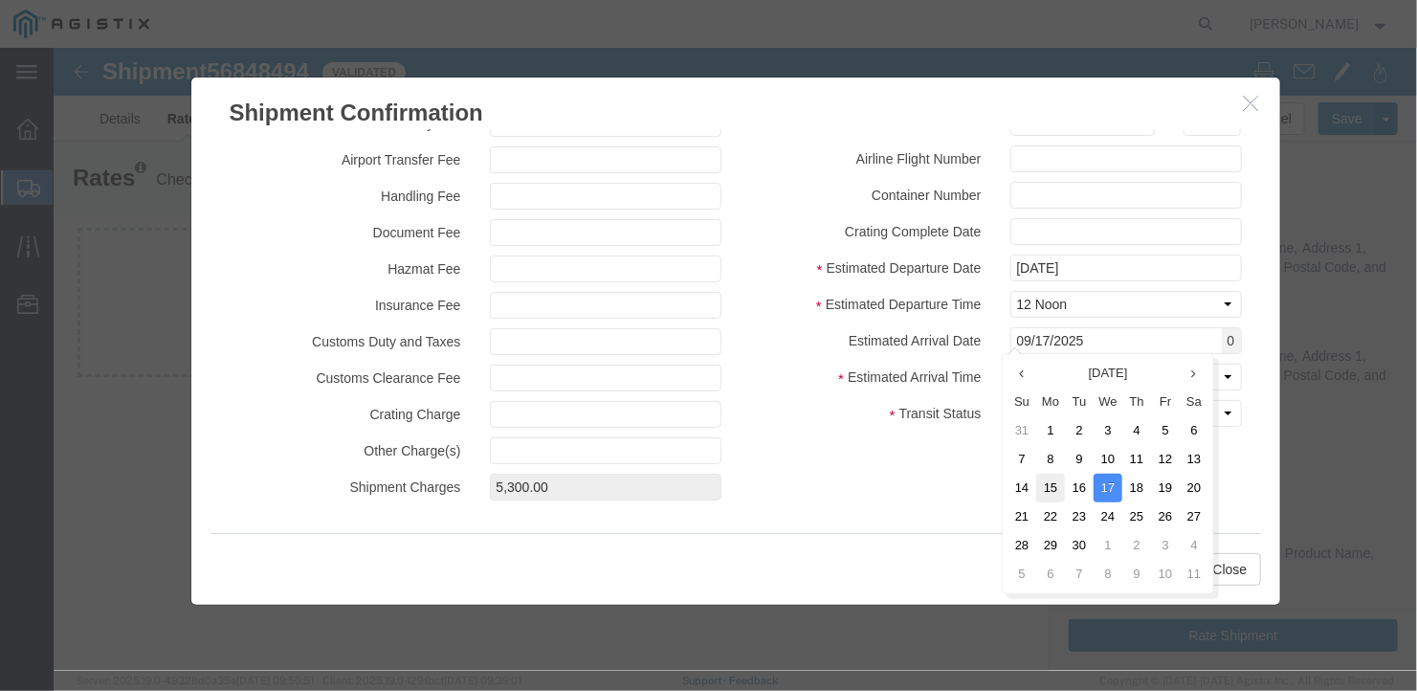
click at [1048, 479] on td "15" at bounding box center [1050, 487] width 29 height 29
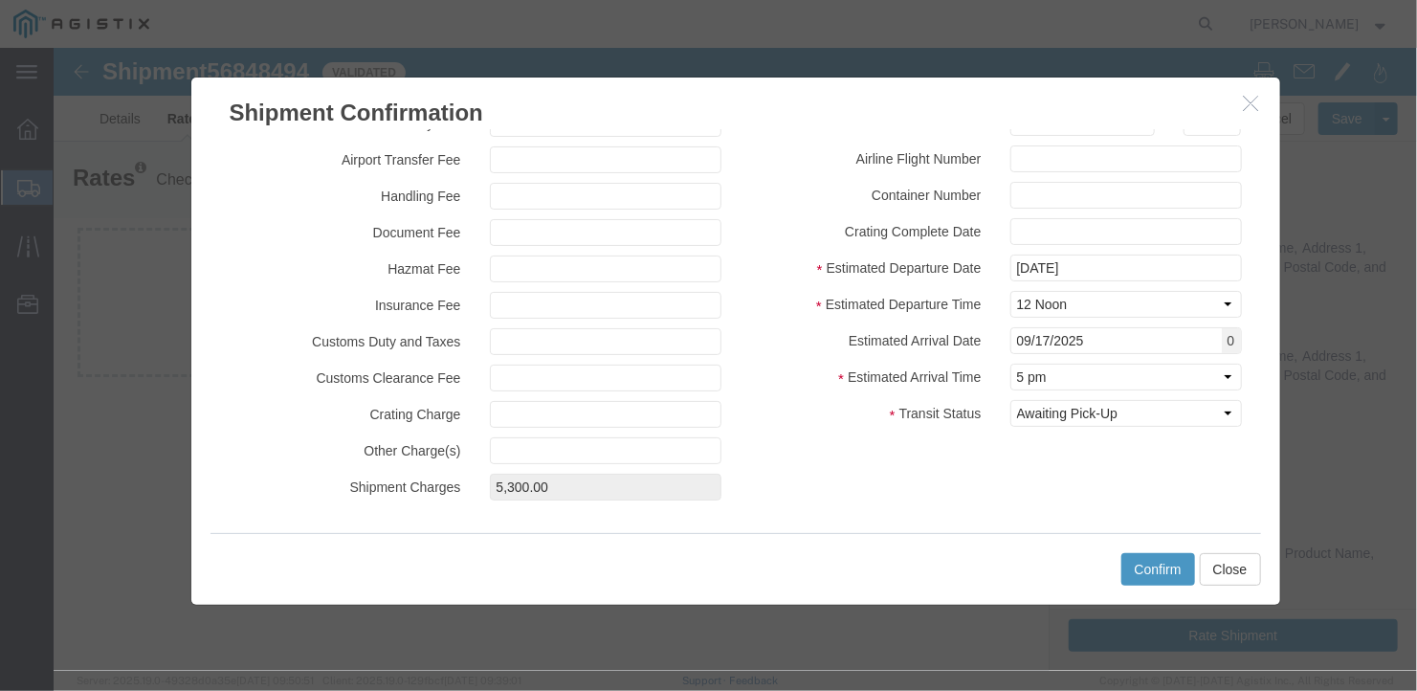
type input "[DATE]"
click at [1067, 376] on select "Select Midnight 1 am 2 am 3 am 4 am 5 am 6 am 7 am 8 am 9 am 10 am 11 am 12 Noo…" at bounding box center [1126, 376] width 232 height 27
select select "1200"
click at [1010, 363] on select "Select Midnight 1 am 2 am 3 am 4 am 5 am 6 am 7 am 8 am 9 am 10 am 11 am 12 Noo…" at bounding box center [1126, 376] width 232 height 27
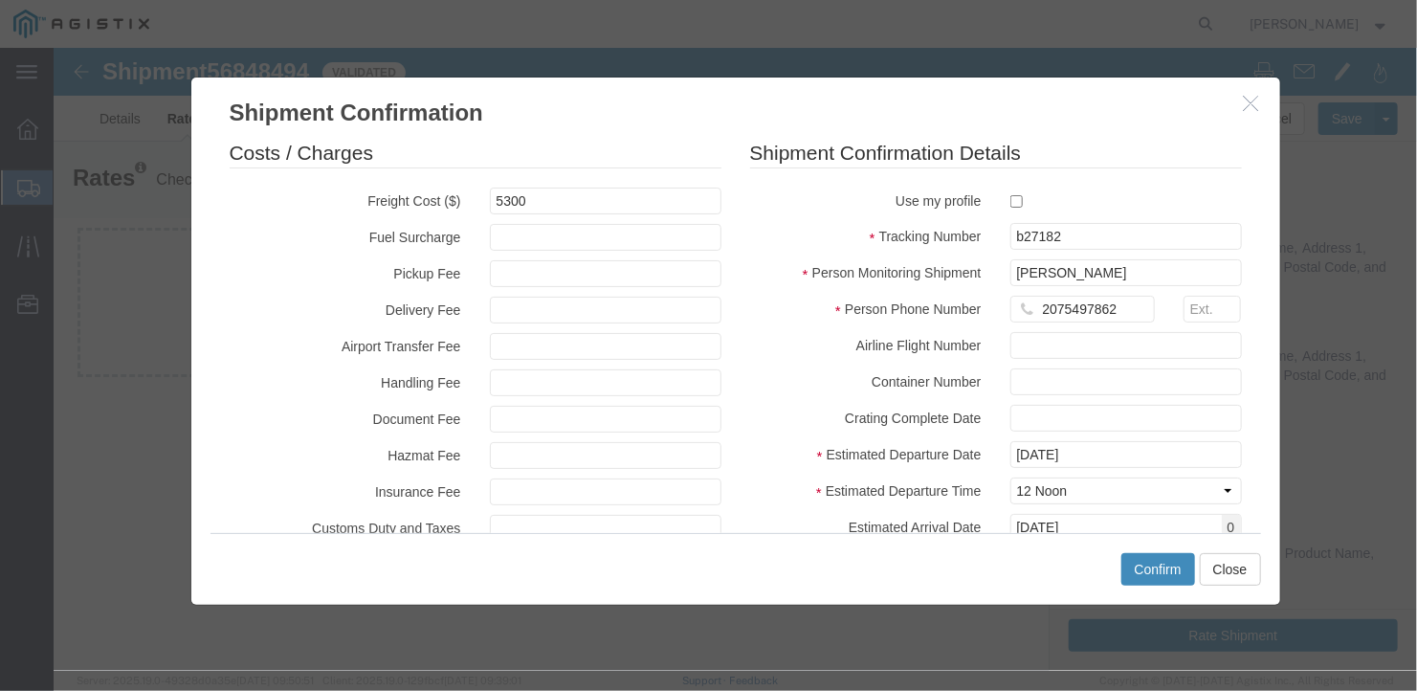
click at [1152, 573] on button "Confirm" at bounding box center [1158, 568] width 74 height 33
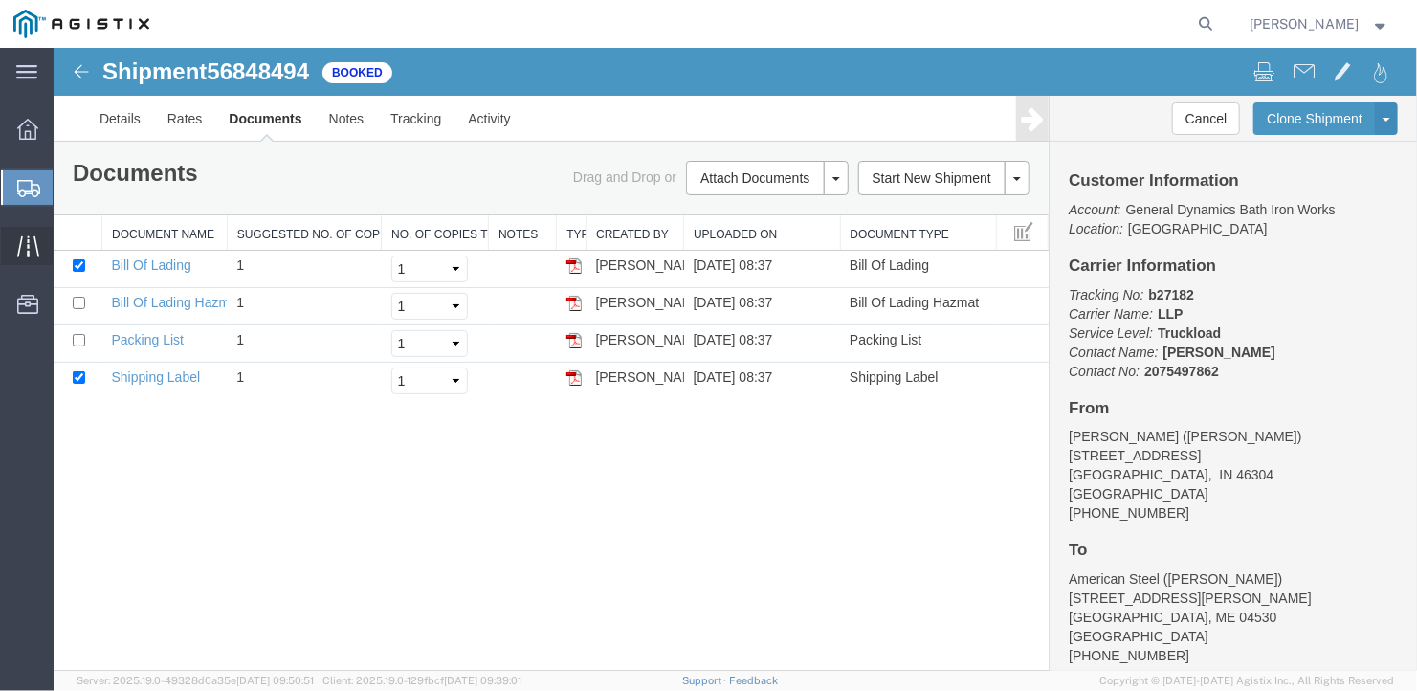
click at [66, 234] on span "Traffic" at bounding box center [59, 246] width 13 height 38
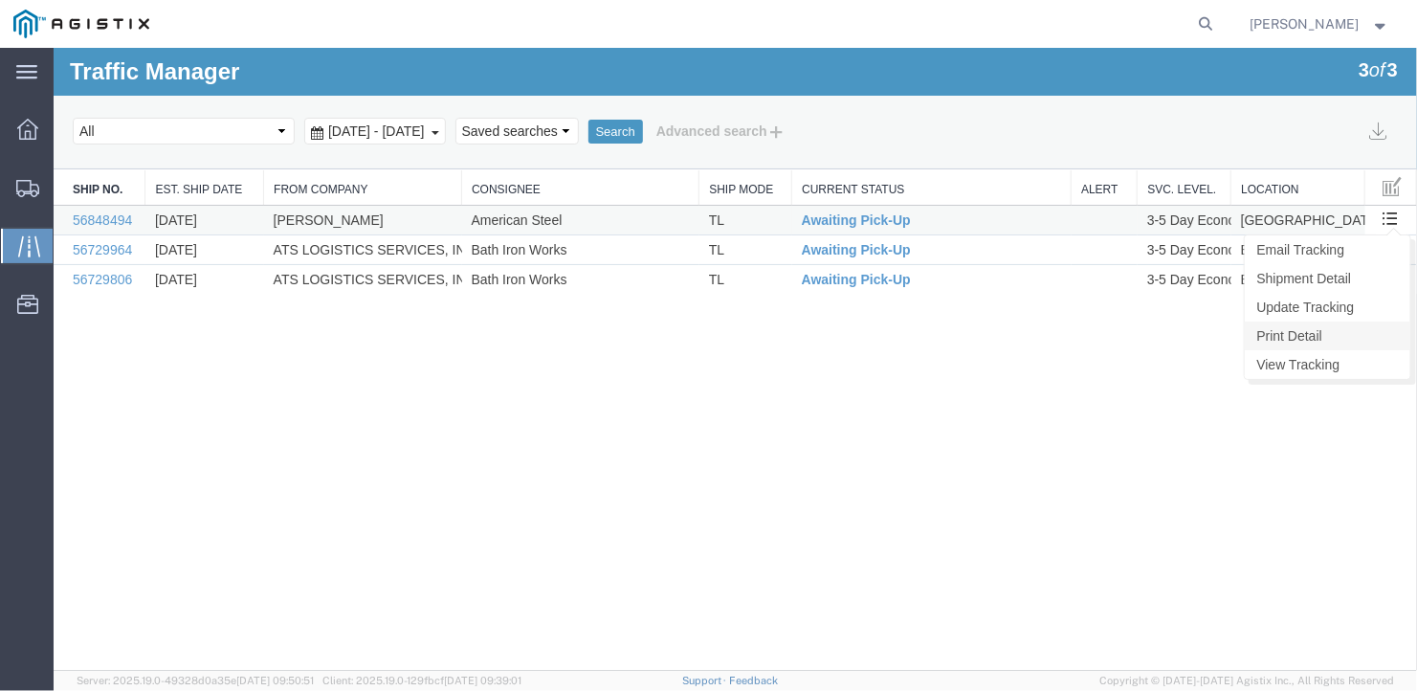
click at [1291, 330] on link "Print Detail" at bounding box center [1327, 335] width 166 height 29
click at [1302, 304] on link "Update Tracking" at bounding box center [1327, 306] width 166 height 29
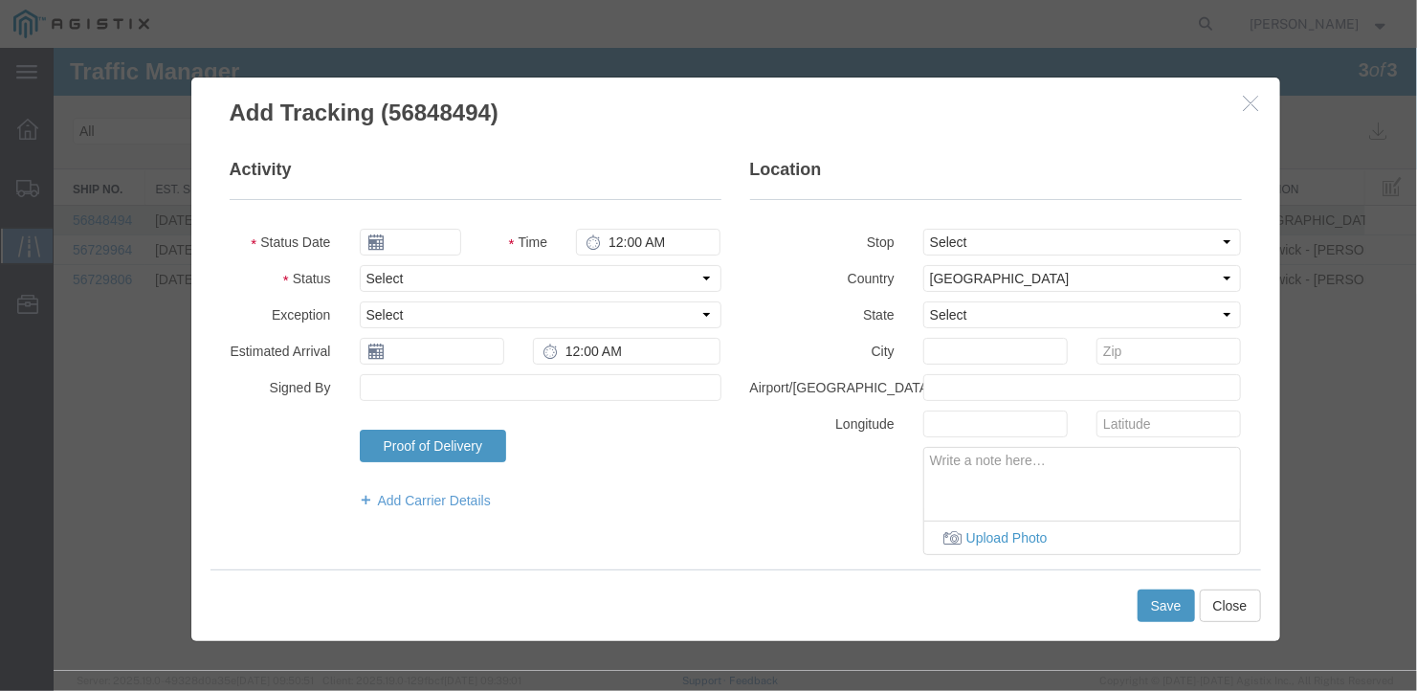
type input "09/17/2025"
type input "12:00 PM"
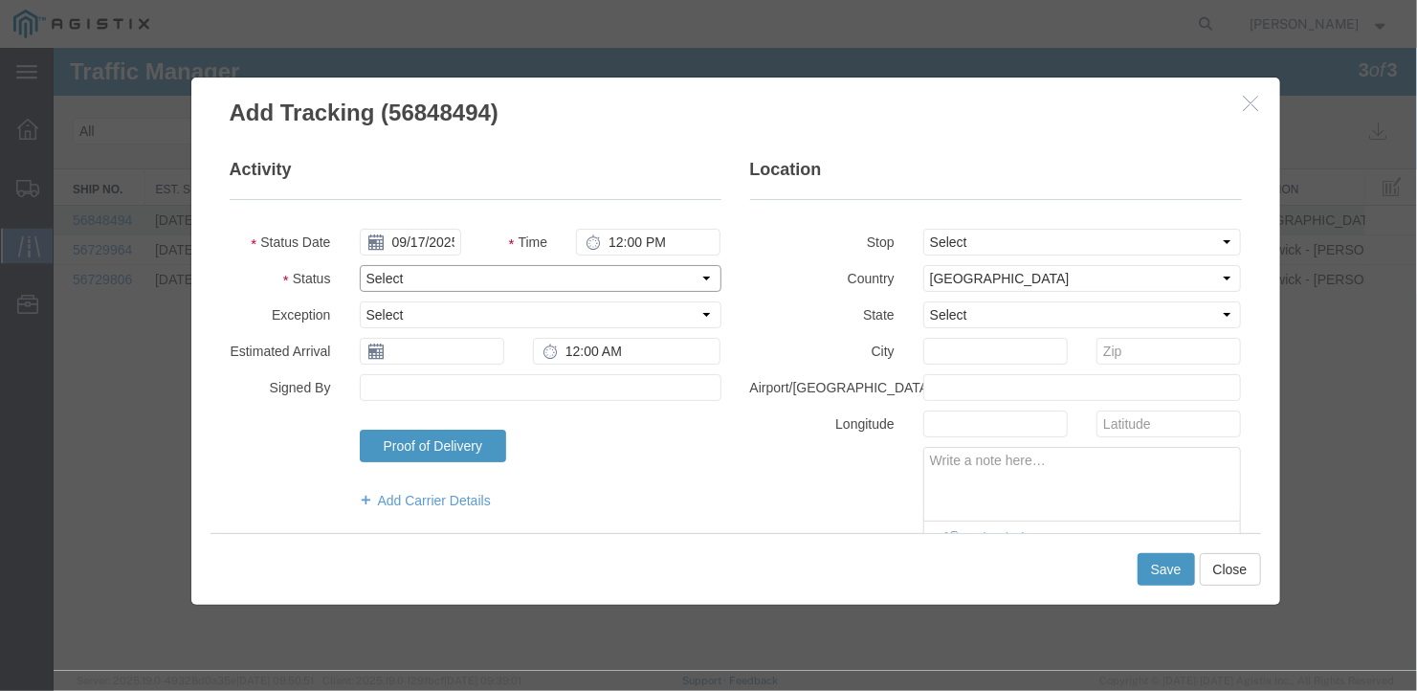
click at [452, 271] on select "Select Arrival Notice Available Arrival Notice Imported Arrive at Delivery Loca…" at bounding box center [540, 277] width 362 height 27
select select "DELIVRED"
click at [359, 264] on select "Select Arrival Notice Available Arrival Notice Imported Arrive at Delivery Loca…" at bounding box center [540, 277] width 362 height 27
click at [416, 346] on input "text" at bounding box center [431, 350] width 145 height 27
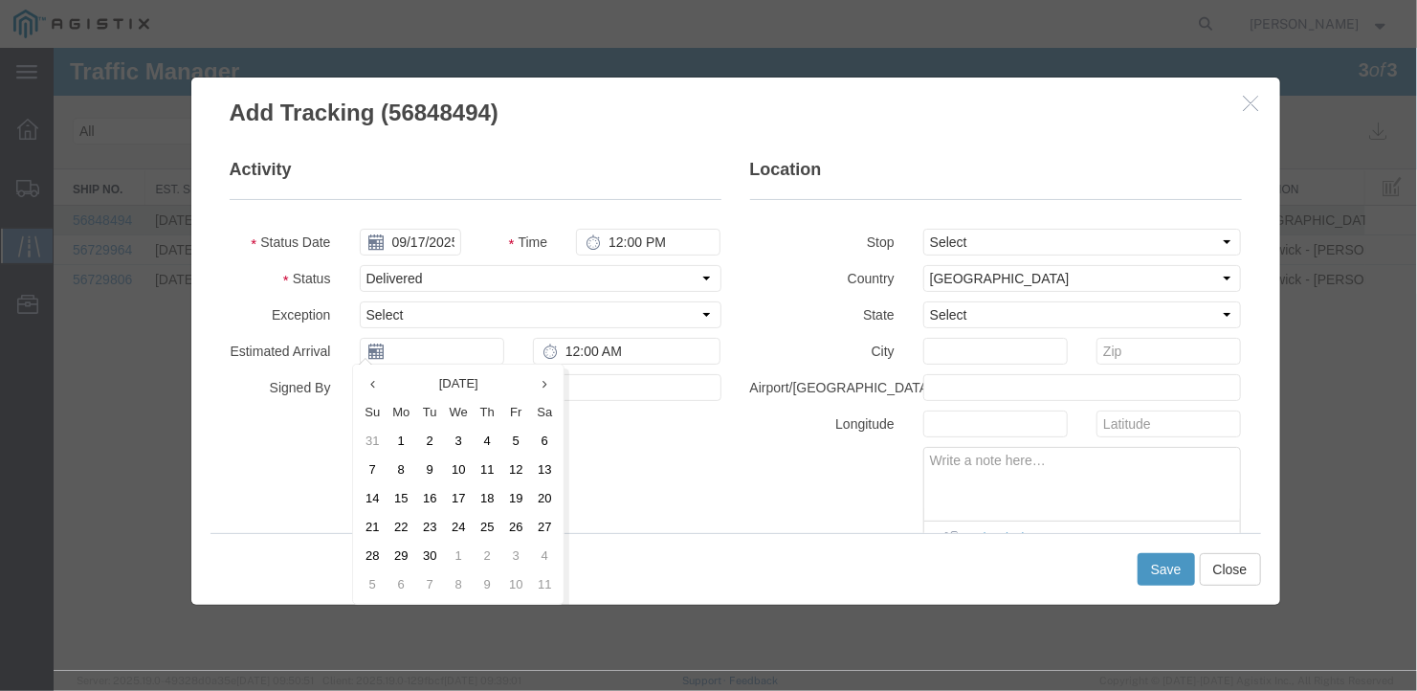
click at [401, 496] on td "15" at bounding box center [400, 497] width 29 height 29
type input "[DATE]"
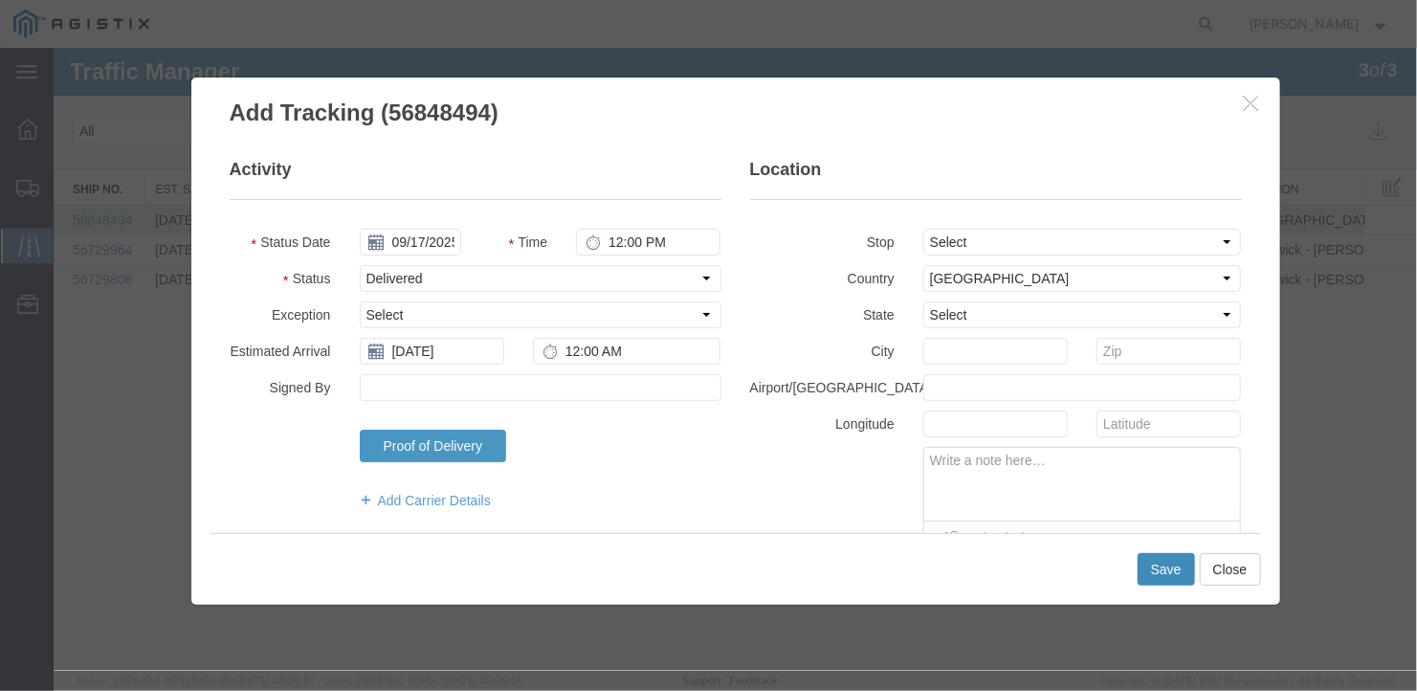
click at [1160, 568] on button "Save" at bounding box center [1165, 568] width 57 height 33
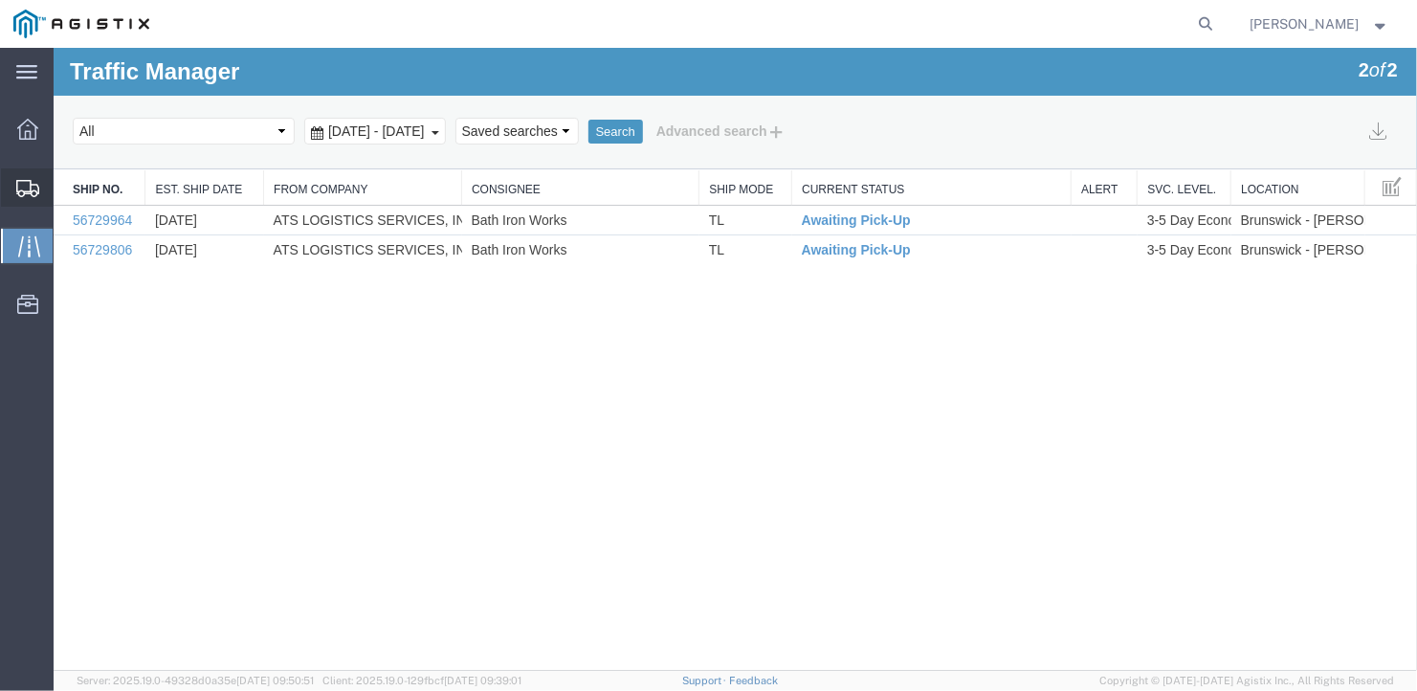
click at [0, 0] on span "Create Shipment" at bounding box center [0, 0] width 0 height 0
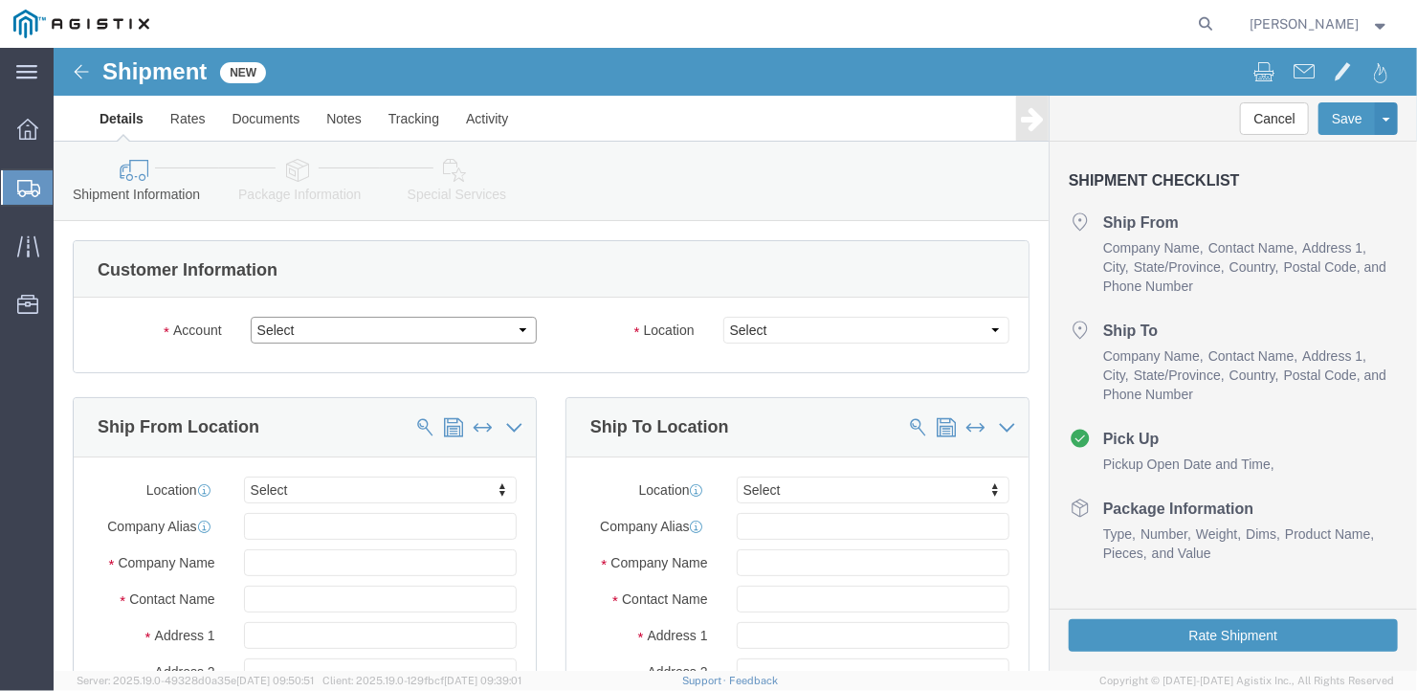
click select "Select General Dynamics Bath Iron Works"
select select "8114"
click select "Select General Dynamics Bath Iron Works"
select select
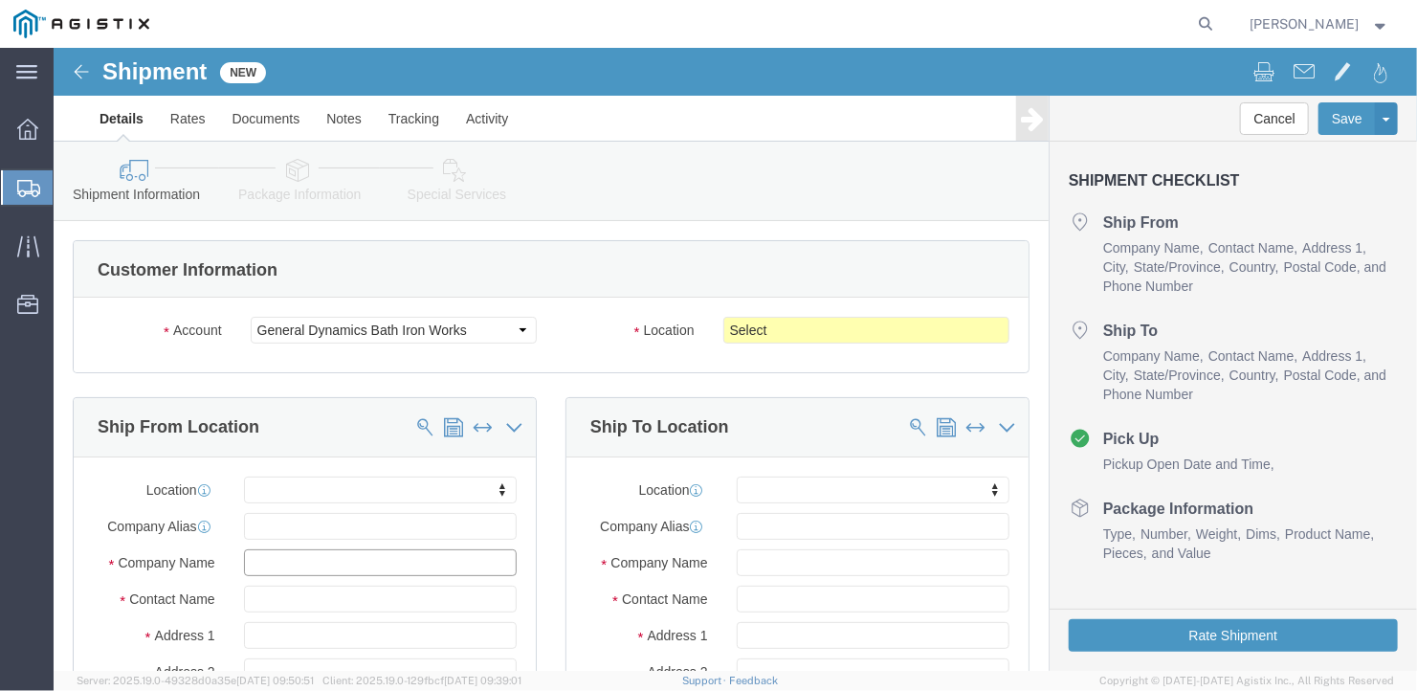
click input "text"
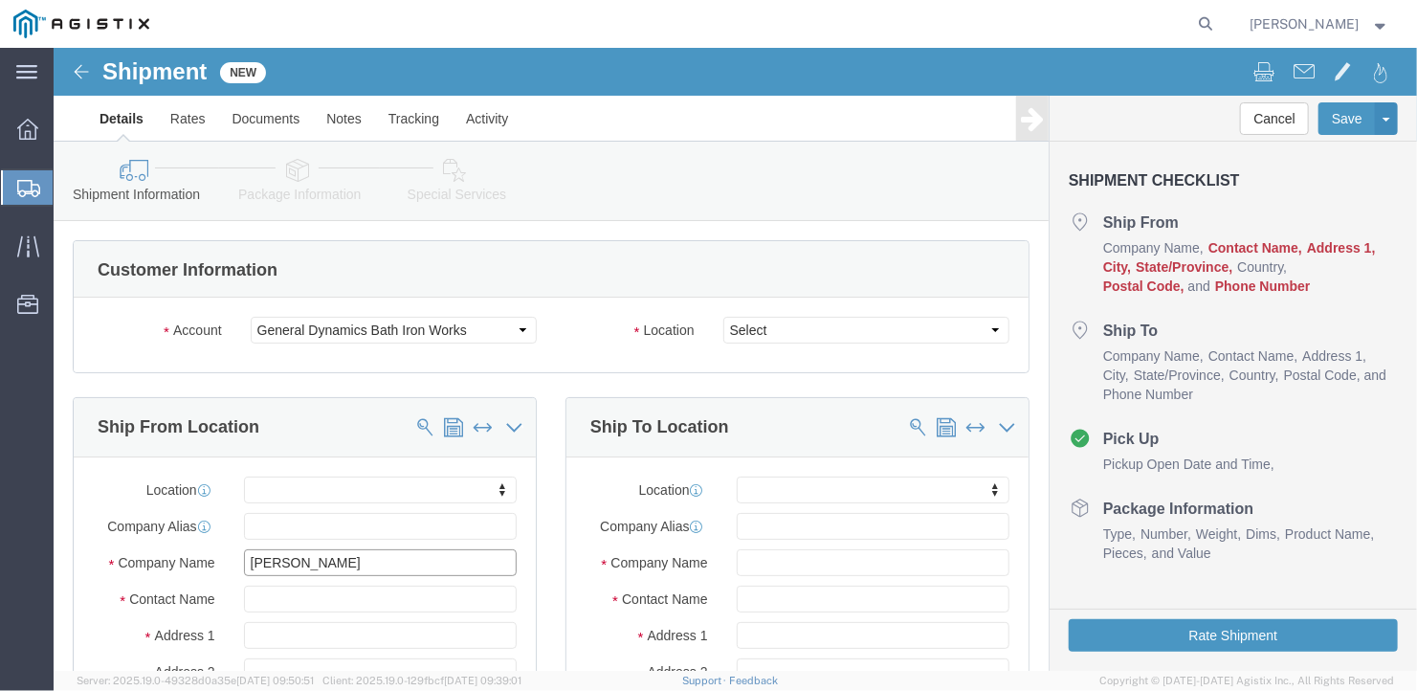
type input "[PERSON_NAME]"
type input "[STREET_ADDRESS]"
select select
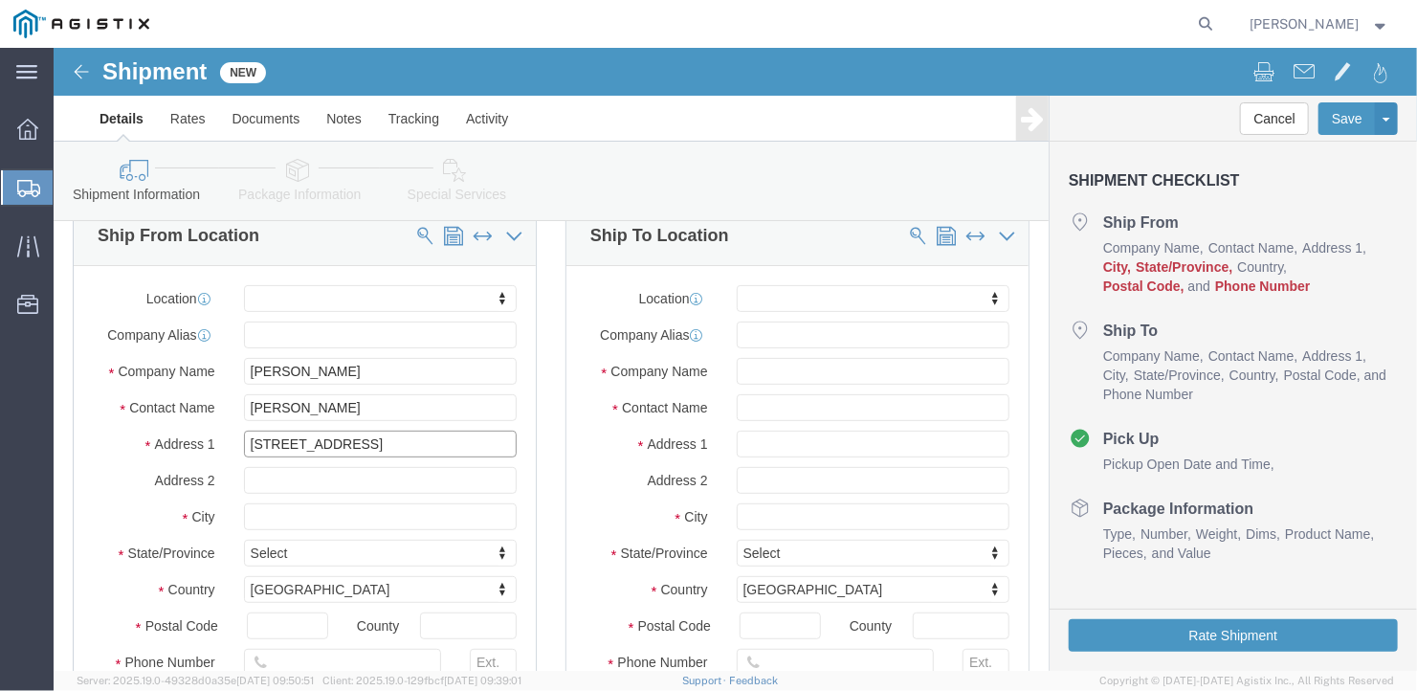
scroll to position [287, 0]
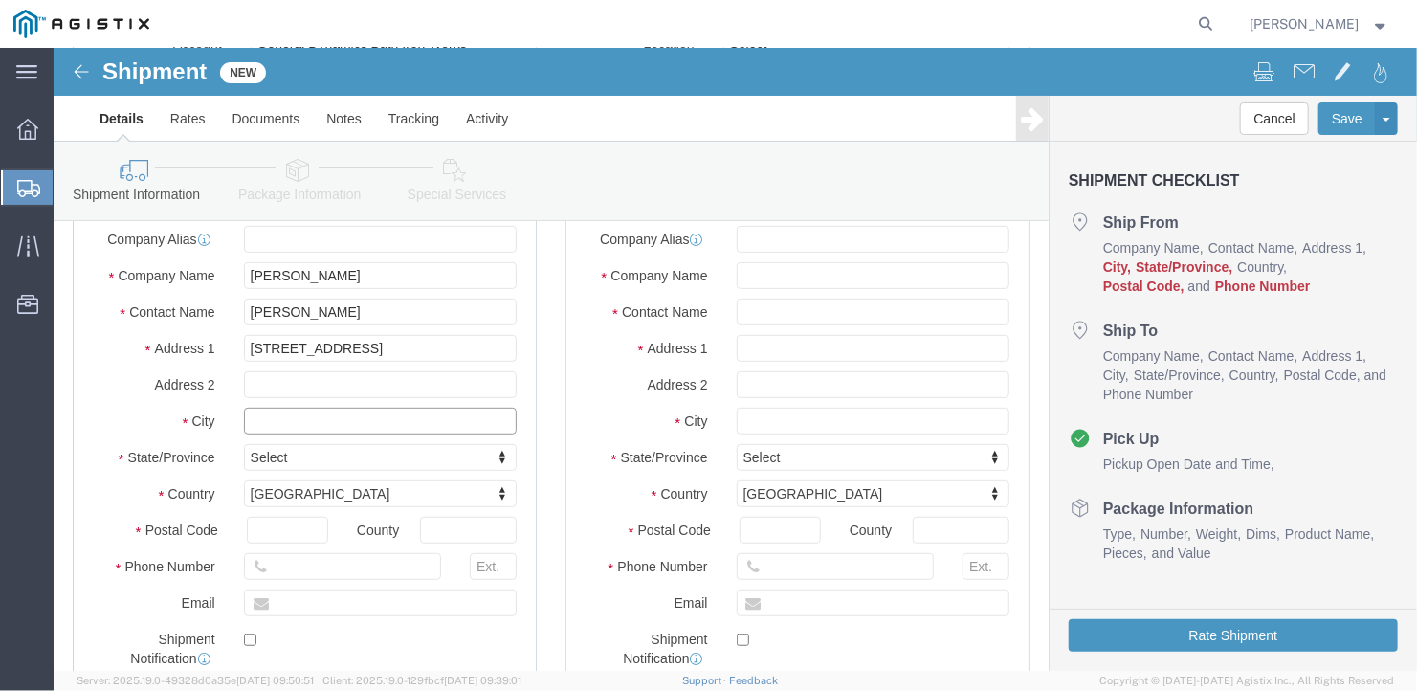
click input "text"
type input "[GEOGRAPHIC_DATA]"
select select
type input "I"
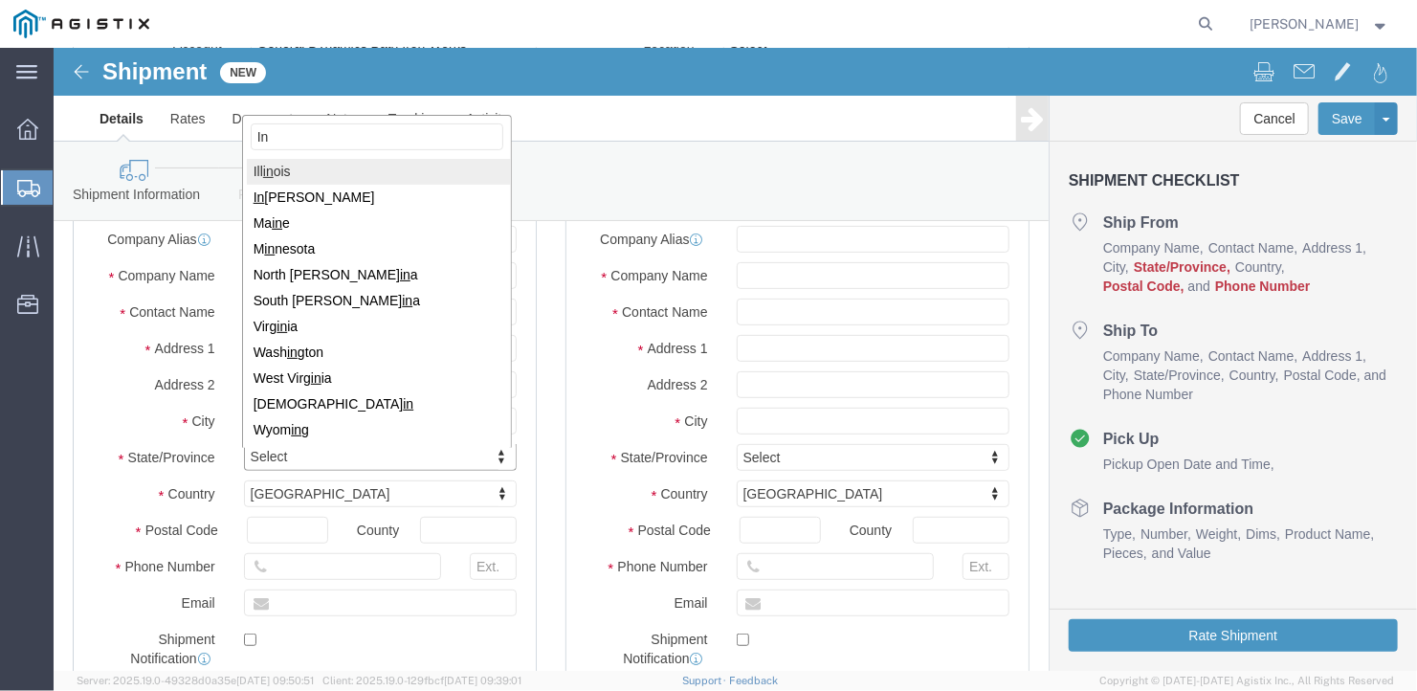
type input "Ind"
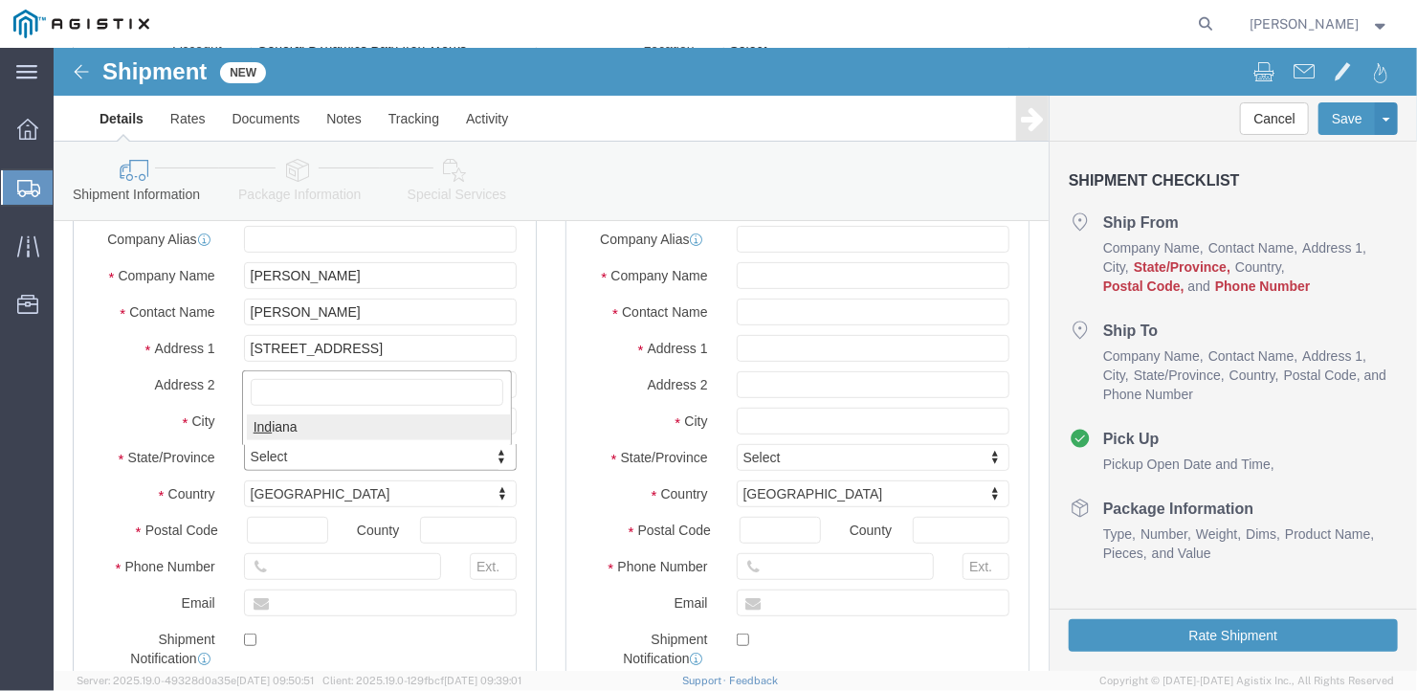
select select
select select "IN"
click input "text"
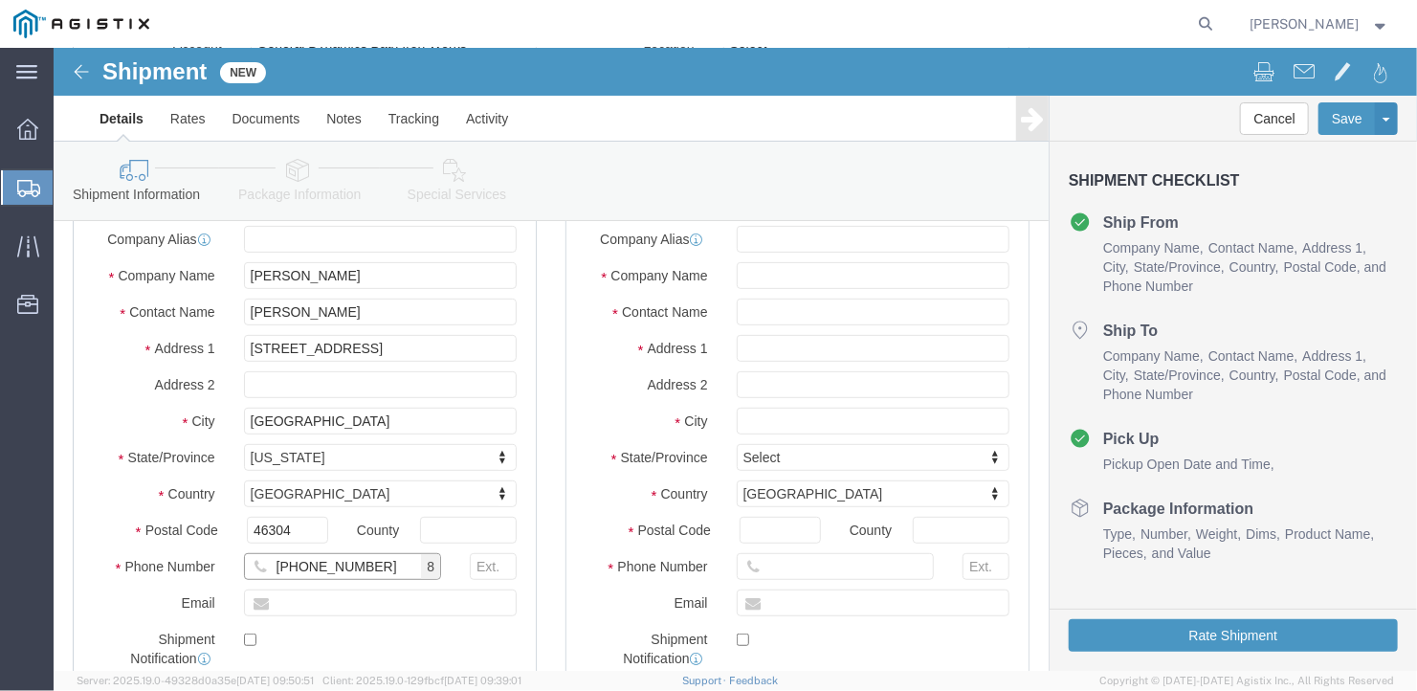
scroll to position [0, 0]
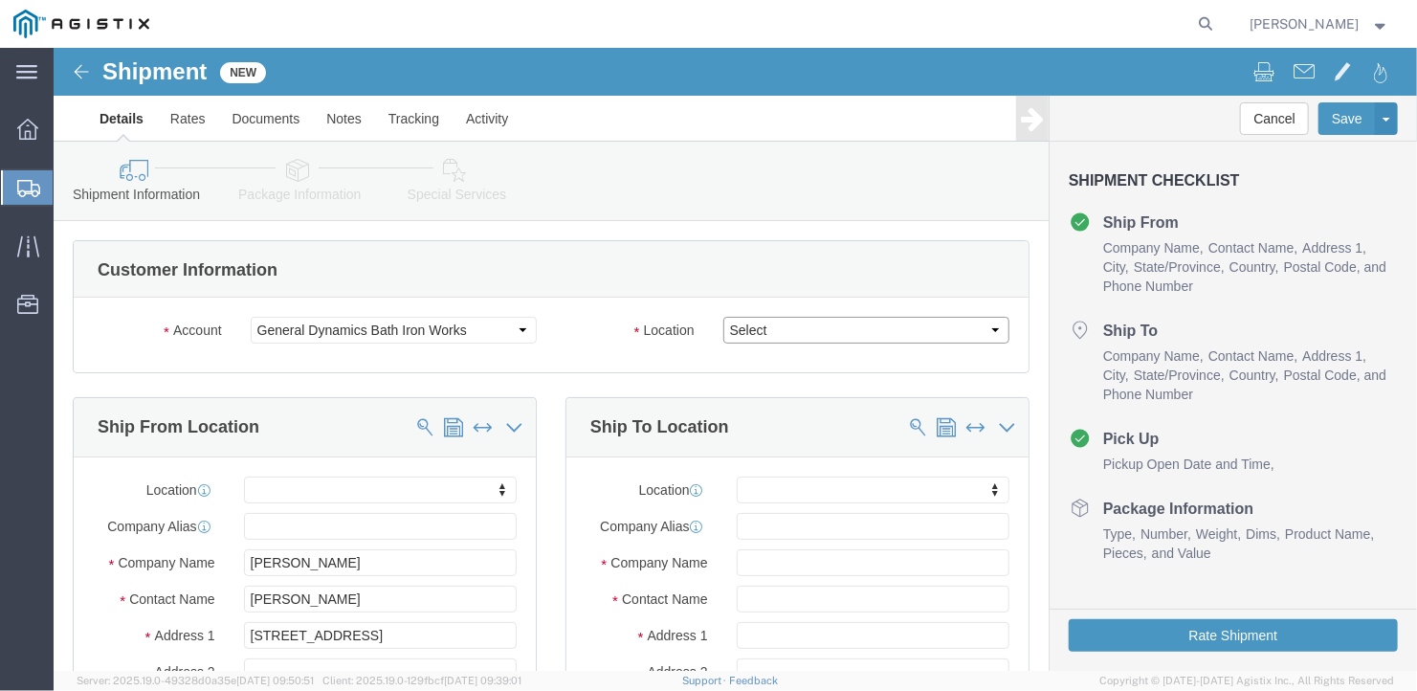
click select "Select Bath - 50 YARD REC [US_STATE][GEOGRAPHIC_DATA] - 700 [US_STATE][GEOGRAPH…"
click input "text"
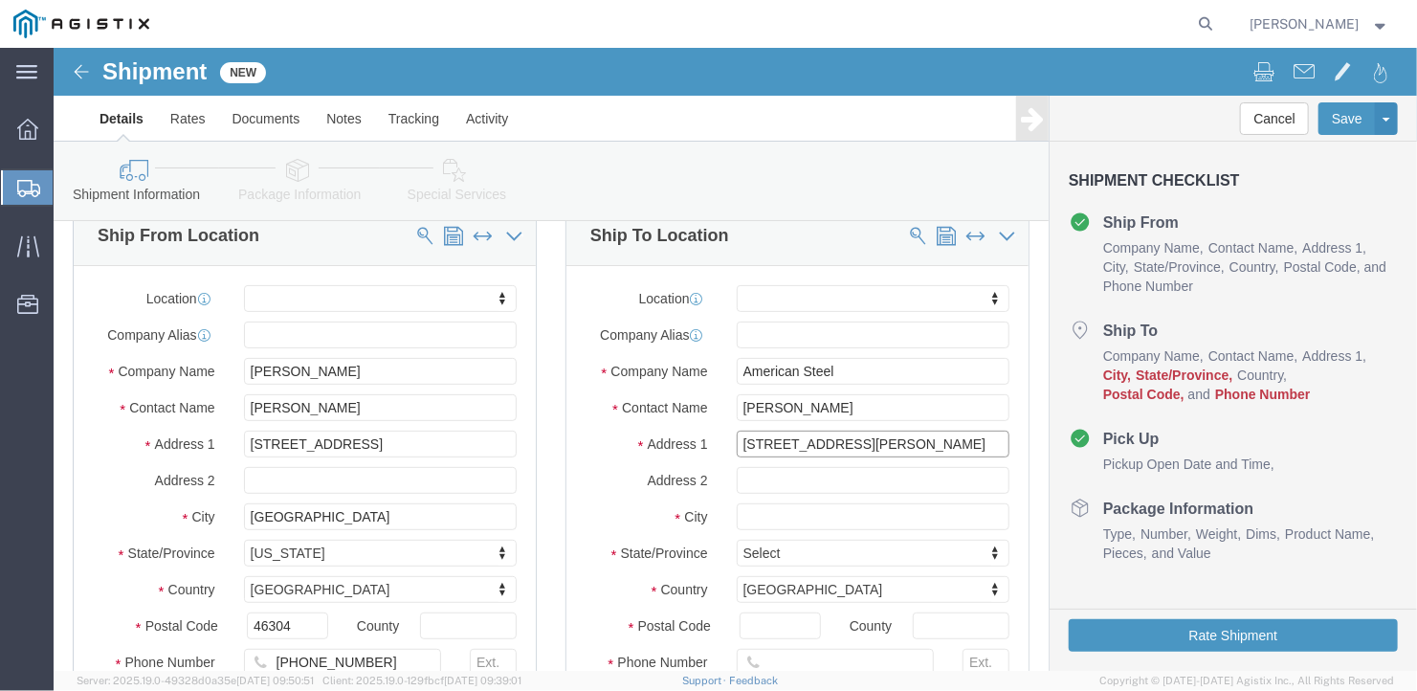
scroll to position [287, 0]
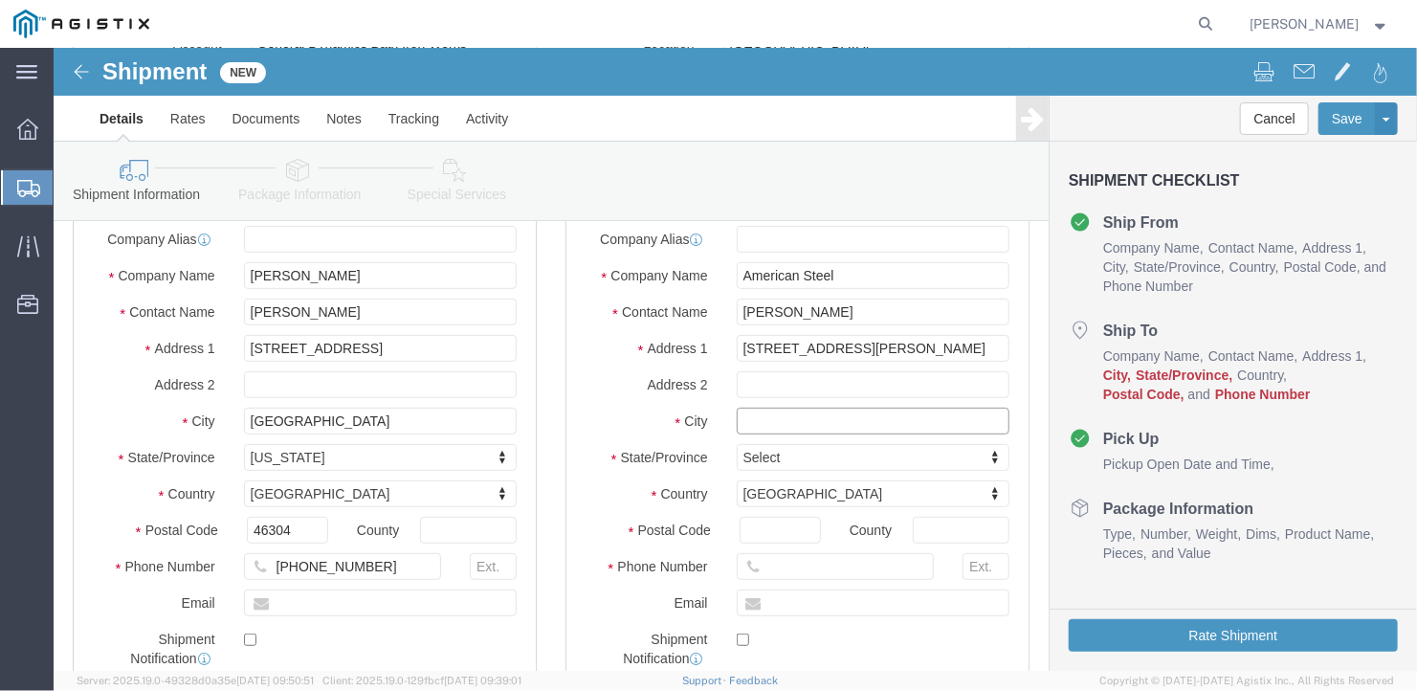
click input "text"
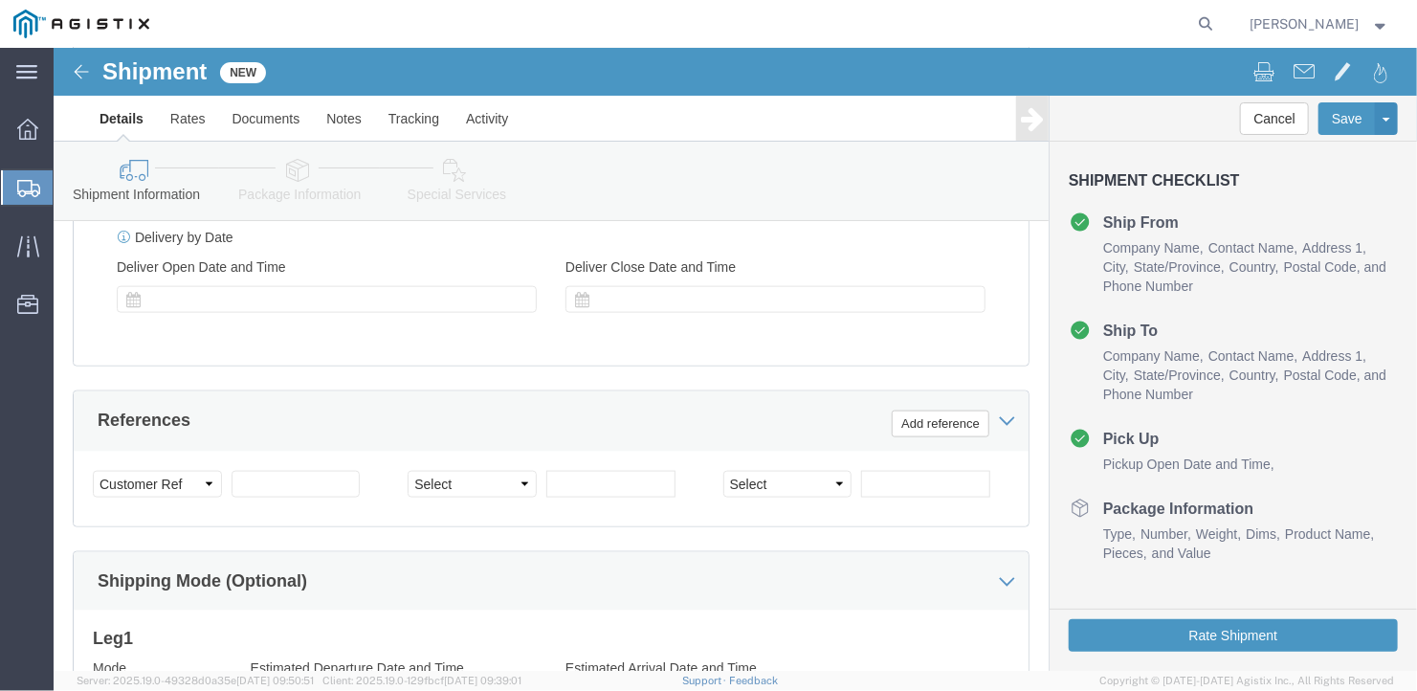
scroll to position [1244, 0]
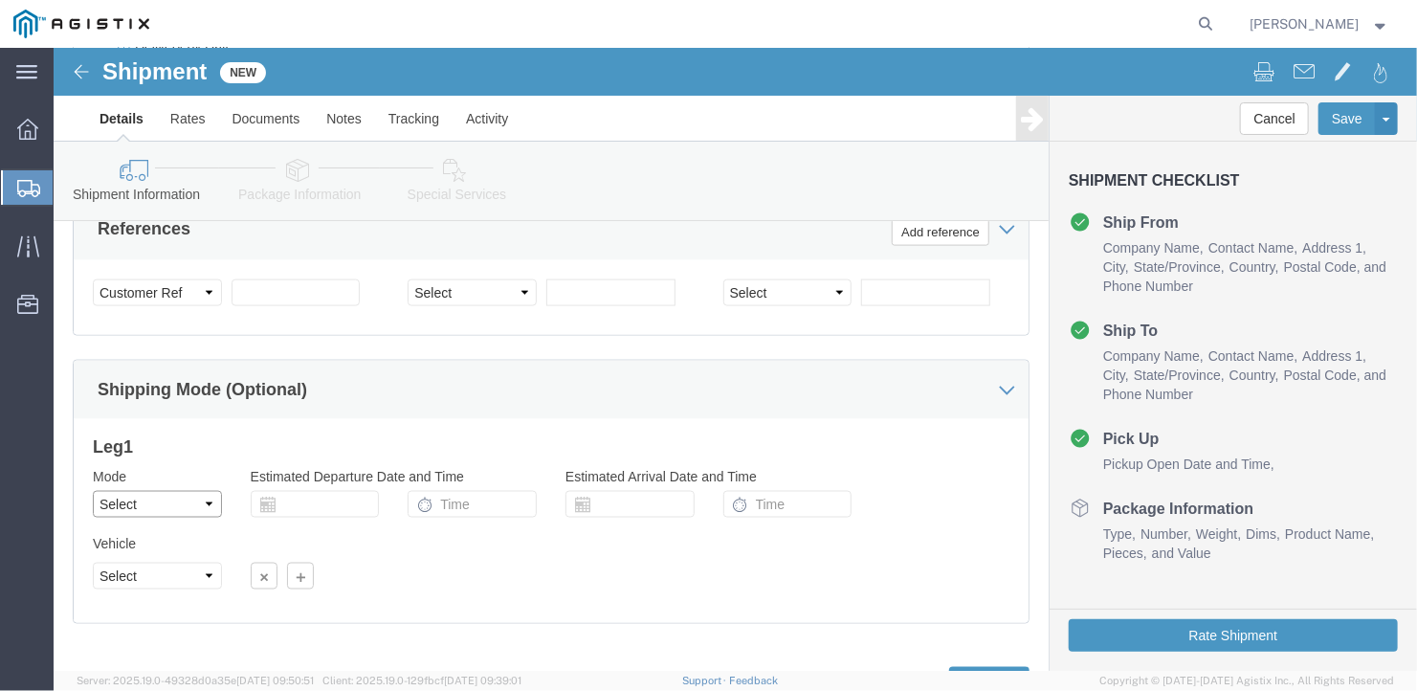
click select "Select Air Less than Truckload Multi-Leg Ocean Freight Rail Small Parcel Truckl…"
click select "Select 1-Ton (PSS) 10 Wheel 10 Yard Dump Truck 20 Yard Dump Truck Bobtail Botto…"
click select "Select 35 Feet 20 Feet 28 Feet 53 Feet 40 Feet 48 Feet"
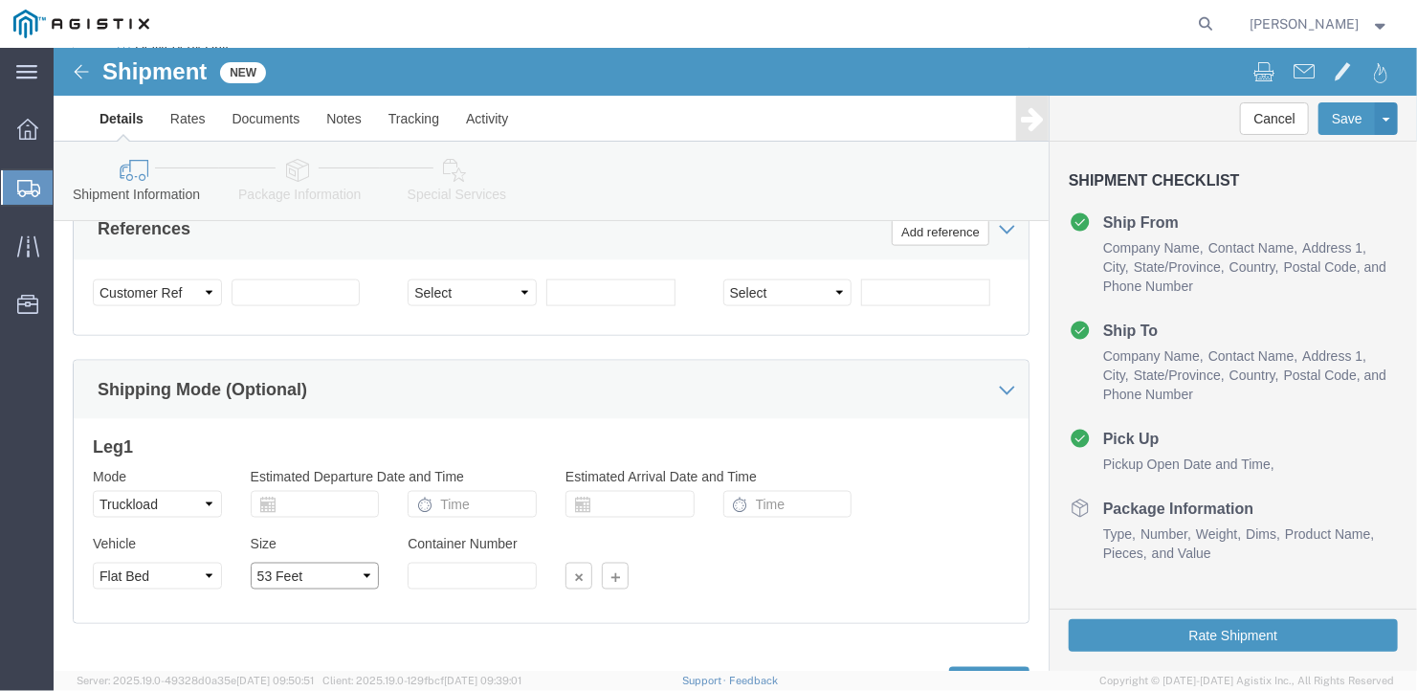
click select "Select 35 Feet 20 Feet 28 Feet 53 Feet 40 Feet 48 Feet"
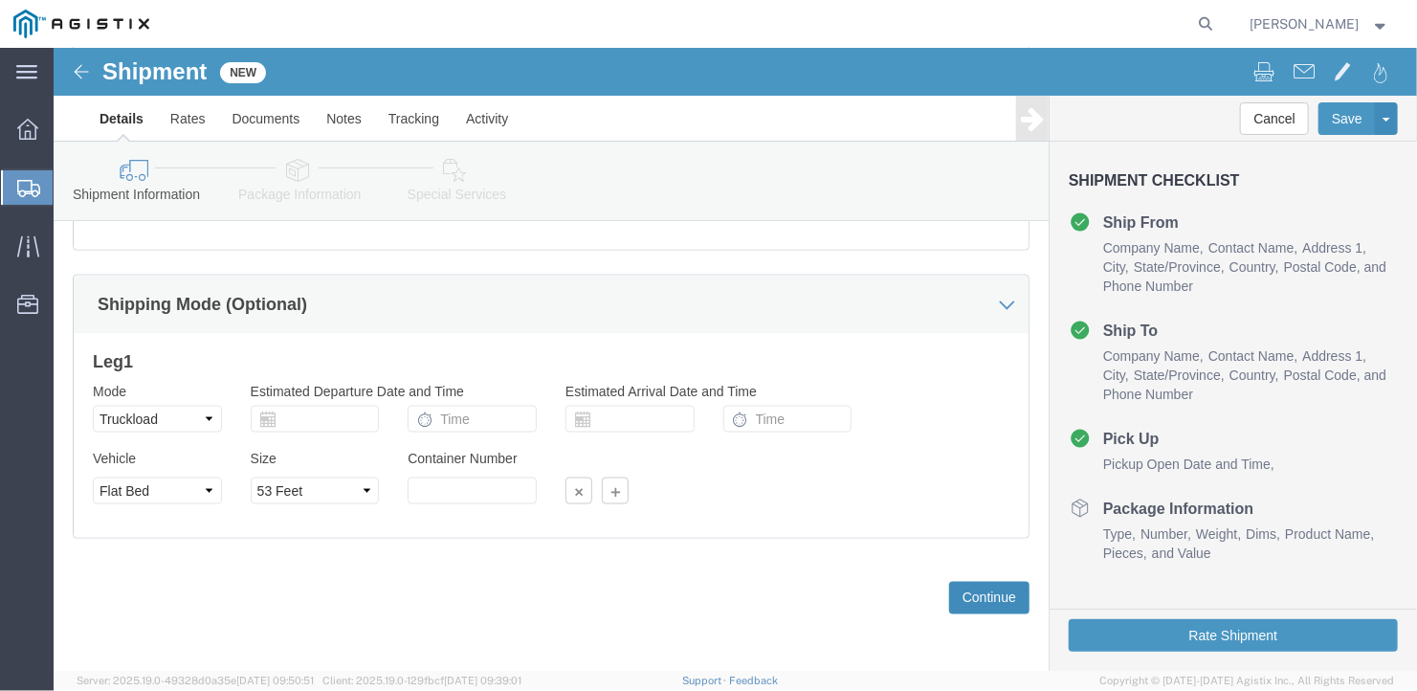
click button "Continue"
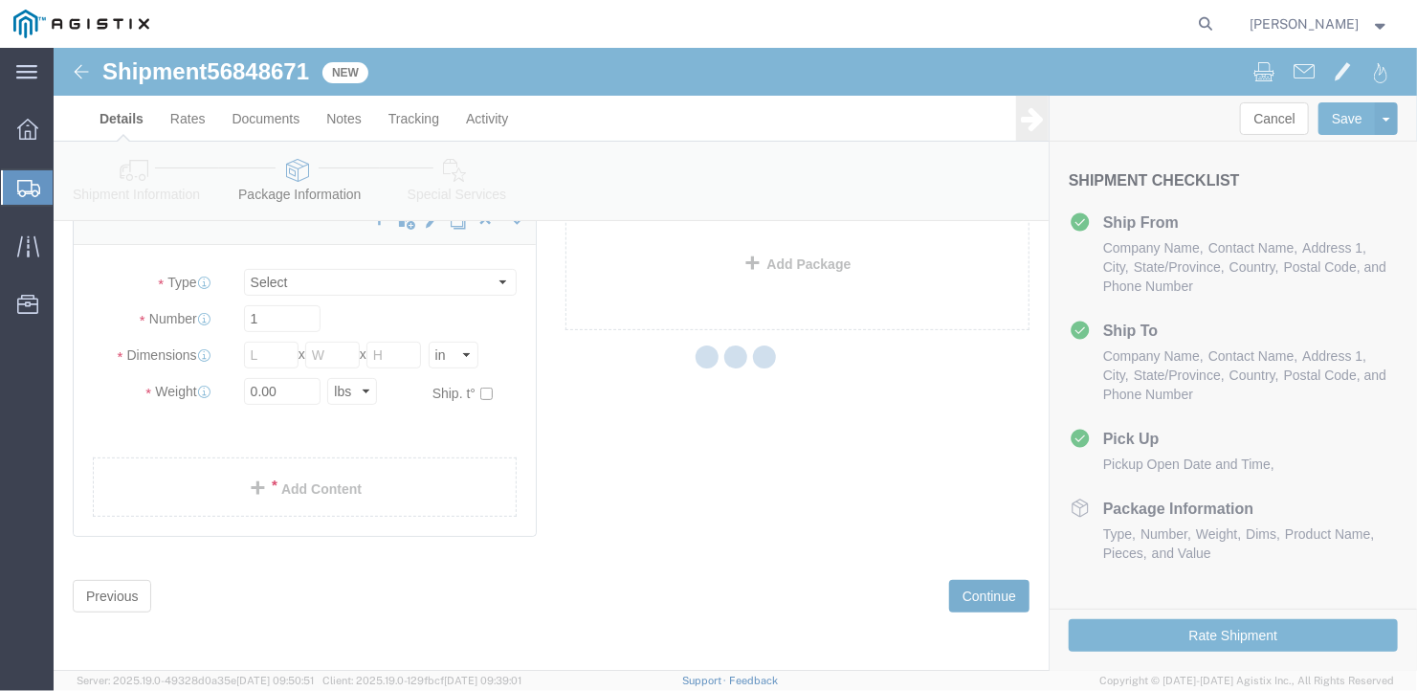
scroll to position [22, 0]
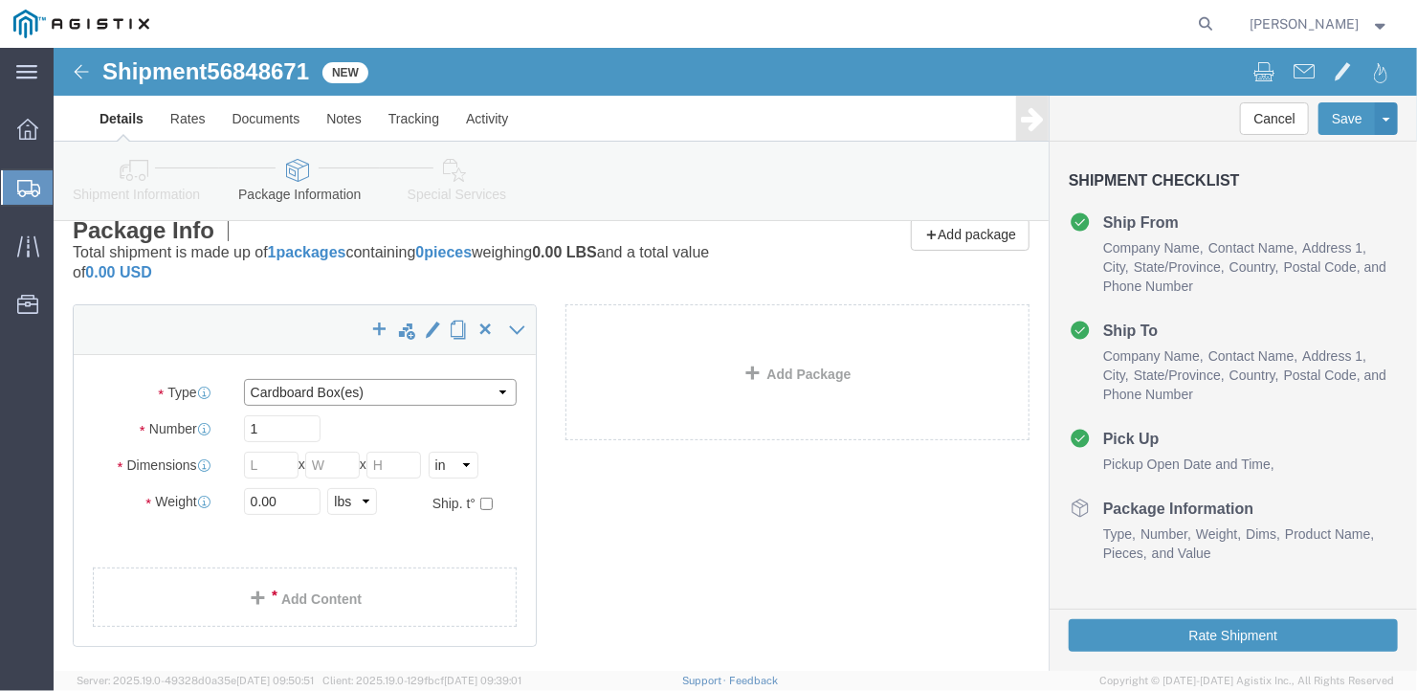
click select "Select Bale(s) Basket(s) Bolt(s) Bottle(s) Buckets Bulk Bundle(s) Can(s) Cardbo…"
drag, startPoint x: 211, startPoint y: 379, endPoint x: 177, endPoint y: 384, distance: 33.8
click div "1"
click div "Package Type Select Bale(s) Basket(s) Bolt(s) Bottle(s) Buckets Bulk Bundle(s) …"
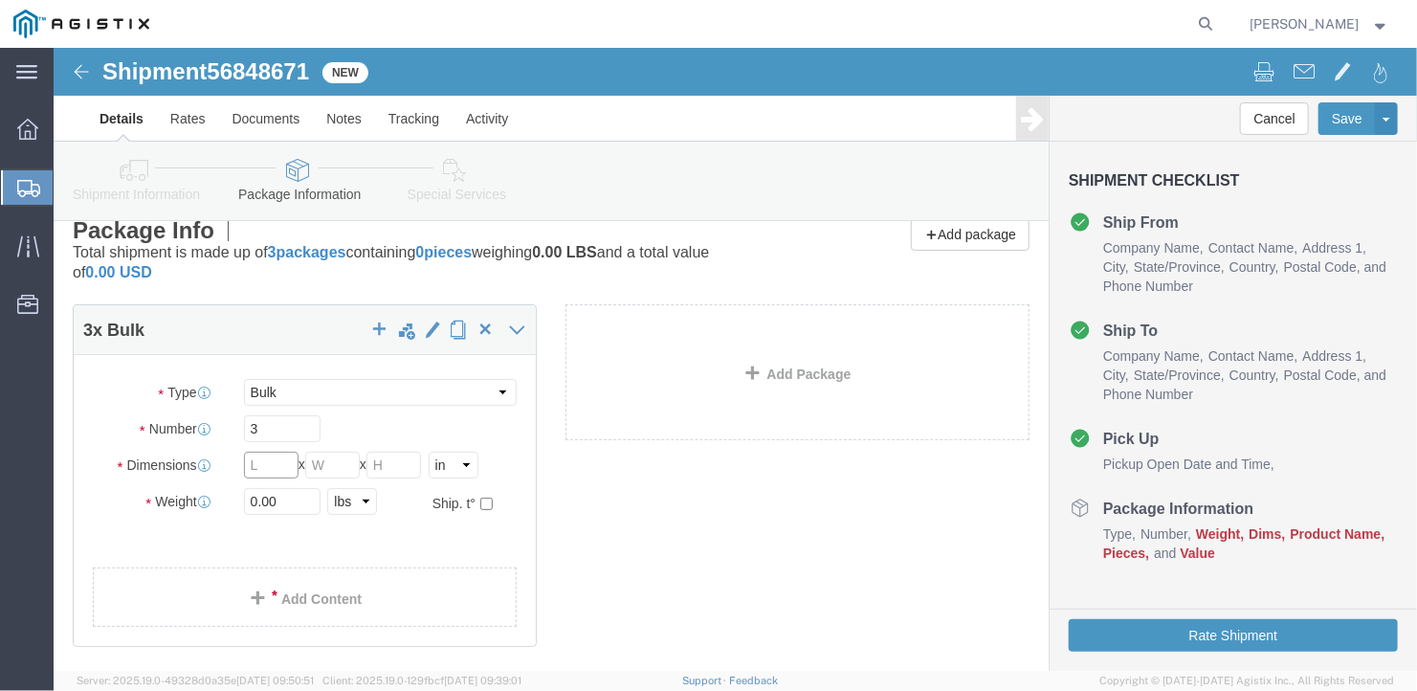
click input "text"
drag, startPoint x: 227, startPoint y: 457, endPoint x: 134, endPoint y: 458, distance: 92.8
click div "Weight 0.00 Select kgs lbs Ship. t°"
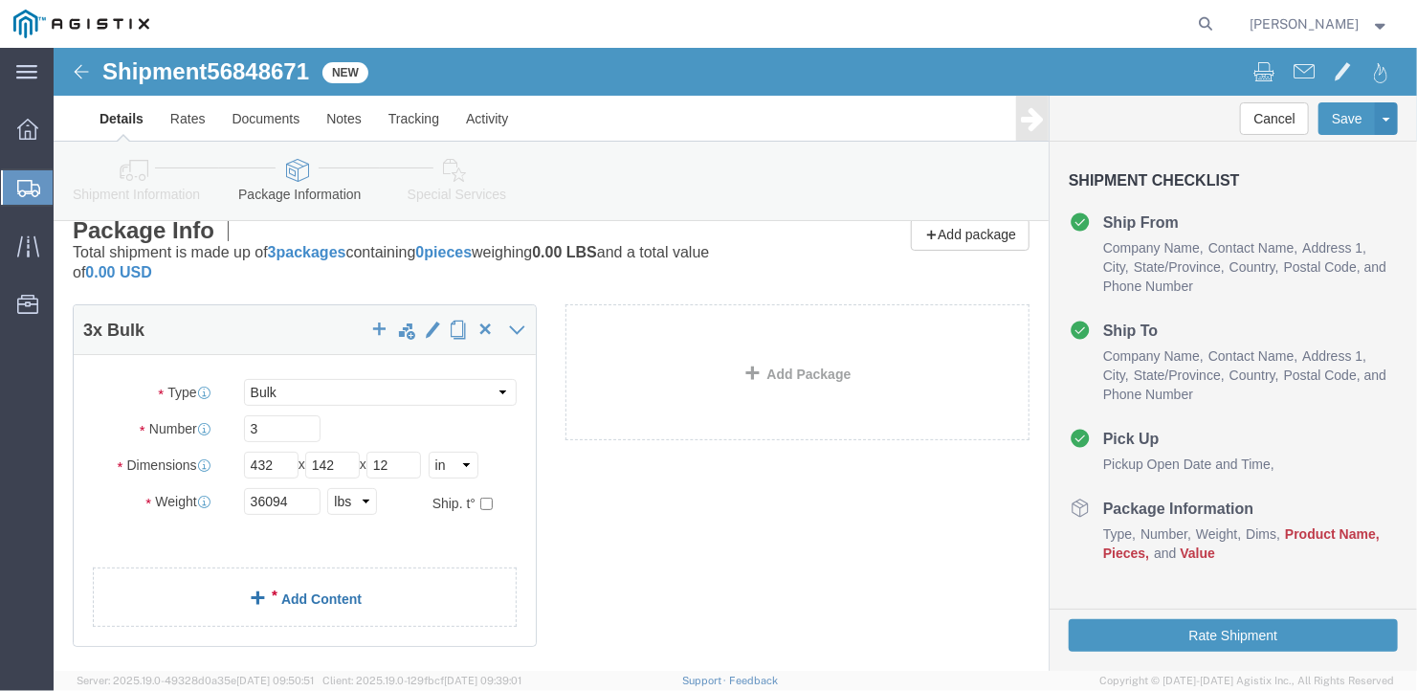
click link "Add Content"
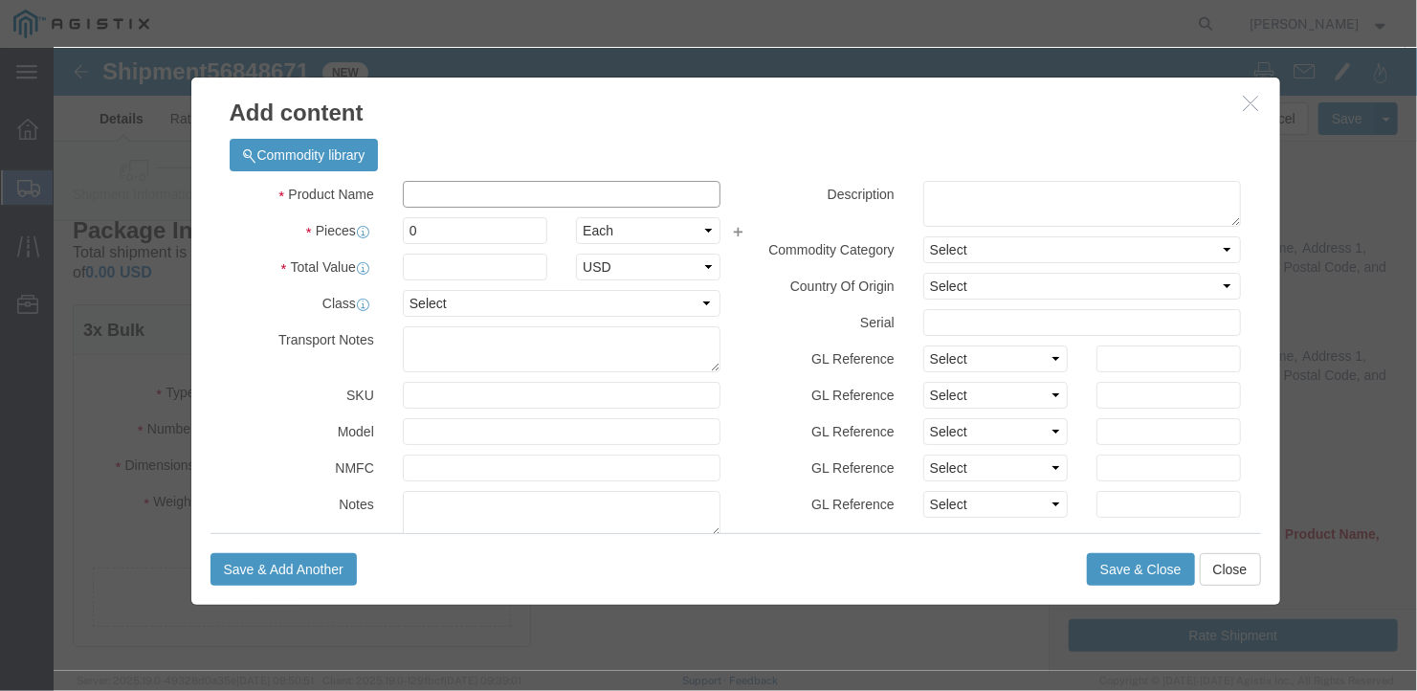
click input "text"
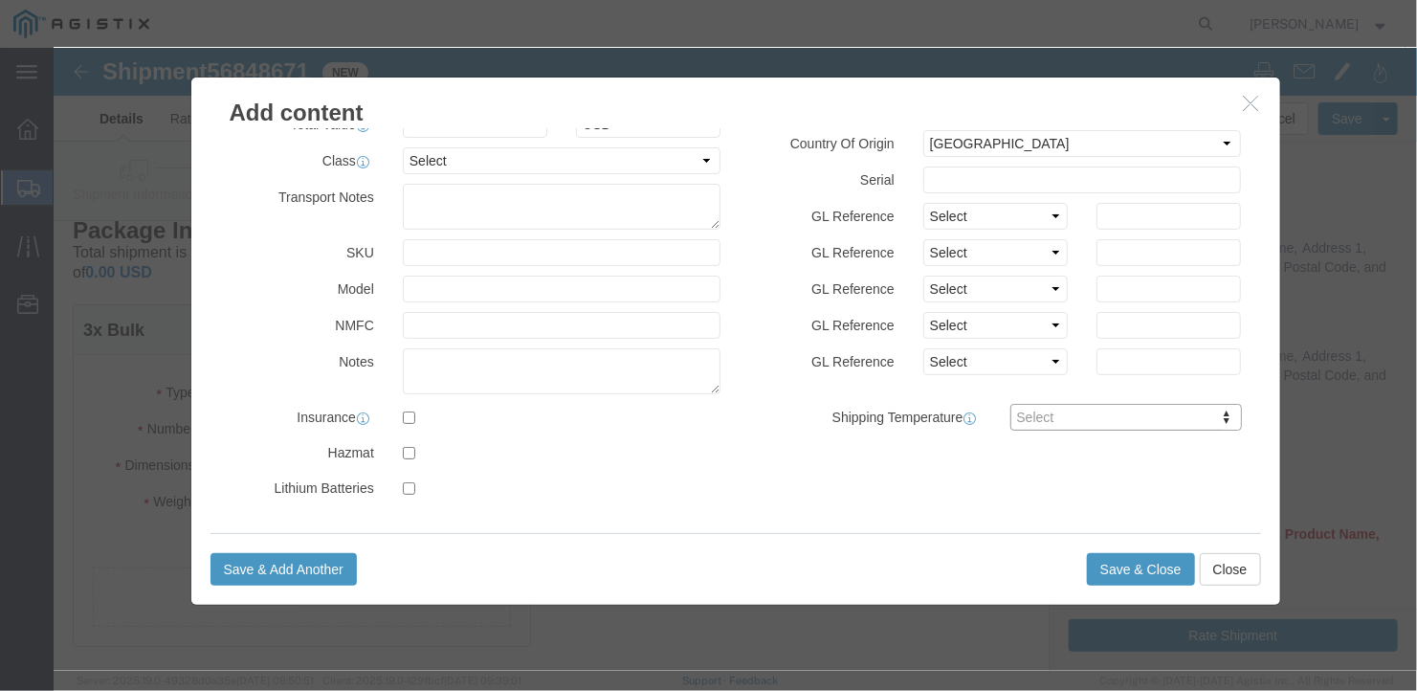
scroll to position [0, 0]
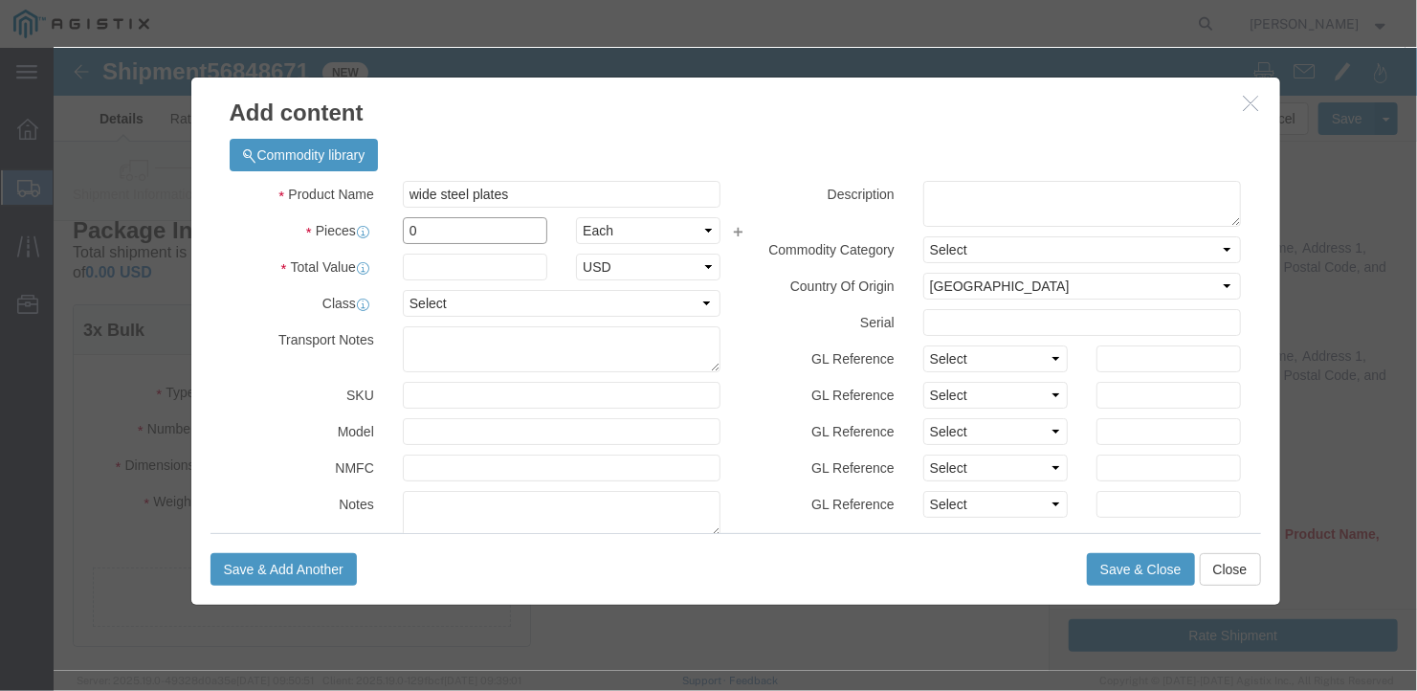
drag, startPoint x: 364, startPoint y: 184, endPoint x: 309, endPoint y: 172, distance: 55.7
click div "Pieces 0 Select Bag Barrels 100Board Feet Bottle Box Blister Pack Carats Can Ca…"
click input "text"
click div "Save & Add Another Save & Close Close"
click button "Save & Close"
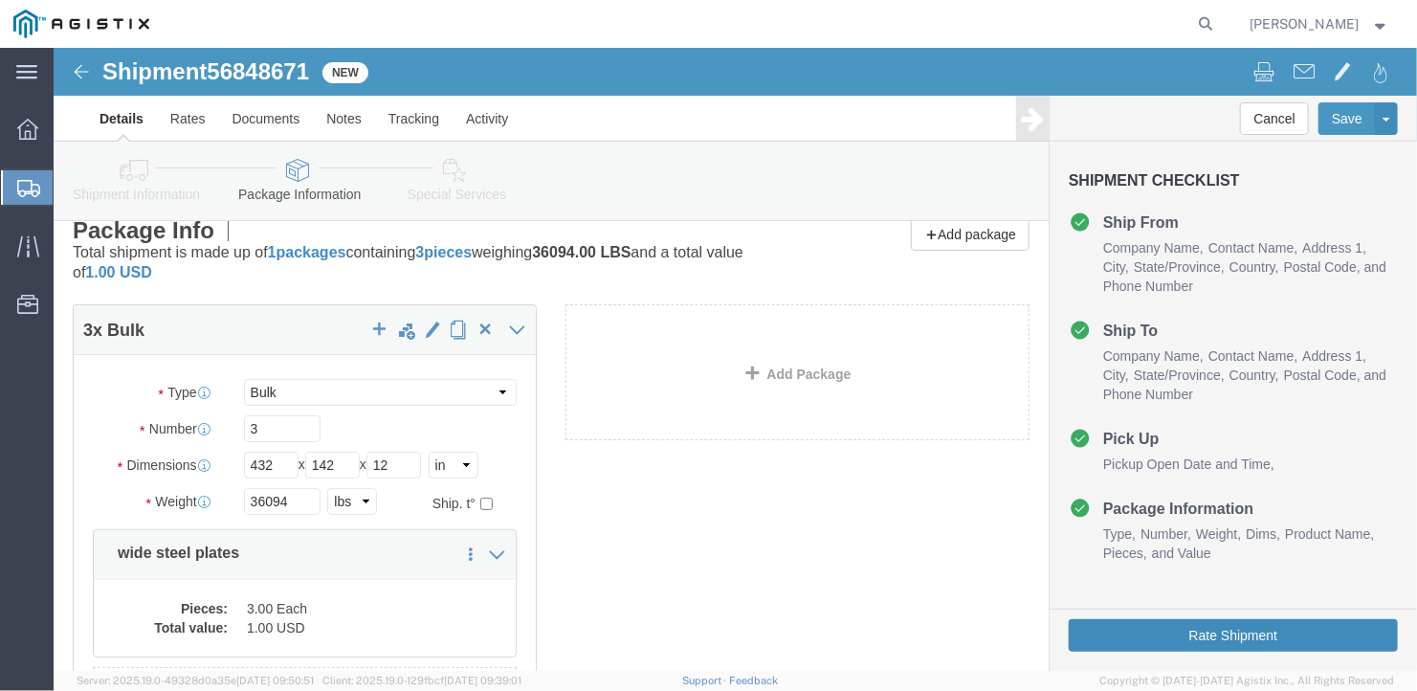
click button "Rate Shipment"
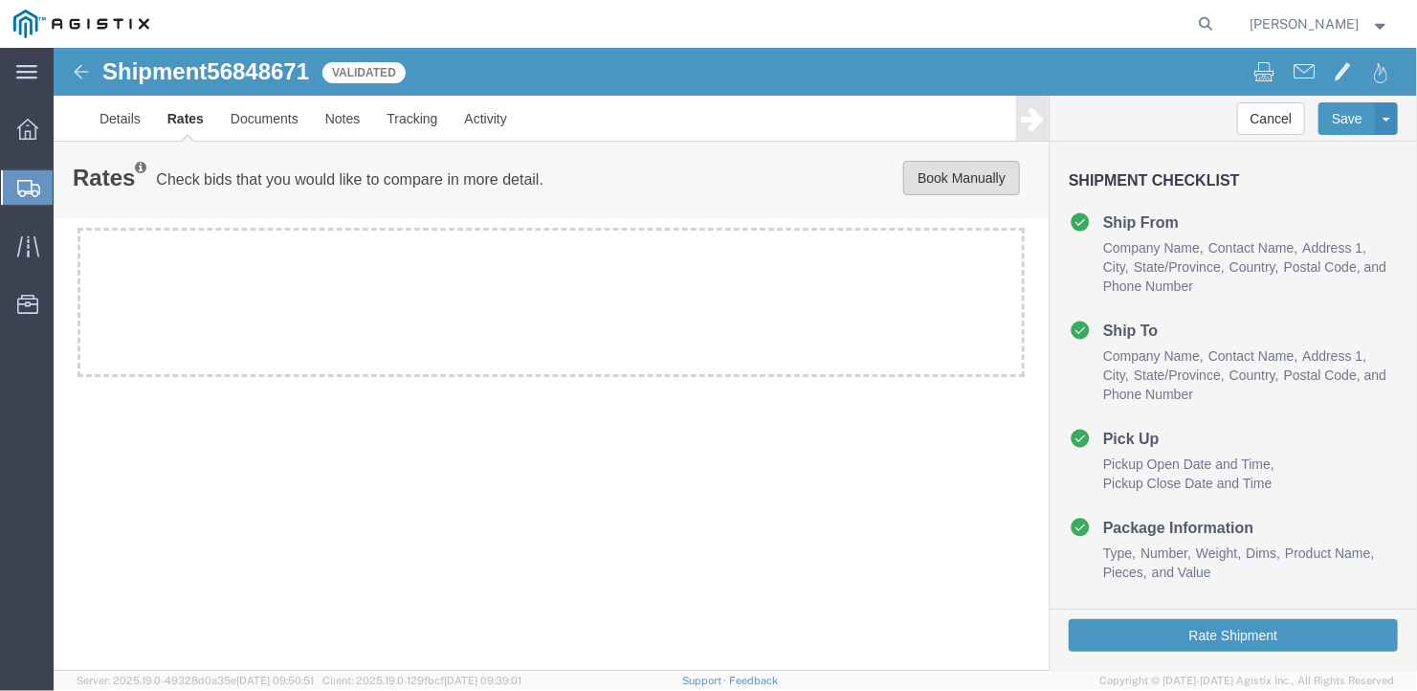
click at [937, 182] on button "Book Manually" at bounding box center [960, 177] width 117 height 34
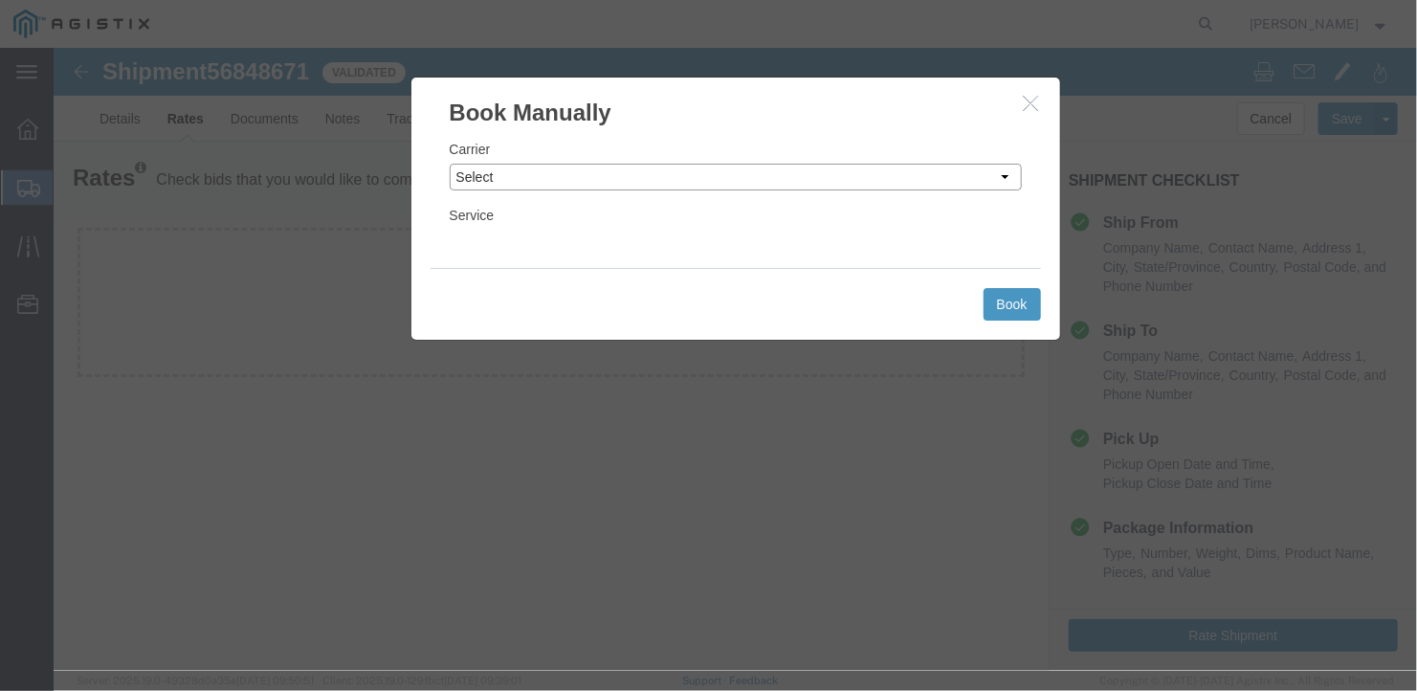
click at [810, 171] on select "Select LLP" at bounding box center [735, 176] width 572 height 27
click at [449, 163] on select "Select LLP" at bounding box center [735, 176] width 572 height 27
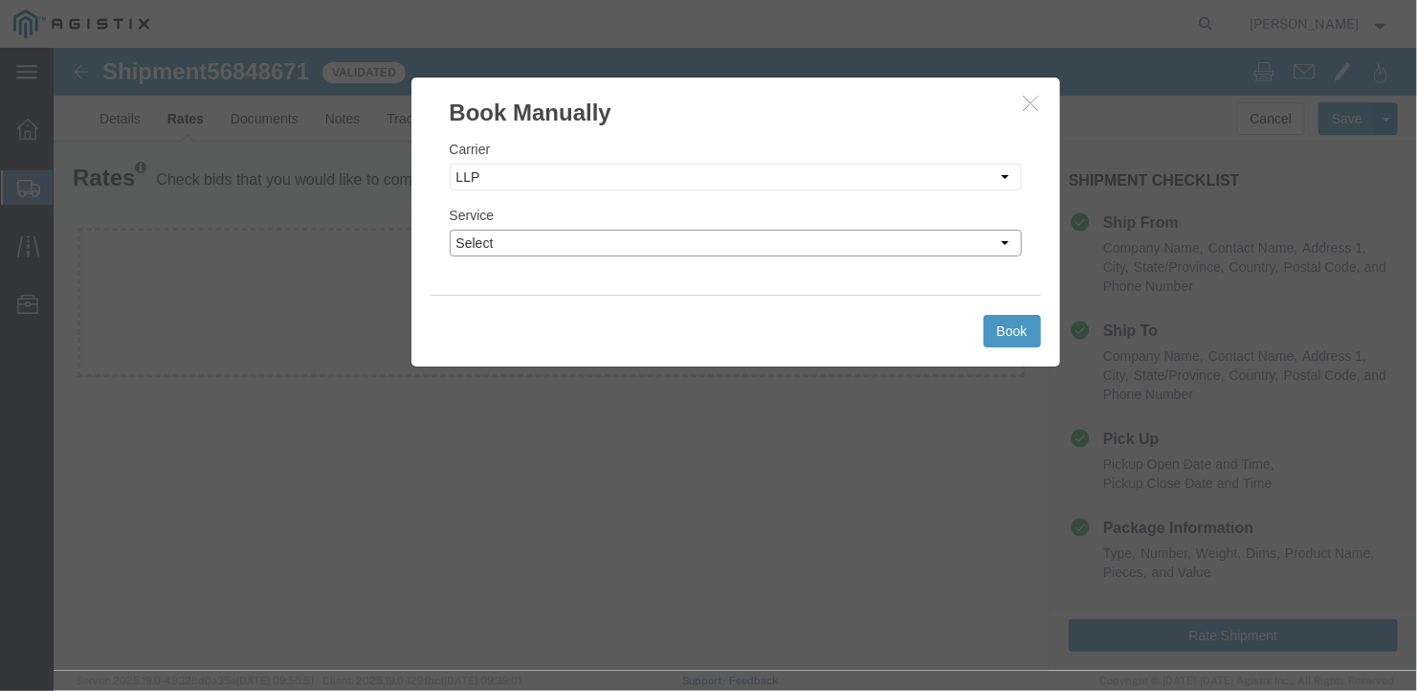
click at [609, 247] on select "Select LTL Truckload" at bounding box center [735, 242] width 572 height 27
click at [449, 229] on select "Select LTL Truckload" at bounding box center [735, 242] width 572 height 27
click at [1002, 327] on button "Book" at bounding box center [1011, 330] width 57 height 33
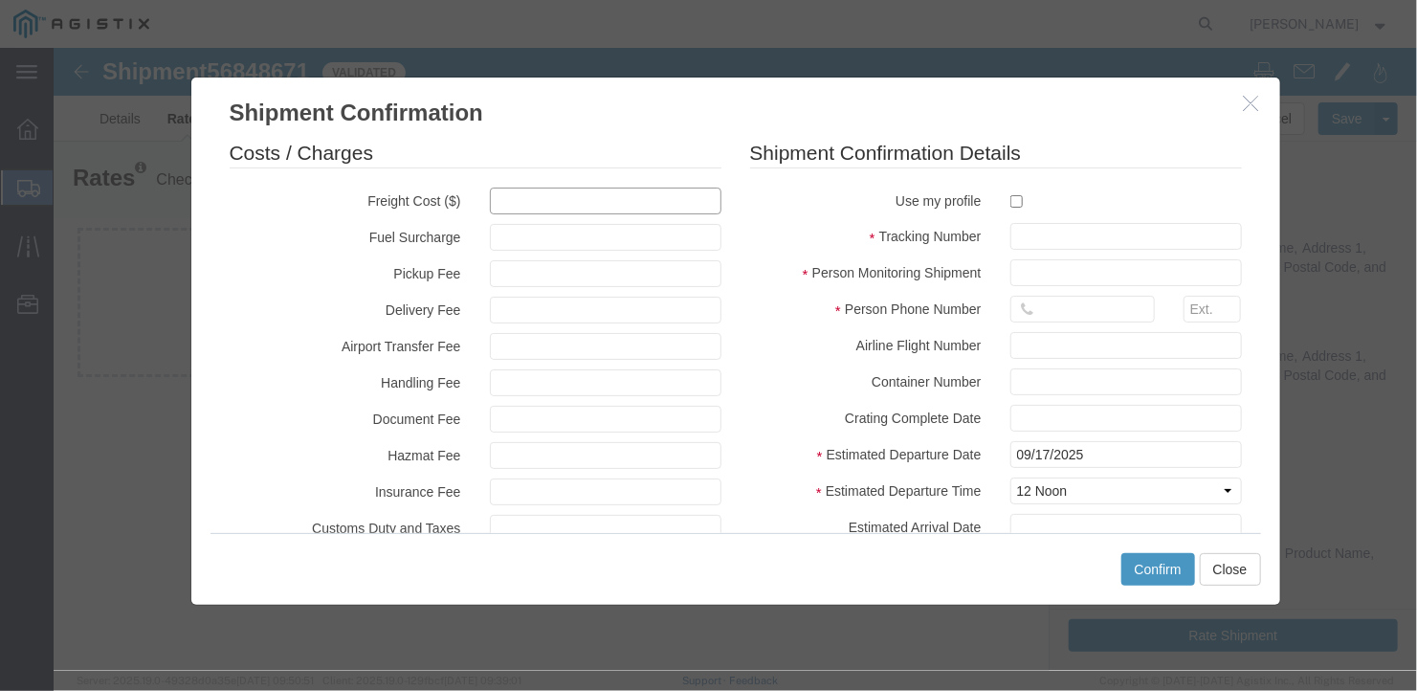
click at [500, 200] on input "text" at bounding box center [605, 200] width 232 height 27
click at [1031, 235] on input "text" at bounding box center [1126, 235] width 232 height 27
click at [1068, 266] on input "text" at bounding box center [1126, 271] width 232 height 27
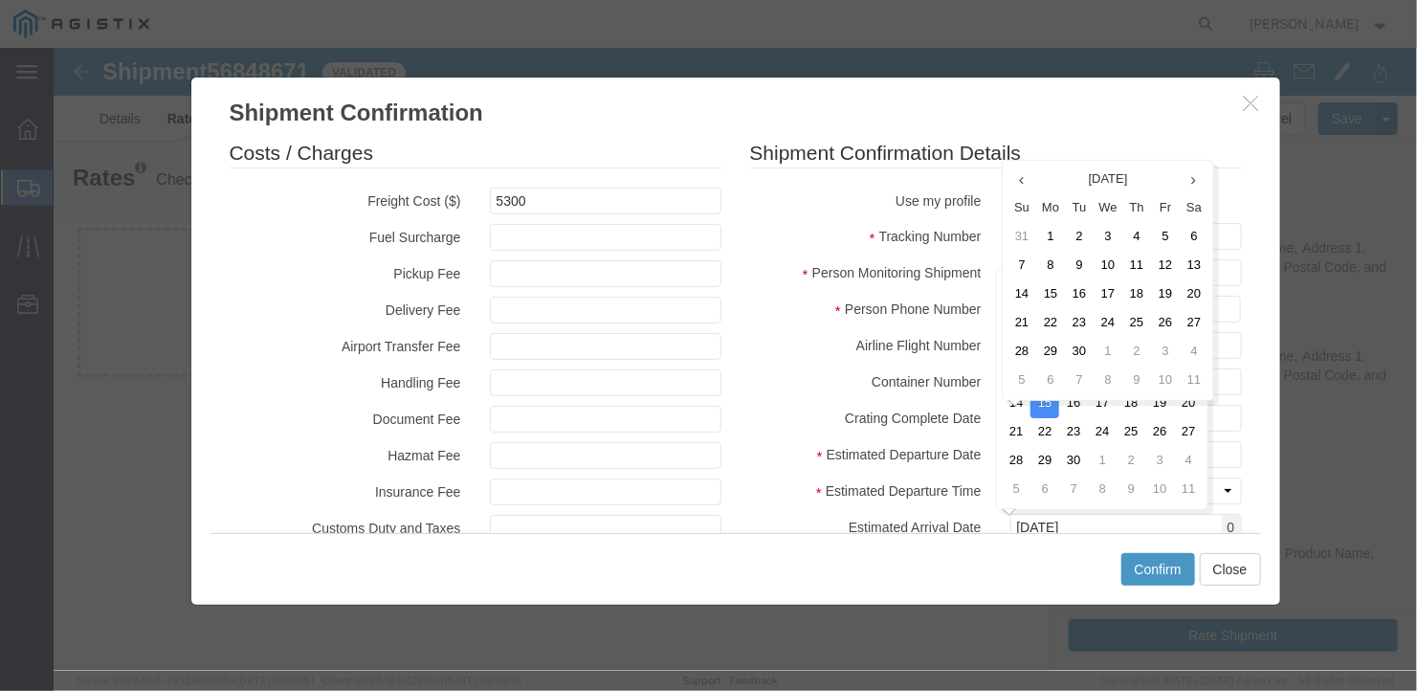
click at [1245, 338] on div "Costs / Charges Freight Cost ($) 5300 Fuel Surcharge Pickup Fee Delivery Fee Ai…" at bounding box center [734, 330] width 1089 height 404
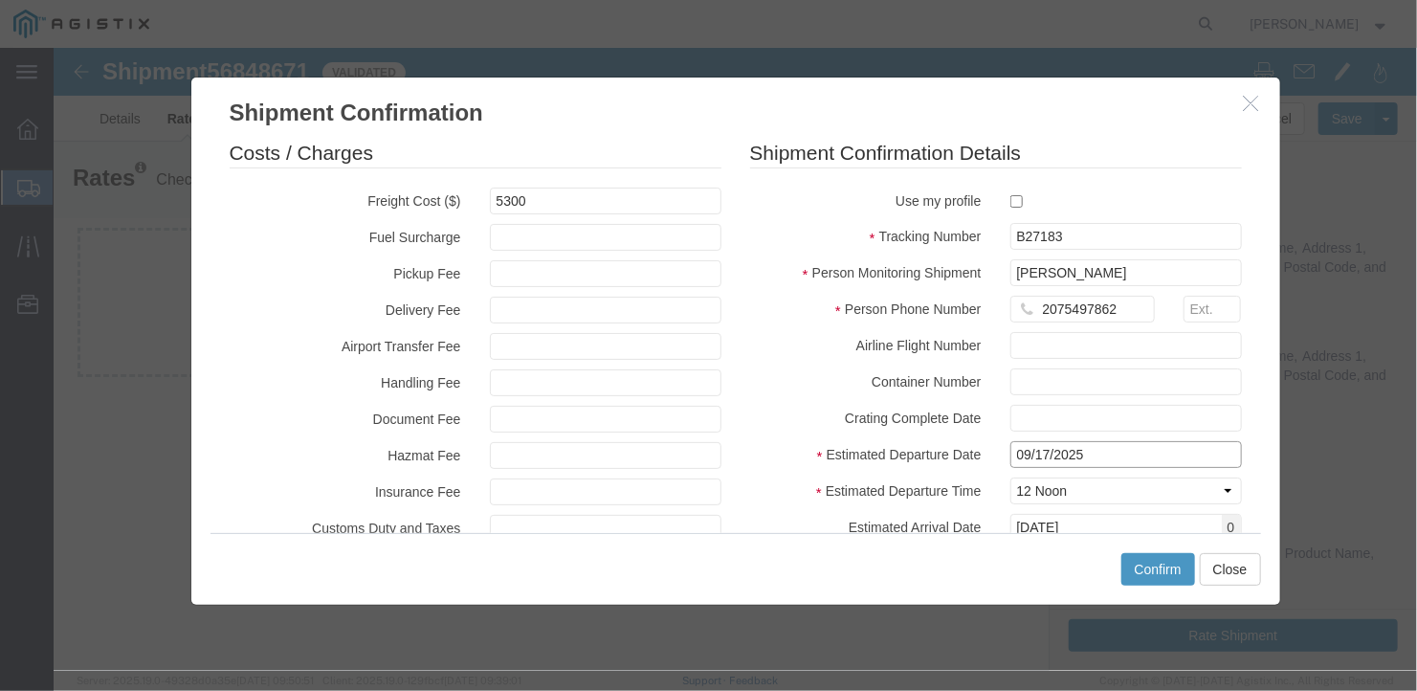
click at [1100, 455] on input "09/17/2025" at bounding box center [1126, 453] width 232 height 27
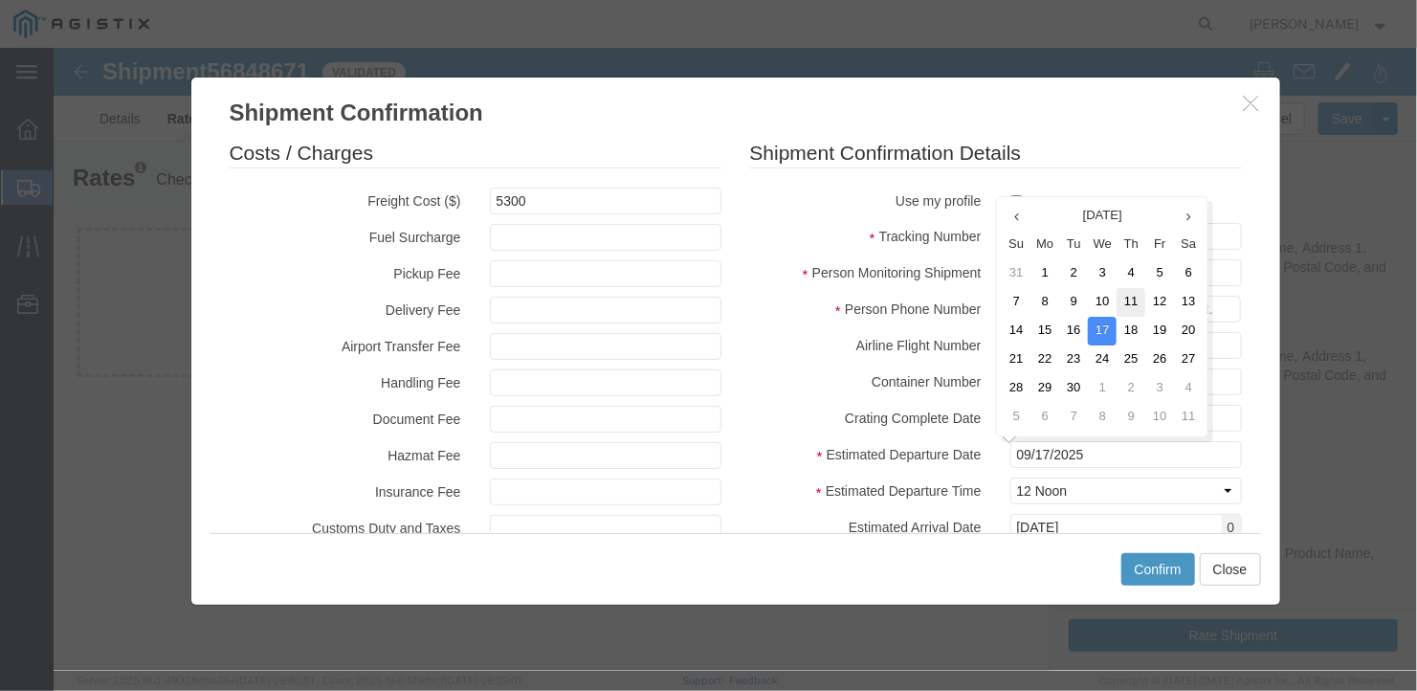
click at [1126, 298] on td "11" at bounding box center [1130, 301] width 29 height 29
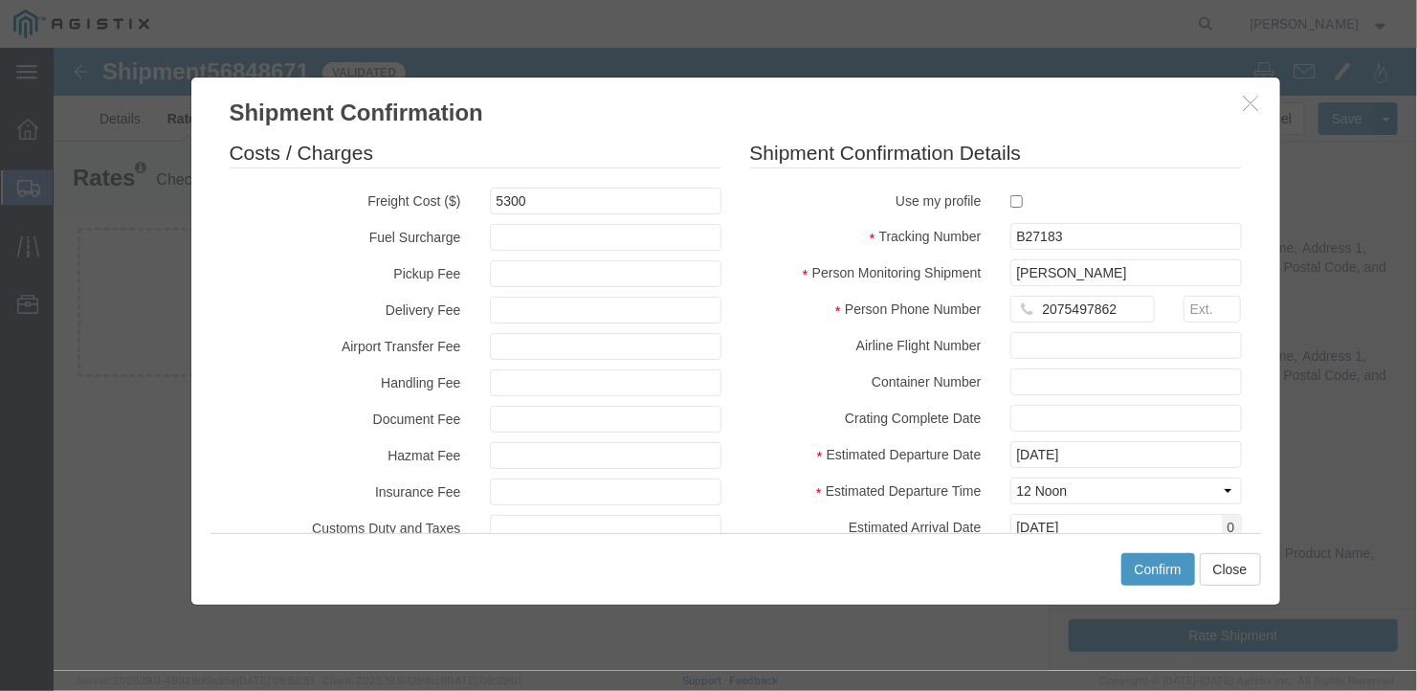
scroll to position [187, 0]
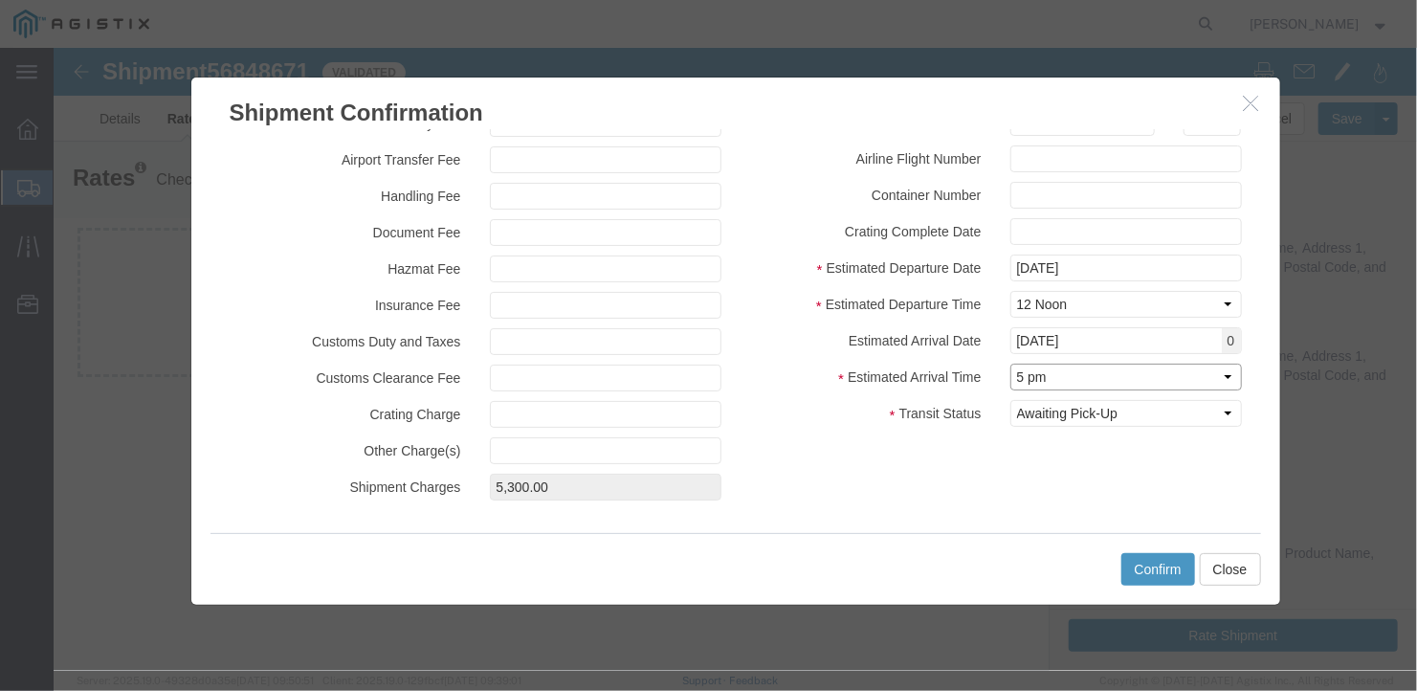
click at [1095, 376] on select "Select Midnight 1 am 2 am 3 am 4 am 5 am 6 am 7 am 8 am 9 am 10 am 11 am 12 Noo…" at bounding box center [1126, 376] width 232 height 27
click at [1010, 363] on select "Select Midnight 1 am 2 am 3 am 4 am 5 am 6 am 7 am 8 am 9 am 10 am 11 am 12 Noo…" at bounding box center [1126, 376] width 232 height 27
click at [1160, 564] on button "Confirm" at bounding box center [1158, 568] width 74 height 33
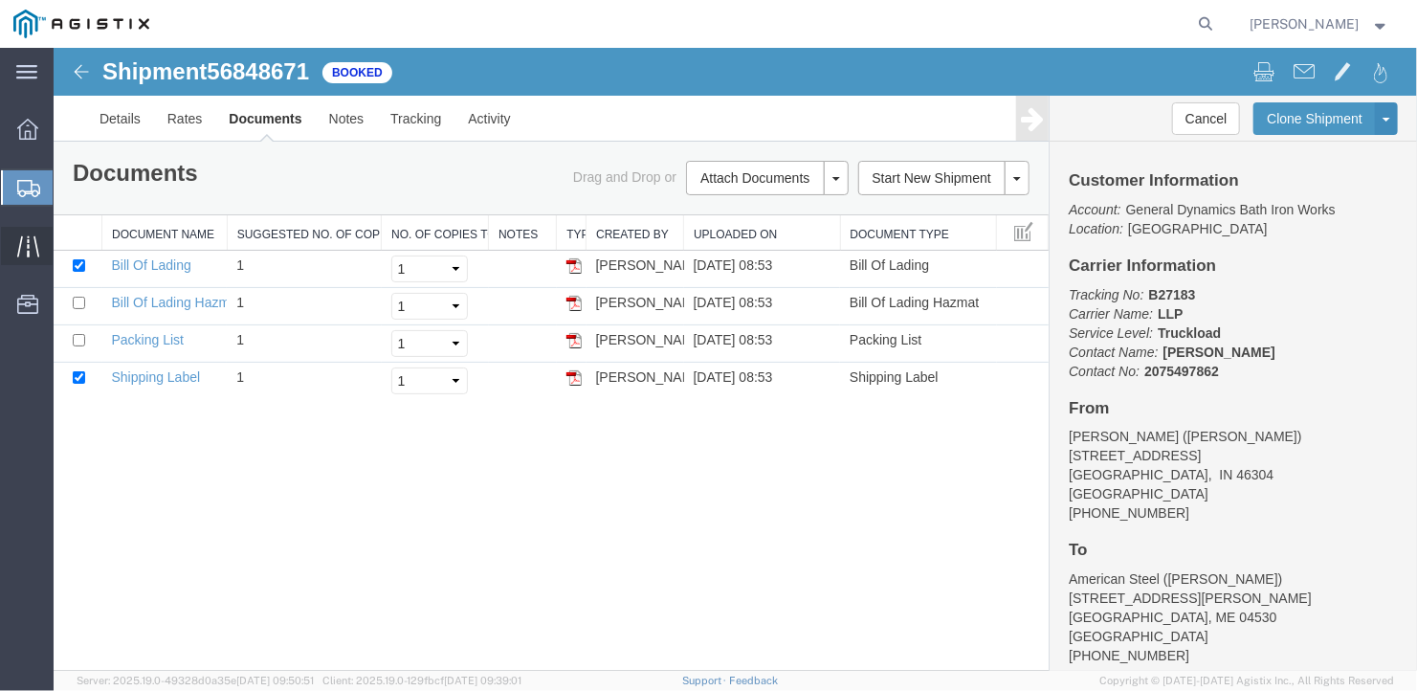
click at [23, 238] on icon at bounding box center [28, 246] width 22 height 22
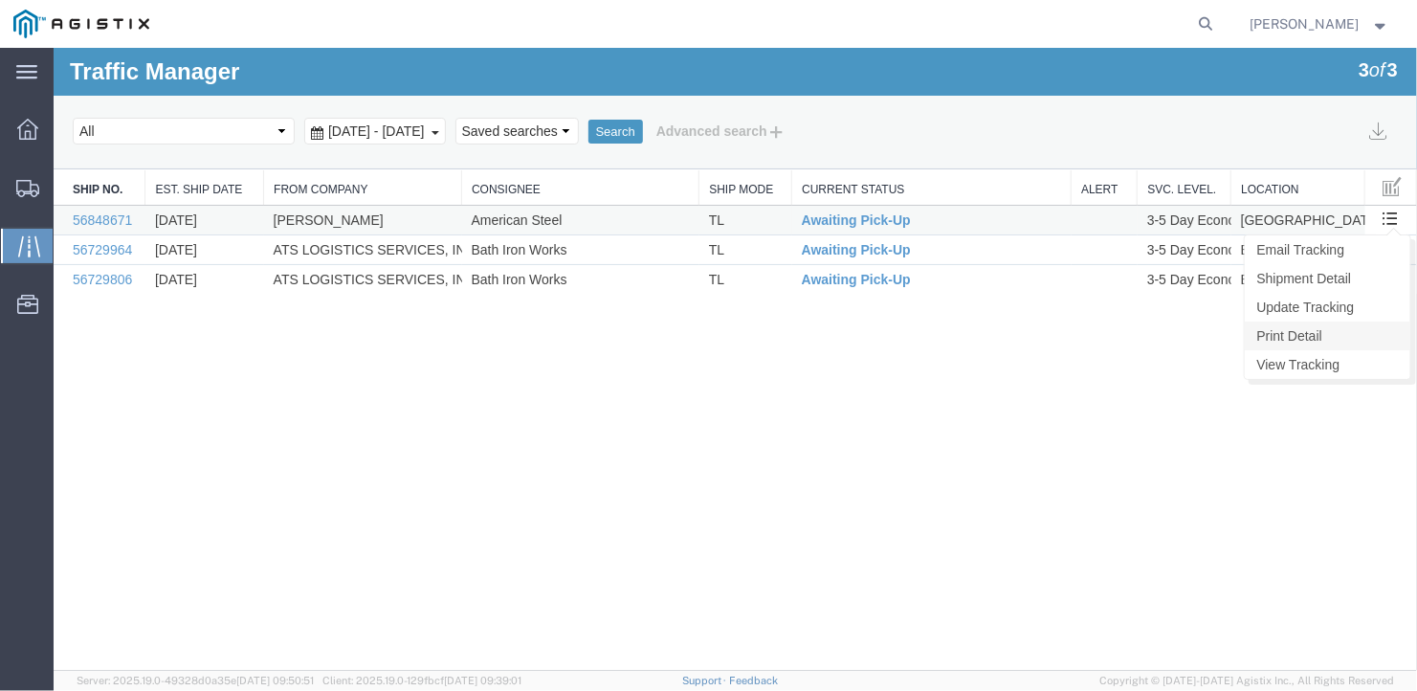
click at [1291, 332] on link "Print Detail" at bounding box center [1327, 335] width 166 height 29
click at [1325, 301] on link "Update Tracking" at bounding box center [1327, 306] width 166 height 29
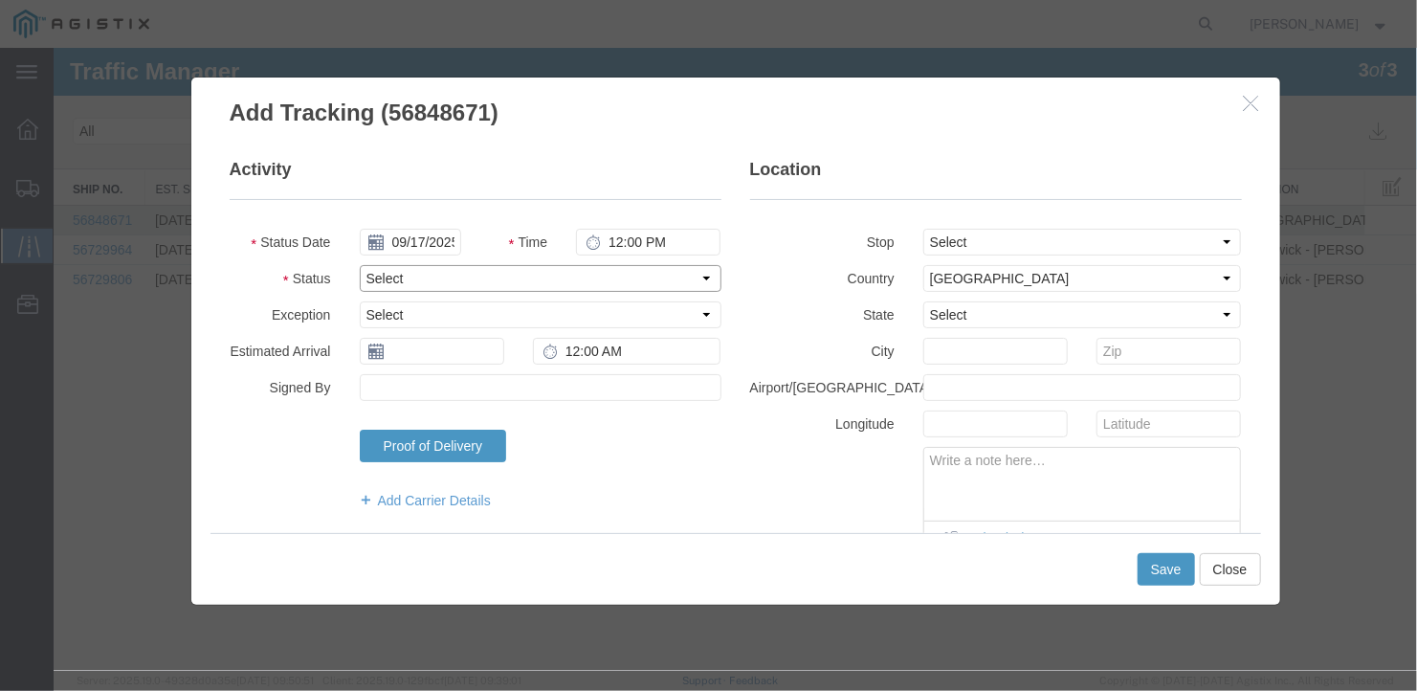
click at [505, 271] on select "Select Arrival Notice Available Arrival Notice Imported Arrive at Delivery Loca…" at bounding box center [540, 277] width 362 height 27
click at [359, 264] on select "Select Arrival Notice Available Arrival Notice Imported Arrive at Delivery Loca…" at bounding box center [540, 277] width 362 height 27
click at [1168, 566] on button "Save" at bounding box center [1165, 568] width 57 height 33
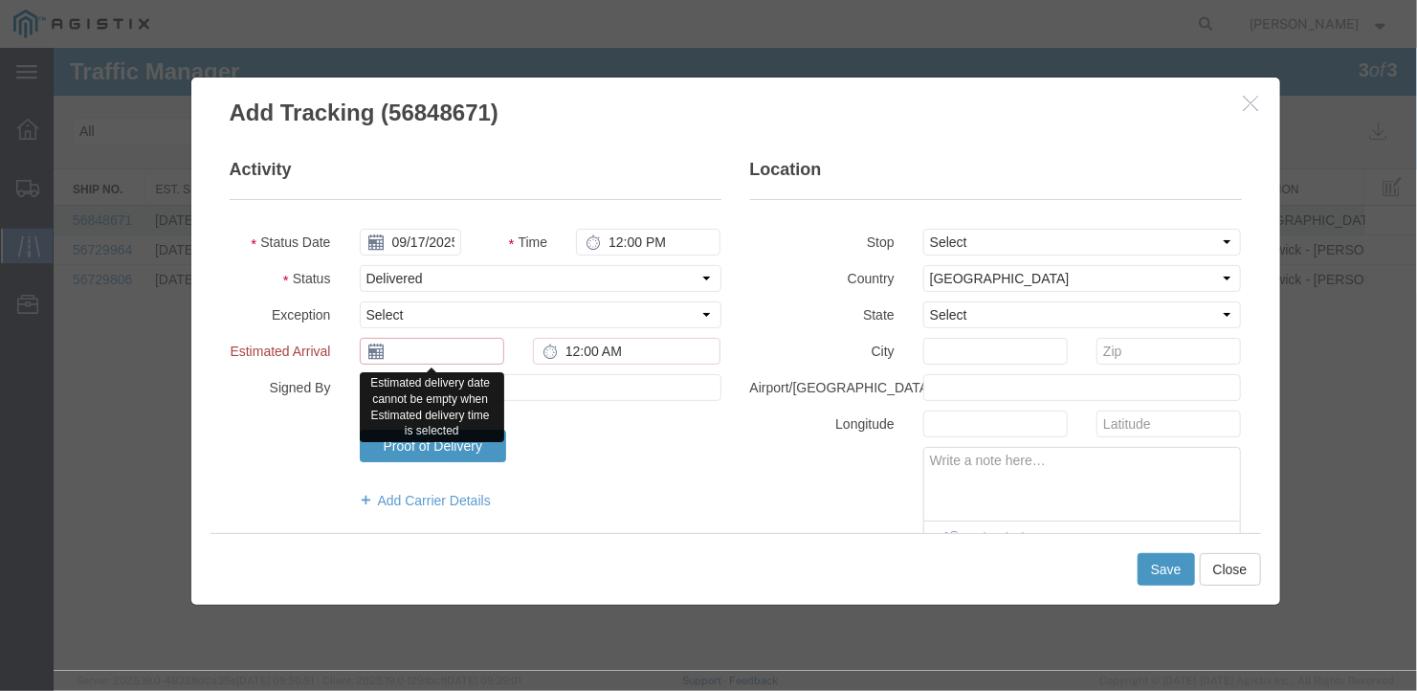
click at [433, 350] on input "text" at bounding box center [431, 350] width 145 height 27
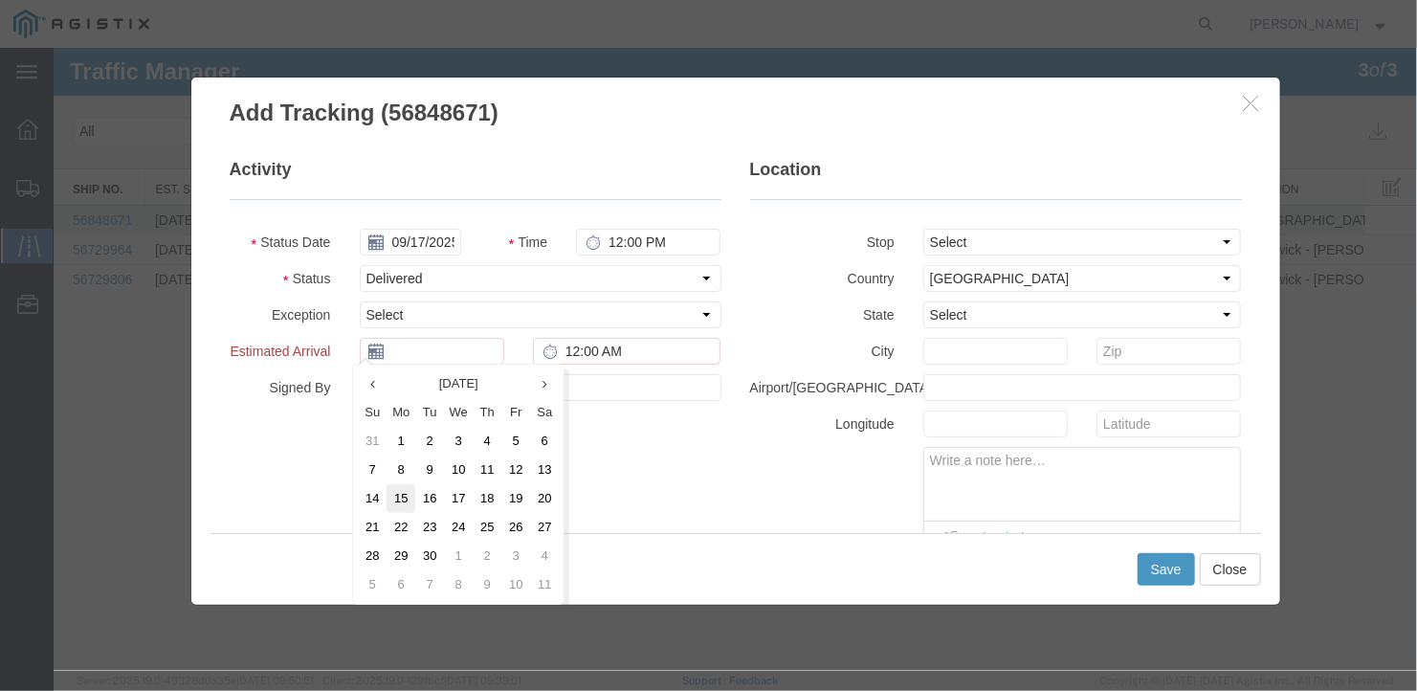
click at [397, 499] on td "15" at bounding box center [400, 497] width 29 height 29
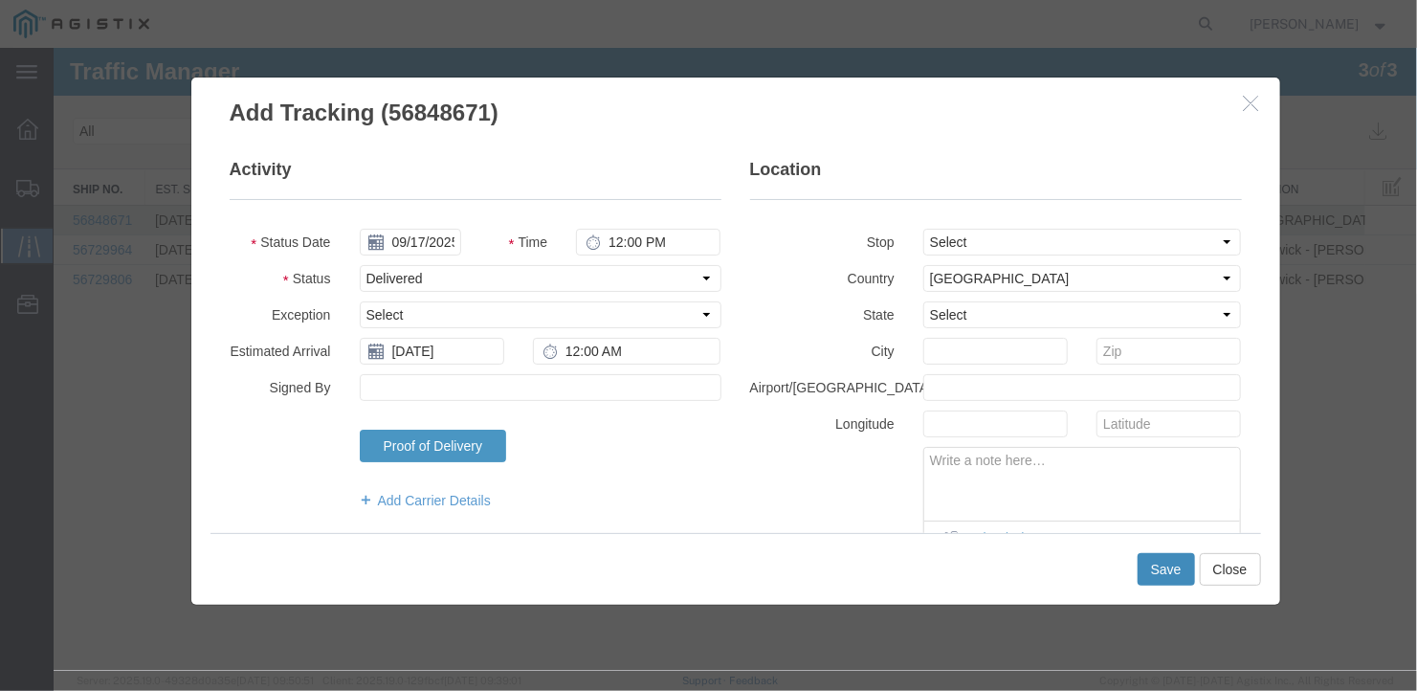
click at [1154, 563] on button "Save" at bounding box center [1165, 568] width 57 height 33
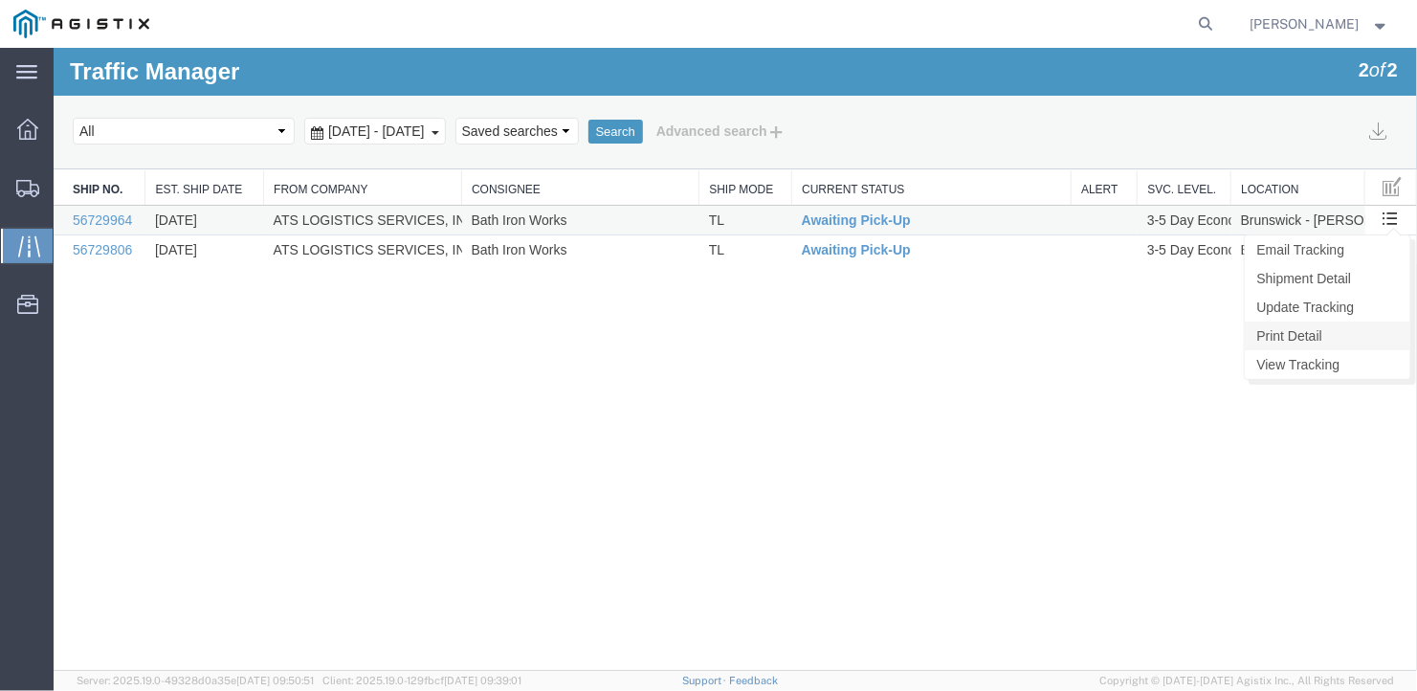
click at [1307, 327] on link "Print Detail" at bounding box center [1327, 335] width 166 height 29
